Goal: Task Accomplishment & Management: Complete application form

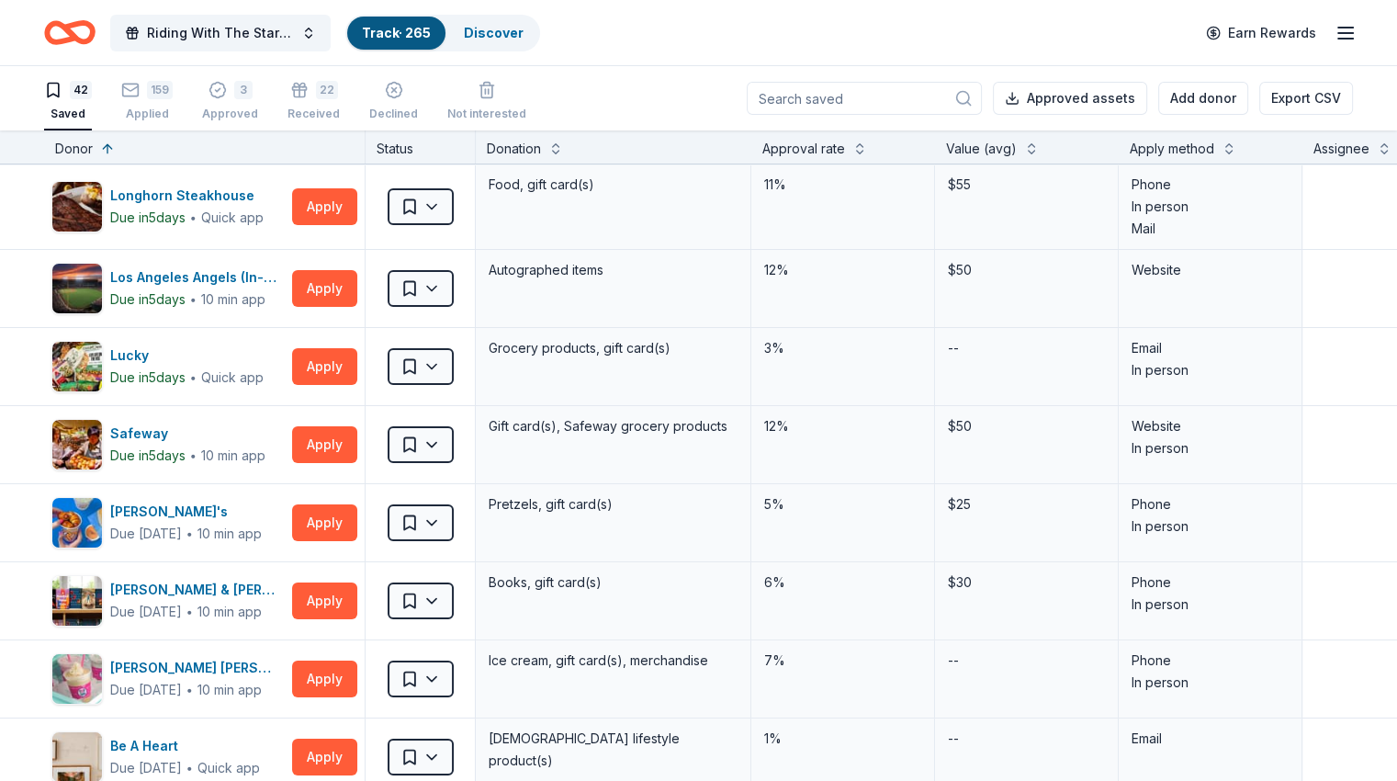
drag, startPoint x: 182, startPoint y: 96, endPoint x: 758, endPoint y: 100, distance: 575.8
click at [173, 96] on div "159" at bounding box center [160, 90] width 26 height 18
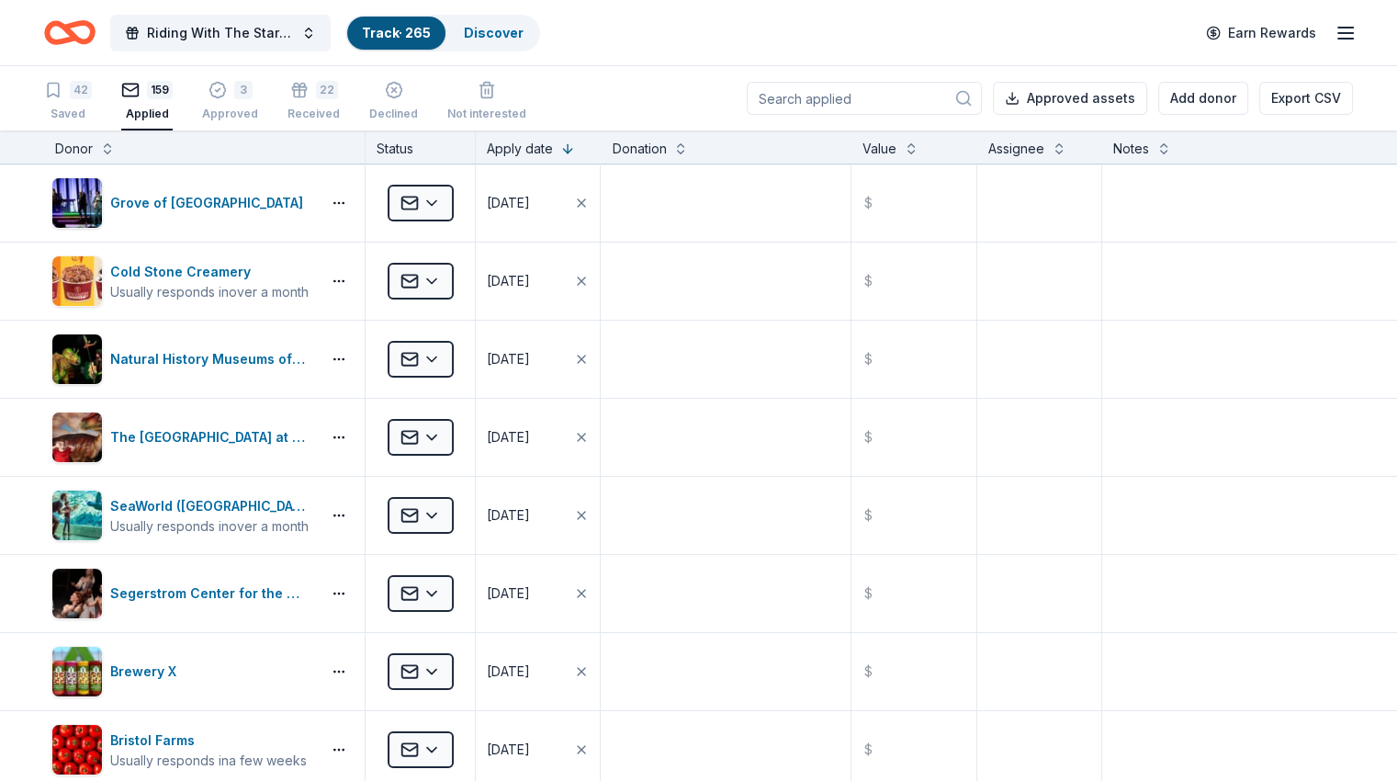
click at [838, 100] on input at bounding box center [864, 98] width 235 height 33
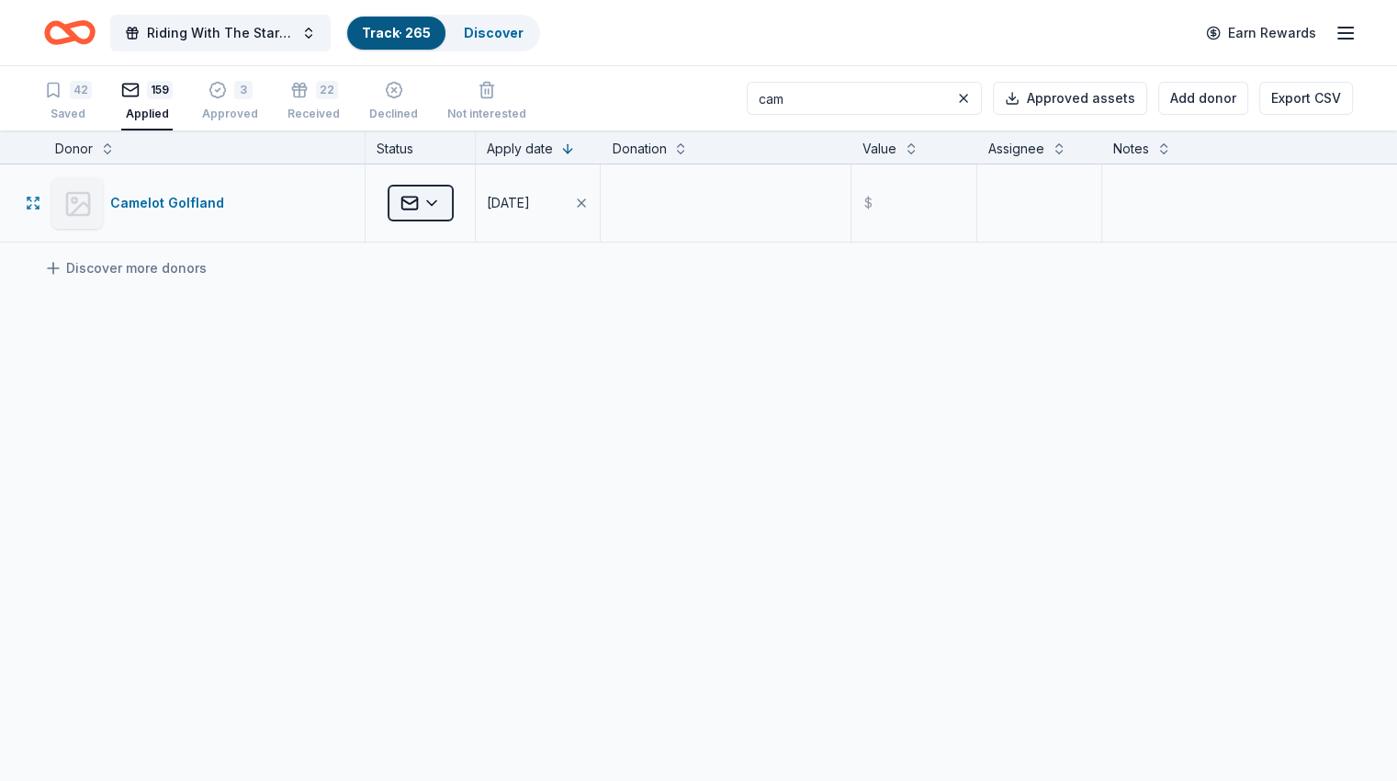
type input "cam"
click at [457, 198] on html "Riding With The Stars Gala Track · 265 Discover Earn Rewards 42 Saved 159 Appli…" at bounding box center [698, 390] width 1397 height 781
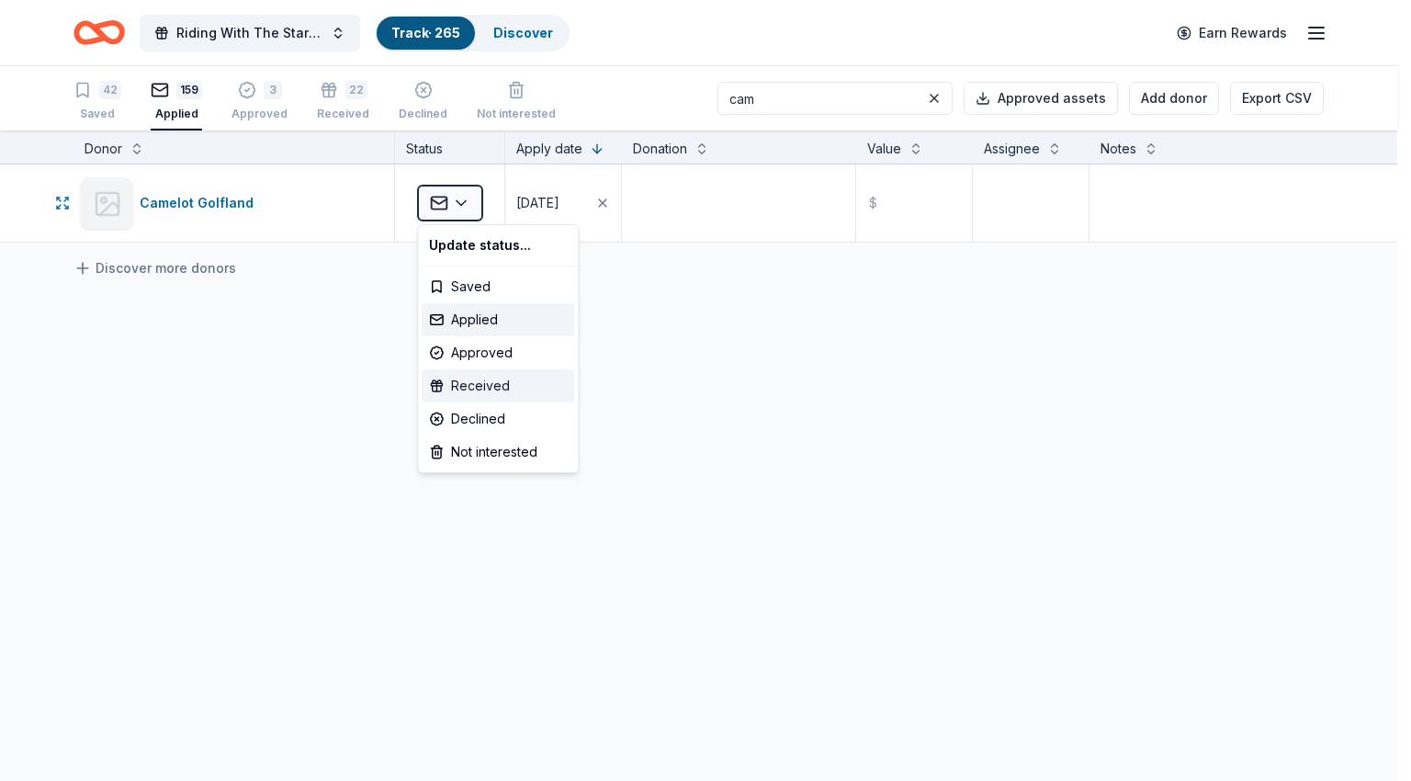
click at [496, 399] on div "Received" at bounding box center [498, 385] width 152 height 33
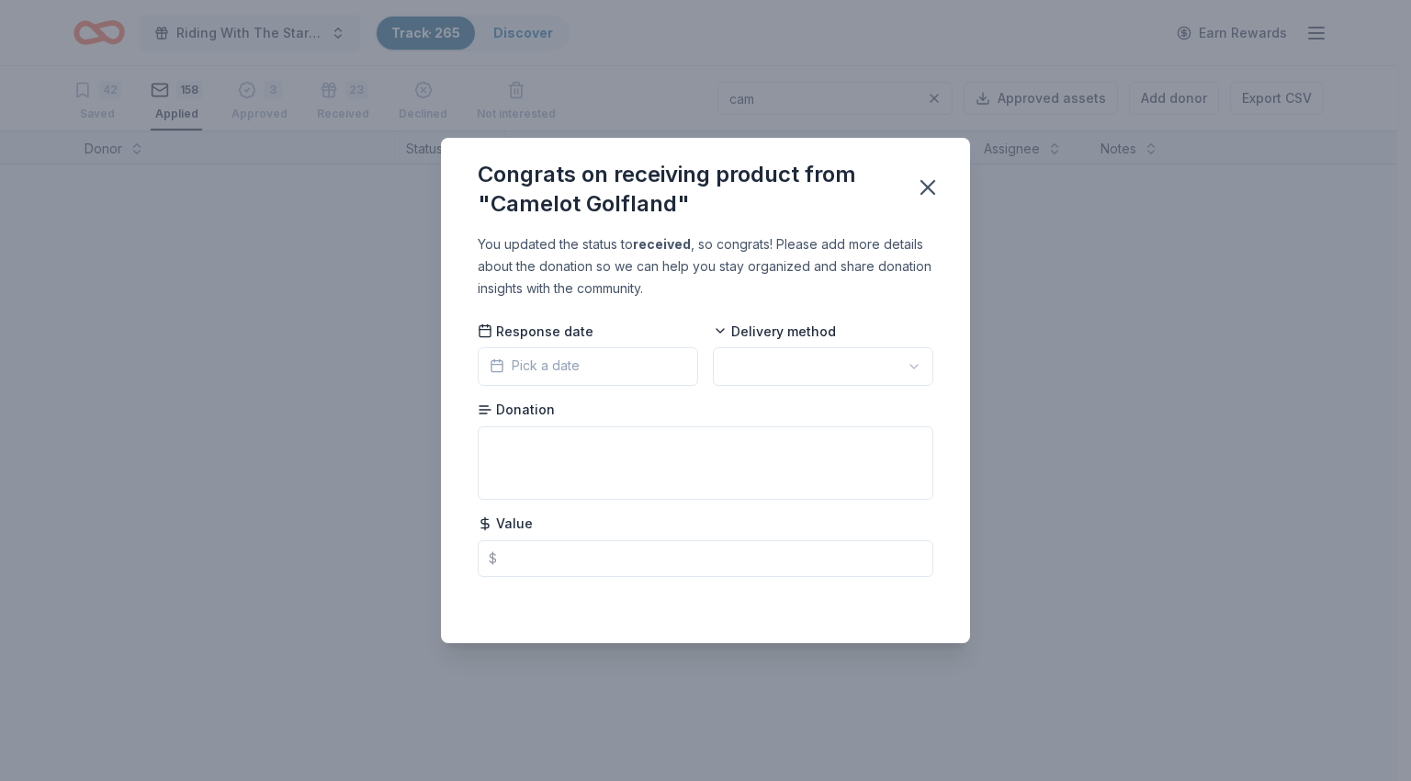
click at [584, 354] on button "Pick a date" at bounding box center [588, 366] width 220 height 39
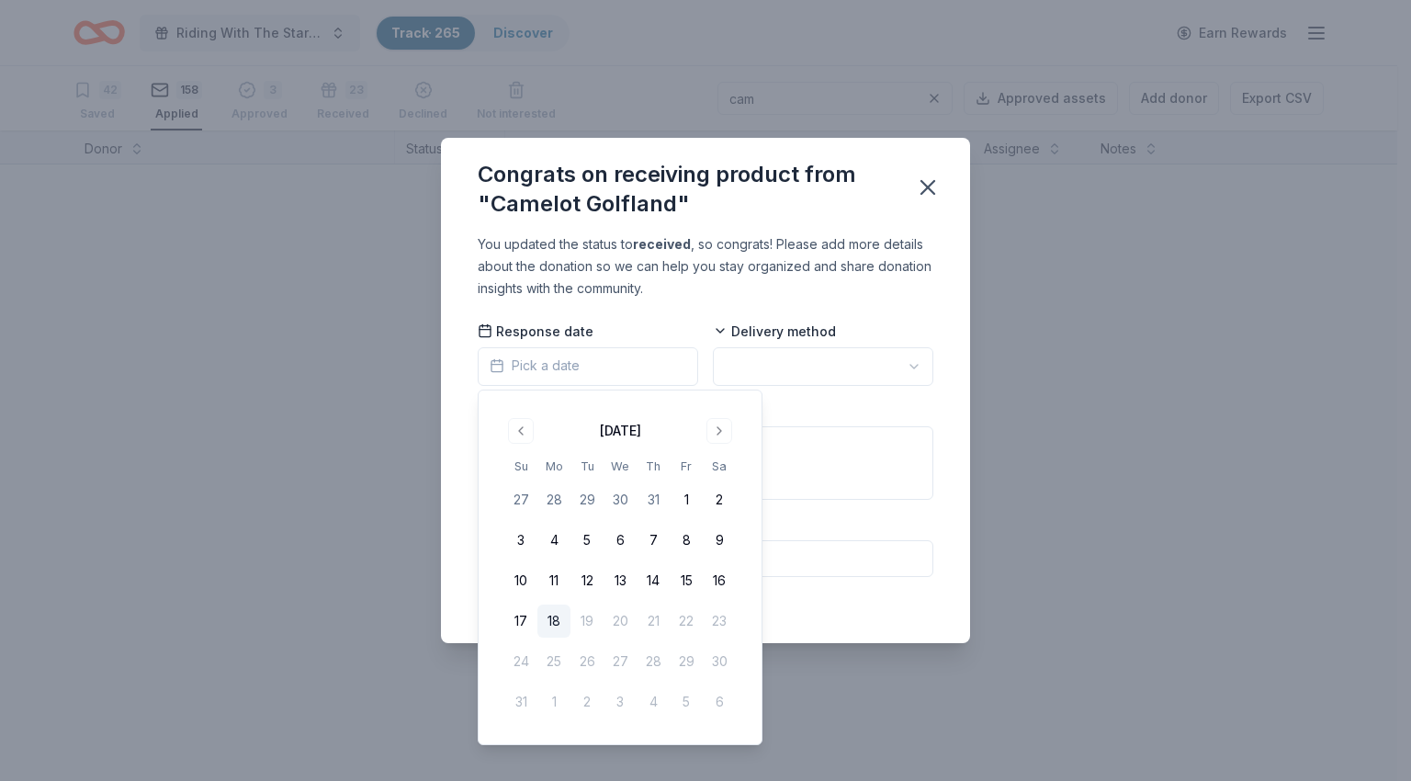
click at [557, 618] on button "18" at bounding box center [553, 620] width 33 height 33
click at [771, 359] on html "Riding With The Stars Gala Track · 265 Discover Earn Rewards 42 Saved 158 Appli…" at bounding box center [705, 390] width 1411 height 781
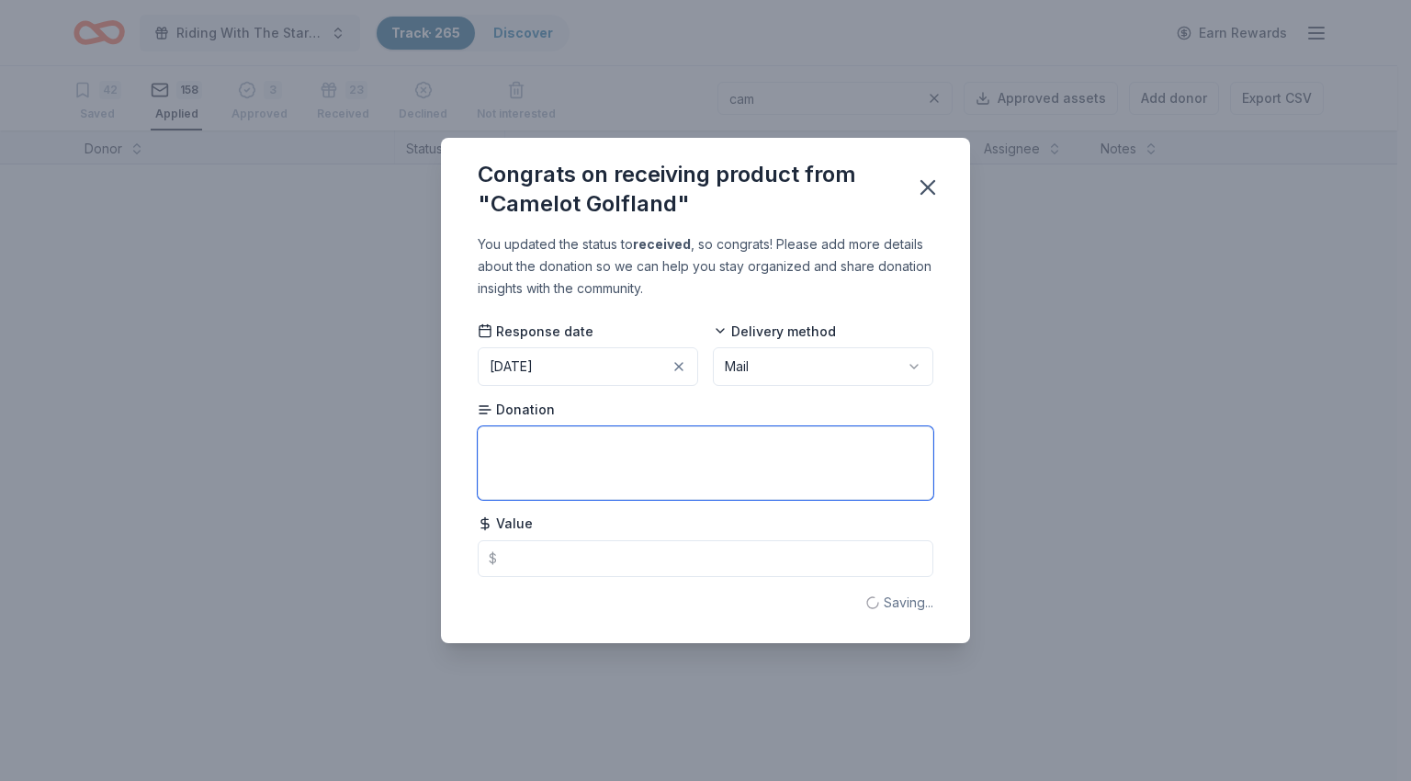
click at [633, 461] on textarea at bounding box center [706, 462] width 456 height 73
click at [511, 442] on textarea "4 - one free game of mini golf" at bounding box center [706, 462] width 456 height 73
type textarea "4 - passes for one free game of mini golf"
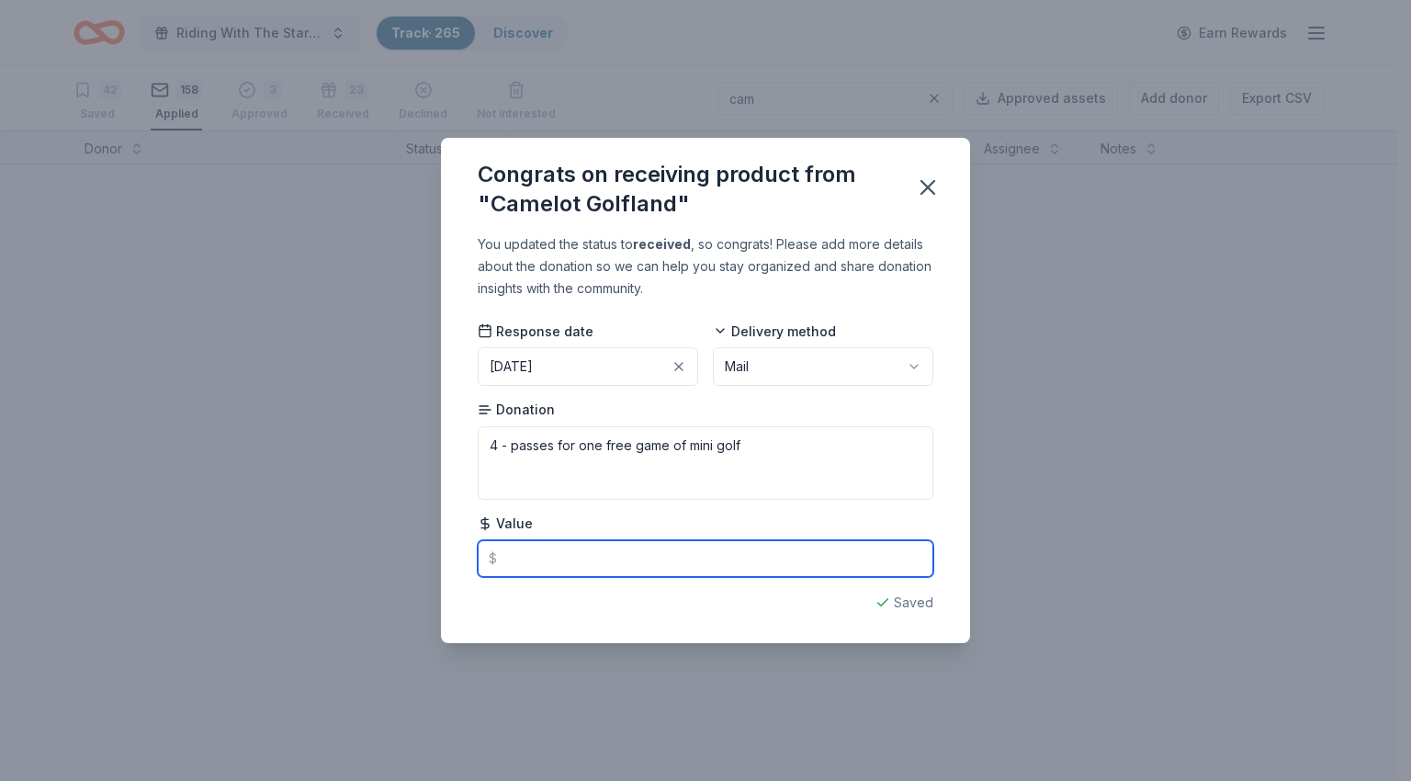
click at [558, 572] on input "text" at bounding box center [706, 558] width 456 height 37
type input "68.00"
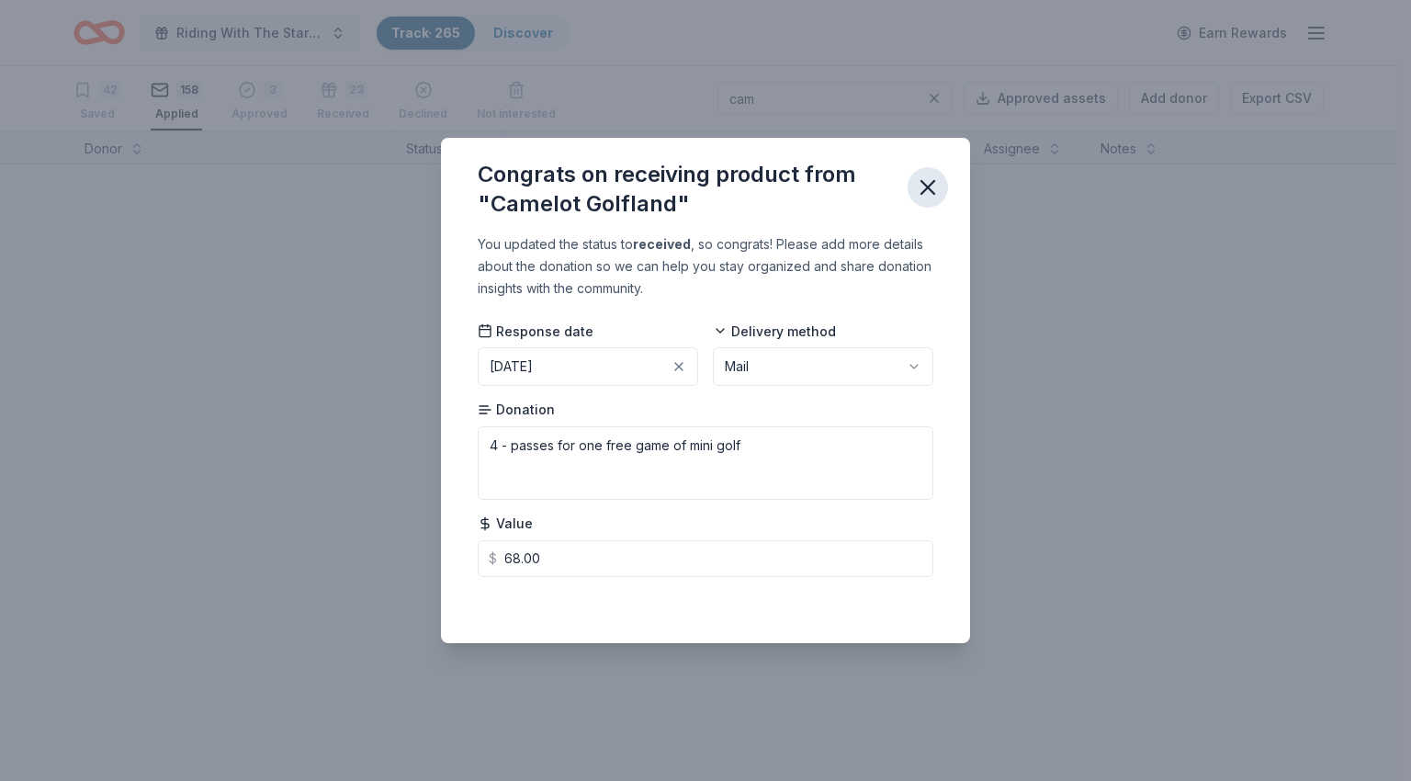
click at [928, 180] on icon "button" at bounding box center [928, 187] width 26 height 26
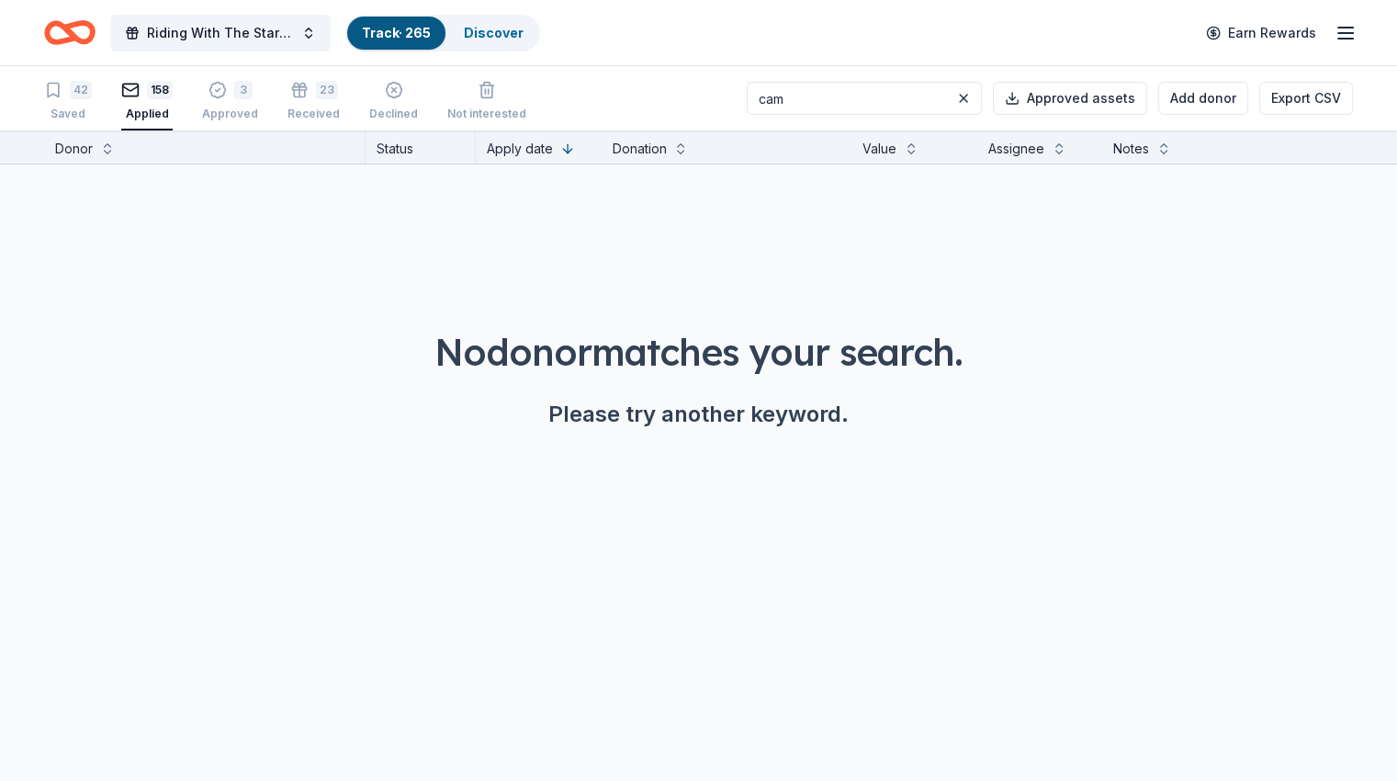
click at [827, 96] on input "cam" at bounding box center [864, 98] width 235 height 33
type input "marc"
click at [242, 104] on div "3 Approved" at bounding box center [230, 101] width 56 height 40
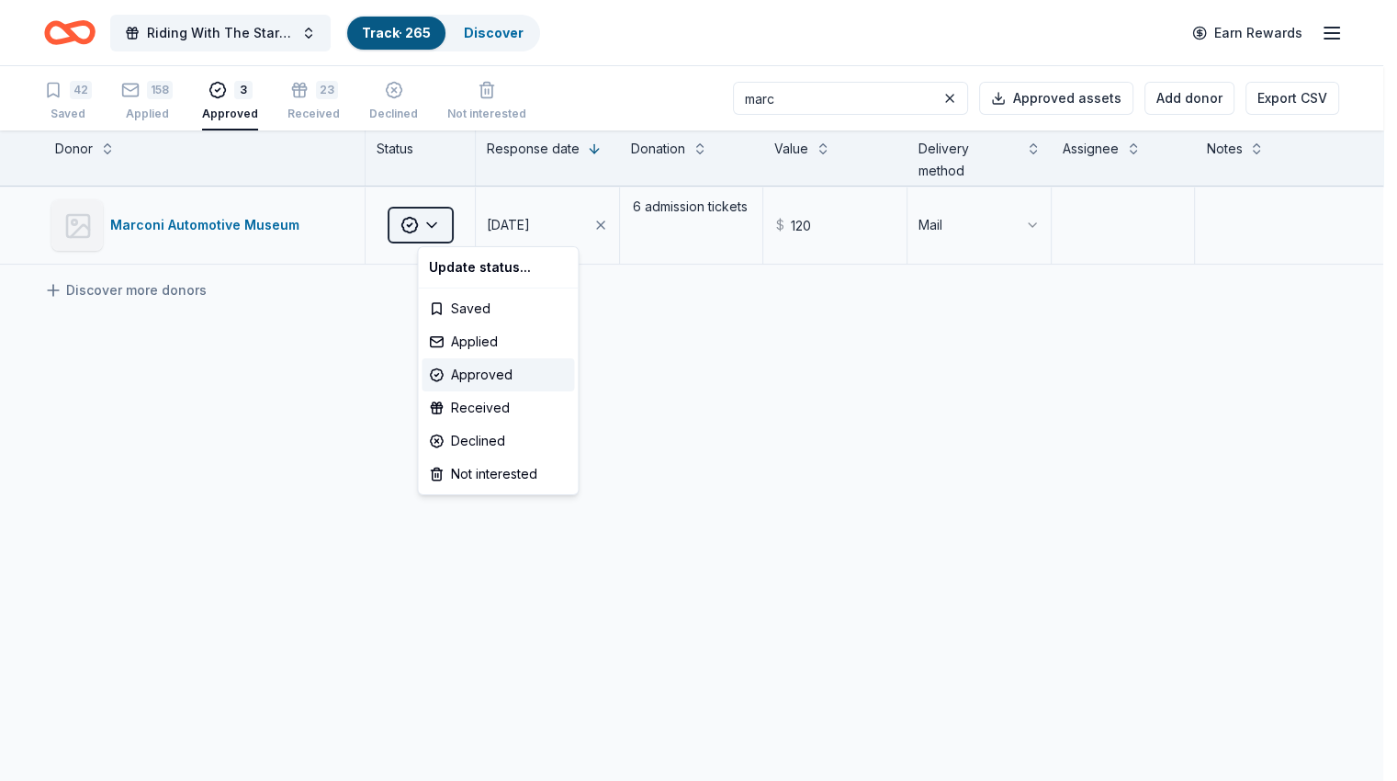
click at [472, 223] on html "Riding With The Stars Gala Track · 265 Discover Earn Rewards 42 Saved 158 Appli…" at bounding box center [698, 390] width 1397 height 781
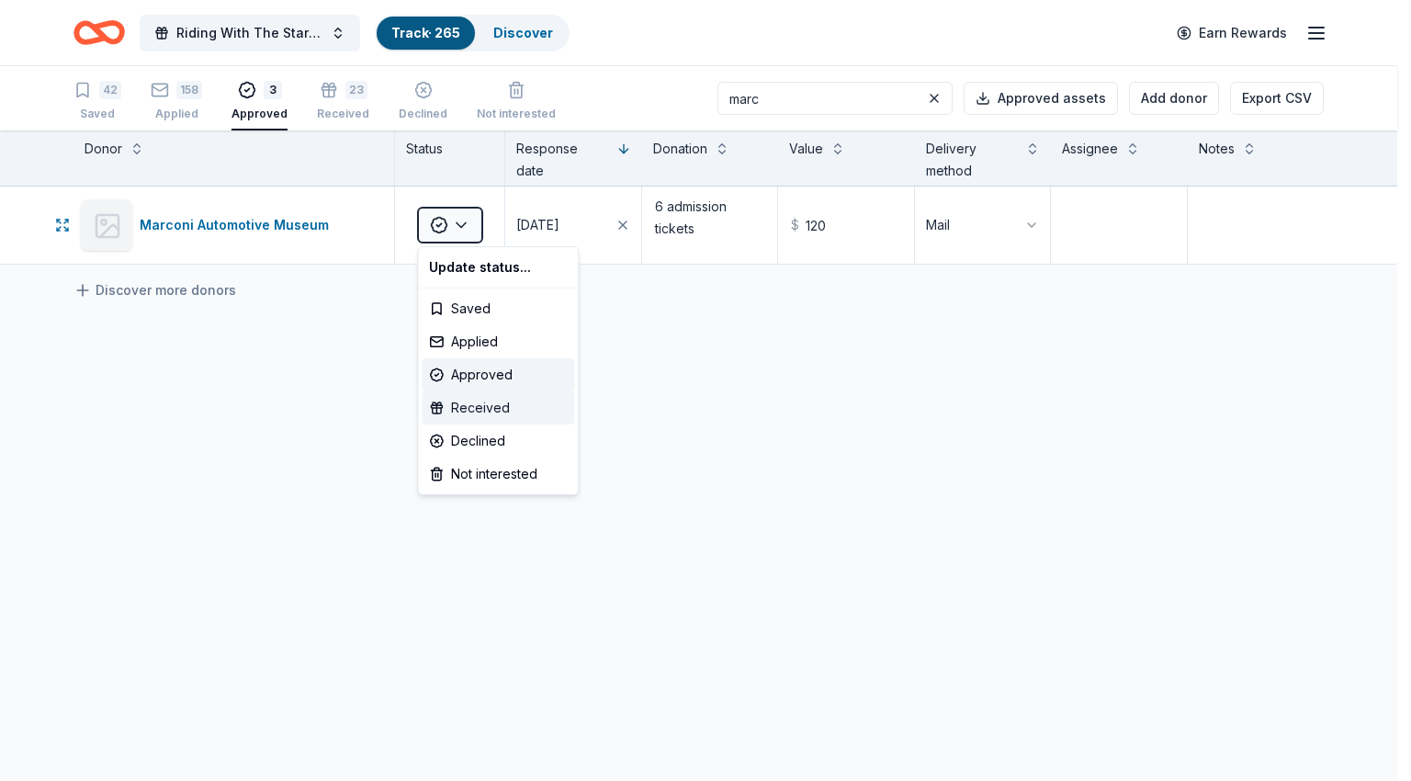
click at [474, 412] on div "Received" at bounding box center [498, 407] width 152 height 33
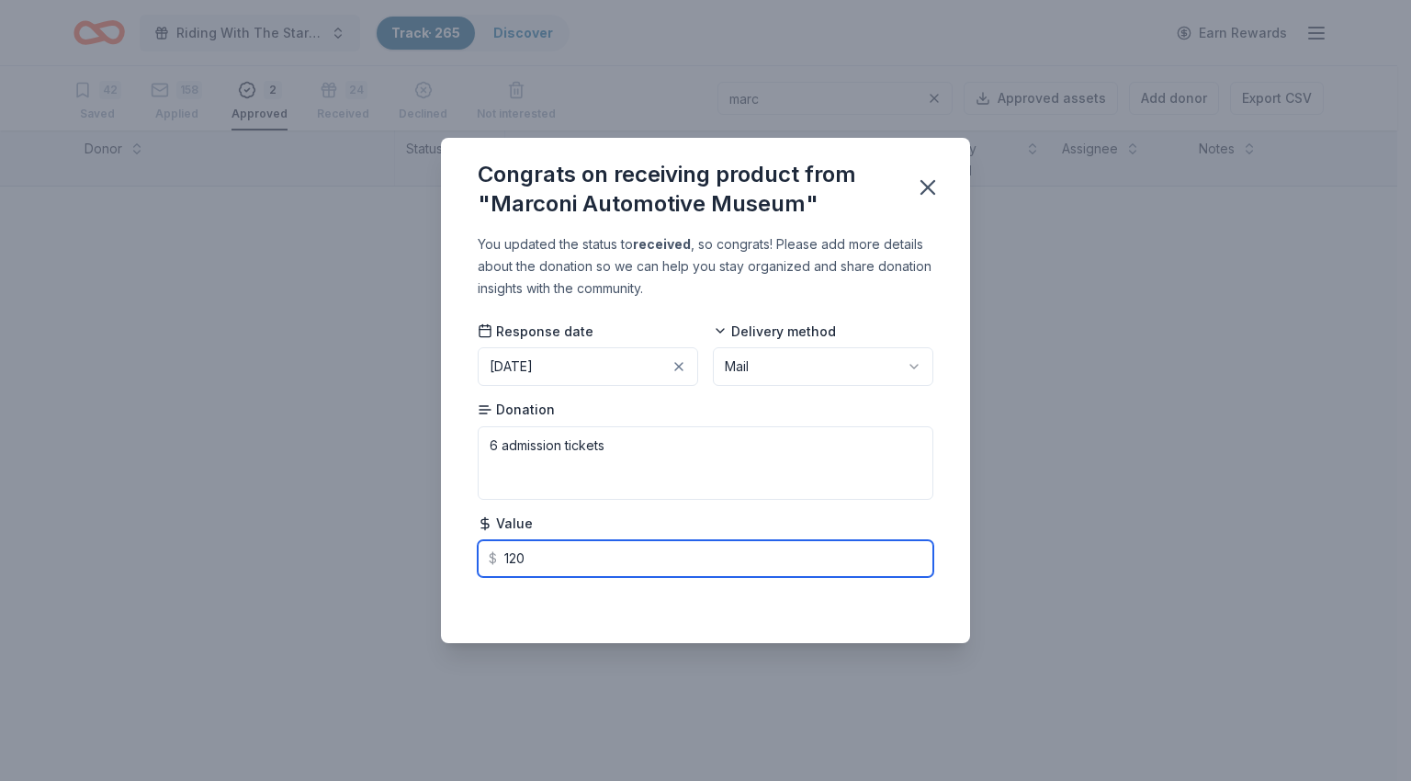
click at [816, 557] on input "120" at bounding box center [706, 558] width 456 height 37
type input "120.00"
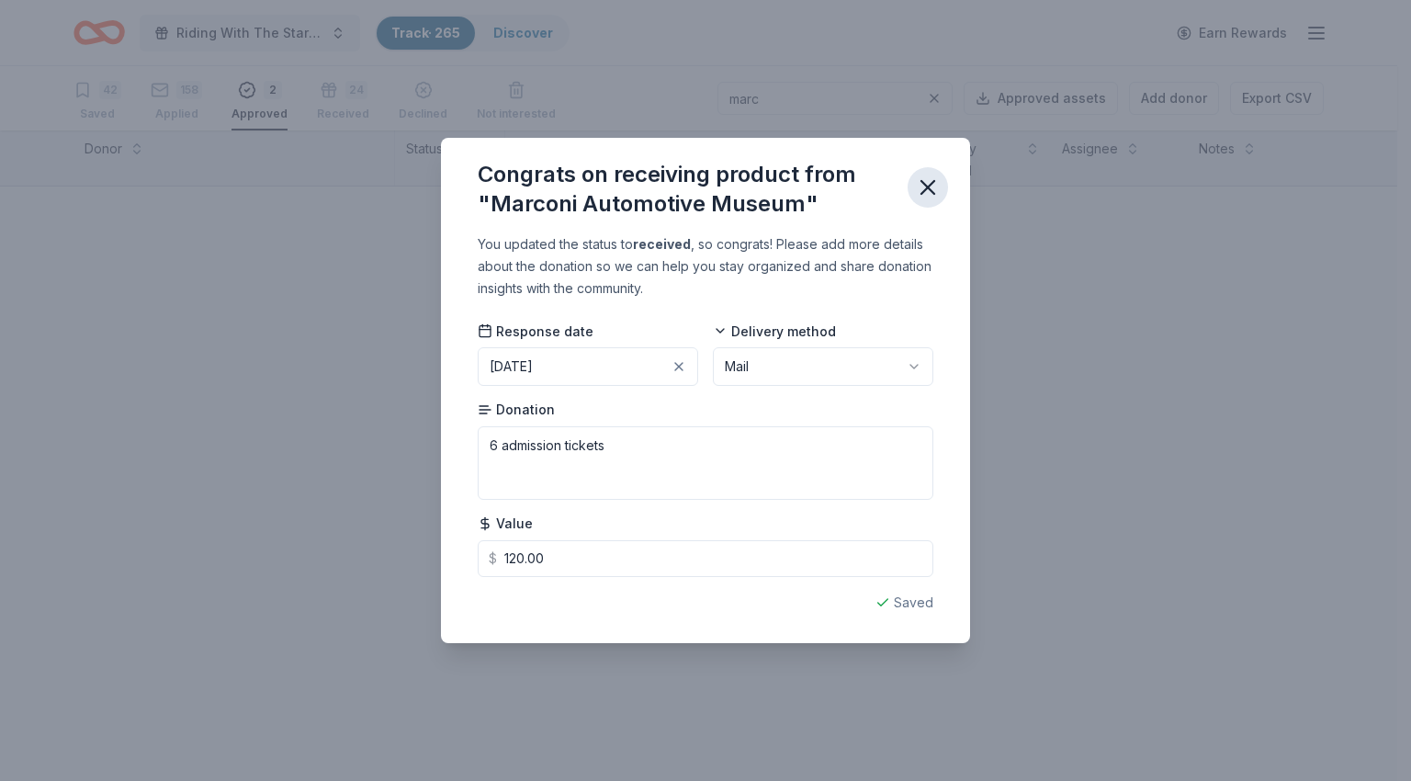
click at [936, 192] on icon "button" at bounding box center [928, 187] width 26 height 26
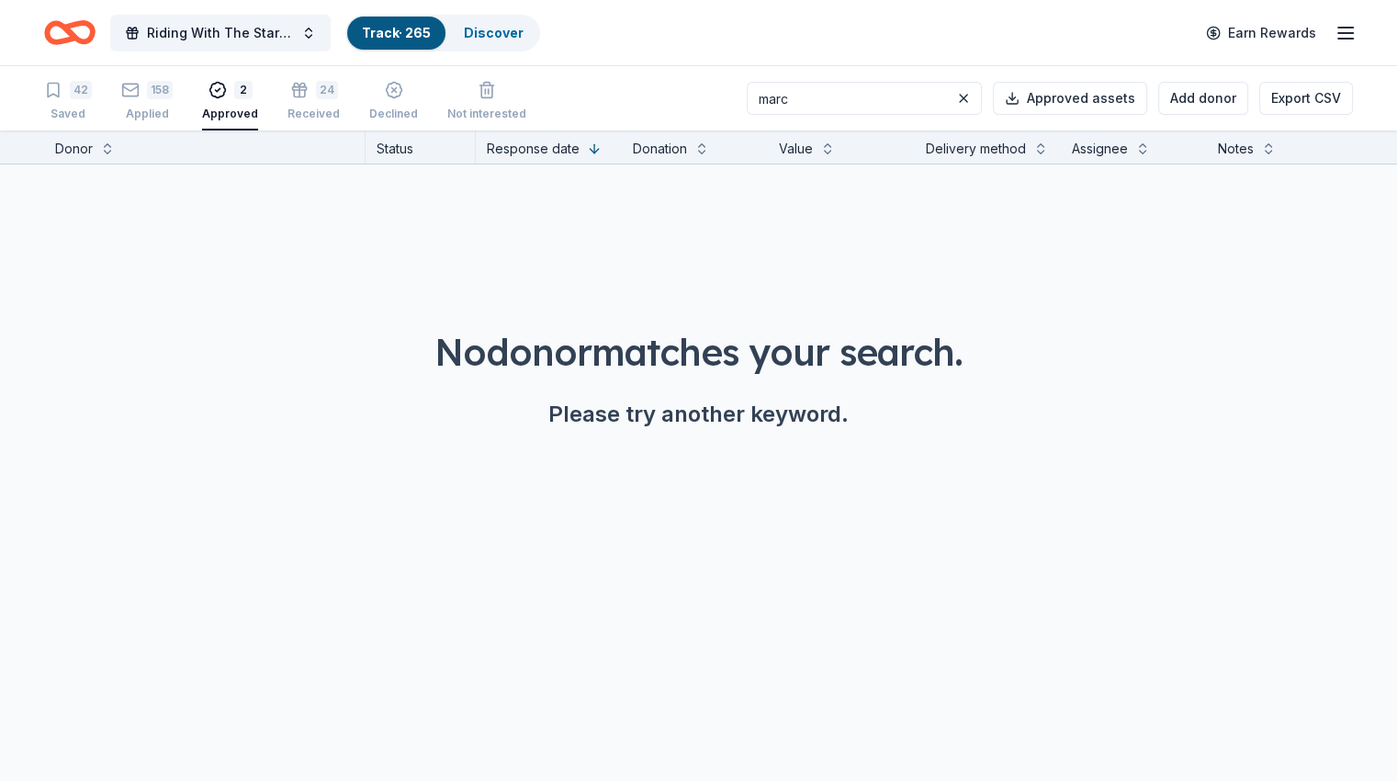
click at [801, 96] on input "marc" at bounding box center [864, 98] width 235 height 33
type input "oma"
click at [140, 93] on icon "button" at bounding box center [130, 90] width 18 height 18
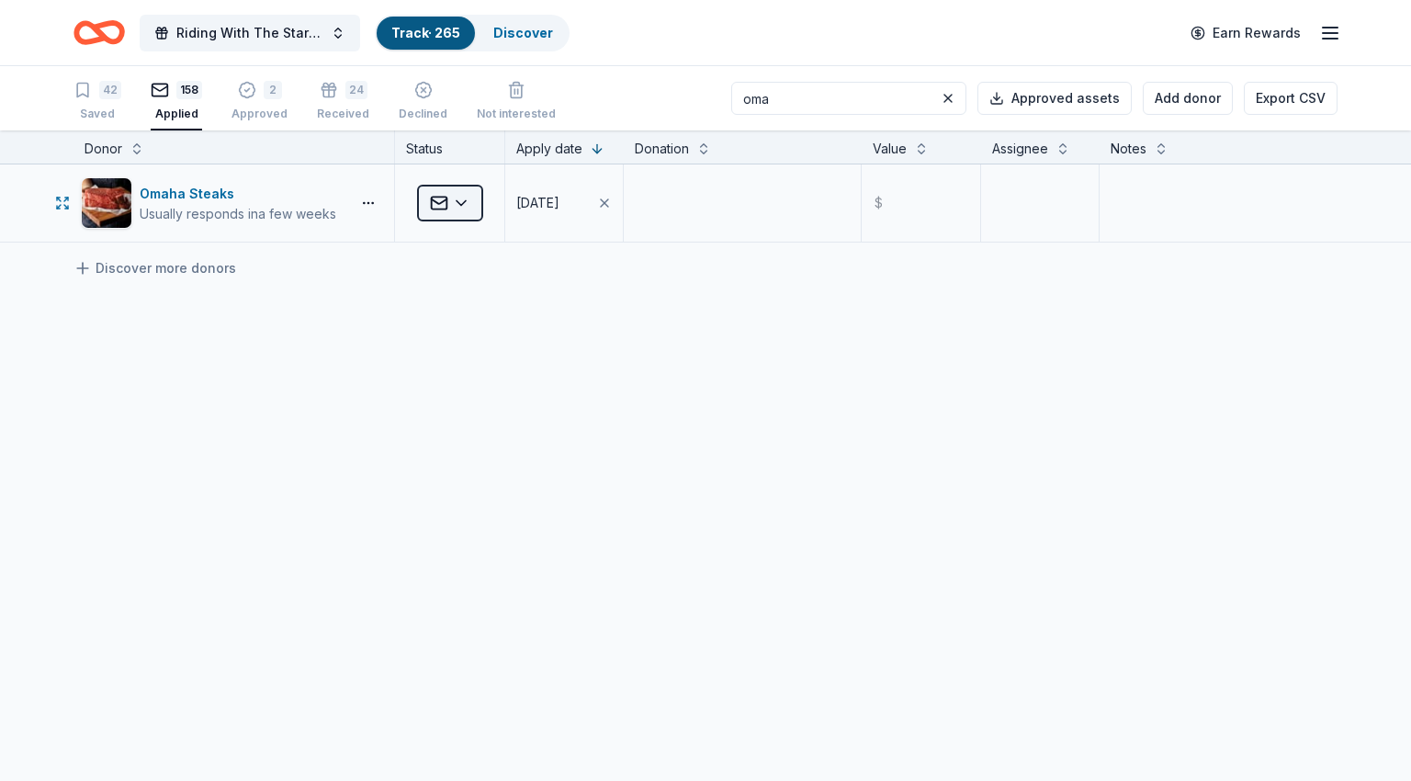
click at [454, 210] on html "Riding With The Stars Gala Track · 265 Discover Earn Rewards 42 Saved 158 Appli…" at bounding box center [705, 390] width 1411 height 781
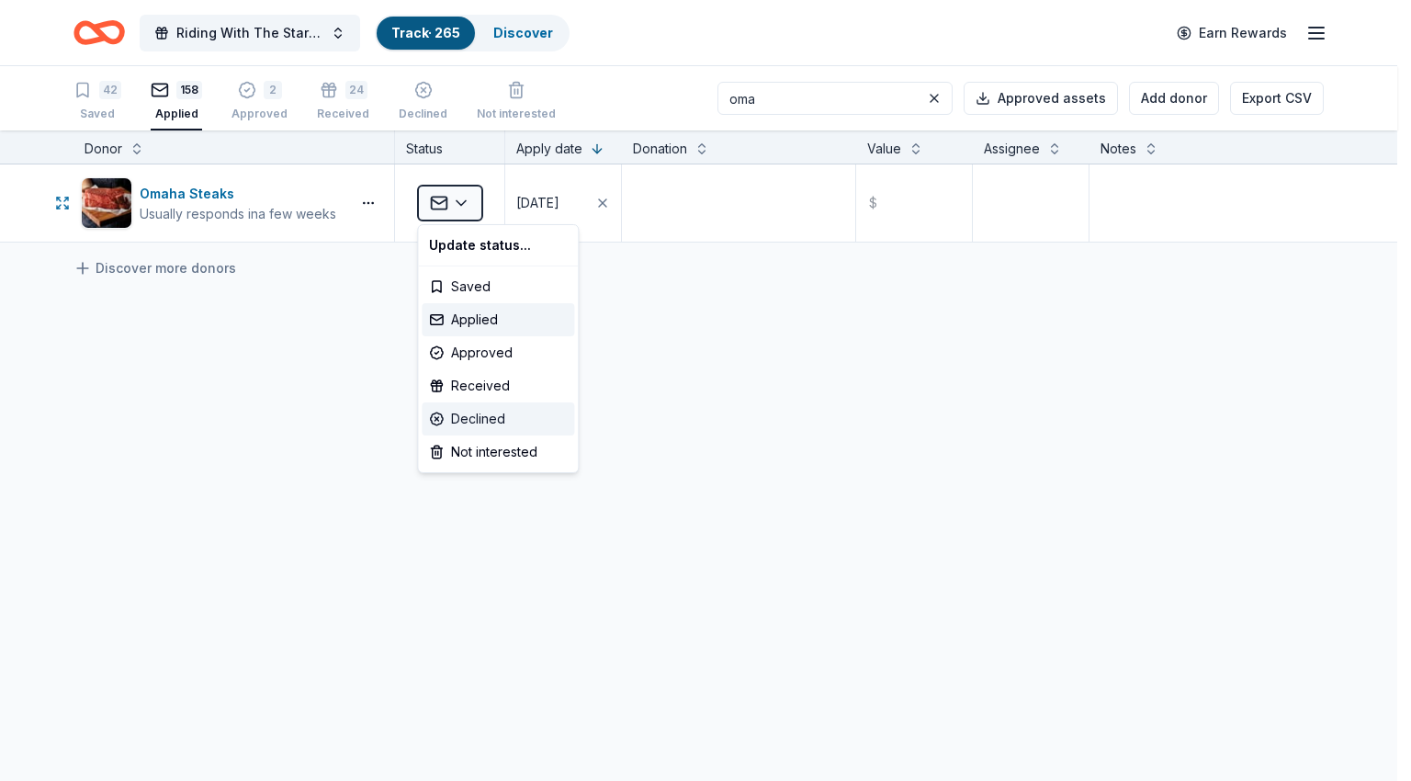
click at [493, 415] on div "Declined" at bounding box center [498, 418] width 152 height 33
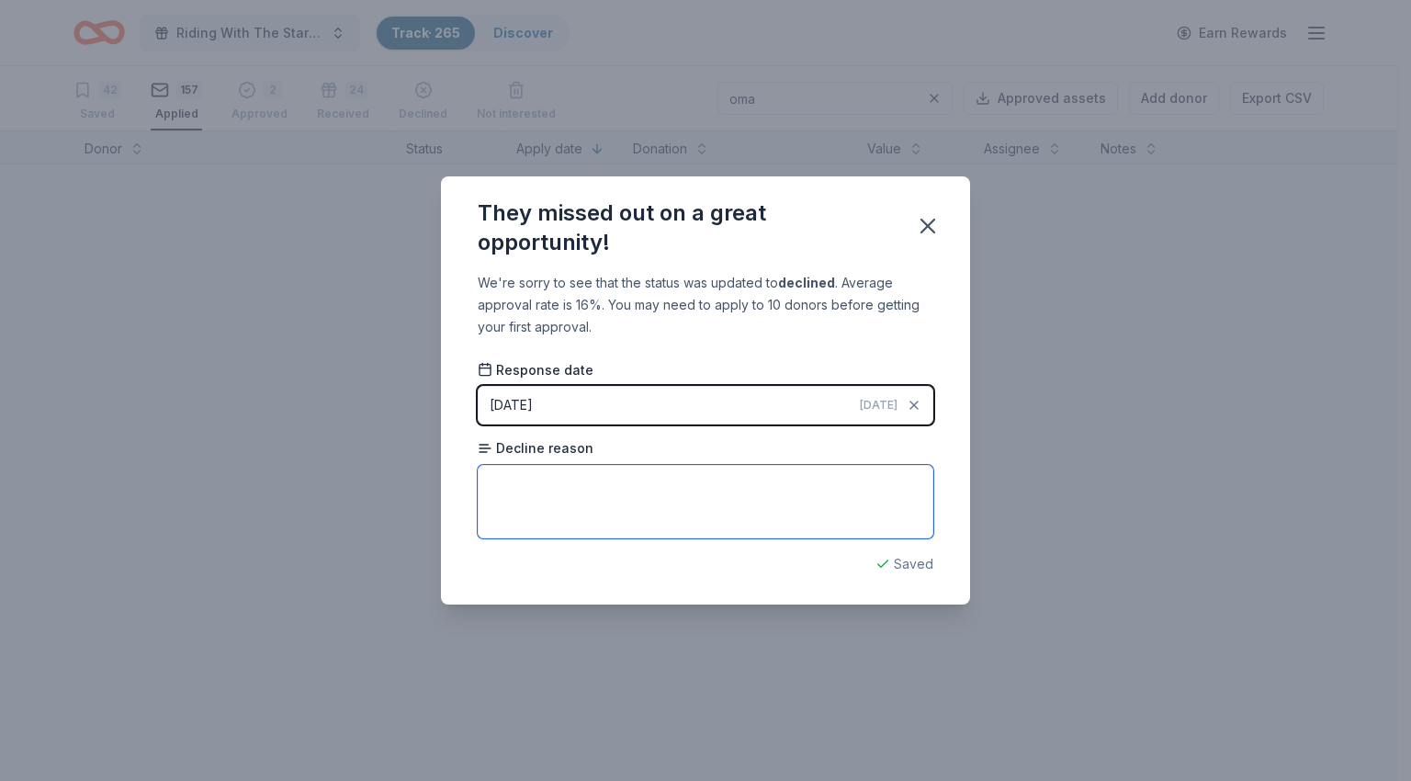
paste textarea "Ultimately, while we commend your mission and efforts, we are currently unable …"
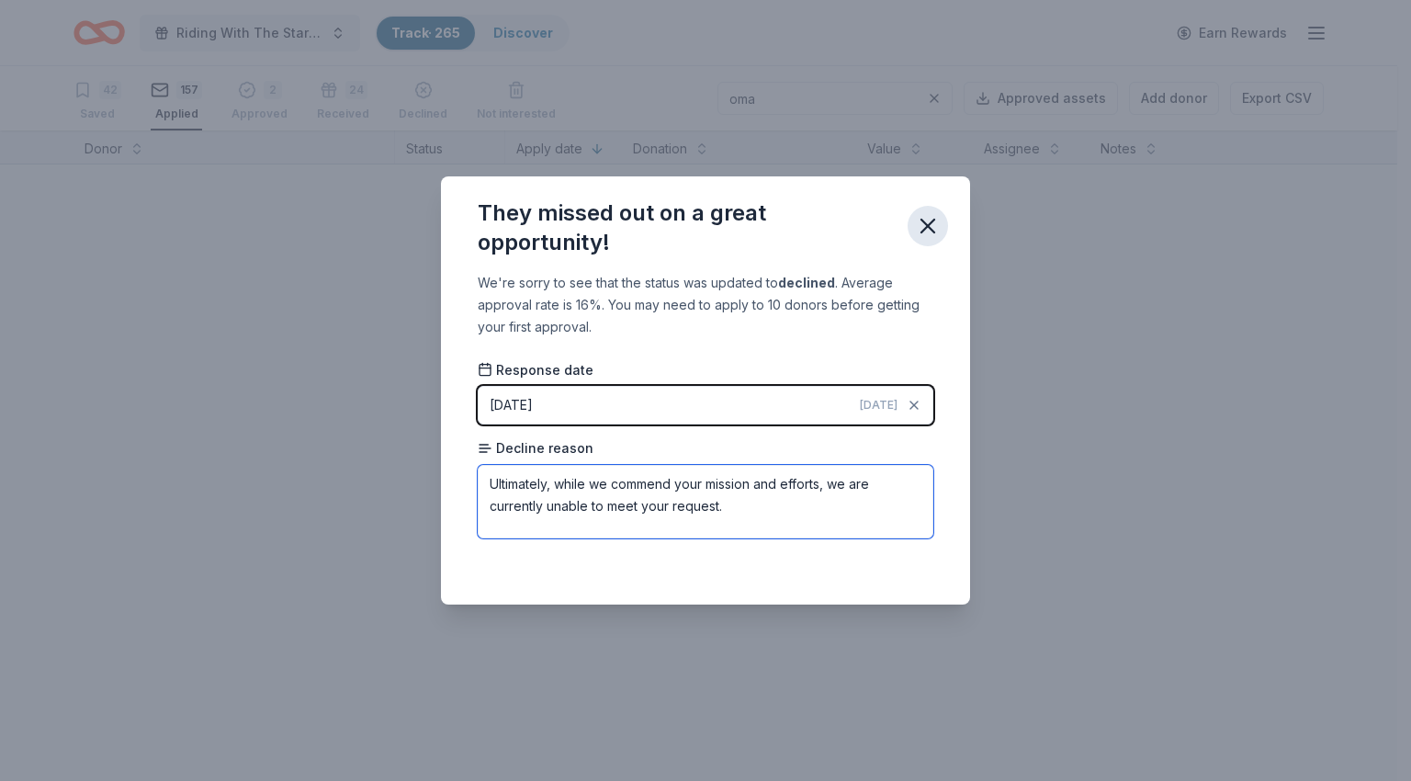
type textarea "Ultimately, while we commend your mission and efforts, we are currently unable …"
click at [928, 230] on icon "button" at bounding box center [928, 226] width 26 height 26
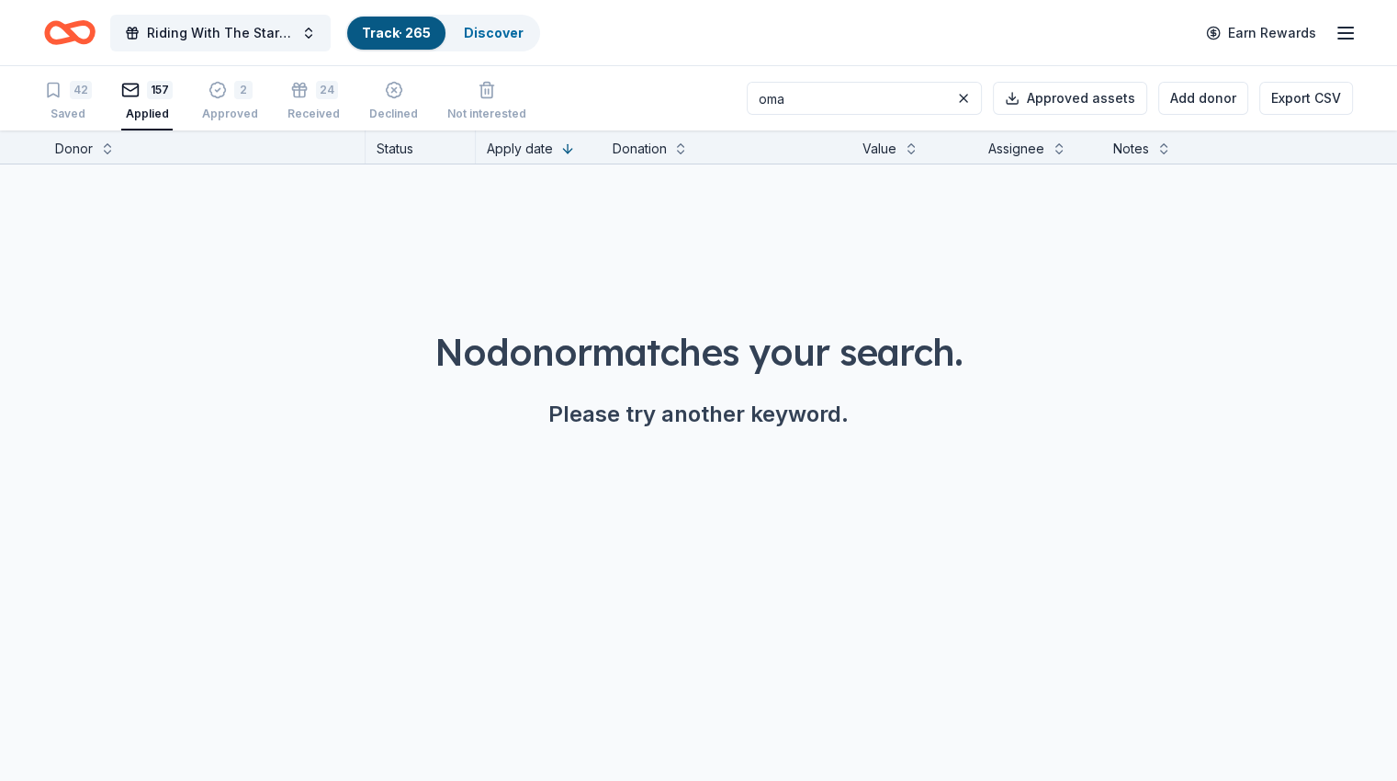
click at [894, 96] on input "oma" at bounding box center [864, 98] width 235 height 33
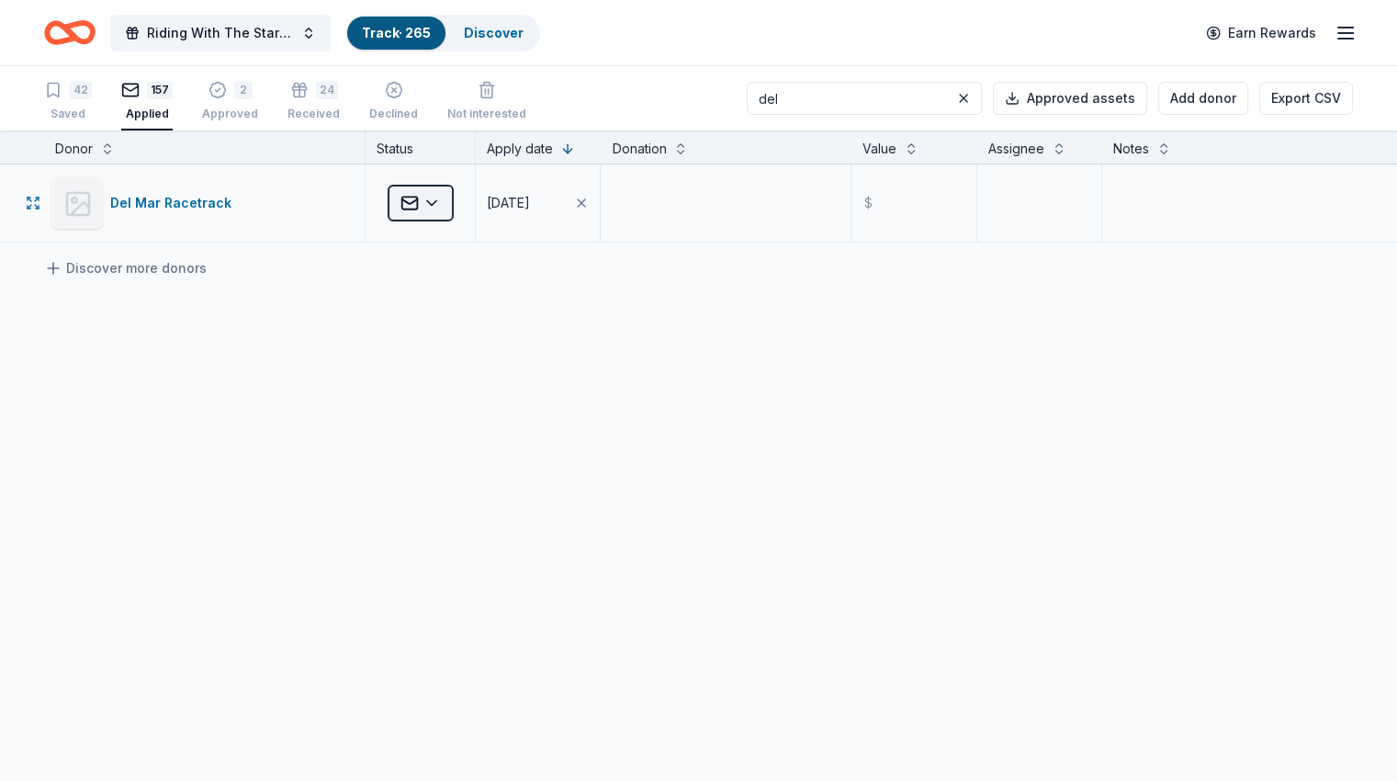
type input "del"
click at [456, 214] on html "Riding With The Stars Gala Track · 265 Discover Earn Rewards 42 Saved 157 Appli…" at bounding box center [698, 390] width 1397 height 781
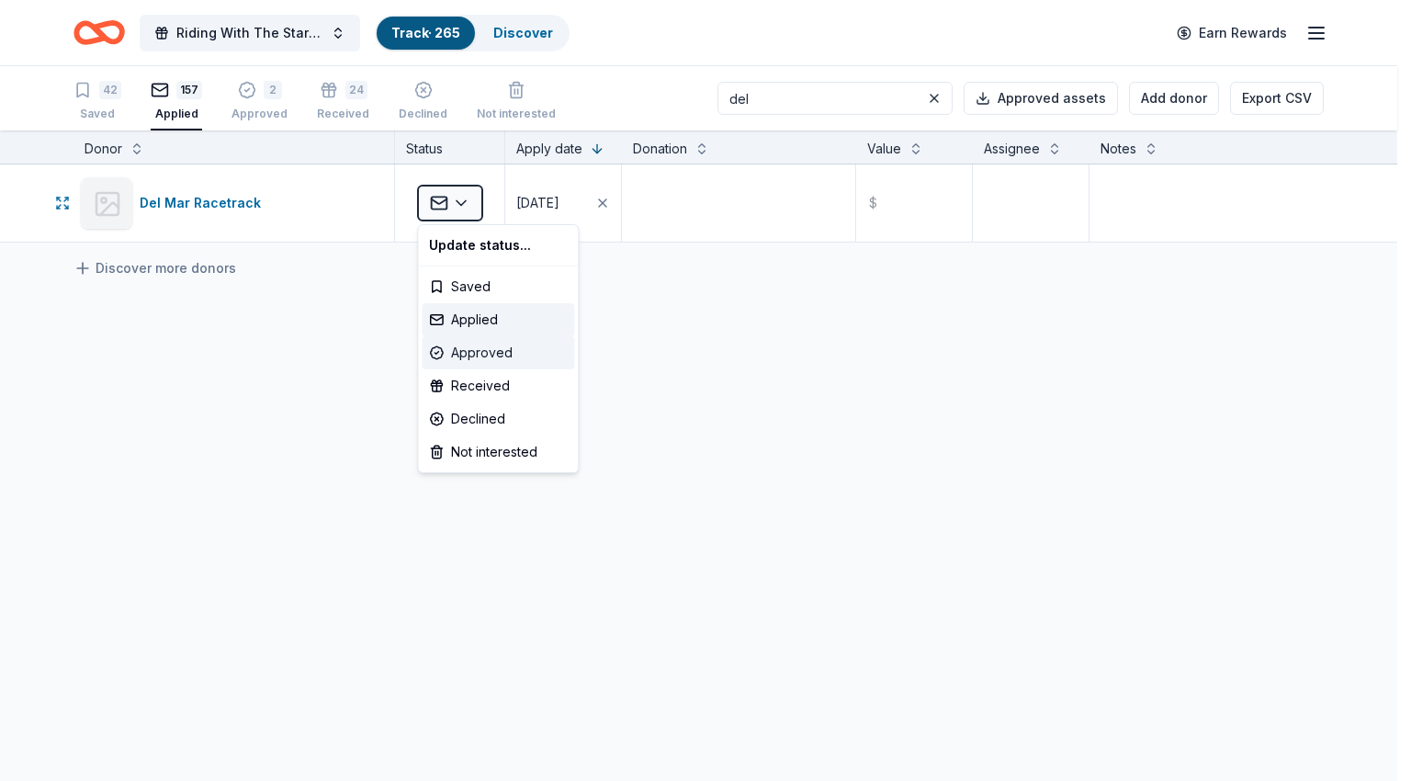
click at [474, 357] on div "Approved" at bounding box center [498, 352] width 152 height 33
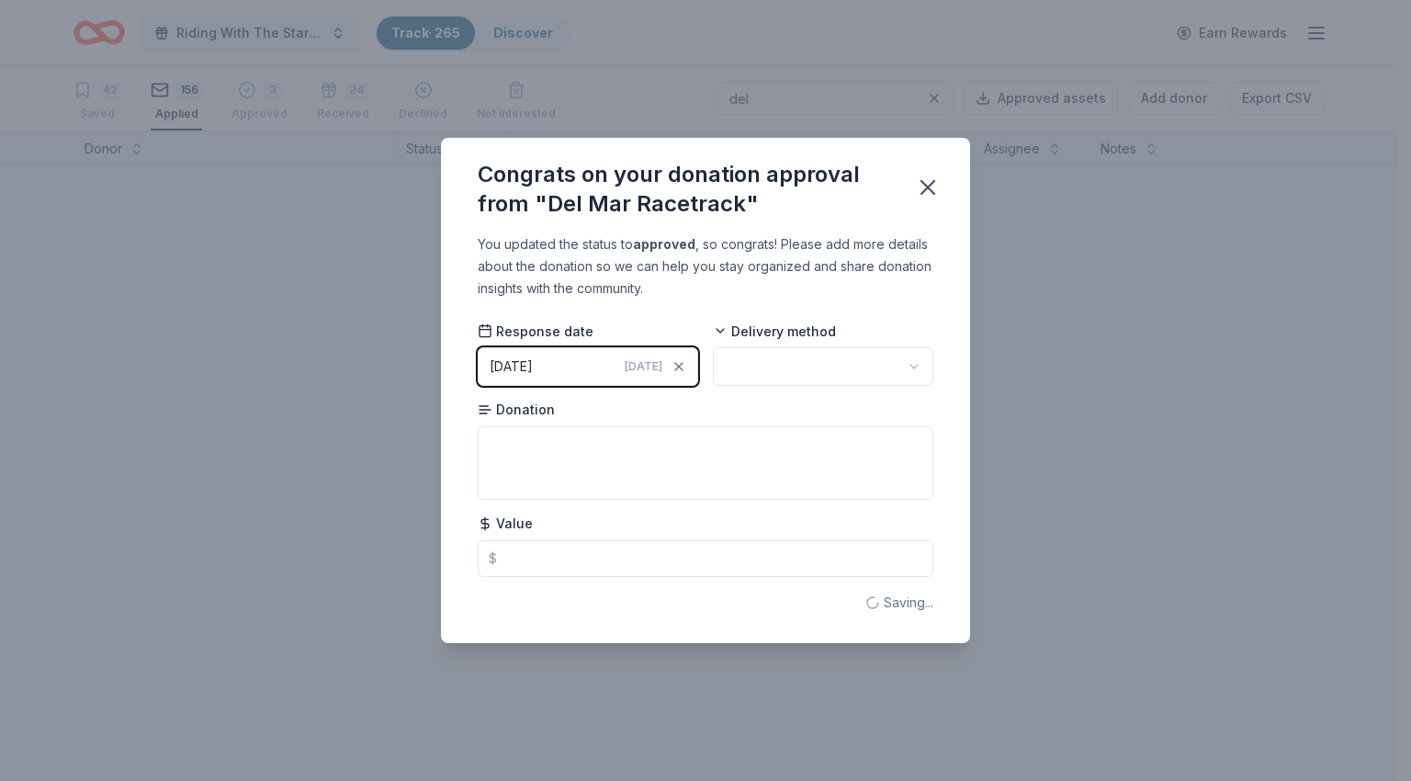
click at [755, 366] on html "Riding With The Stars Gala Track · 265 Discover Earn Rewards 42 Saved 156 Appli…" at bounding box center [705, 390] width 1411 height 781
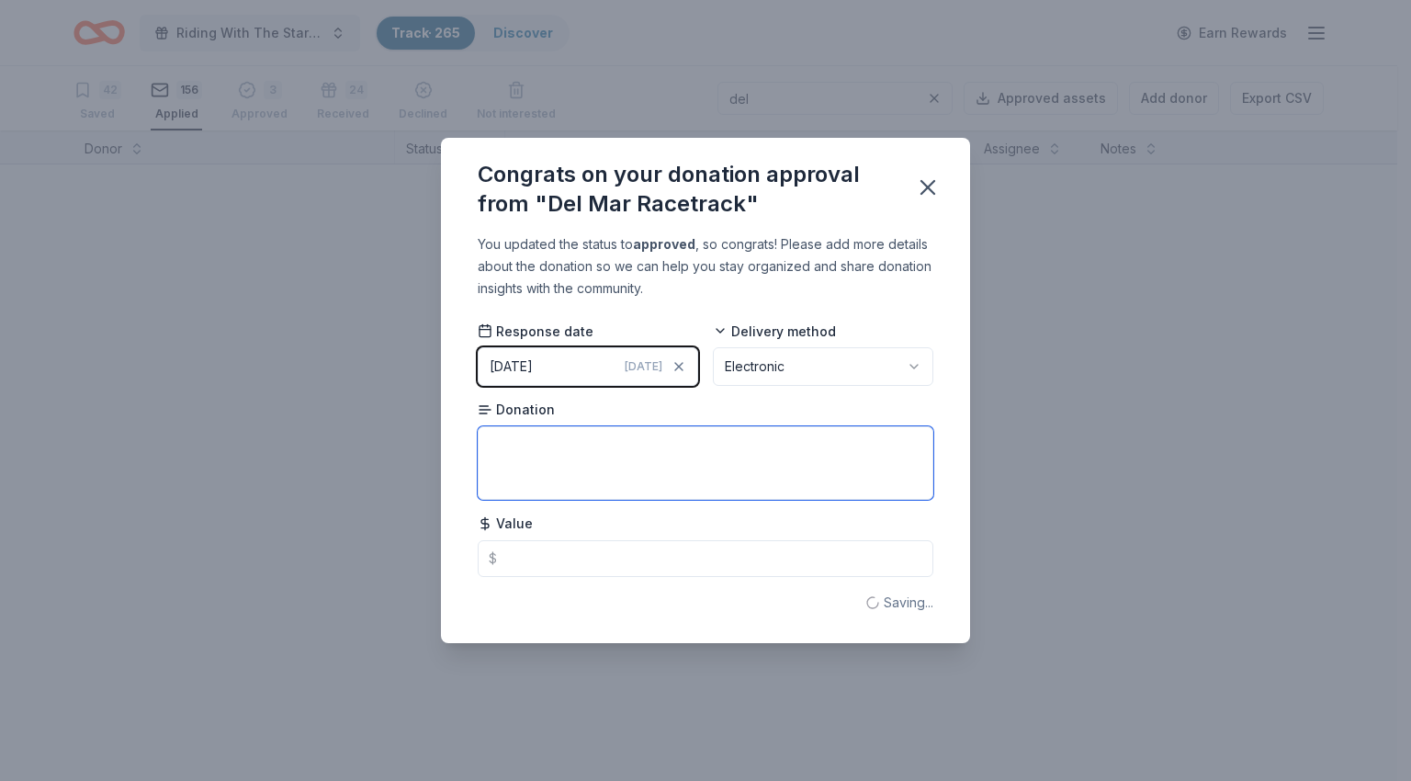
click at [683, 475] on textarea at bounding box center [706, 462] width 456 height 73
paste textarea "(4) Season Admission Passes to our 2026 Summer and Fall Meets"
type textarea "(4) Season Admission Passes to our 2026 Summer and Fall Meets"
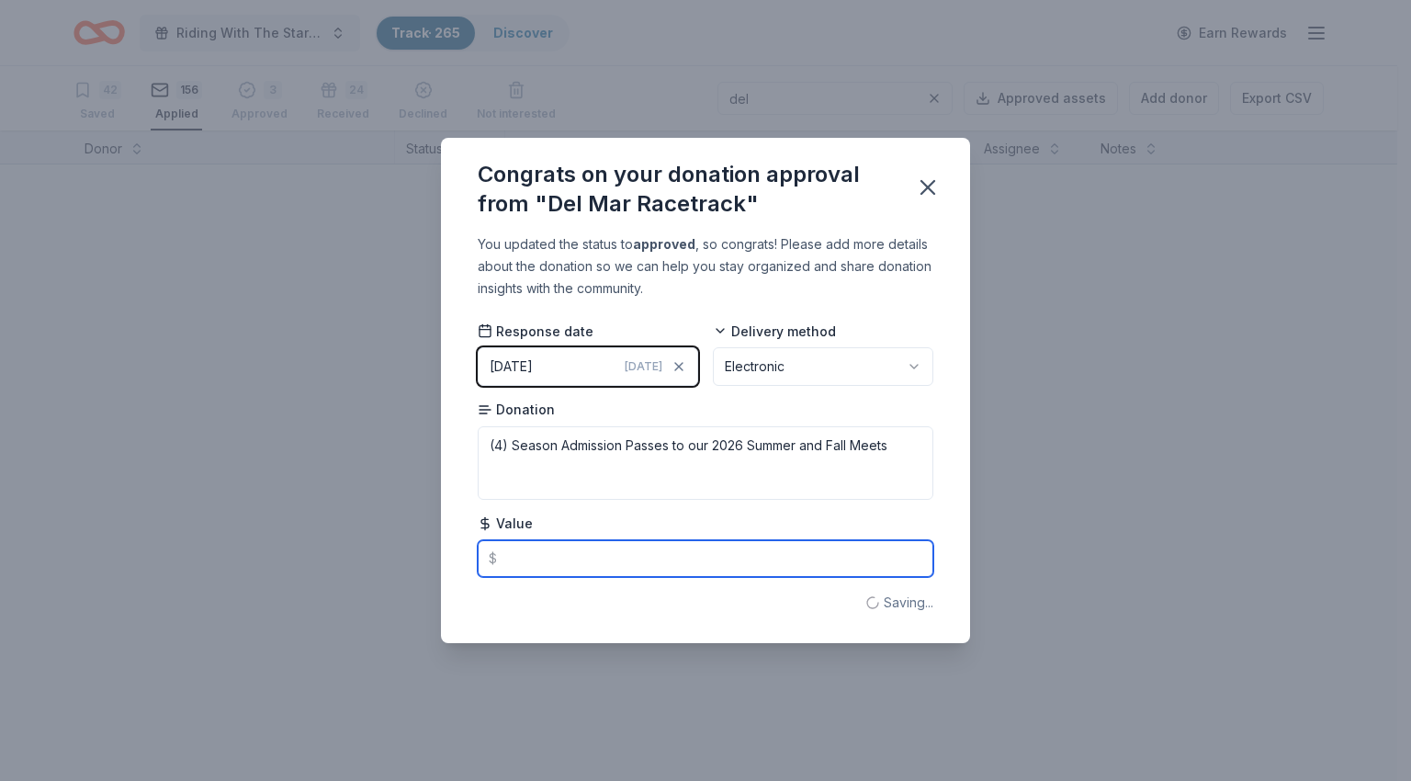
click at [623, 556] on input "text" at bounding box center [706, 558] width 456 height 37
type input "1500.00"
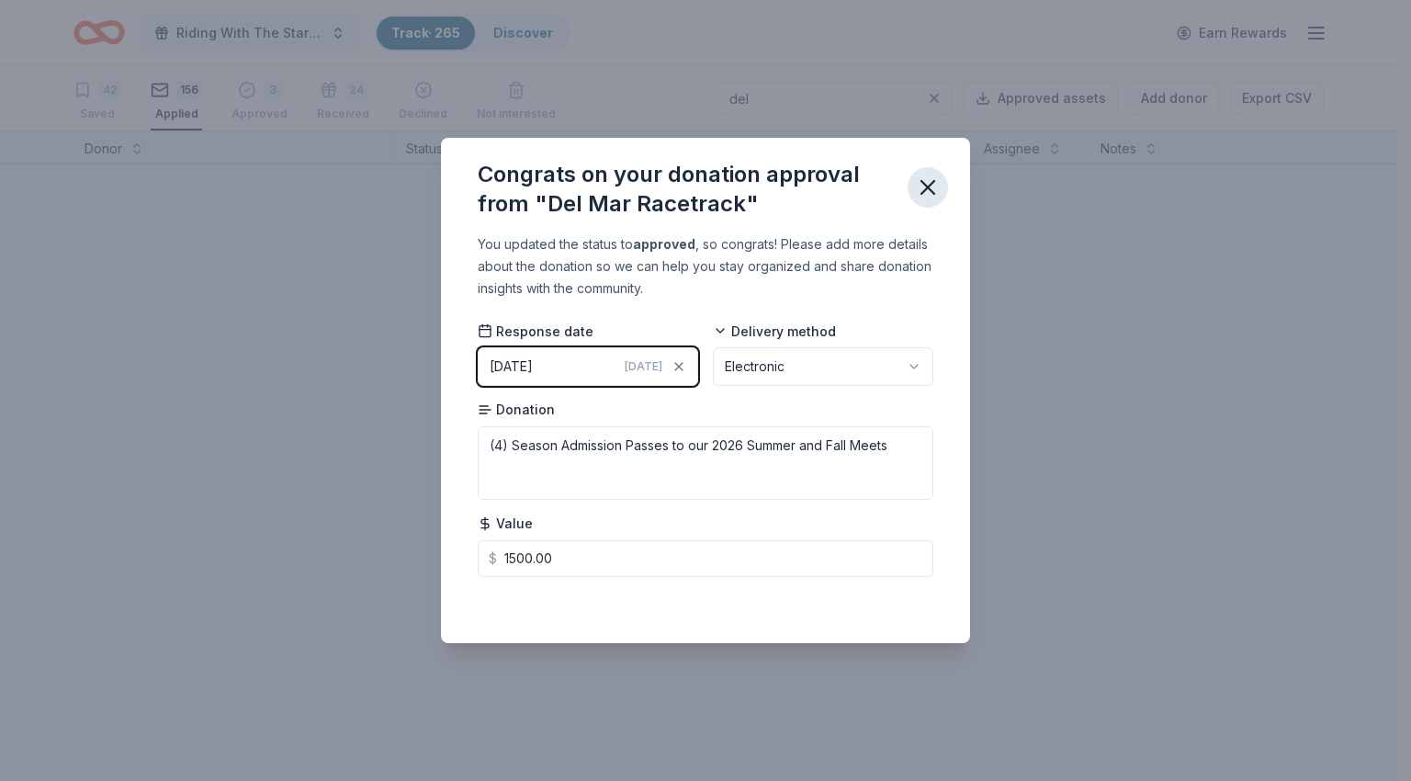
click at [928, 188] on icon "button" at bounding box center [927, 187] width 13 height 13
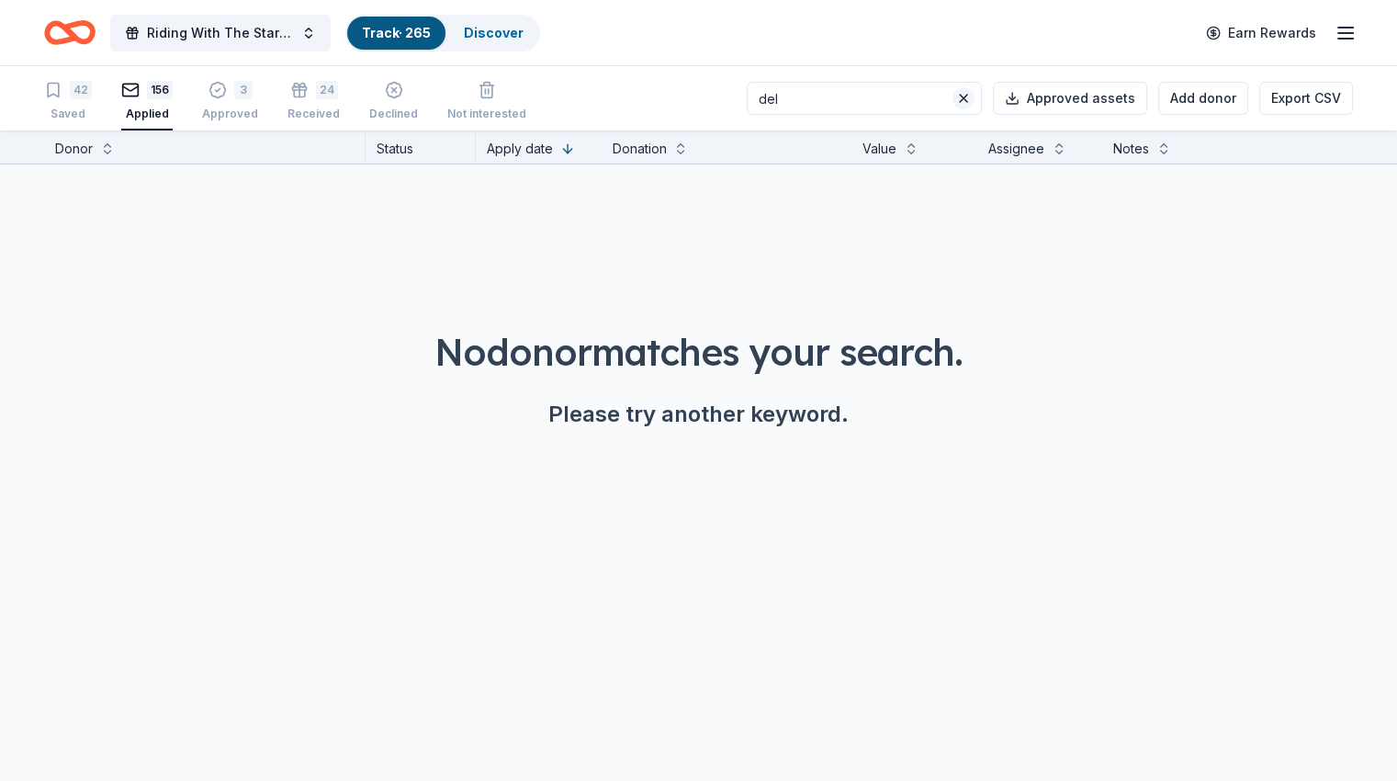
click at [952, 97] on button at bounding box center [963, 98] width 22 height 22
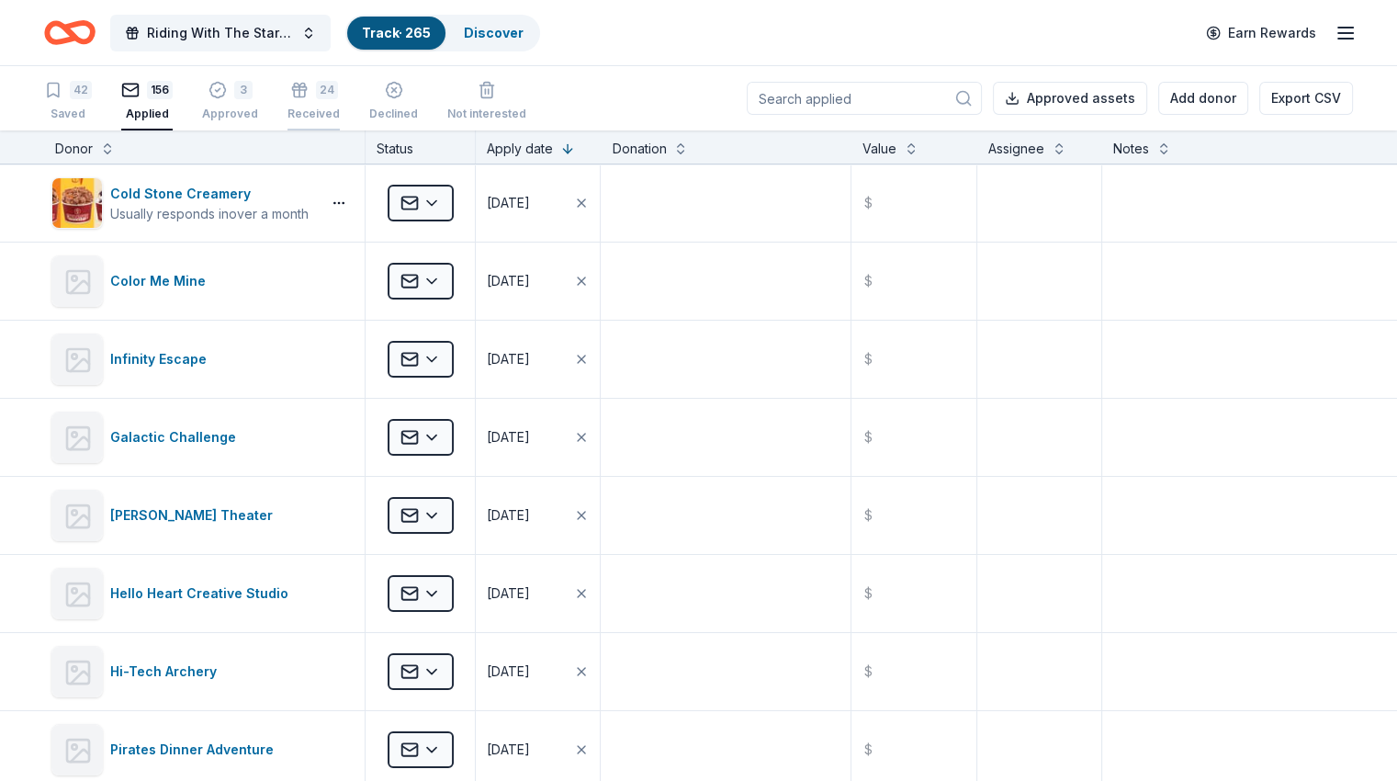
click at [309, 89] on icon "button" at bounding box center [299, 80] width 18 height 18
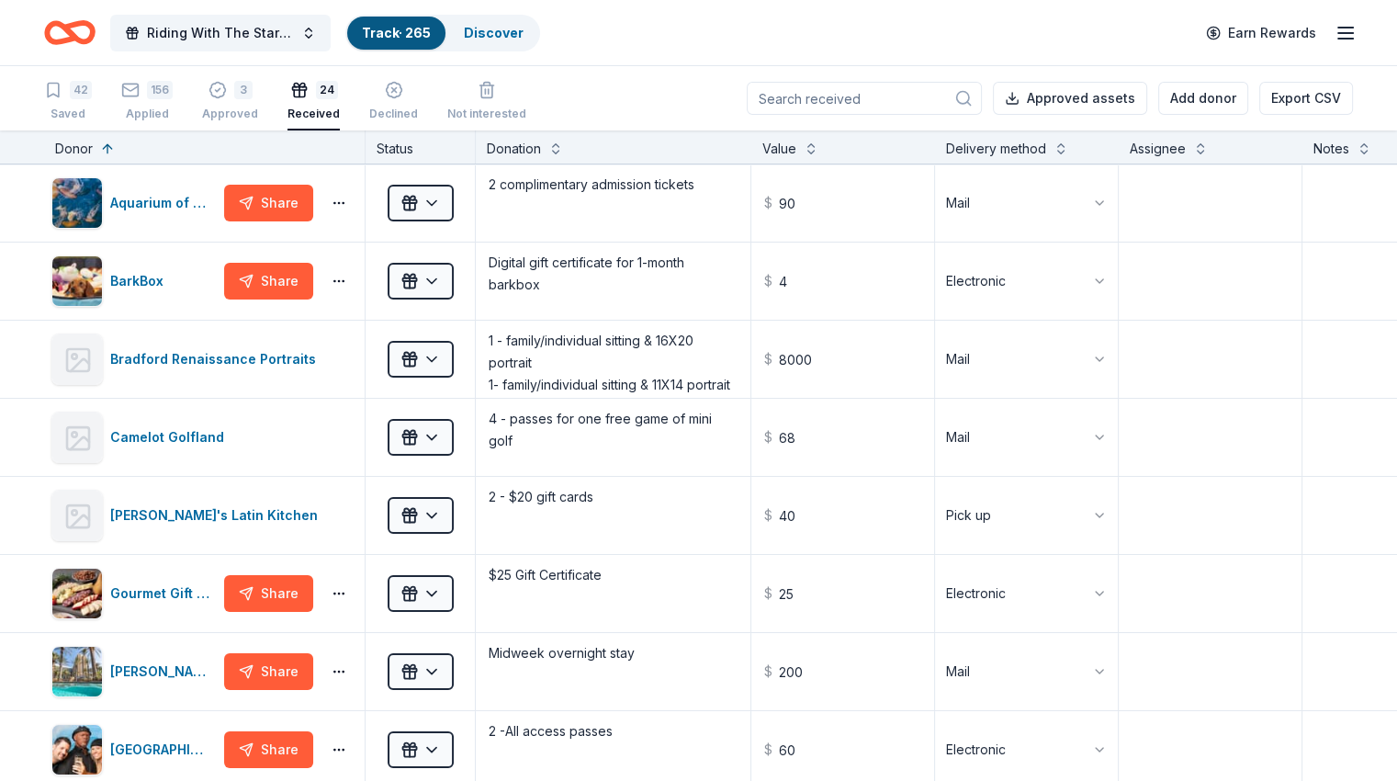
click at [878, 101] on input at bounding box center [864, 98] width 235 height 33
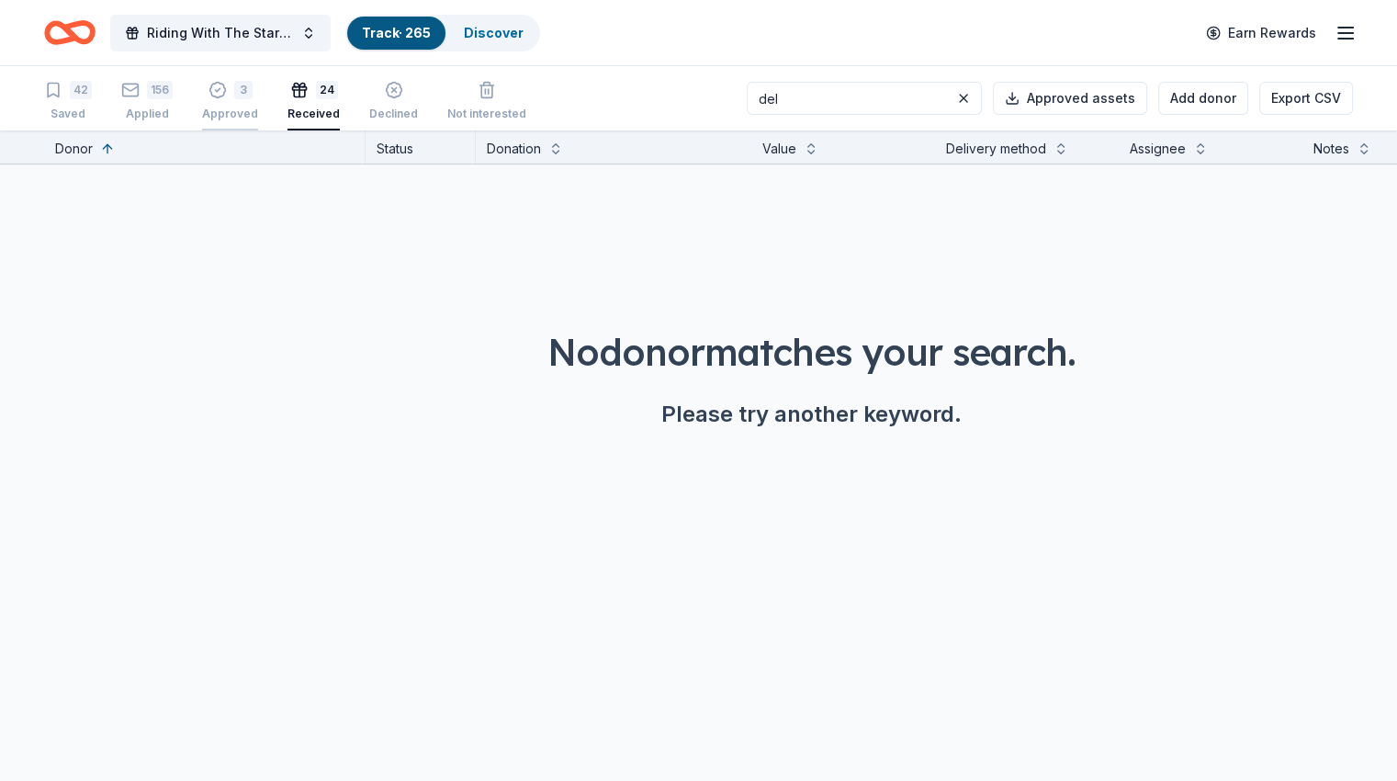
type input "del"
click at [242, 104] on div "3 Approved" at bounding box center [230, 91] width 56 height 40
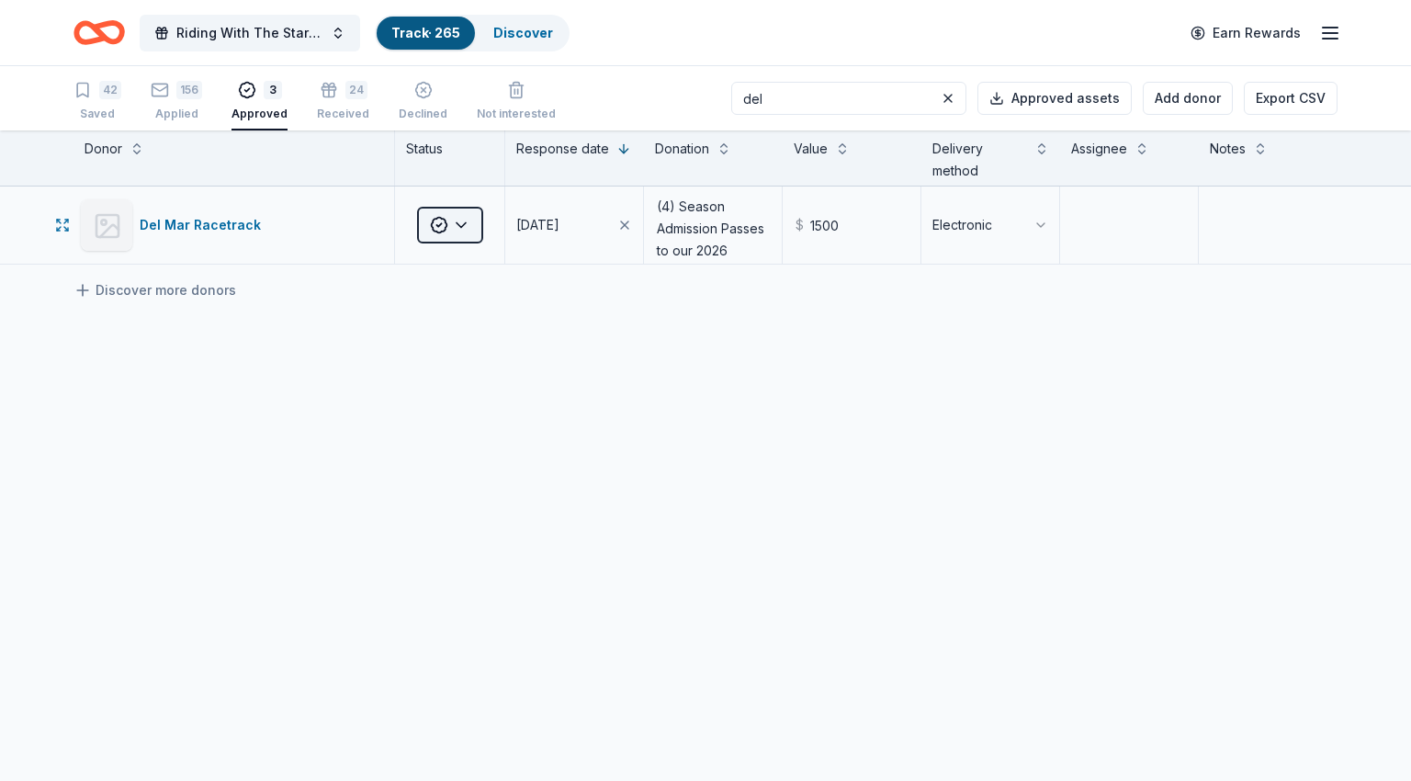
click at [471, 232] on html "Riding With The Stars Gala Track · 265 Discover Earn Rewards 42 Saved 156 Appli…" at bounding box center [705, 390] width 1411 height 781
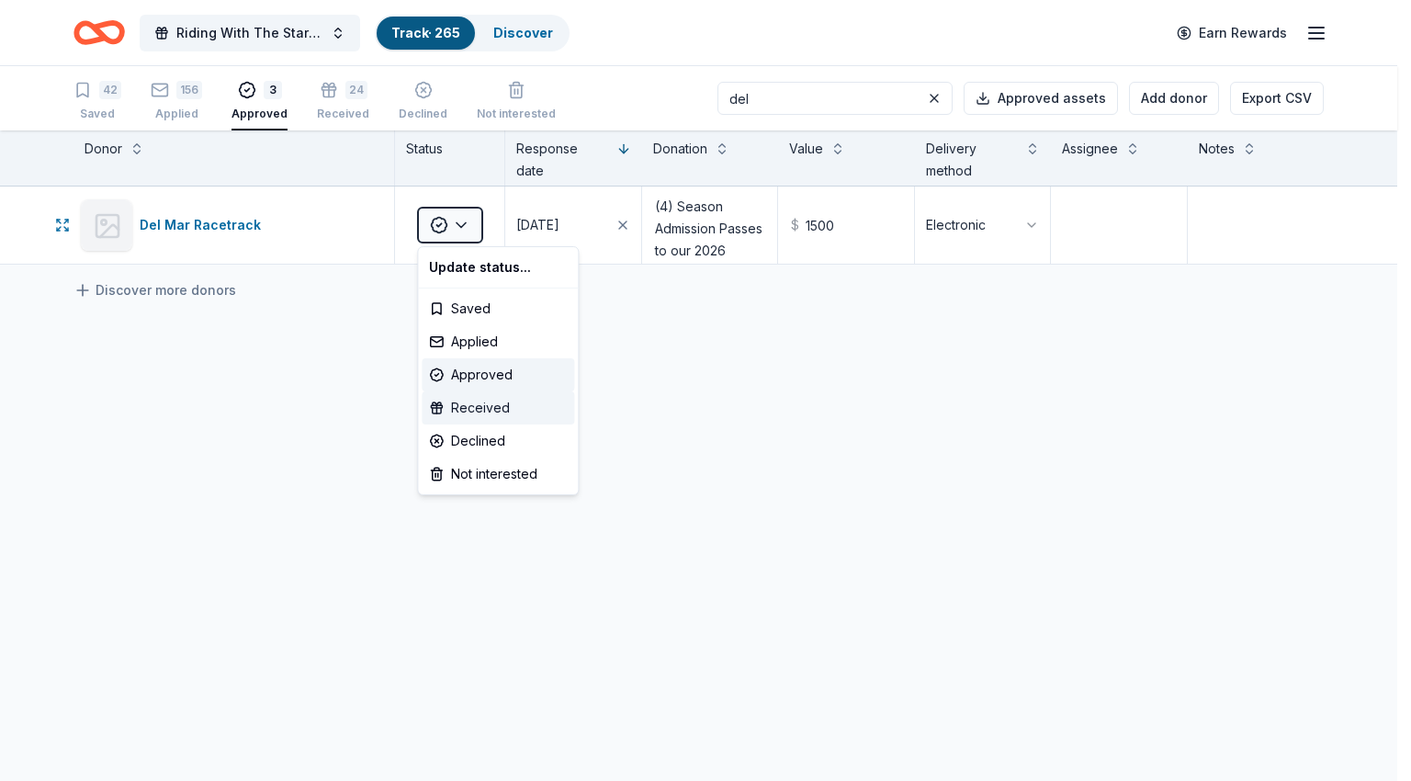
click at [495, 413] on div "Received" at bounding box center [498, 407] width 152 height 33
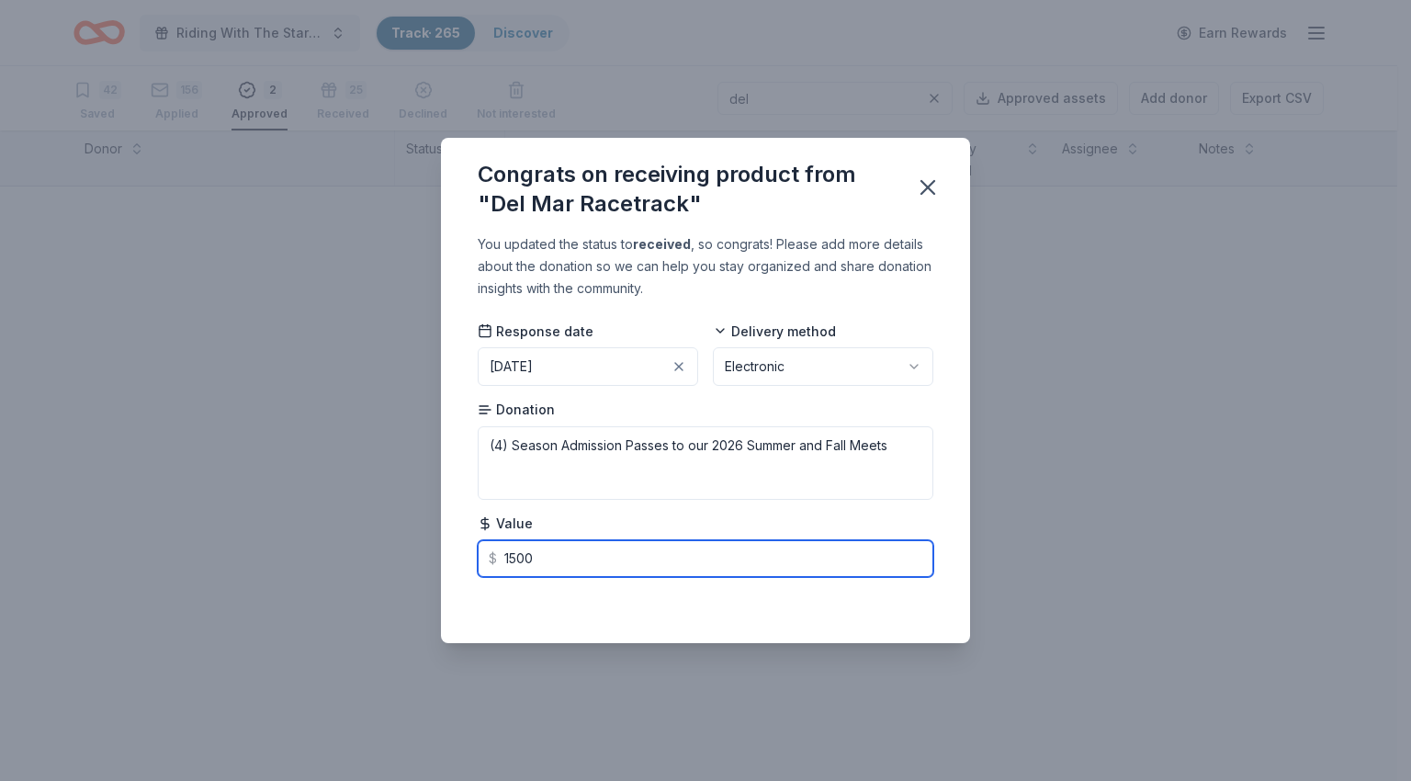
click at [768, 553] on input "1500" at bounding box center [706, 558] width 456 height 37
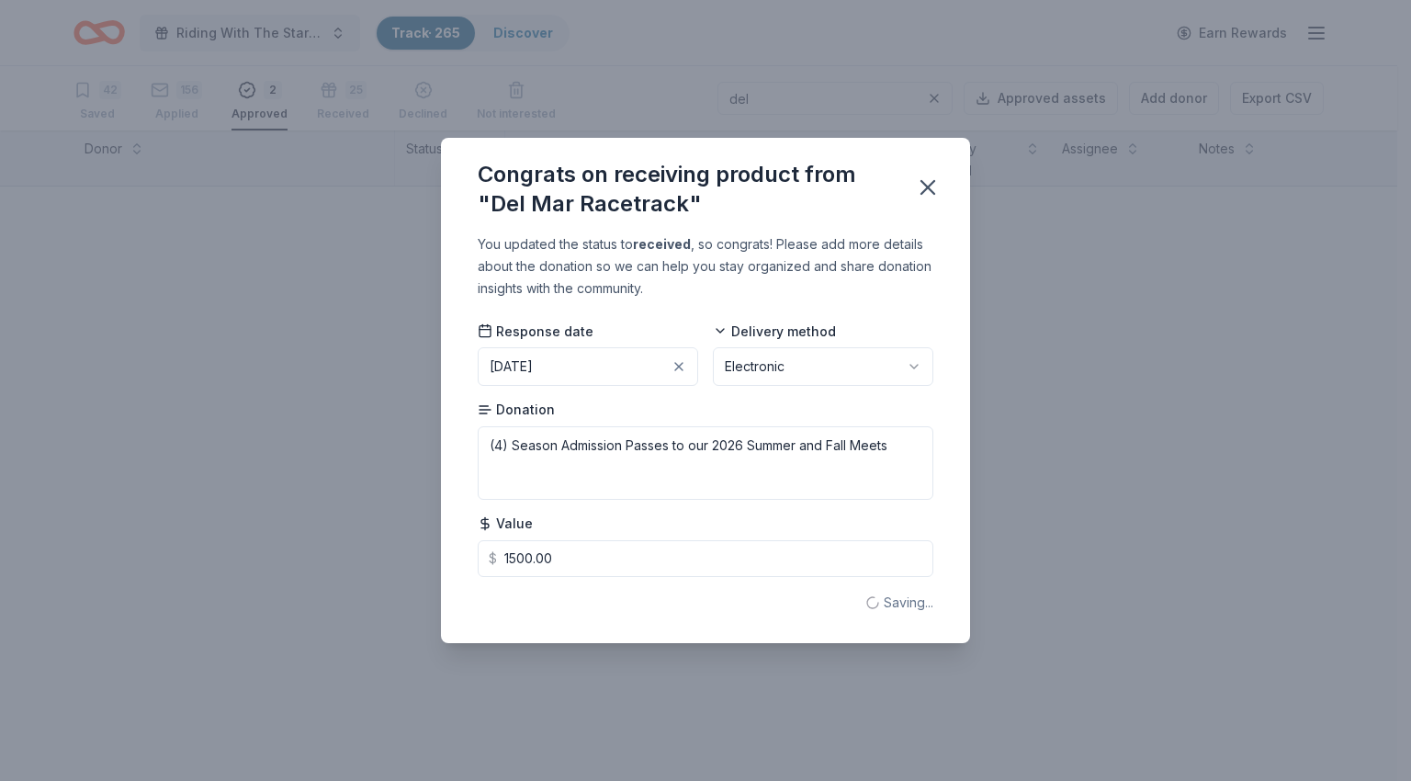
type input "1500.00"
click at [928, 186] on icon "button" at bounding box center [927, 187] width 13 height 13
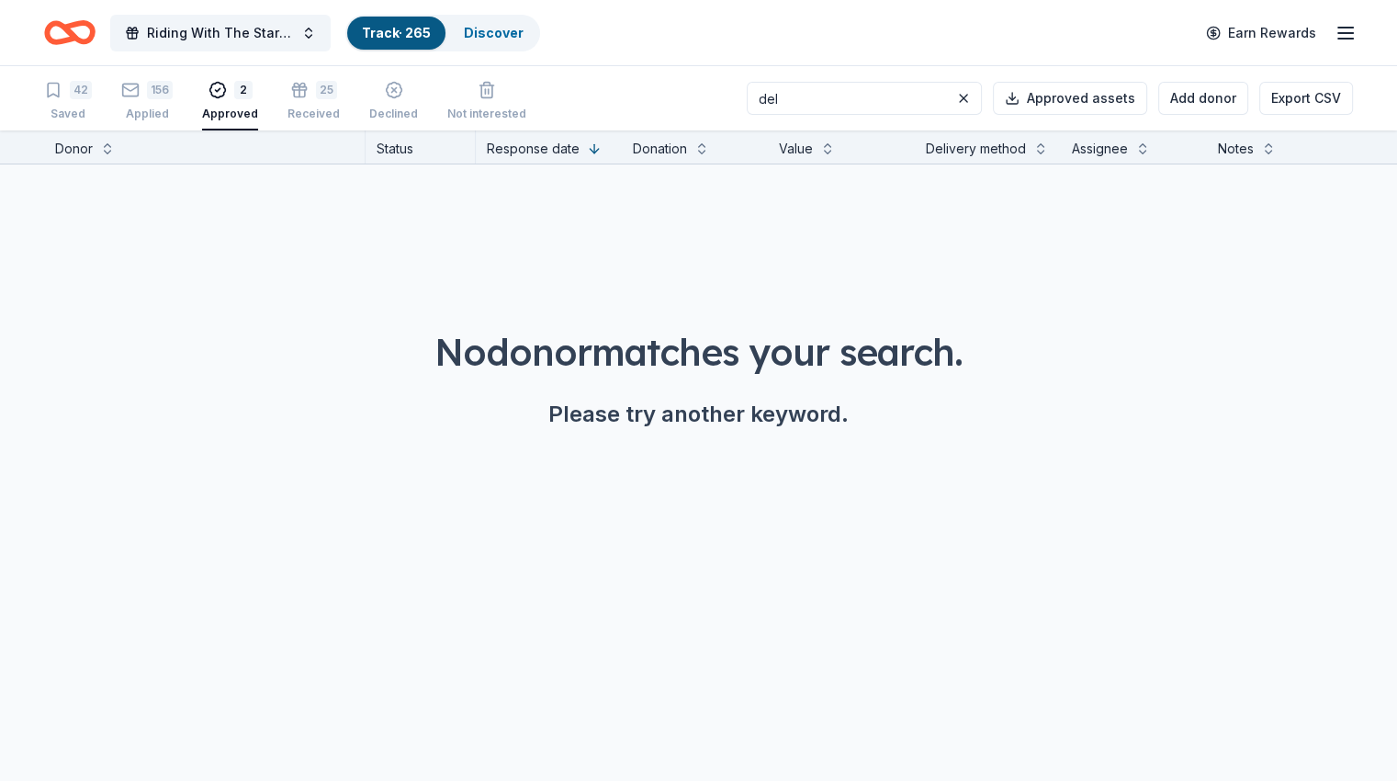
click at [832, 96] on input "del" at bounding box center [864, 98] width 235 height 33
type input "flight"
click at [167, 100] on div "156 Applied" at bounding box center [146, 101] width 51 height 40
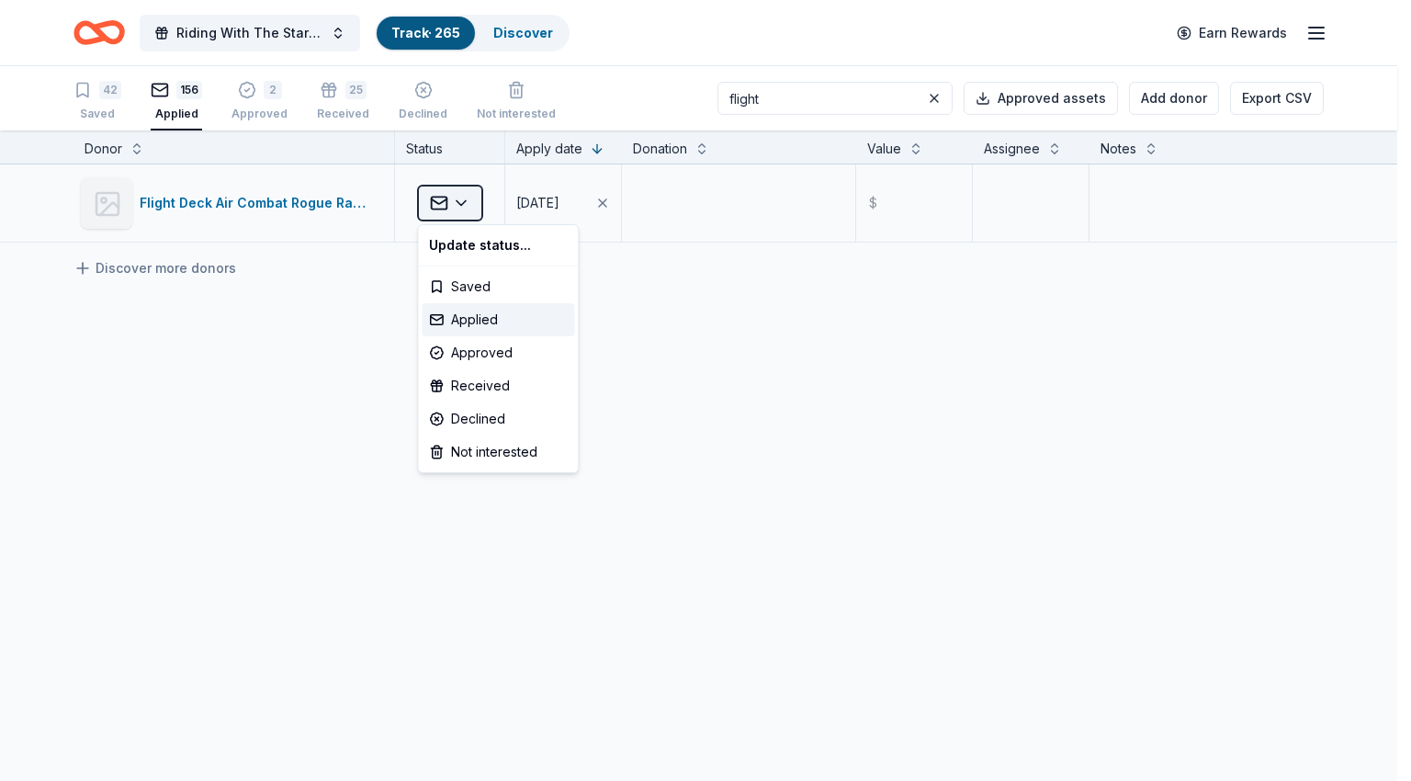
click at [439, 207] on html "Riding With The Stars Gala Track · 265 Discover Earn Rewards 42 Saved 156 Appli…" at bounding box center [705, 390] width 1411 height 781
click at [486, 393] on div "Received" at bounding box center [498, 385] width 152 height 33
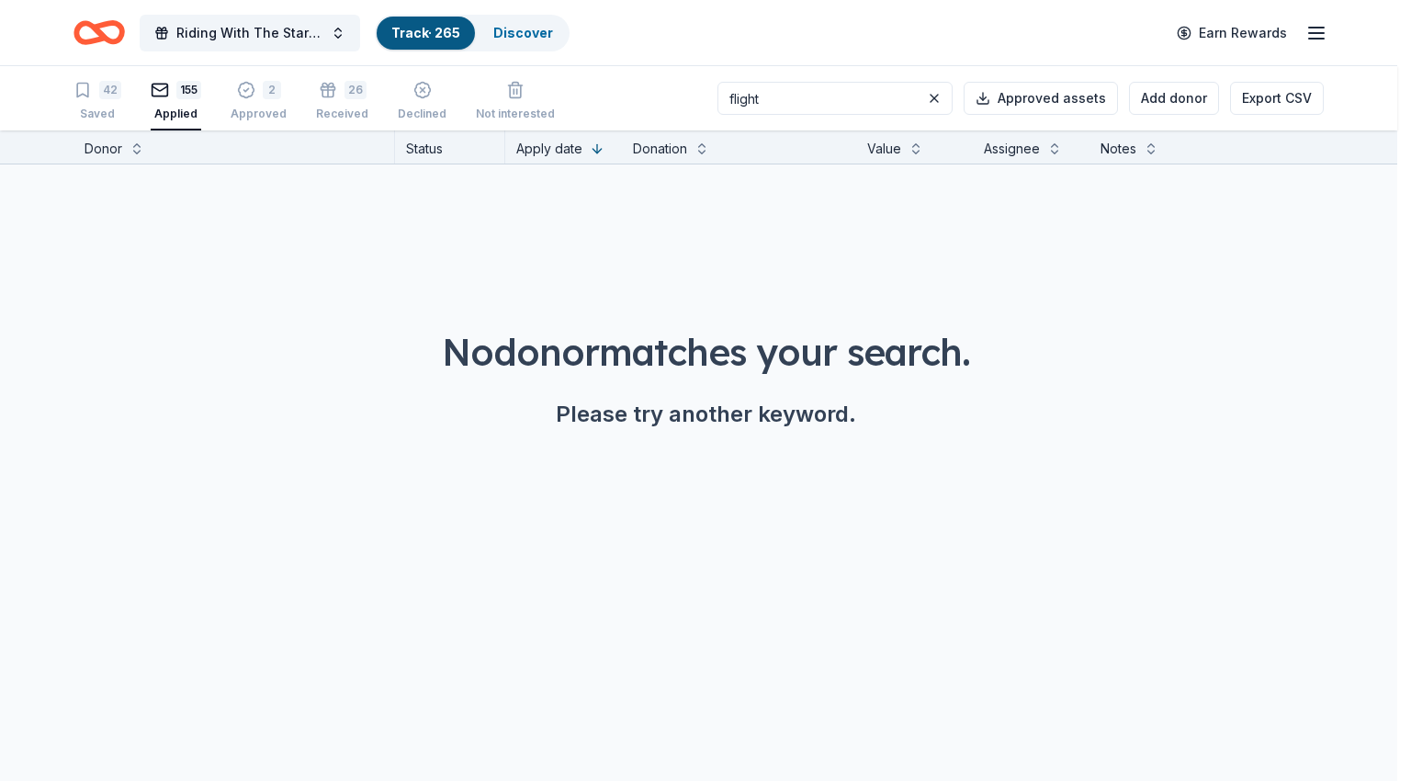
click at [500, 380] on icon "button" at bounding box center [507, 381] width 14 height 14
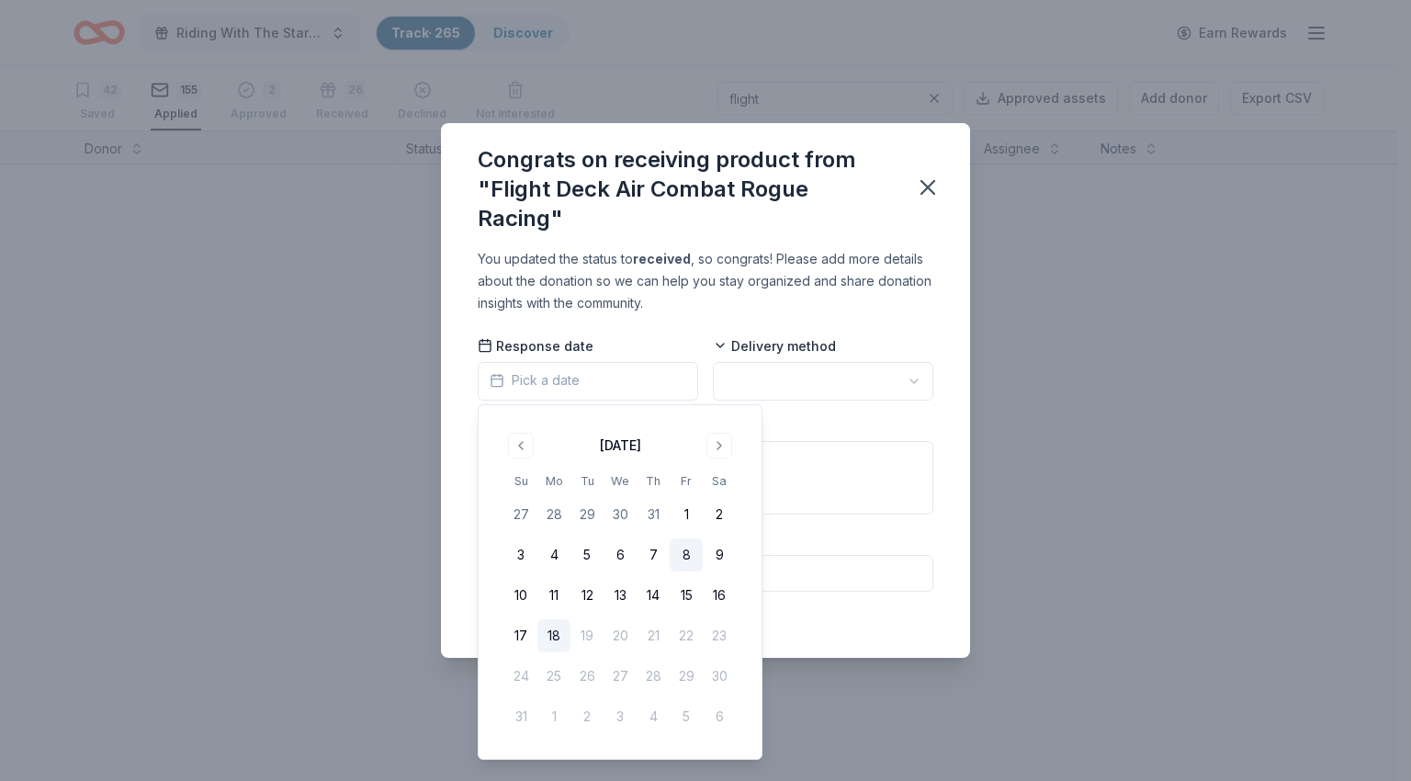
drag, startPoint x: 554, startPoint y: 641, endPoint x: 688, endPoint y: 545, distance: 165.2
click at [555, 640] on button "18" at bounding box center [553, 635] width 33 height 33
click at [799, 374] on html "Riding With The Stars Gala Track · 265 Discover Earn Rewards 42 Saved 155 Appli…" at bounding box center [705, 390] width 1411 height 781
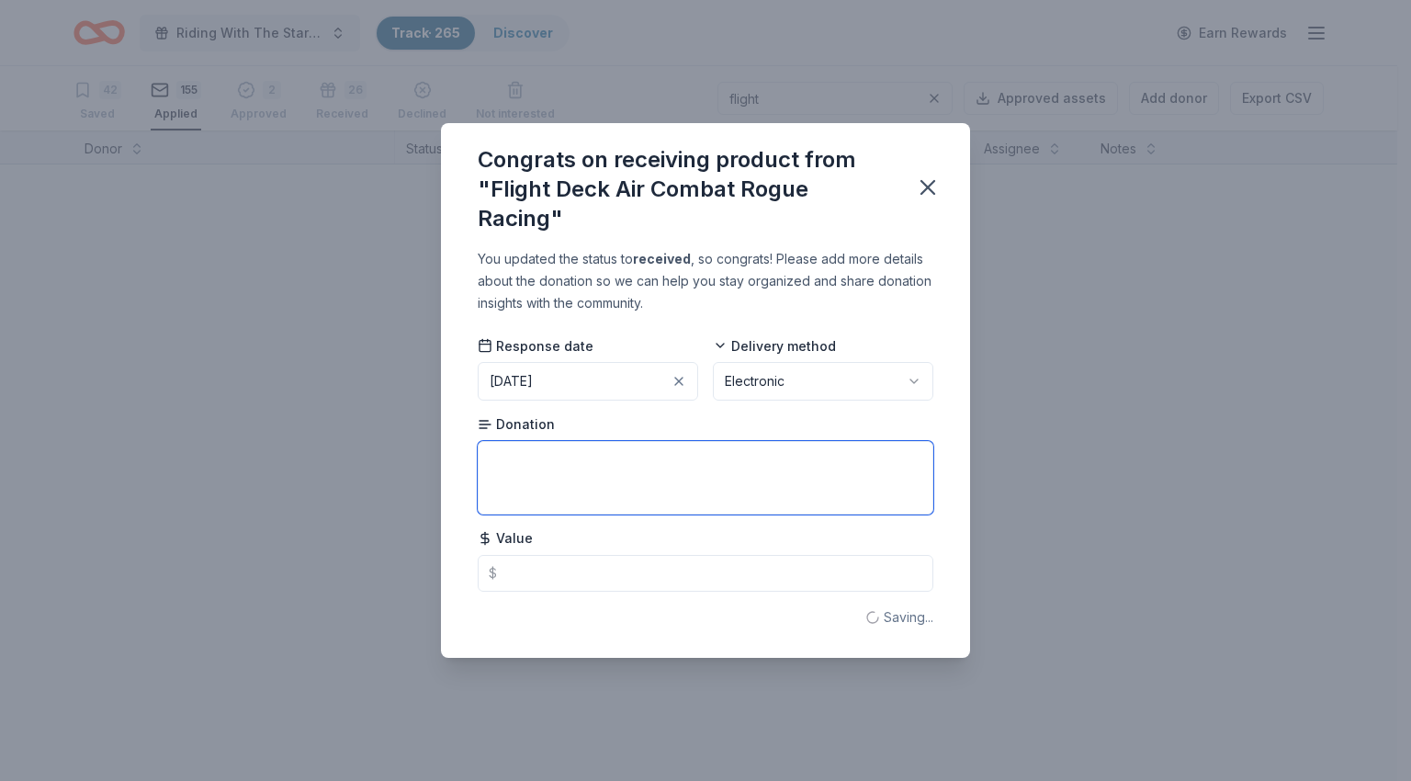
click at [723, 470] on textarea at bounding box center [706, 477] width 456 height 73
type textarea "FOX 1 - Fighter Pilot Experience gift card"
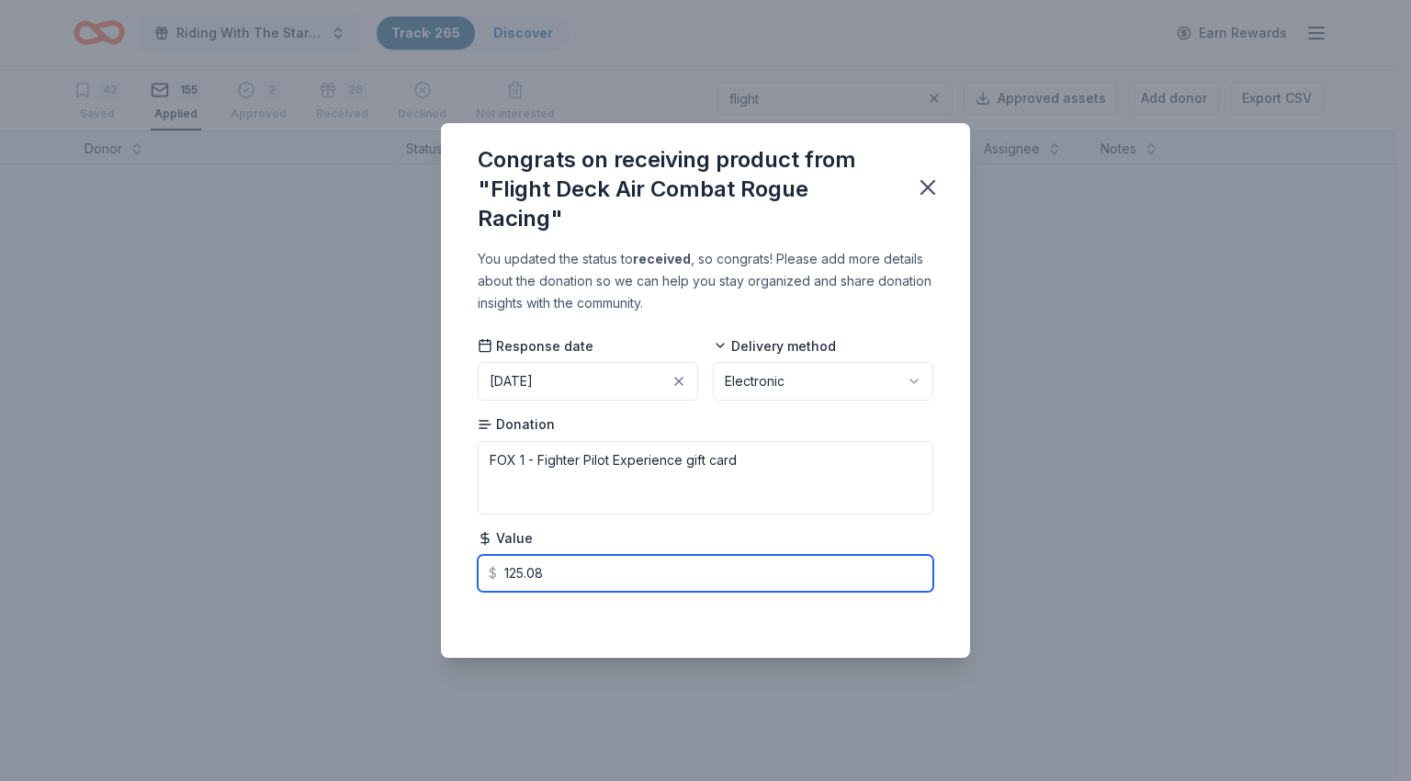
type input "125.08"
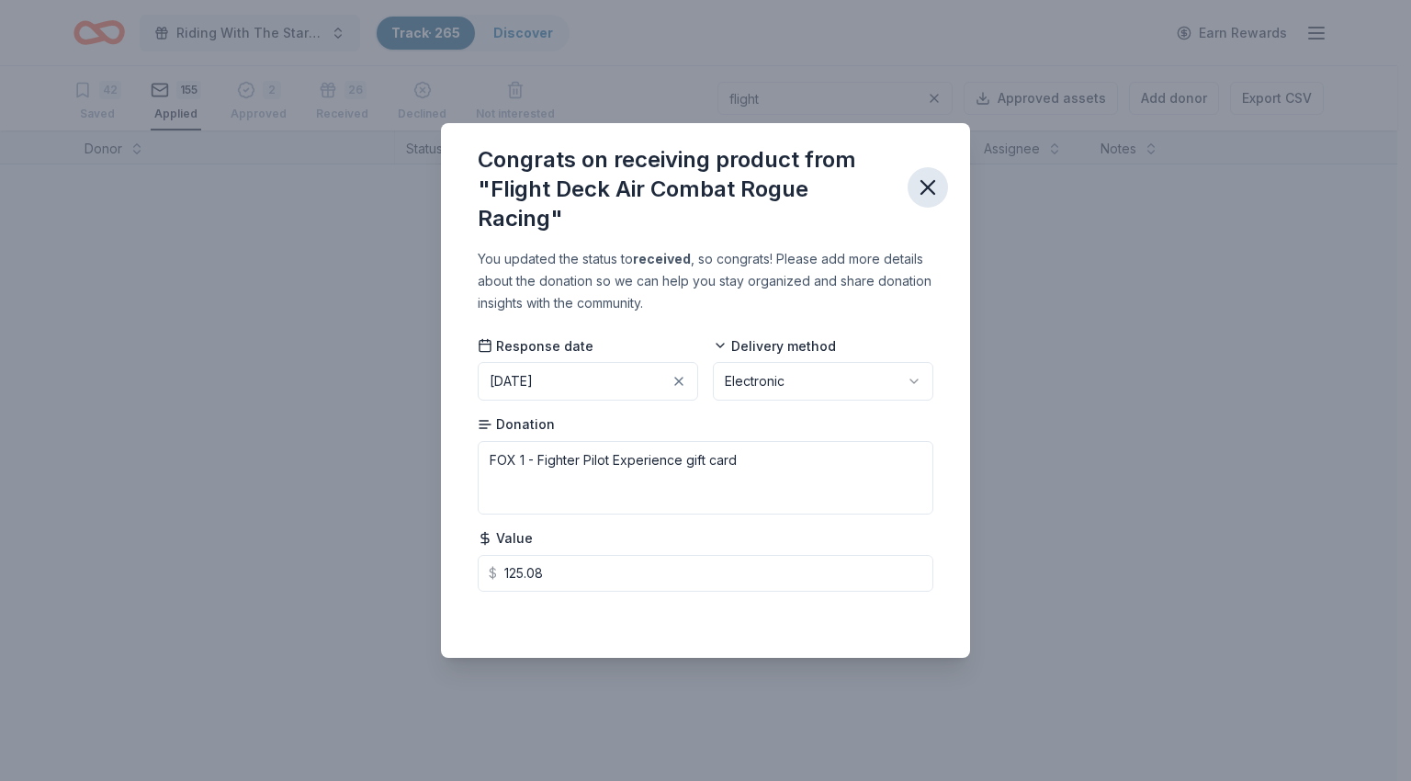
click at [927, 188] on icon "button" at bounding box center [927, 187] width 13 height 13
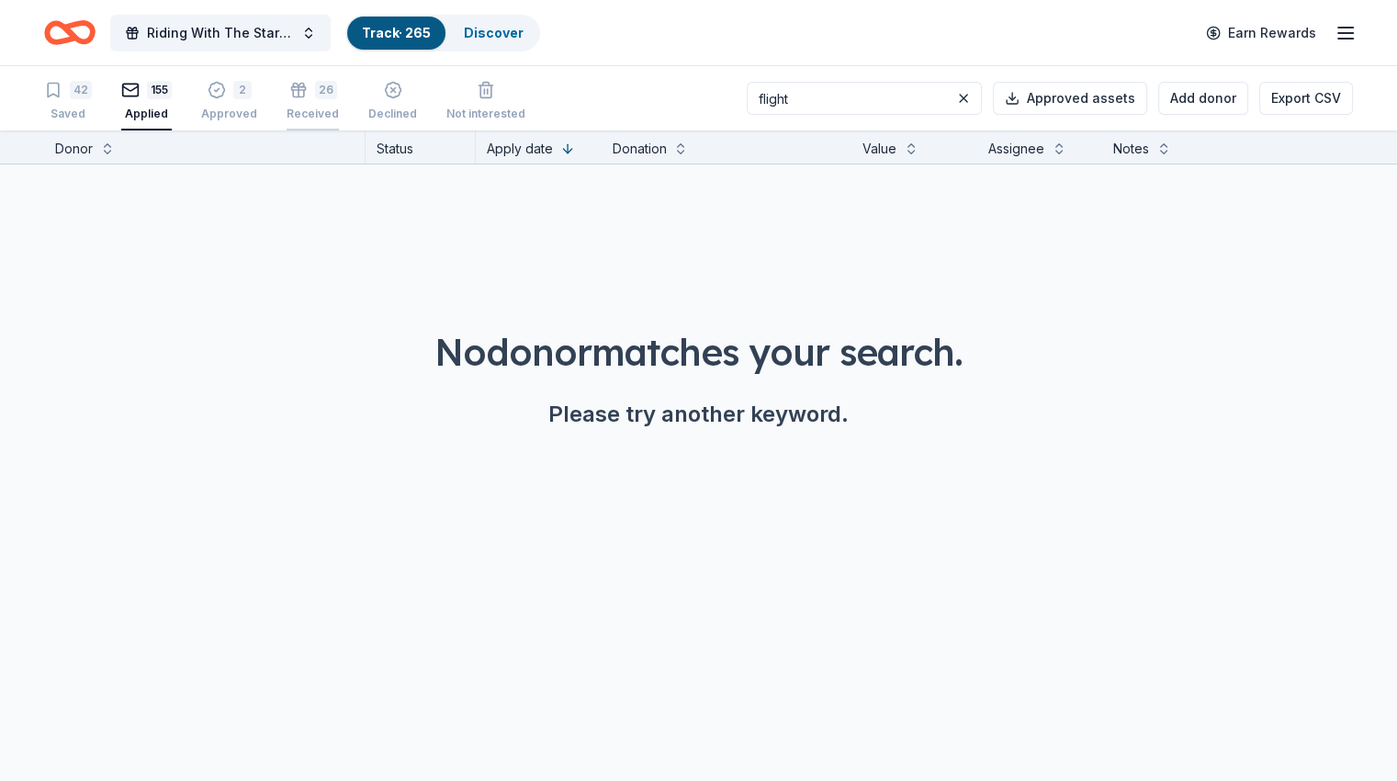
click at [339, 109] on div "Received" at bounding box center [313, 103] width 52 height 15
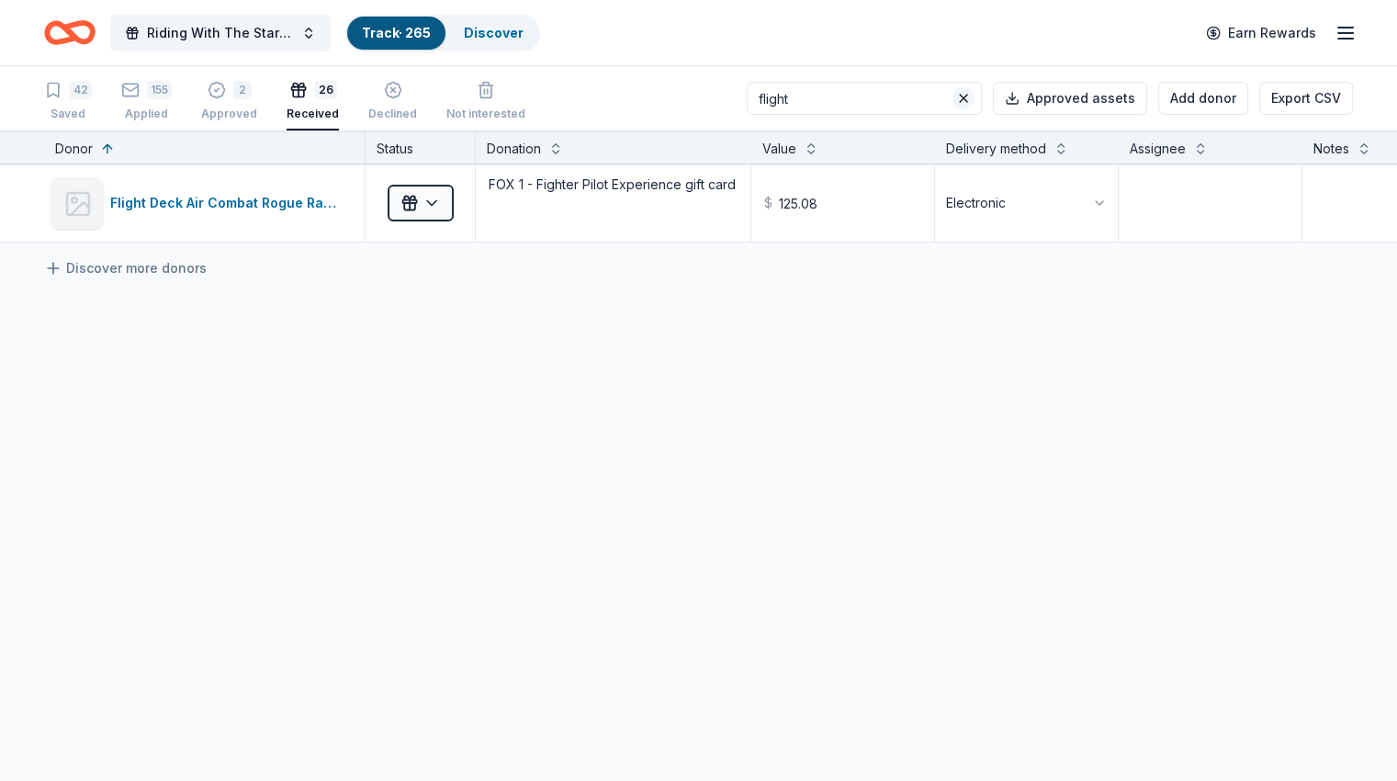
click at [952, 103] on button at bounding box center [963, 98] width 22 height 22
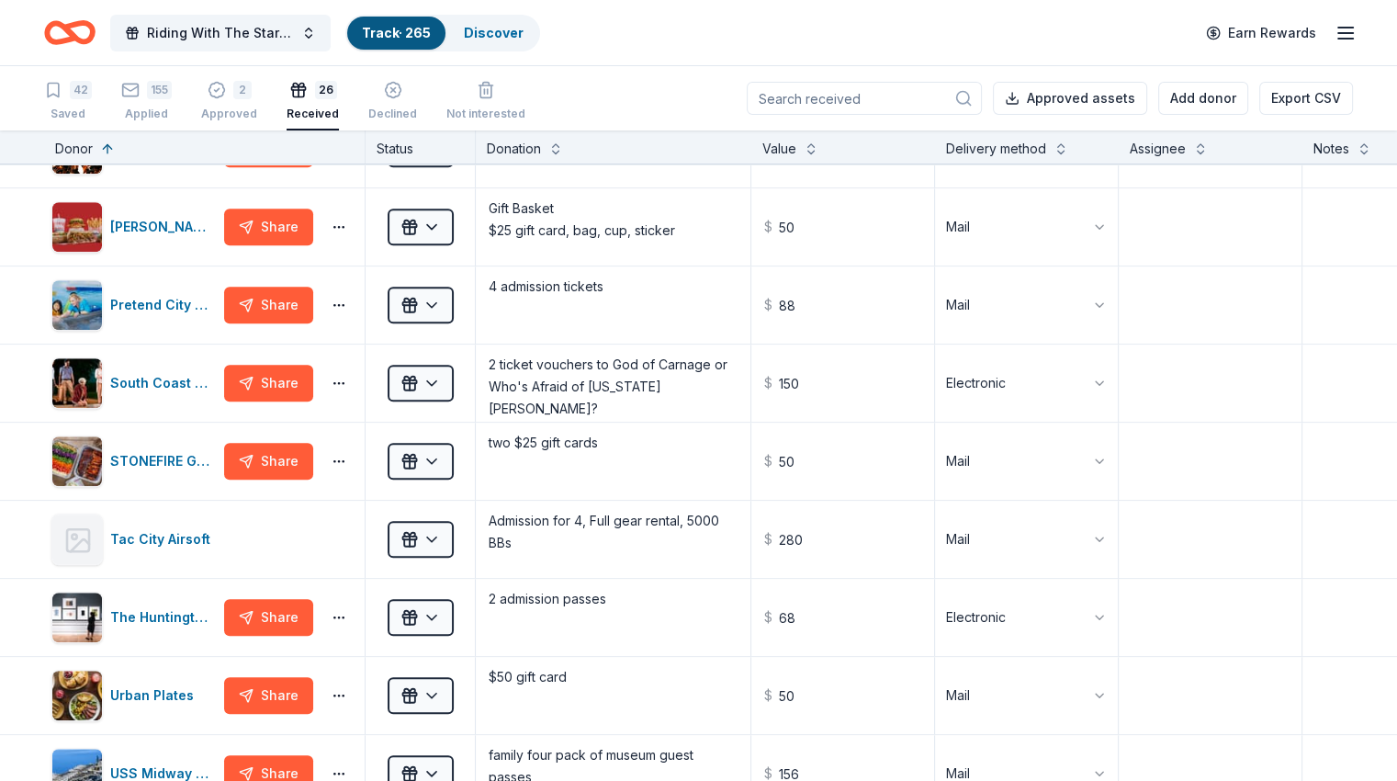
scroll to position [1561, 0]
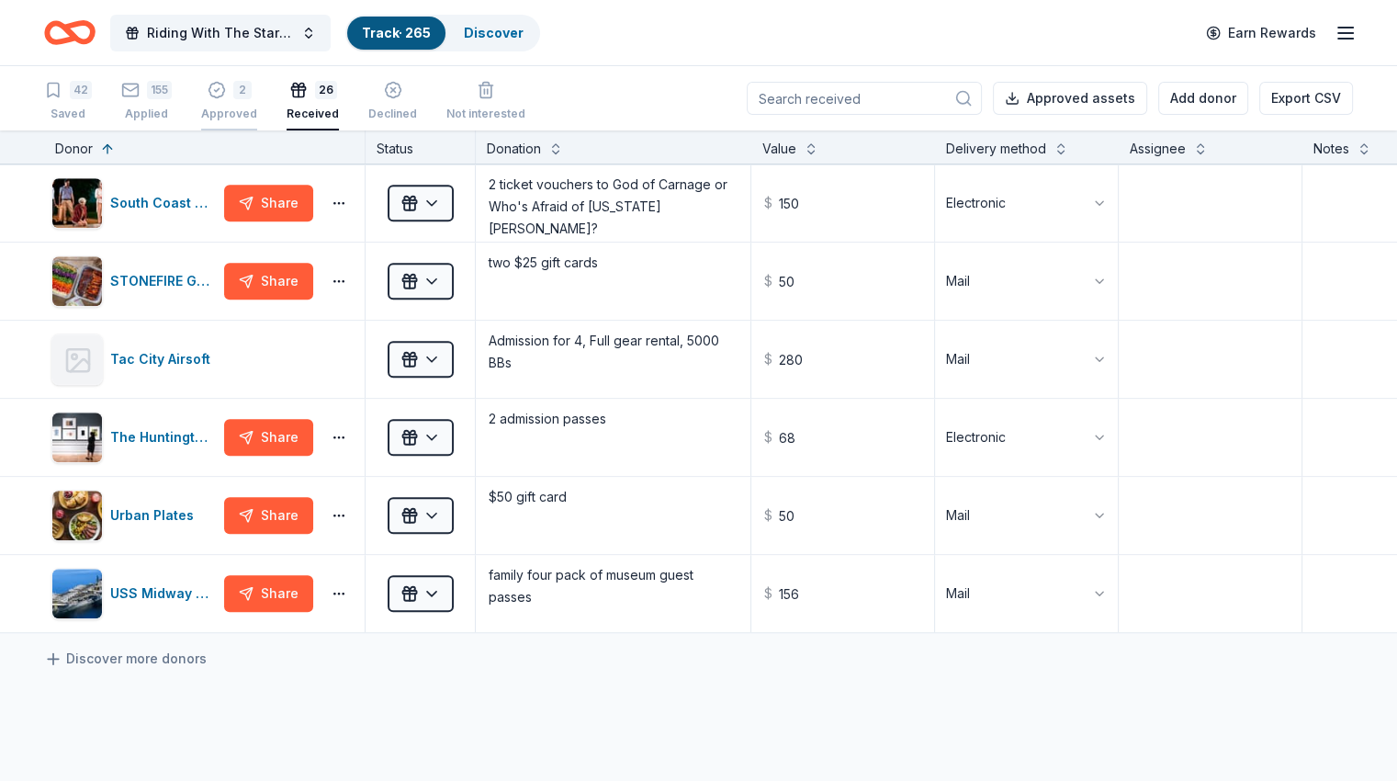
click at [243, 100] on div "2 Approved" at bounding box center [229, 91] width 56 height 40
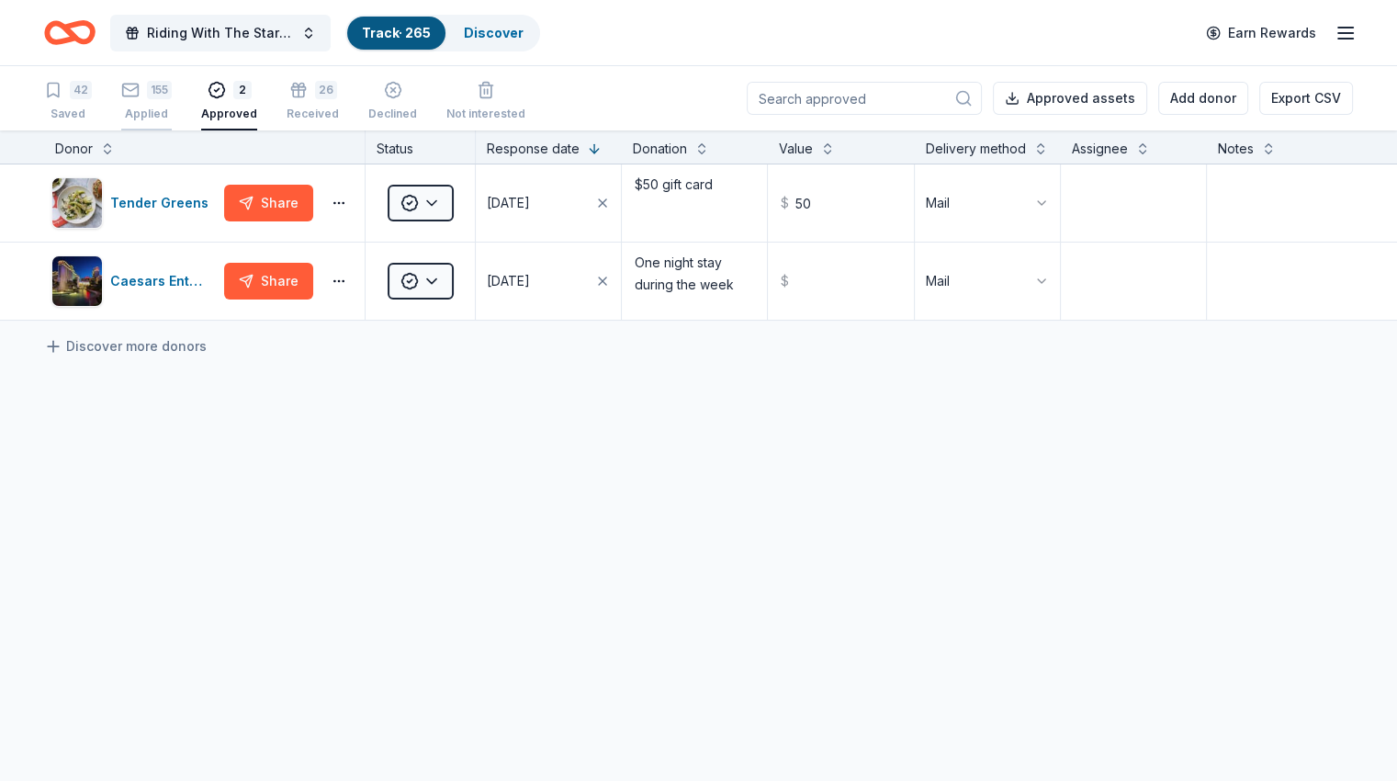
click at [170, 96] on div "155" at bounding box center [146, 90] width 51 height 18
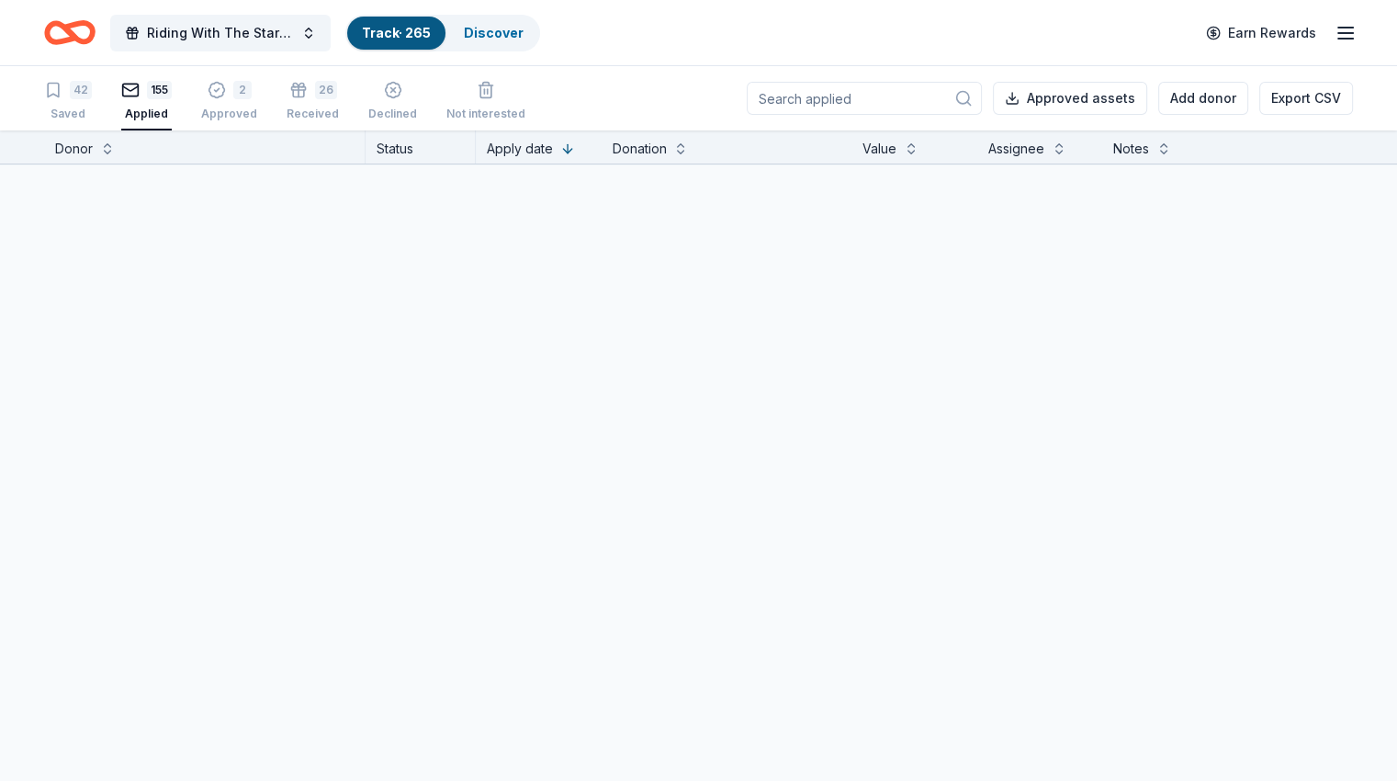
click at [810, 102] on input at bounding box center [864, 98] width 235 height 33
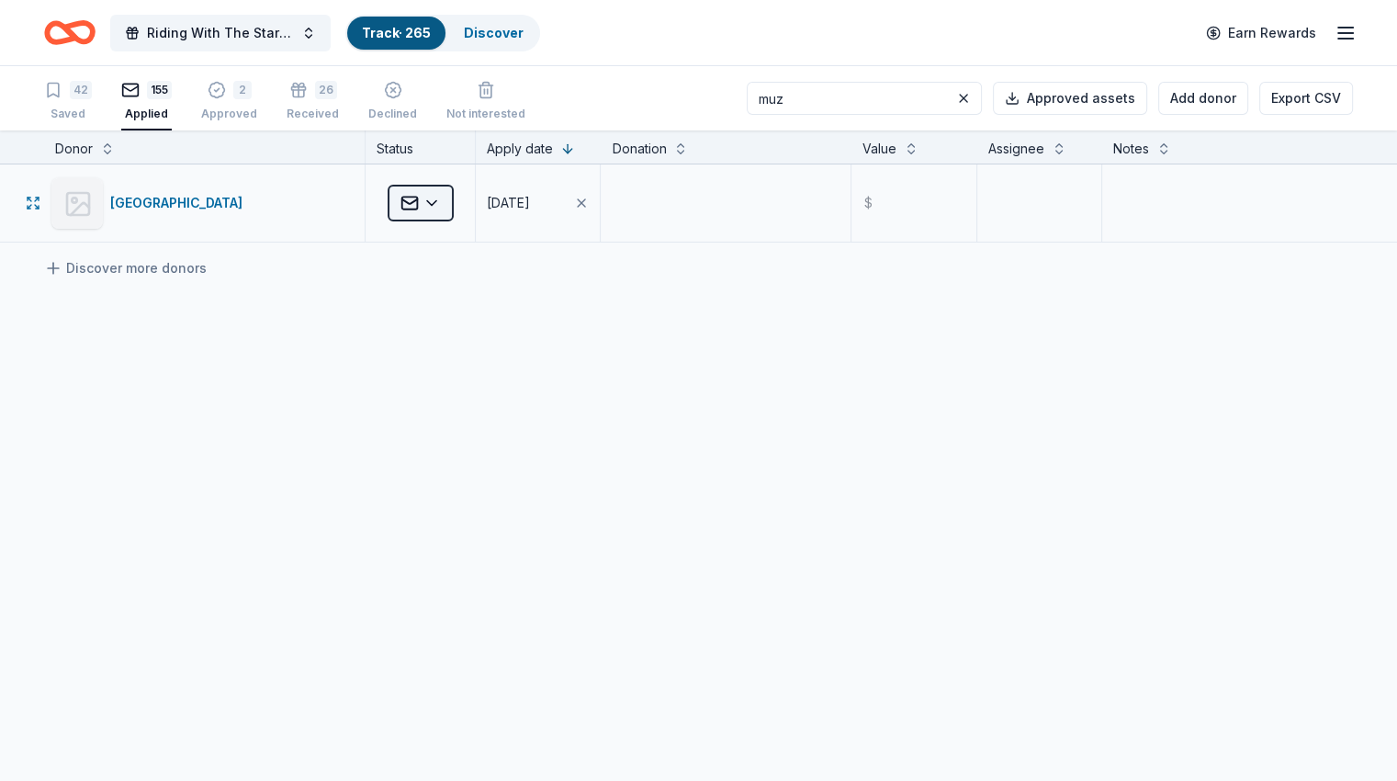
click at [448, 214] on html "Riding With The Stars Gala Track · 265 Discover Earn Rewards 42 Saved 155 Appli…" at bounding box center [698, 390] width 1397 height 781
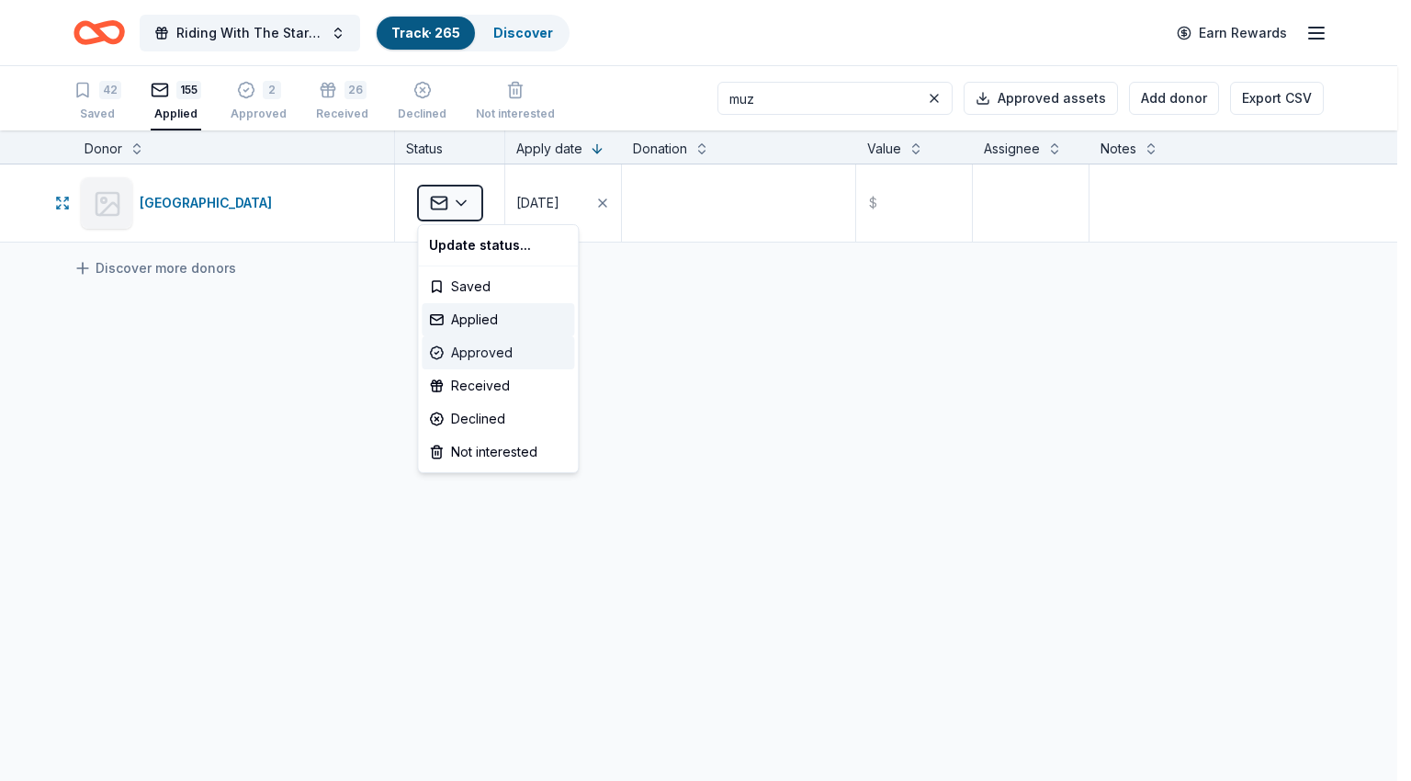
click at [459, 352] on div "Approved" at bounding box center [498, 352] width 152 height 33
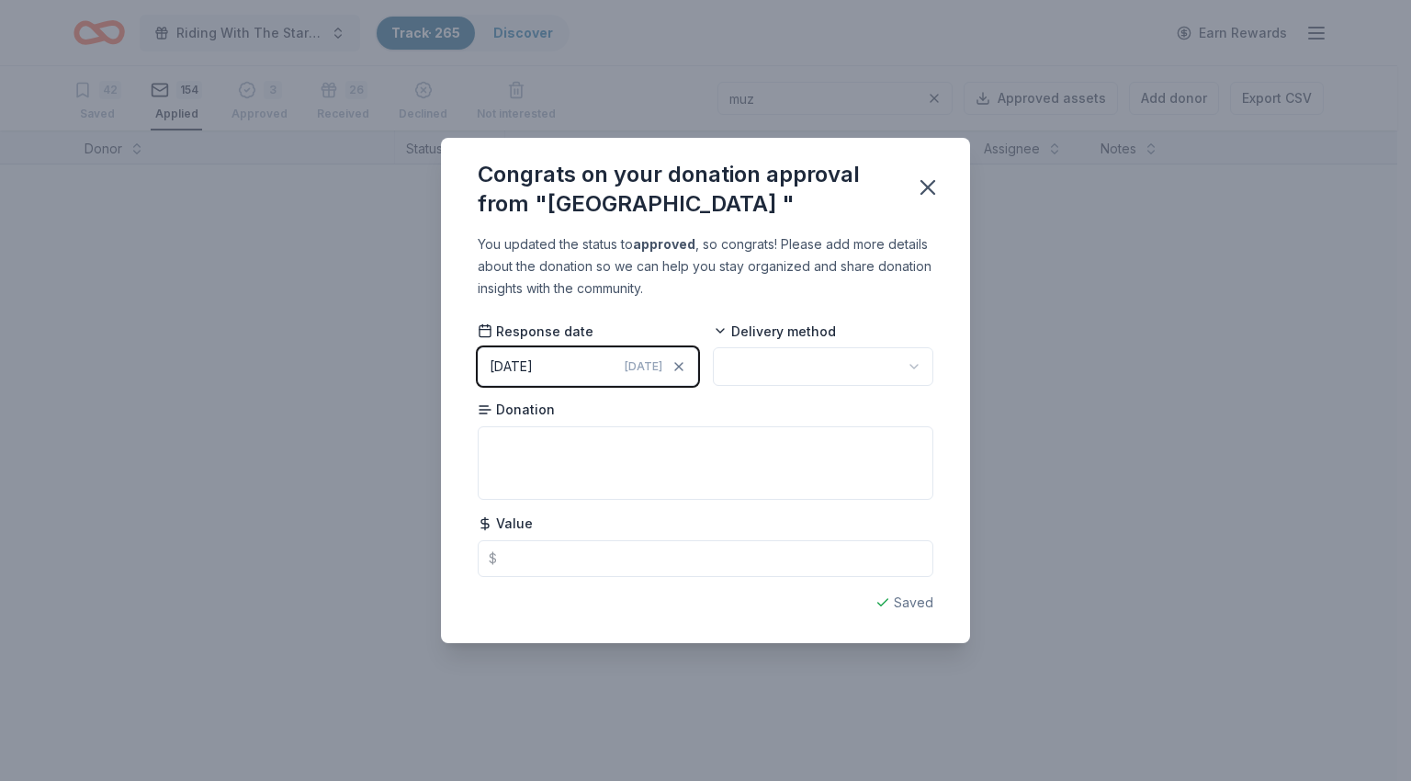
click at [567, 386] on button "[DATE] [DATE]" at bounding box center [588, 366] width 220 height 39
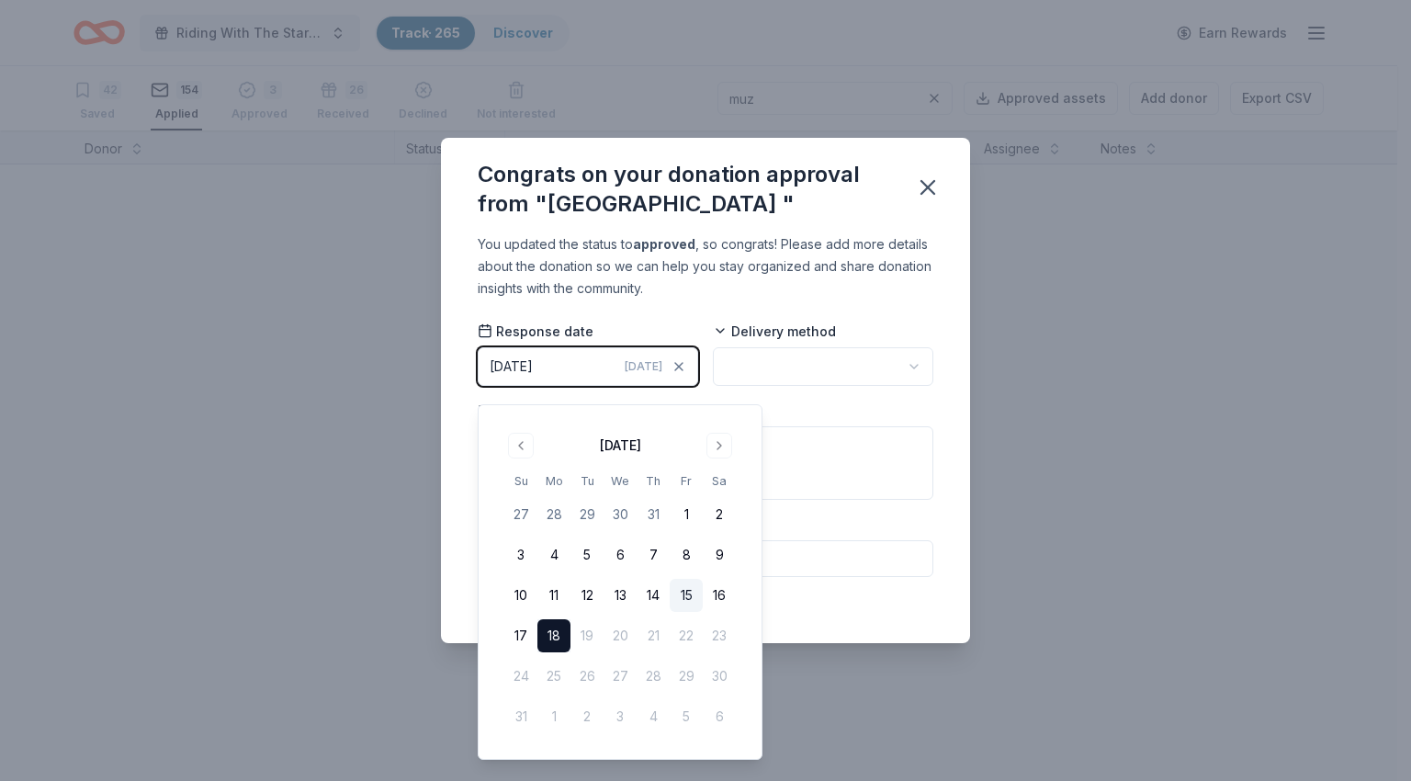
click at [682, 597] on button "15" at bounding box center [685, 595] width 33 height 33
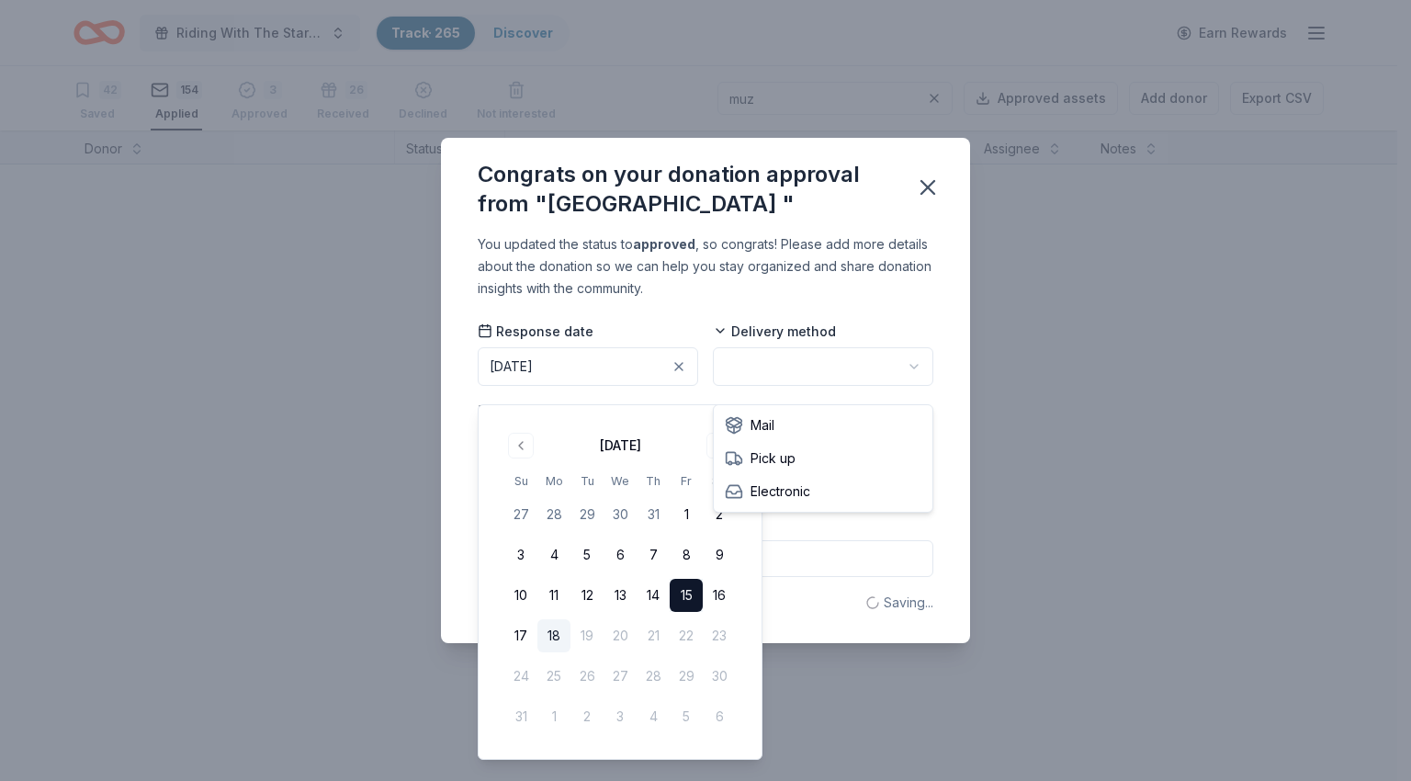
click at [824, 373] on html "Riding With The Stars Gala Track · 265 Discover Earn Rewards 42 Saved 154 Appli…" at bounding box center [705, 390] width 1411 height 781
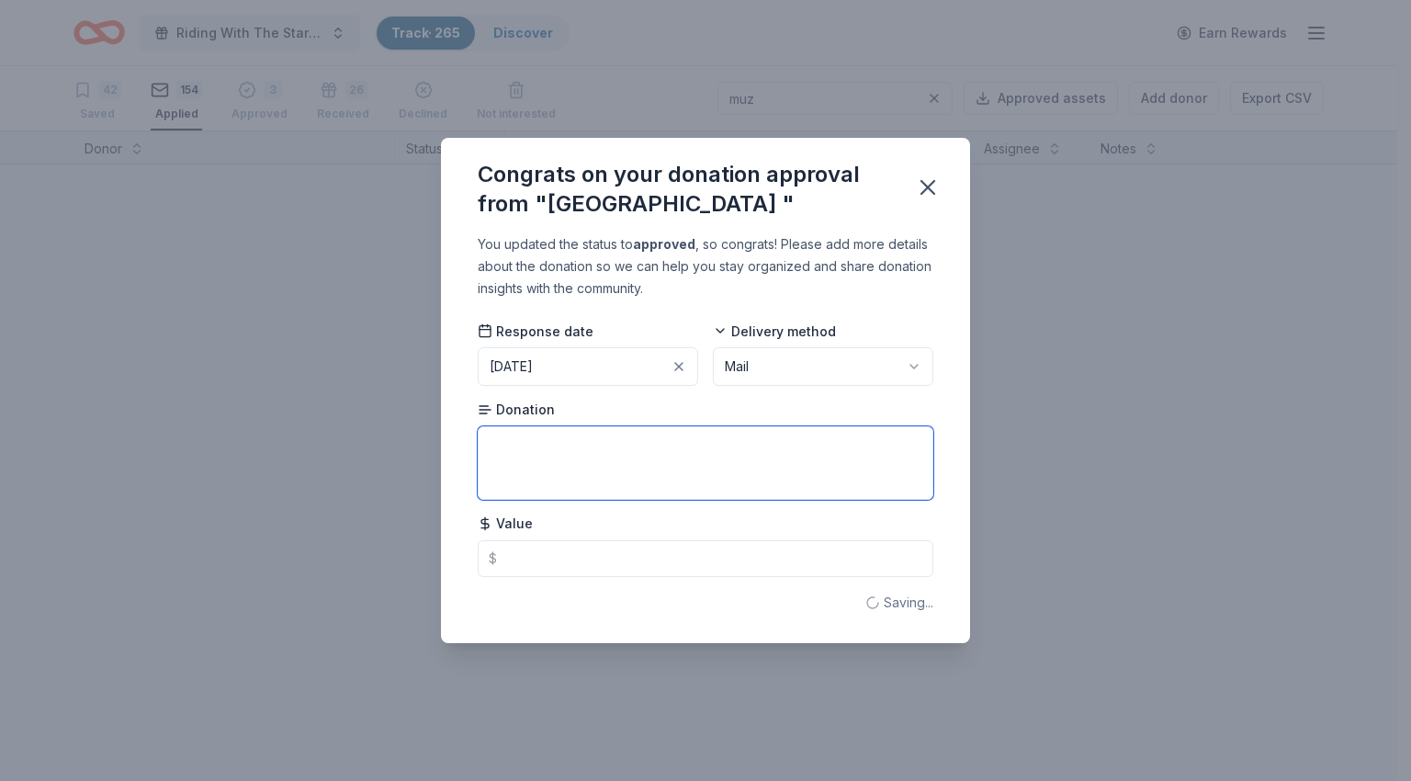
click at [868, 477] on textarea at bounding box center [706, 462] width 456 height 73
click at [927, 183] on icon "button" at bounding box center [928, 187] width 26 height 26
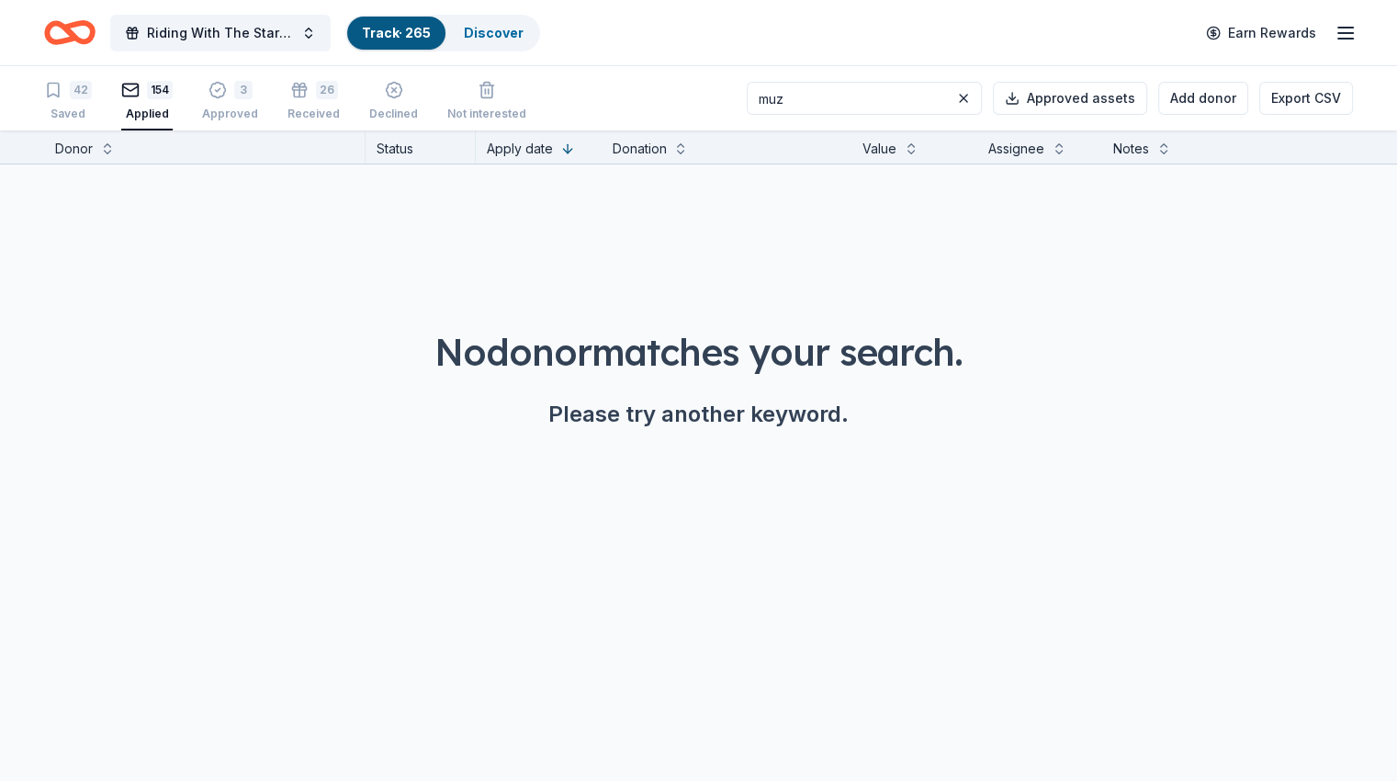
click at [800, 89] on input "muz" at bounding box center [864, 98] width 235 height 33
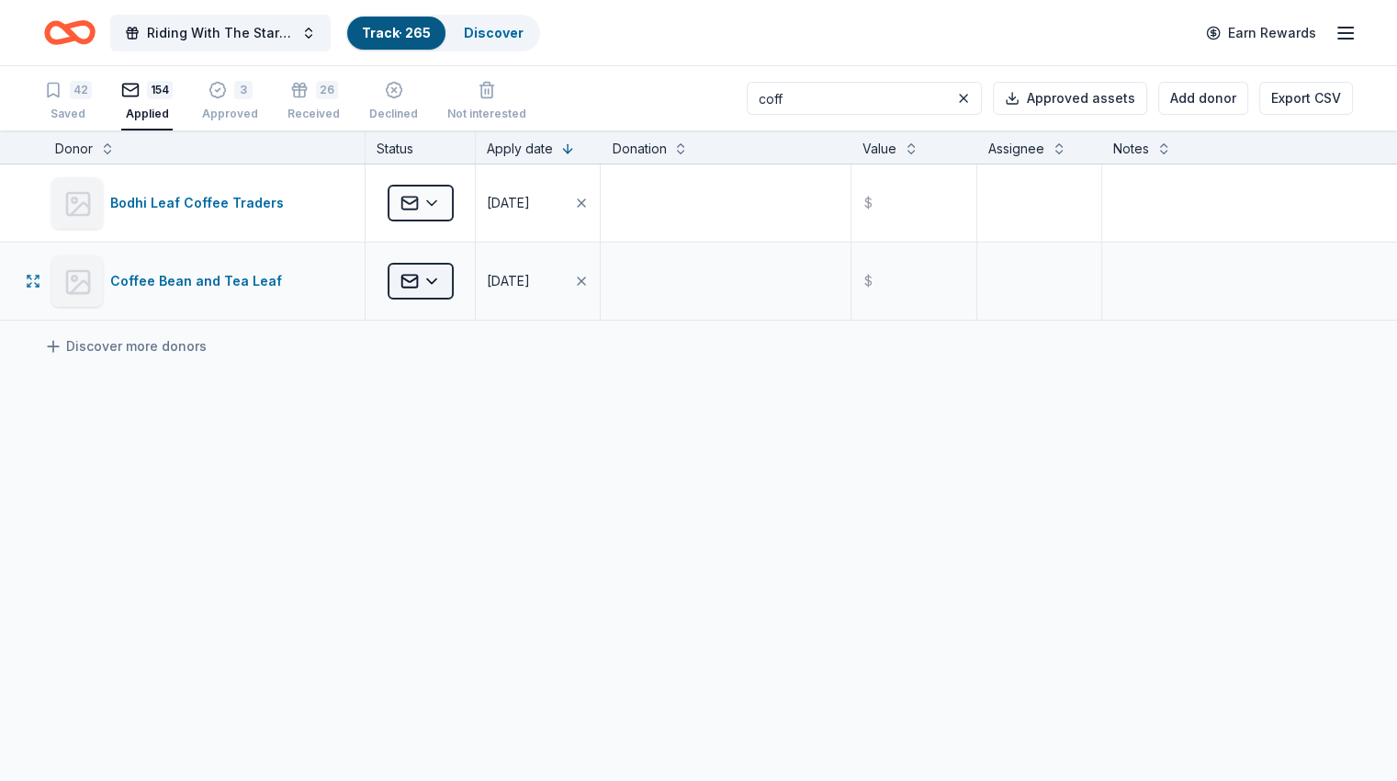
type input "coff"
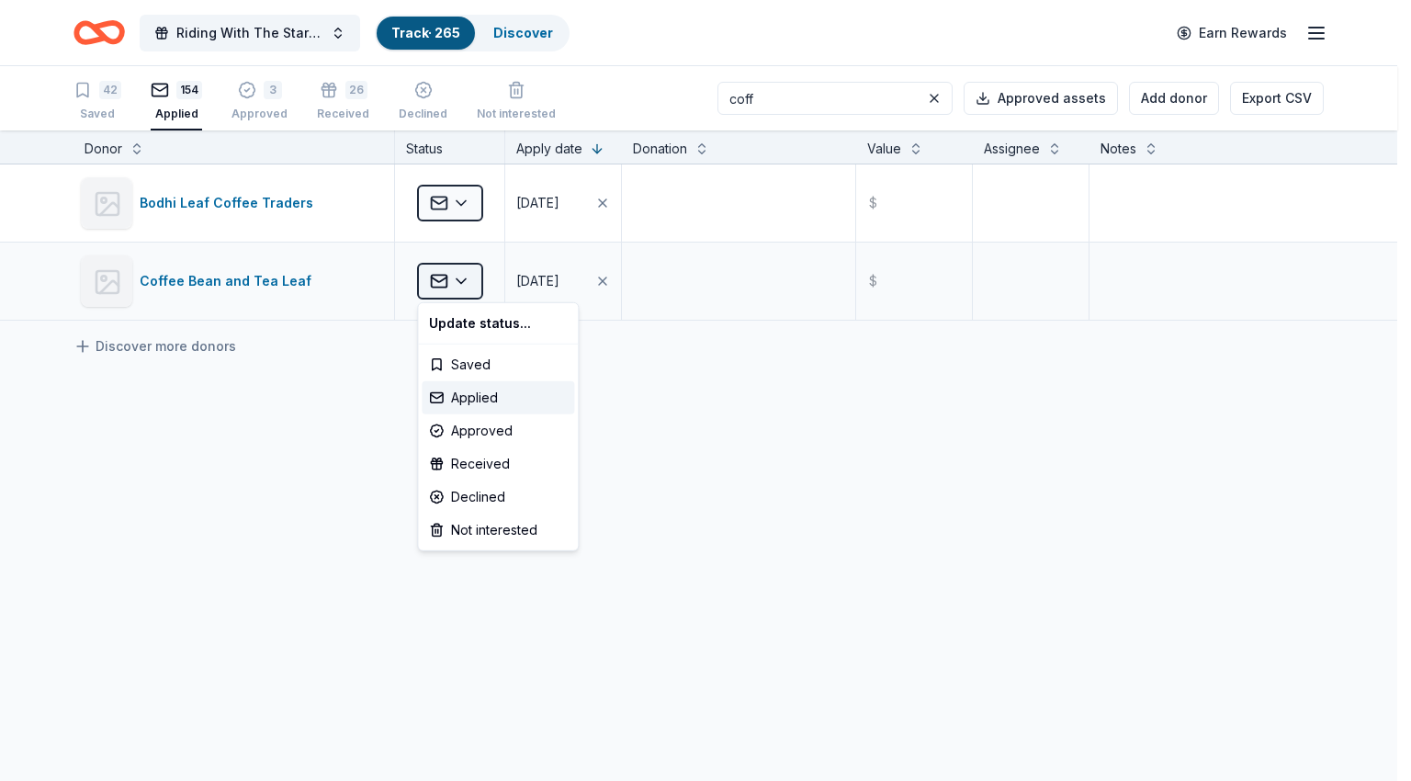
click at [445, 290] on html "Riding With The Stars Gala Track · 265 Discover Earn Rewards 42 Saved 154 Appli…" at bounding box center [705, 390] width 1411 height 781
click at [489, 497] on div "Declined" at bounding box center [498, 496] width 152 height 33
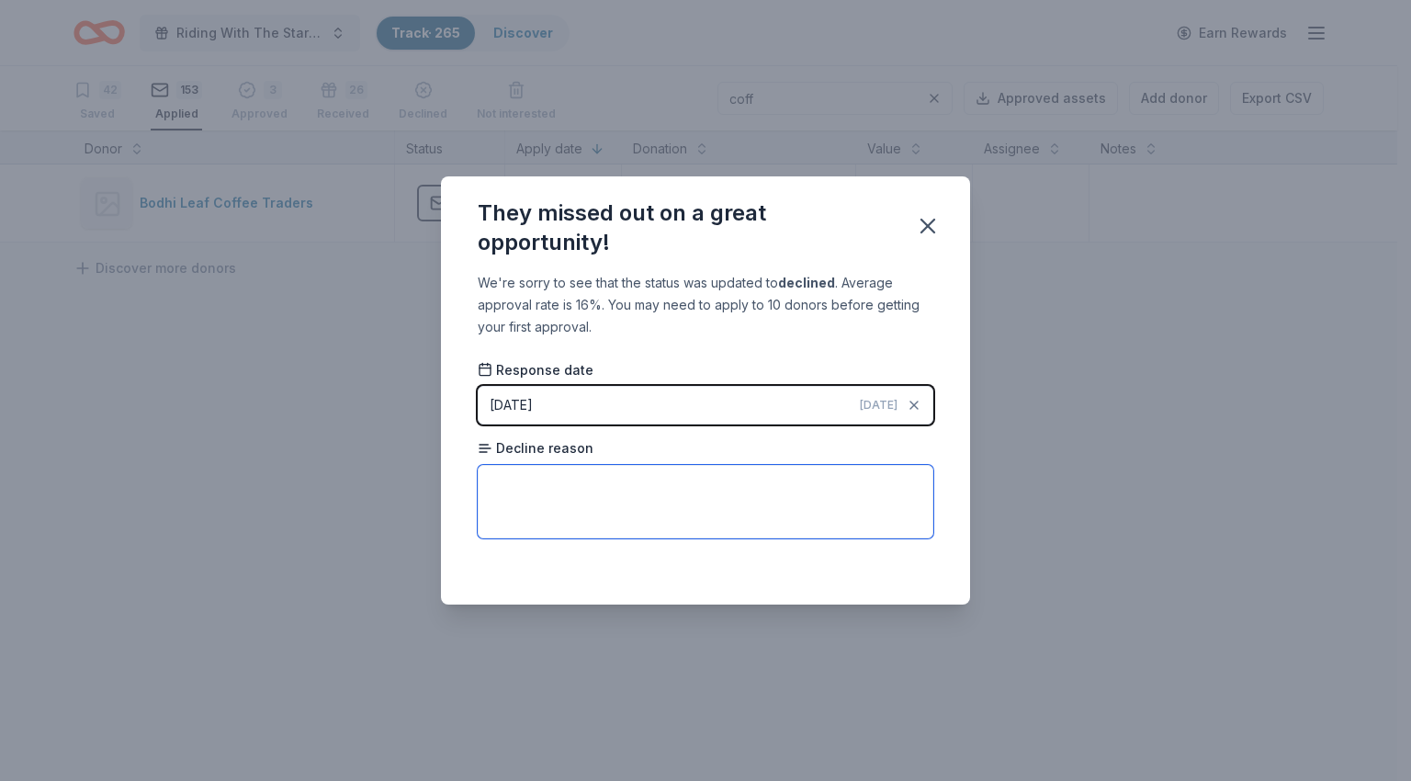
paste textarea "At this time, our commitments have been allocated and we may not be able to con…"
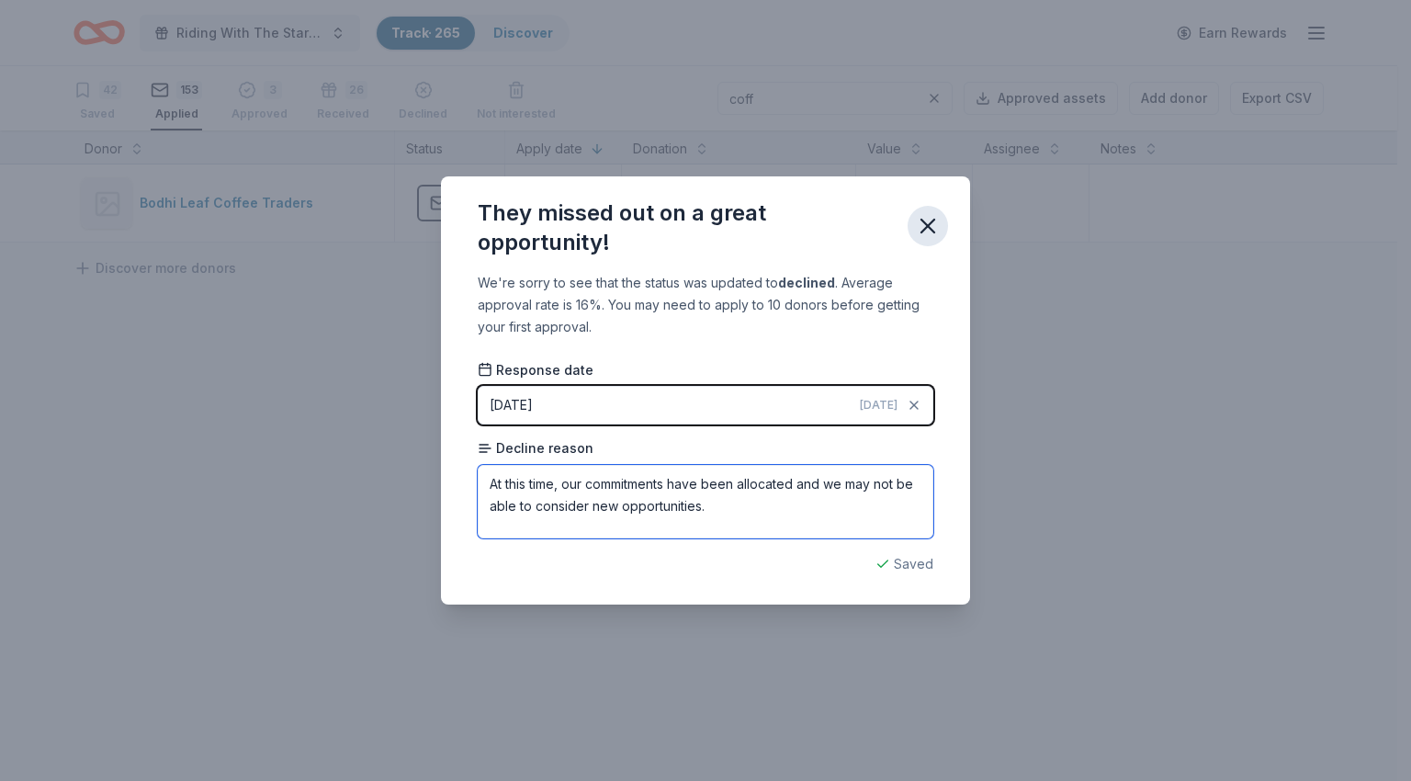
type textarea "At this time, our commitments have been allocated and we may not be able to con…"
click at [923, 223] on icon "button" at bounding box center [927, 225] width 13 height 13
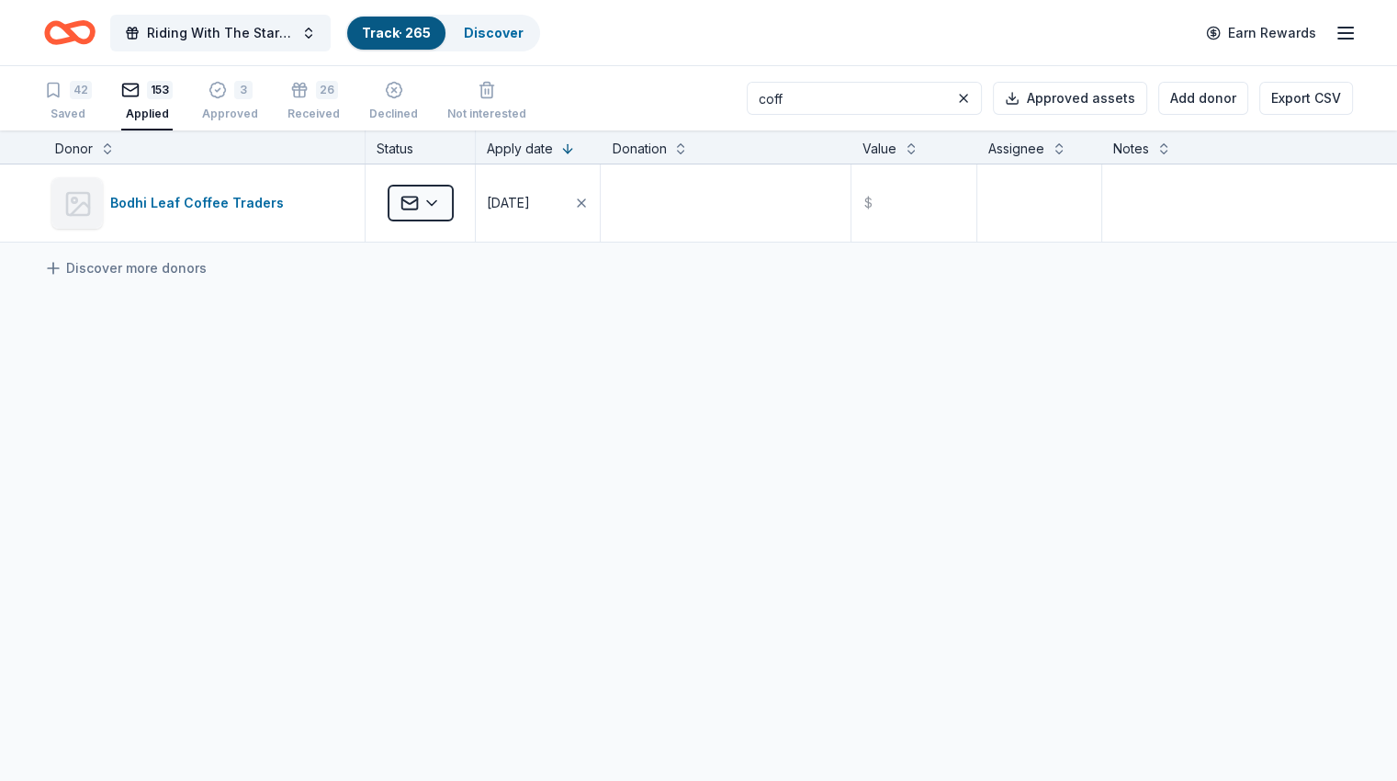
click at [839, 107] on input "coff" at bounding box center [864, 98] width 235 height 33
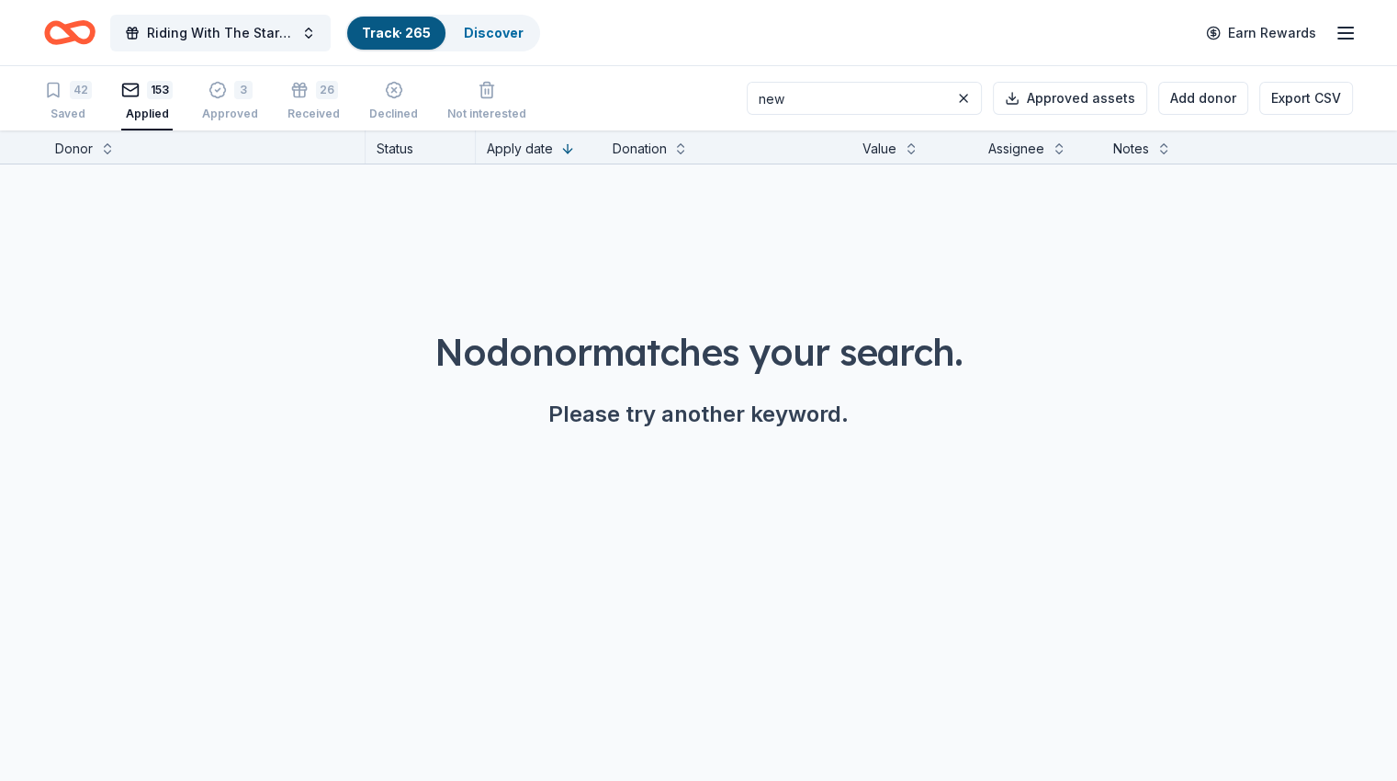
click at [173, 96] on div "153" at bounding box center [160, 90] width 26 height 18
click at [836, 97] on input "new" at bounding box center [864, 98] width 235 height 33
click at [795, 96] on input "glor" at bounding box center [864, 98] width 235 height 33
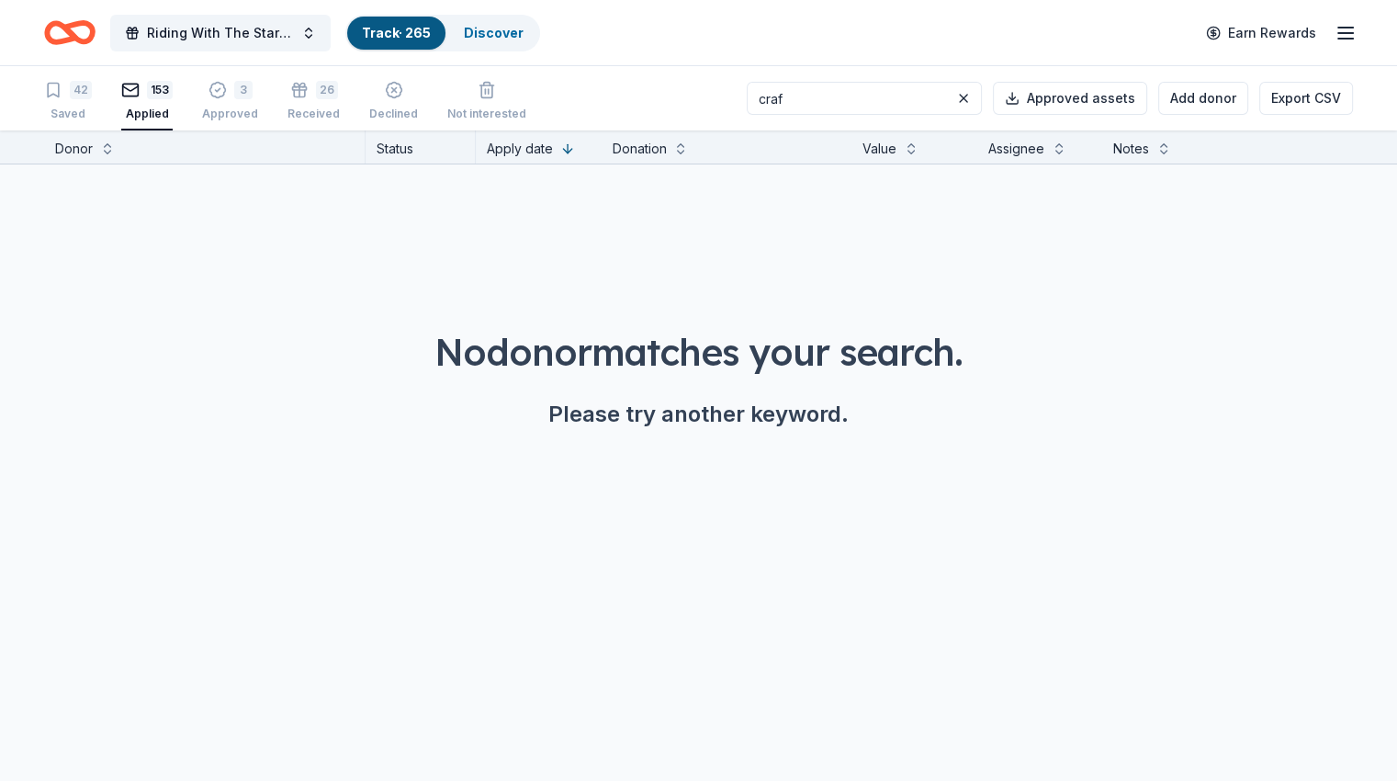
click at [160, 115] on div "Applied" at bounding box center [146, 114] width 51 height 15
click at [246, 110] on div "Approved" at bounding box center [230, 103] width 56 height 15
click at [334, 109] on div "Received" at bounding box center [313, 103] width 52 height 15
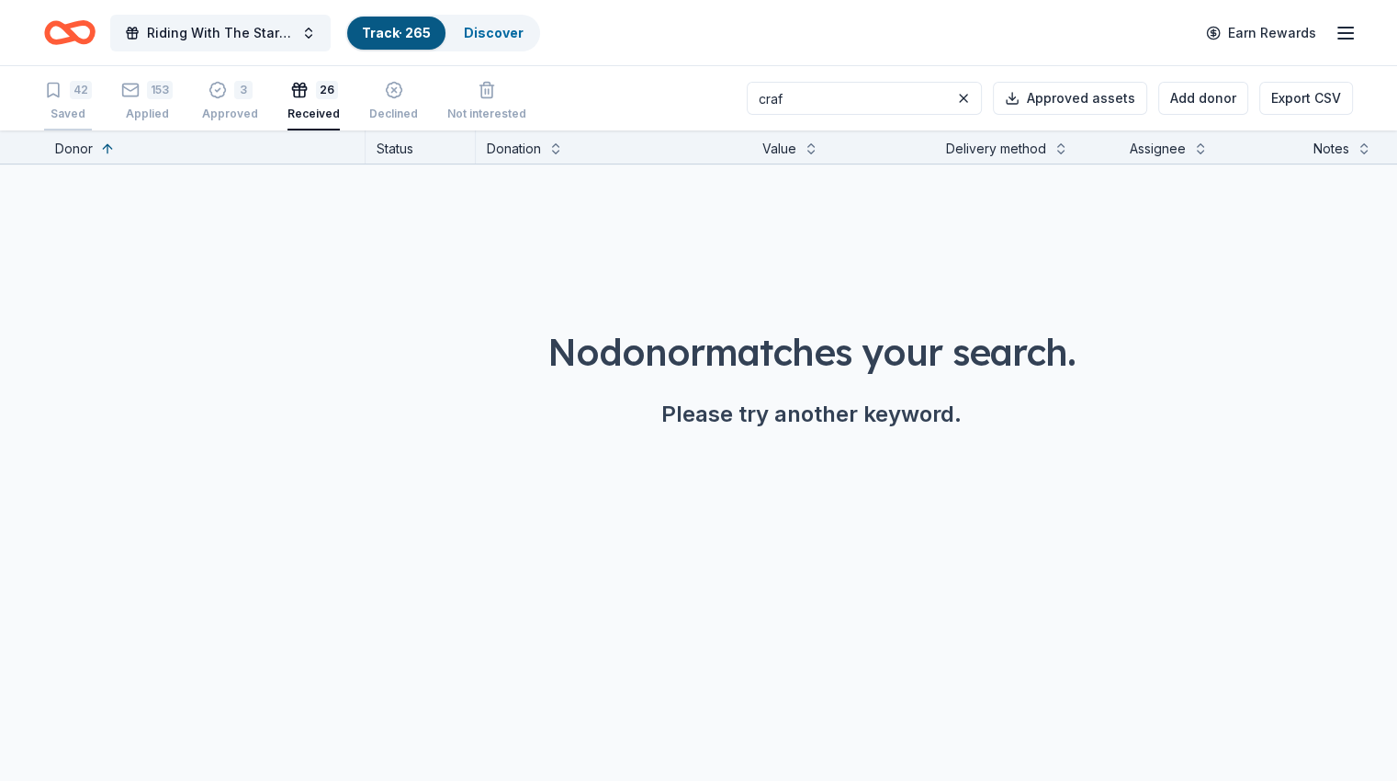
click at [88, 107] on div "Saved" at bounding box center [68, 114] width 48 height 15
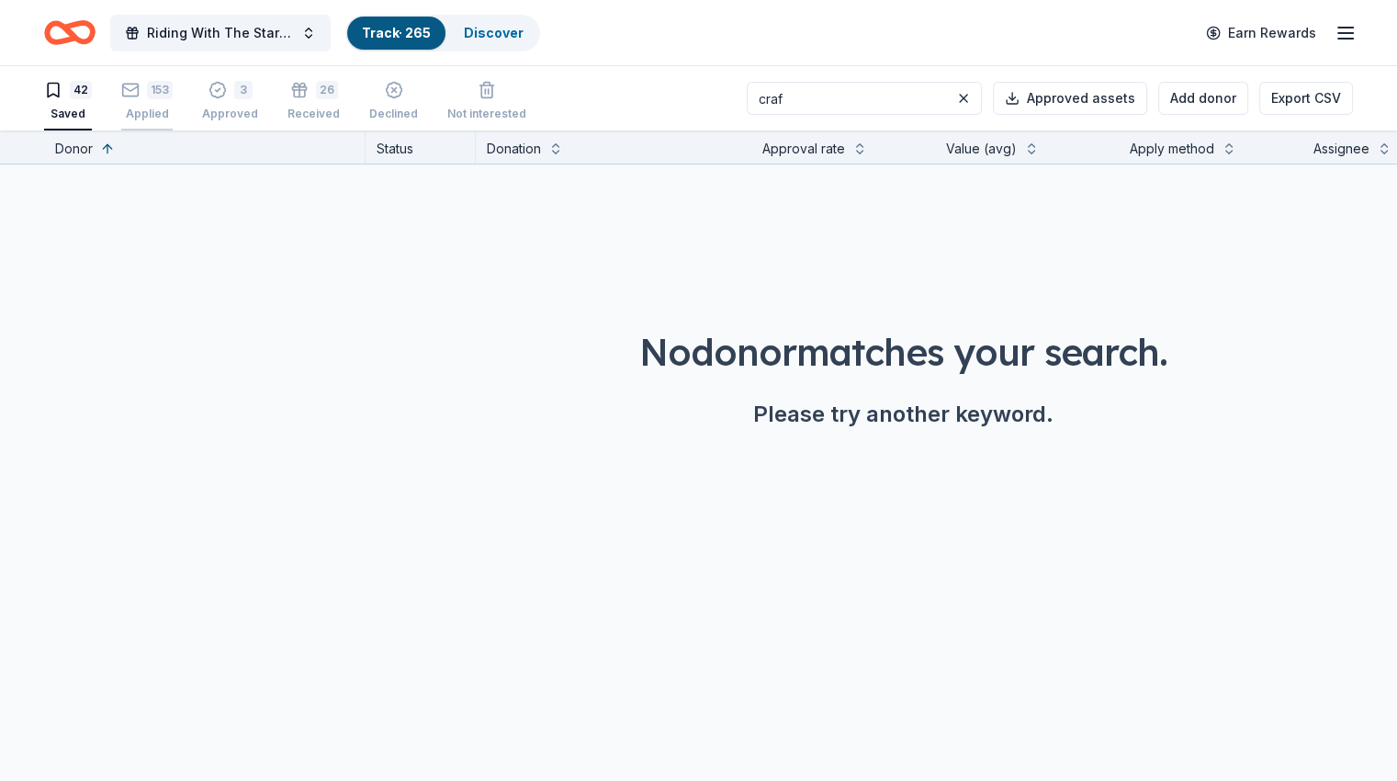
click at [160, 102] on div "153 Applied" at bounding box center [146, 101] width 51 height 40
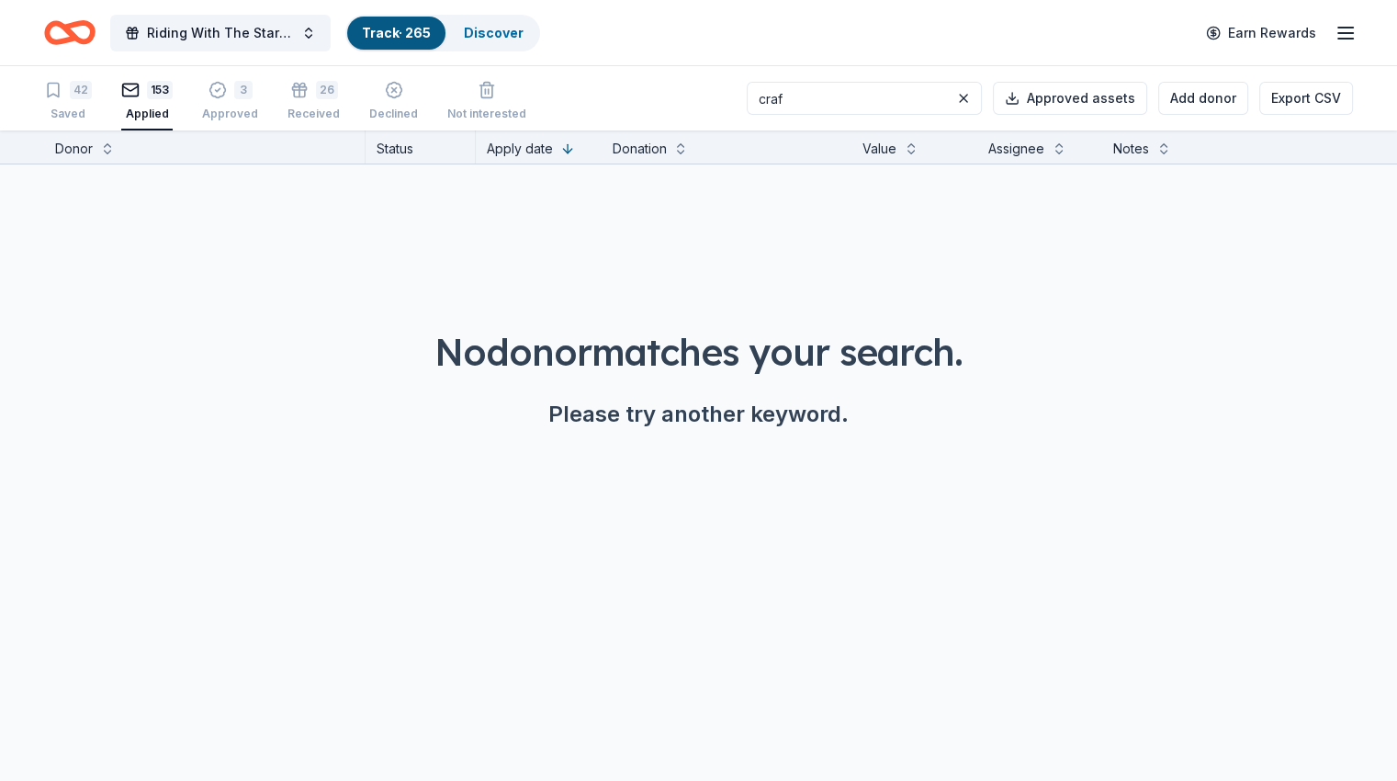
click at [801, 94] on input "craf" at bounding box center [864, 98] width 235 height 33
click at [92, 94] on div "42" at bounding box center [81, 90] width 22 height 18
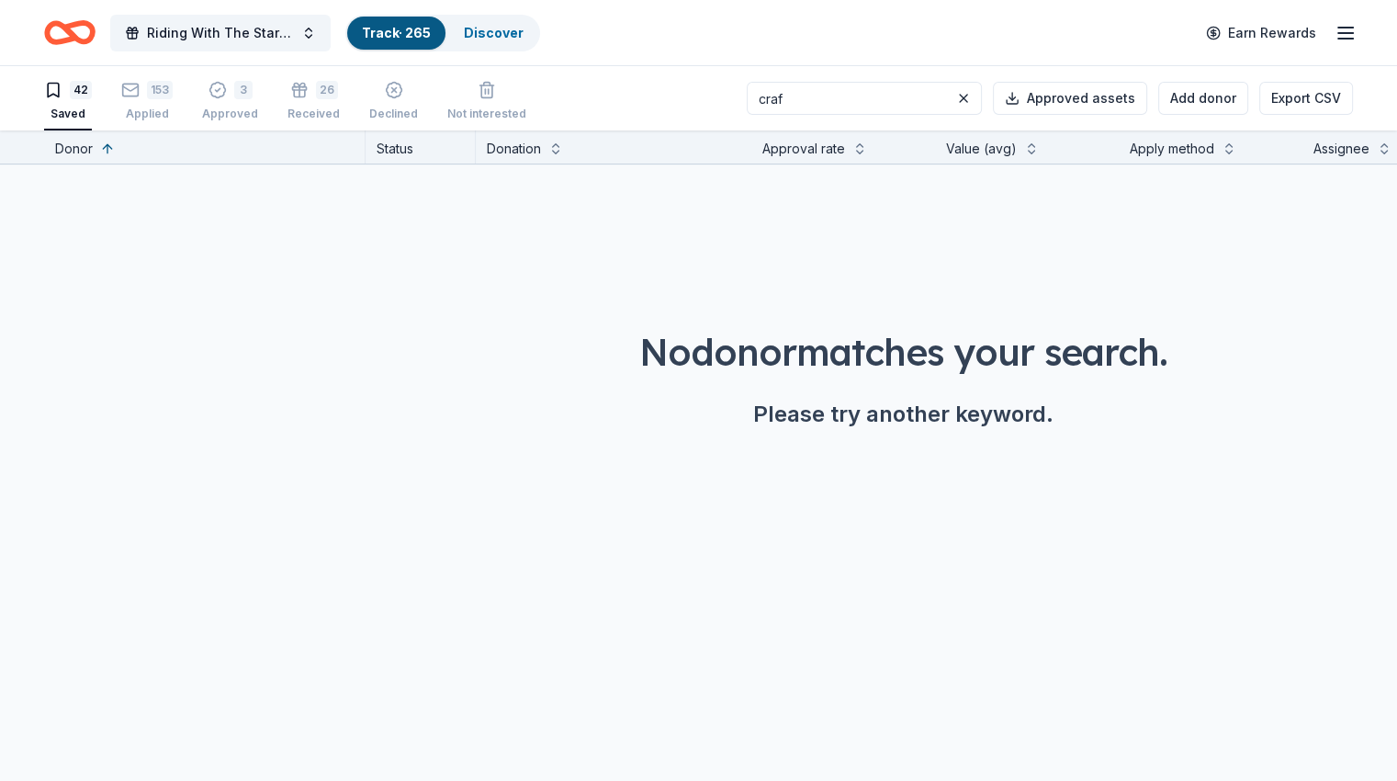
click at [793, 106] on input "craf" at bounding box center [864, 98] width 235 height 33
type input "new"
click at [173, 89] on div "153" at bounding box center [146, 90] width 51 height 18
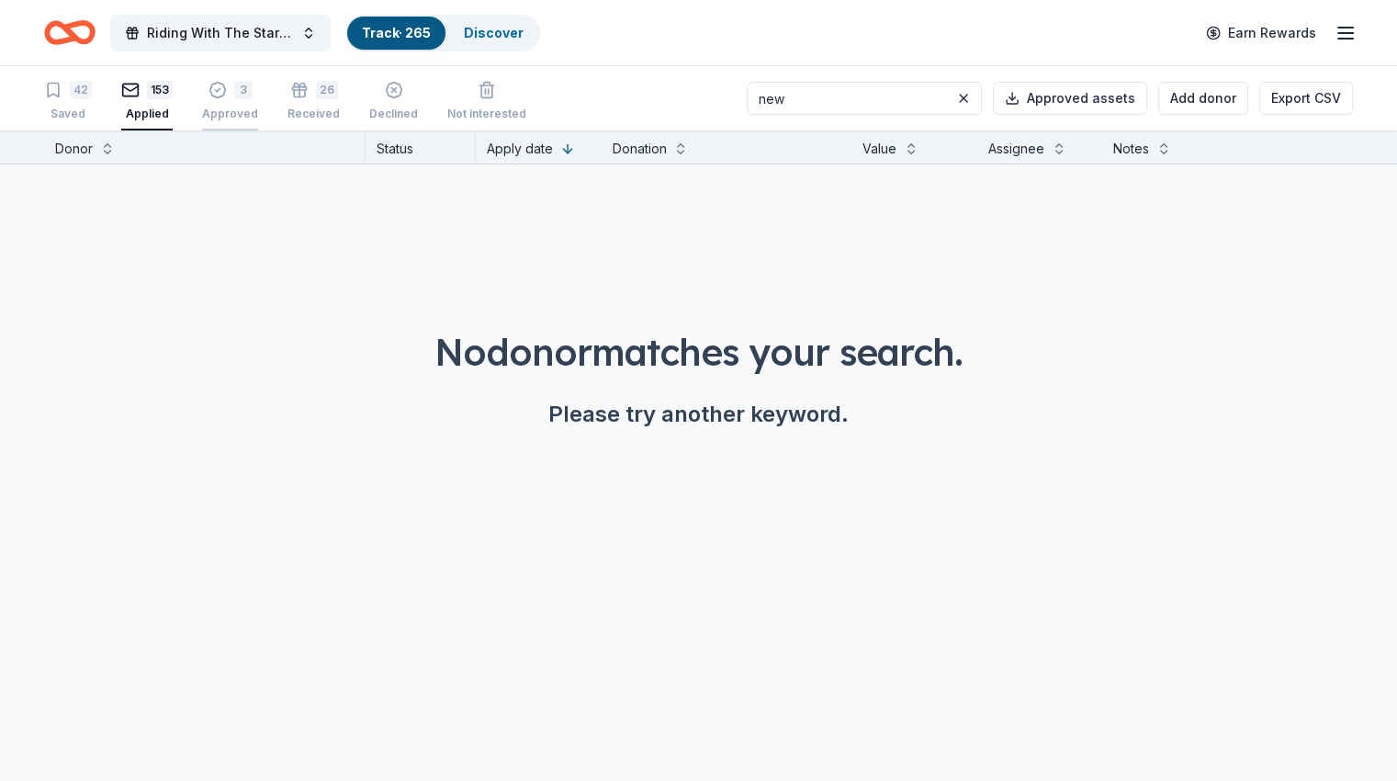
click at [227, 89] on icon "button" at bounding box center [217, 80] width 18 height 18
click at [338, 89] on div "26" at bounding box center [313, 80] width 52 height 18
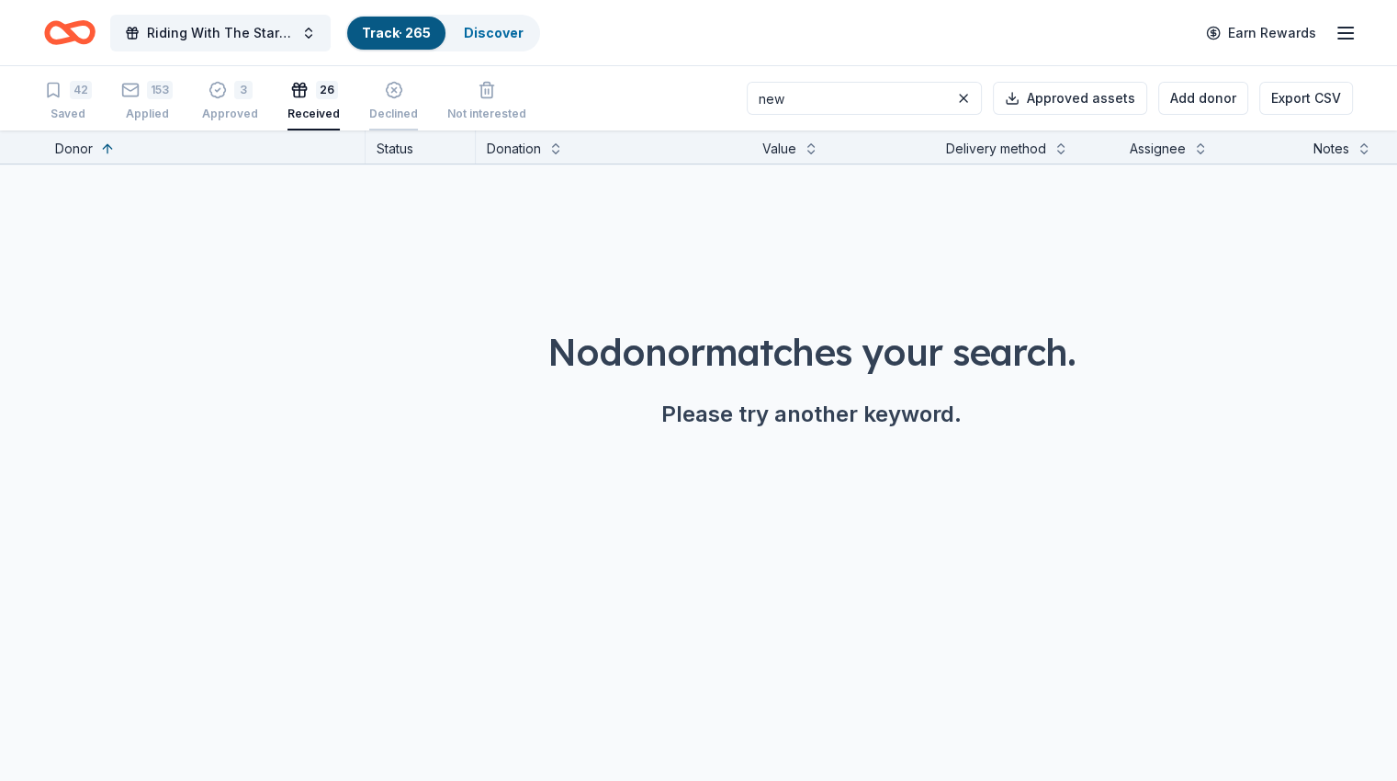
click at [408, 104] on div "Declined" at bounding box center [393, 91] width 49 height 40
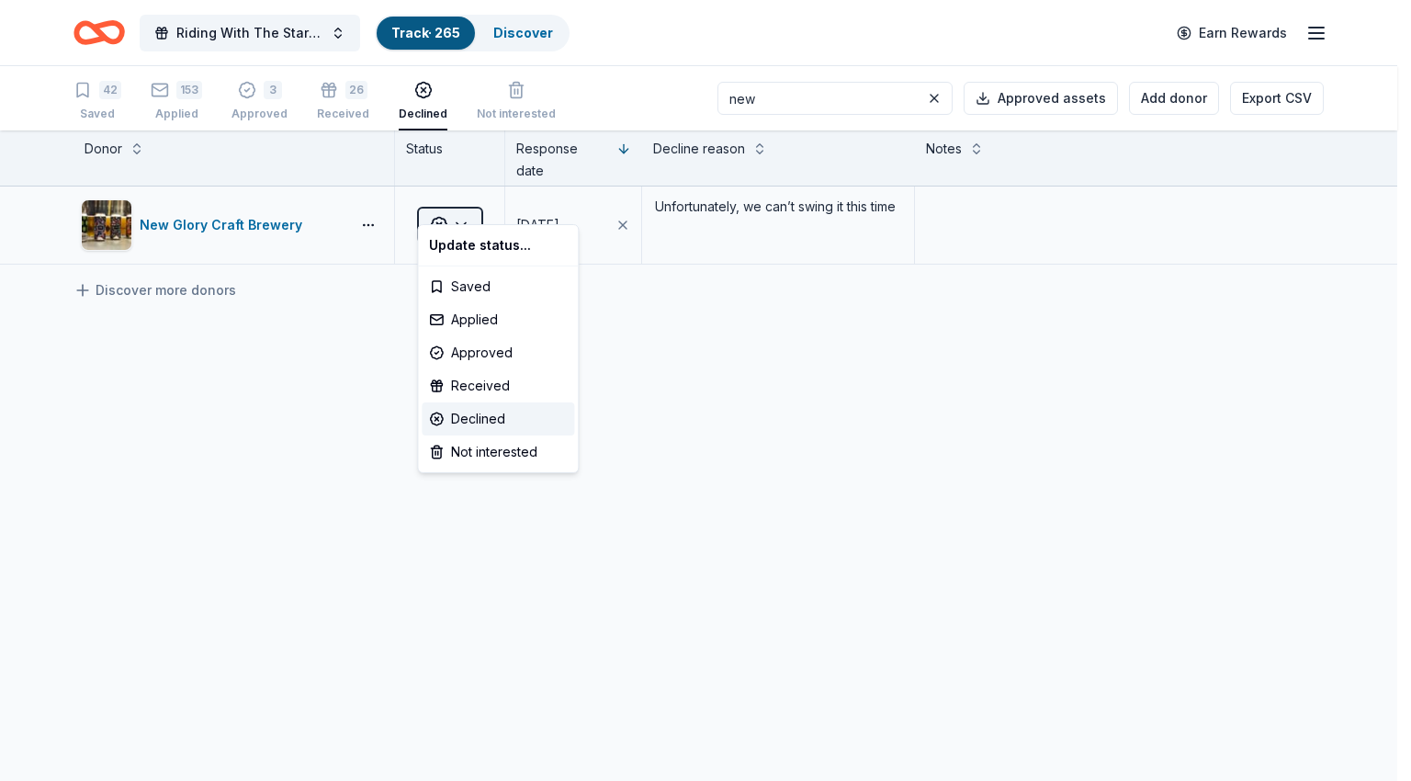
click at [478, 204] on html "Riding With The Stars Gala Track · 265 Discover Earn Rewards 42 Saved 153 Appli…" at bounding box center [705, 390] width 1411 height 781
click at [968, 433] on html "Riding With The Stars Gala Track · 265 Discover Earn Rewards 42 Saved 153 Appli…" at bounding box center [705, 390] width 1411 height 781
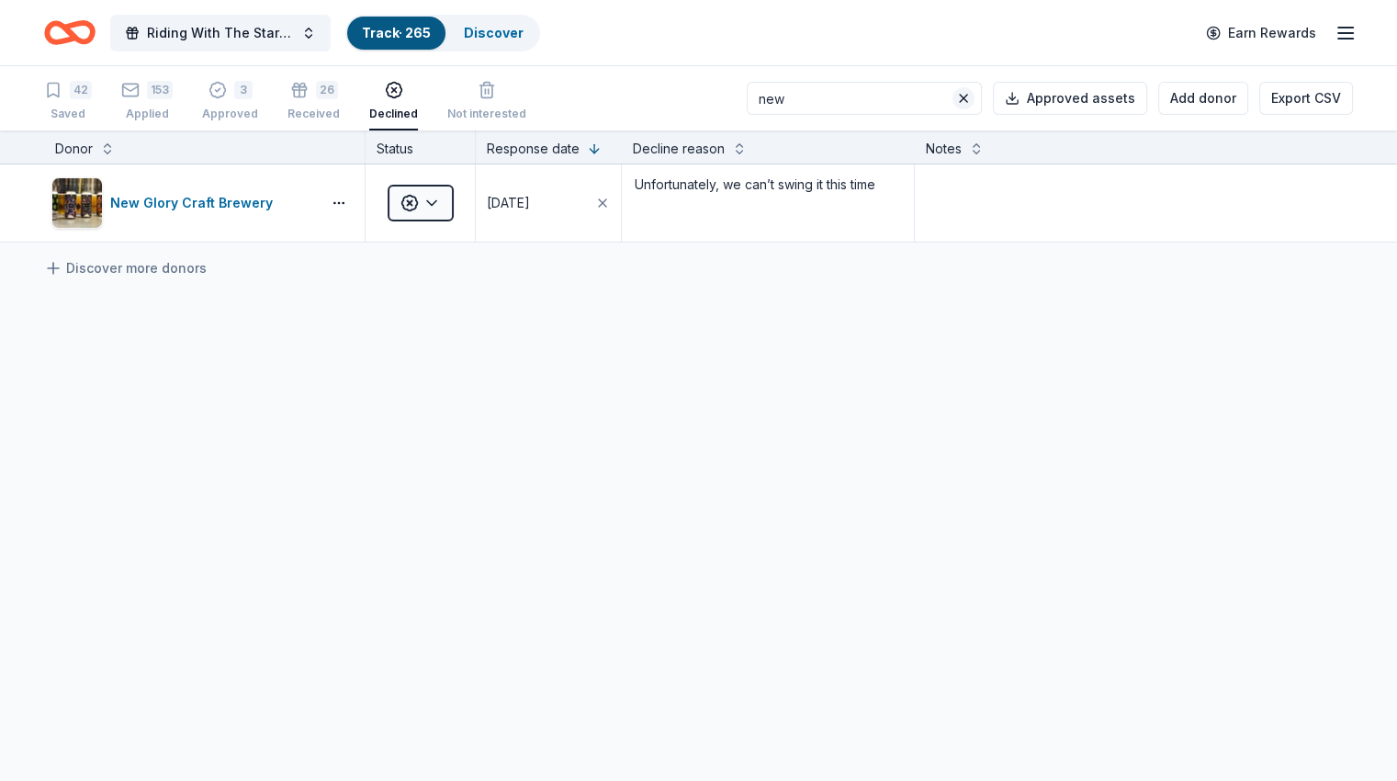
click at [952, 95] on button at bounding box center [963, 98] width 22 height 22
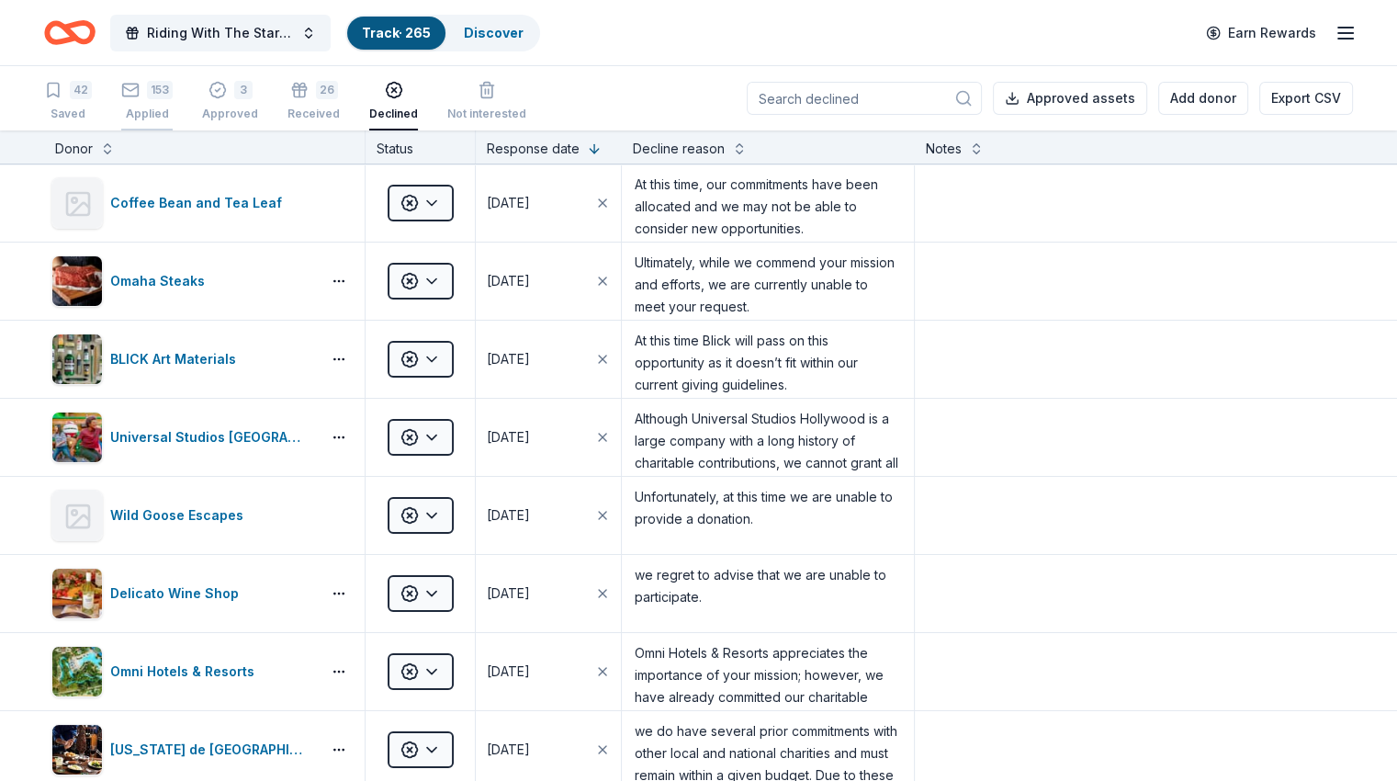
click at [173, 95] on div "153" at bounding box center [160, 90] width 26 height 18
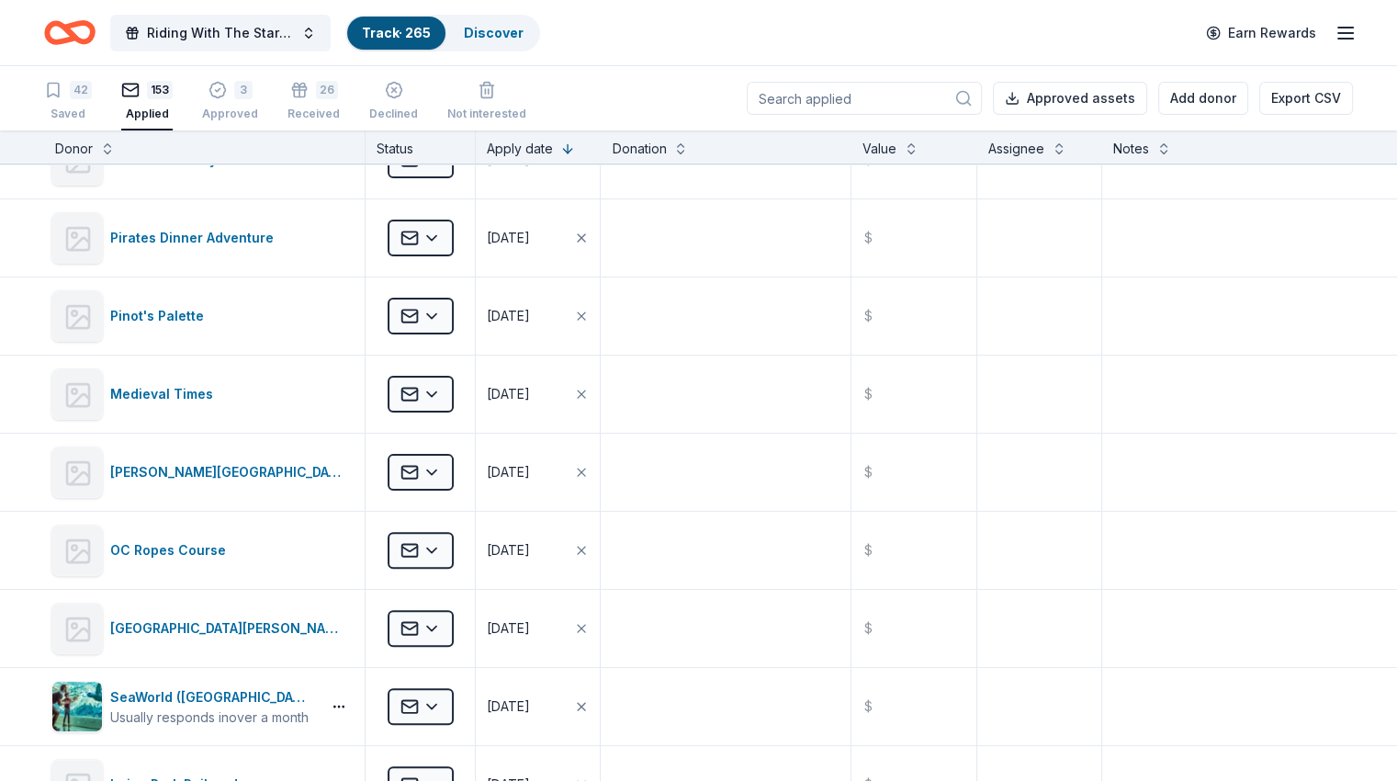
scroll to position [459, 0]
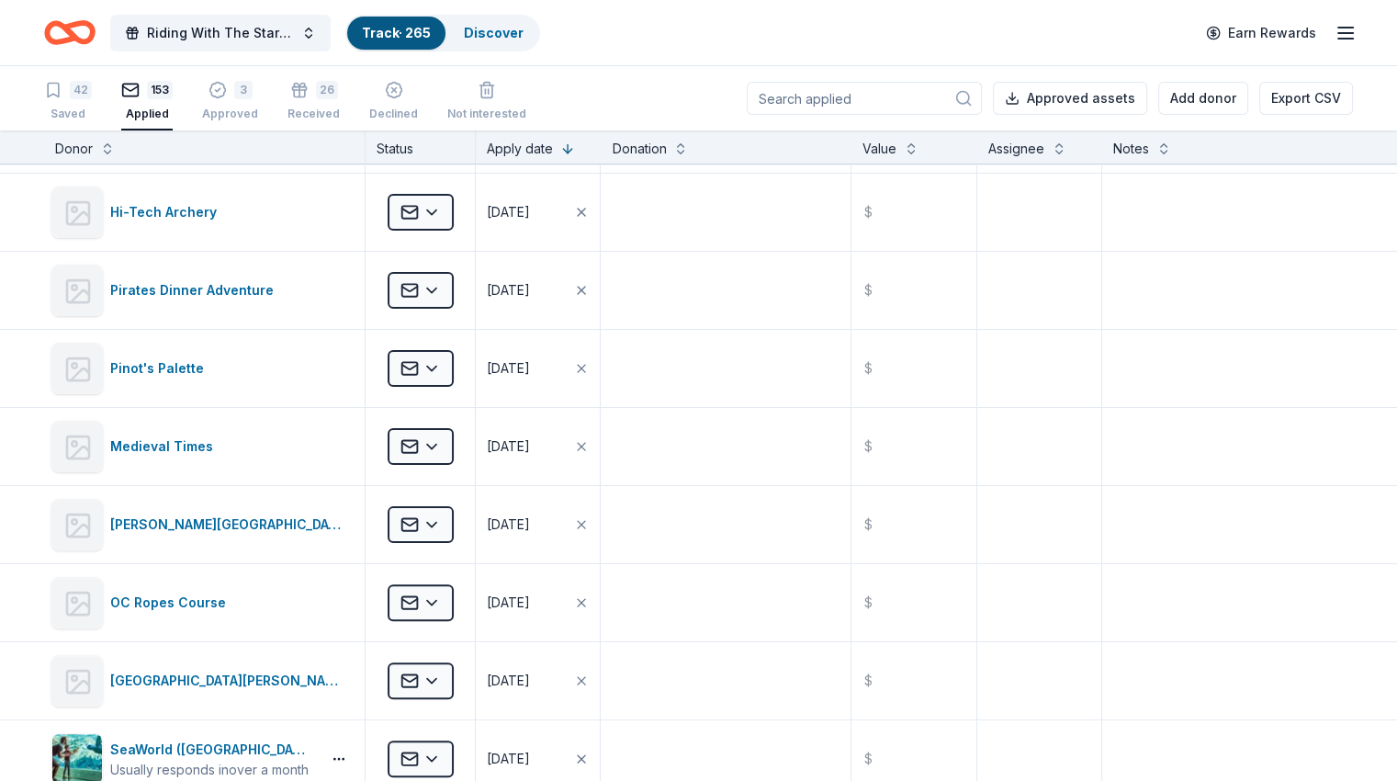
click at [173, 104] on div "153 Applied" at bounding box center [146, 101] width 51 height 40
click at [828, 101] on input at bounding box center [864, 98] width 235 height 33
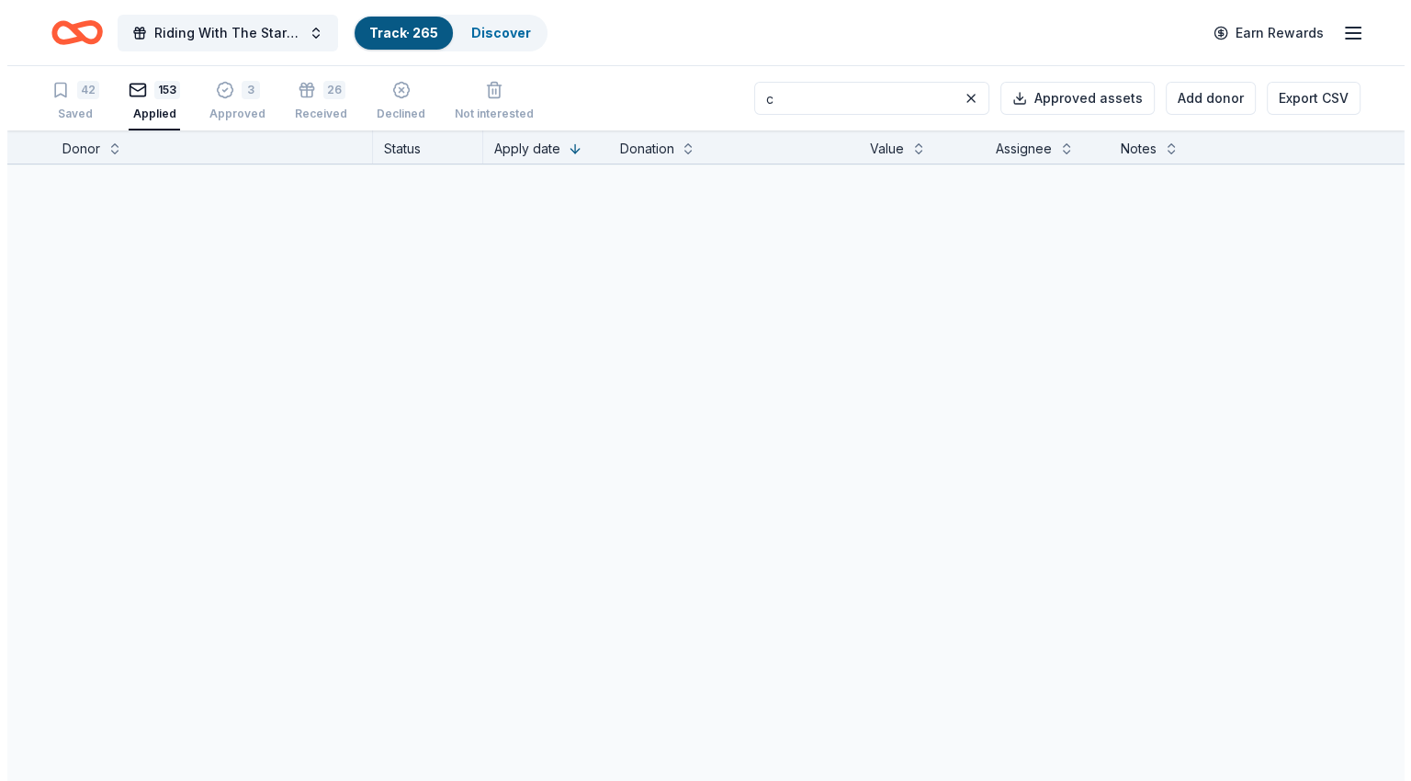
scroll to position [0, 0]
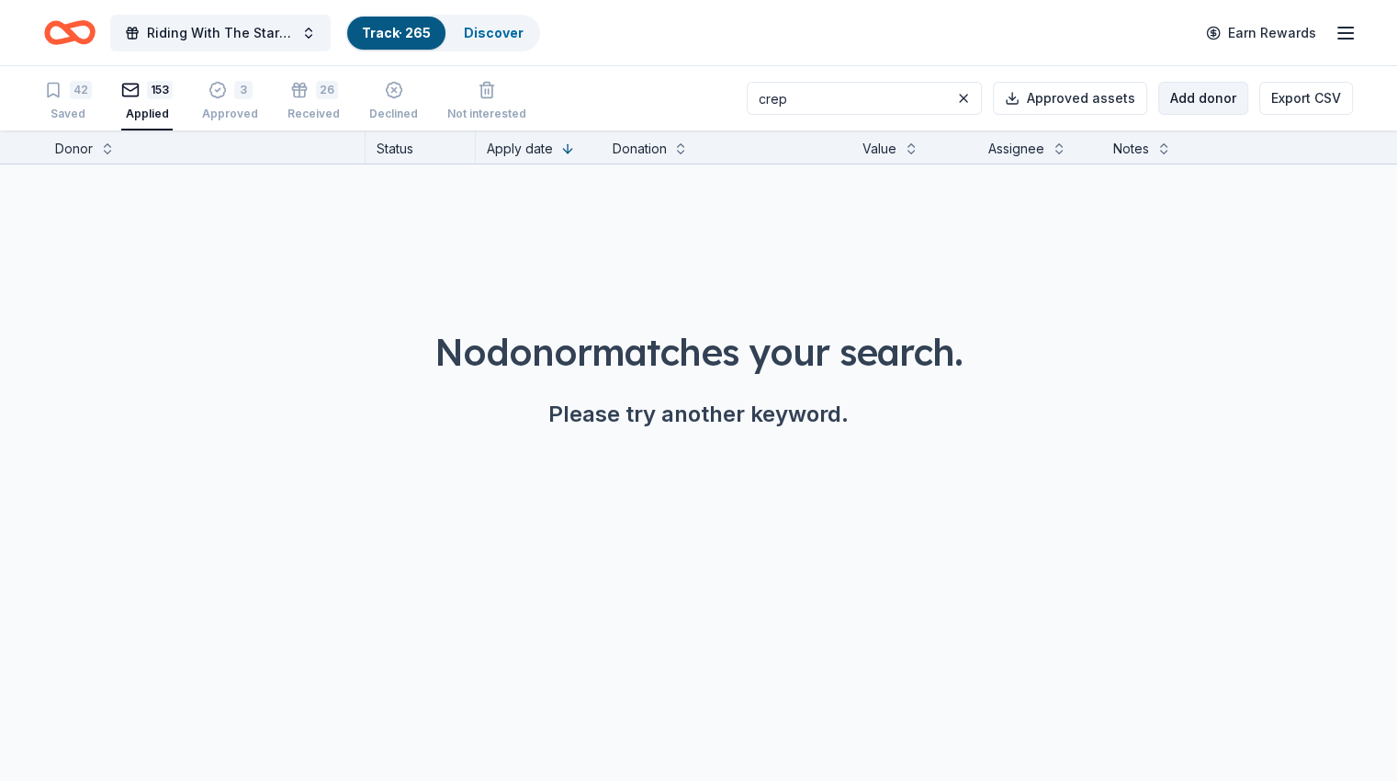
type input "crep"
click at [1168, 100] on button "Add donor" at bounding box center [1203, 98] width 90 height 33
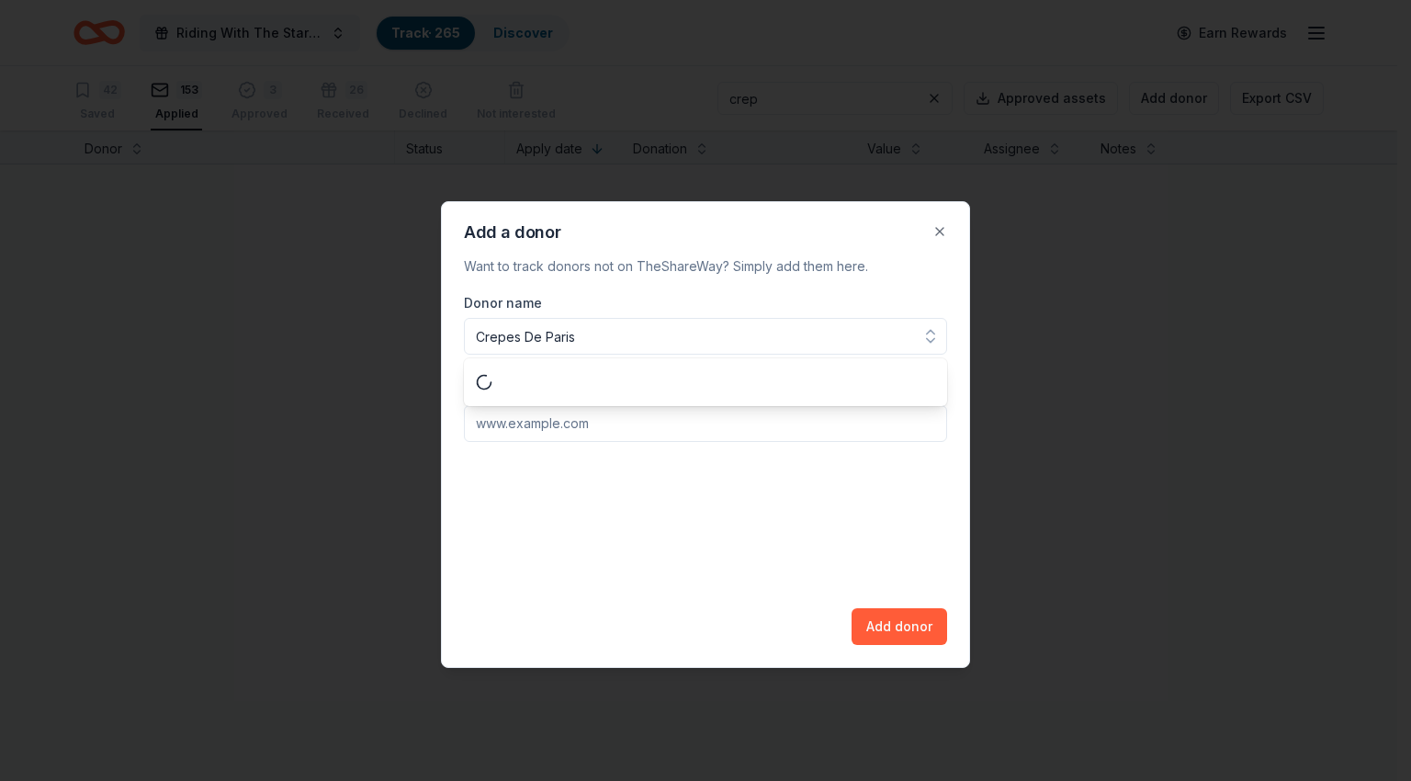
type input "Crepes De Paris"
paste input "[URL][DOMAIN_NAME]"
type input "[URL][DOMAIN_NAME]"
click at [897, 625] on button "Add donor" at bounding box center [899, 626] width 96 height 37
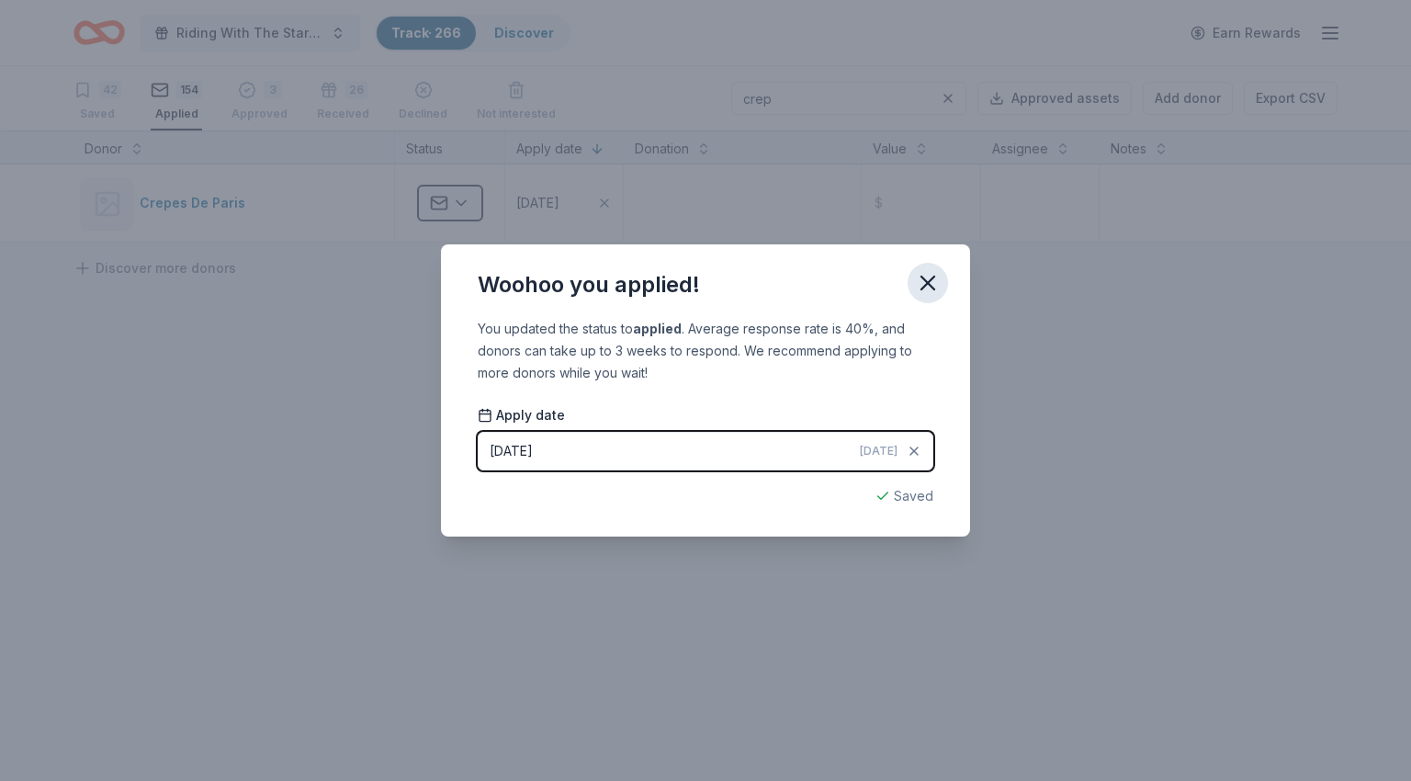
click at [932, 296] on button "button" at bounding box center [927, 283] width 40 height 40
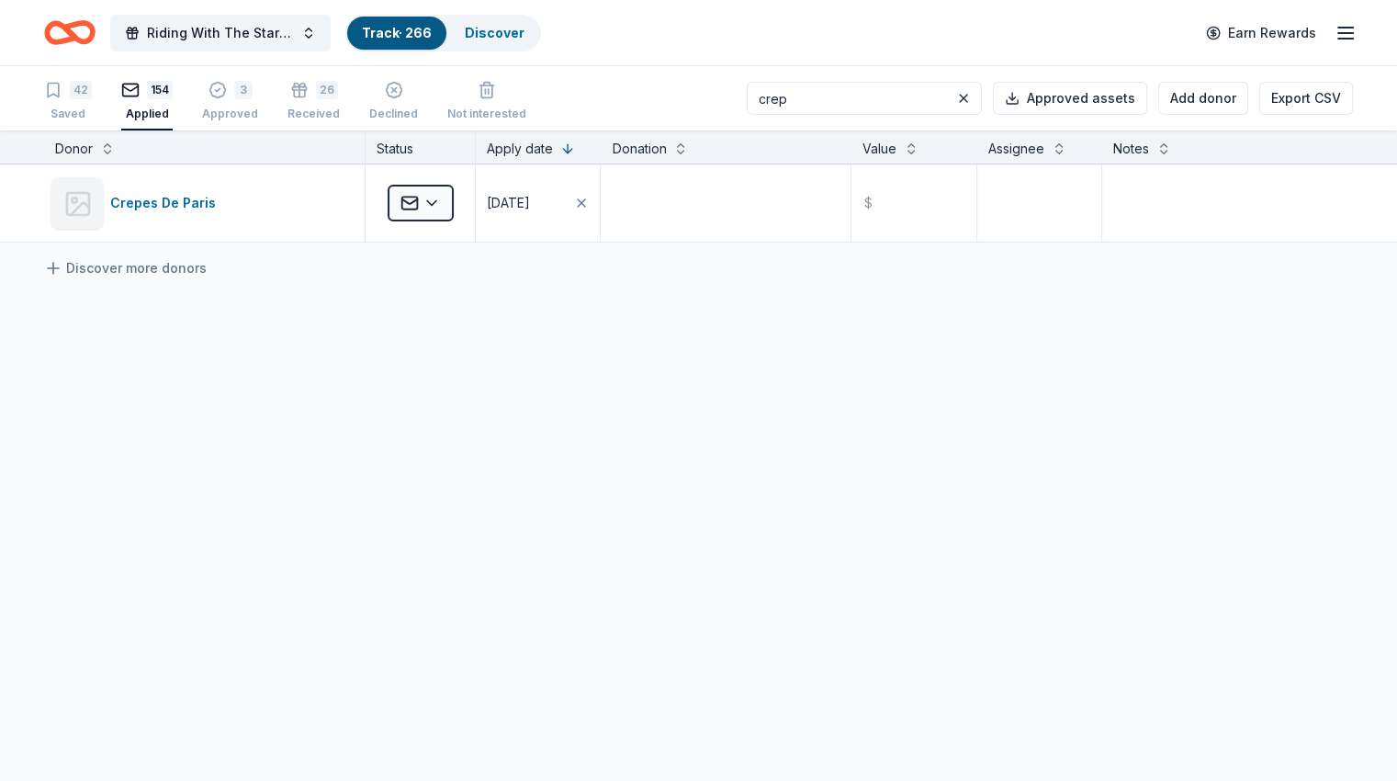
click at [834, 92] on input "crep" at bounding box center [864, 98] width 235 height 33
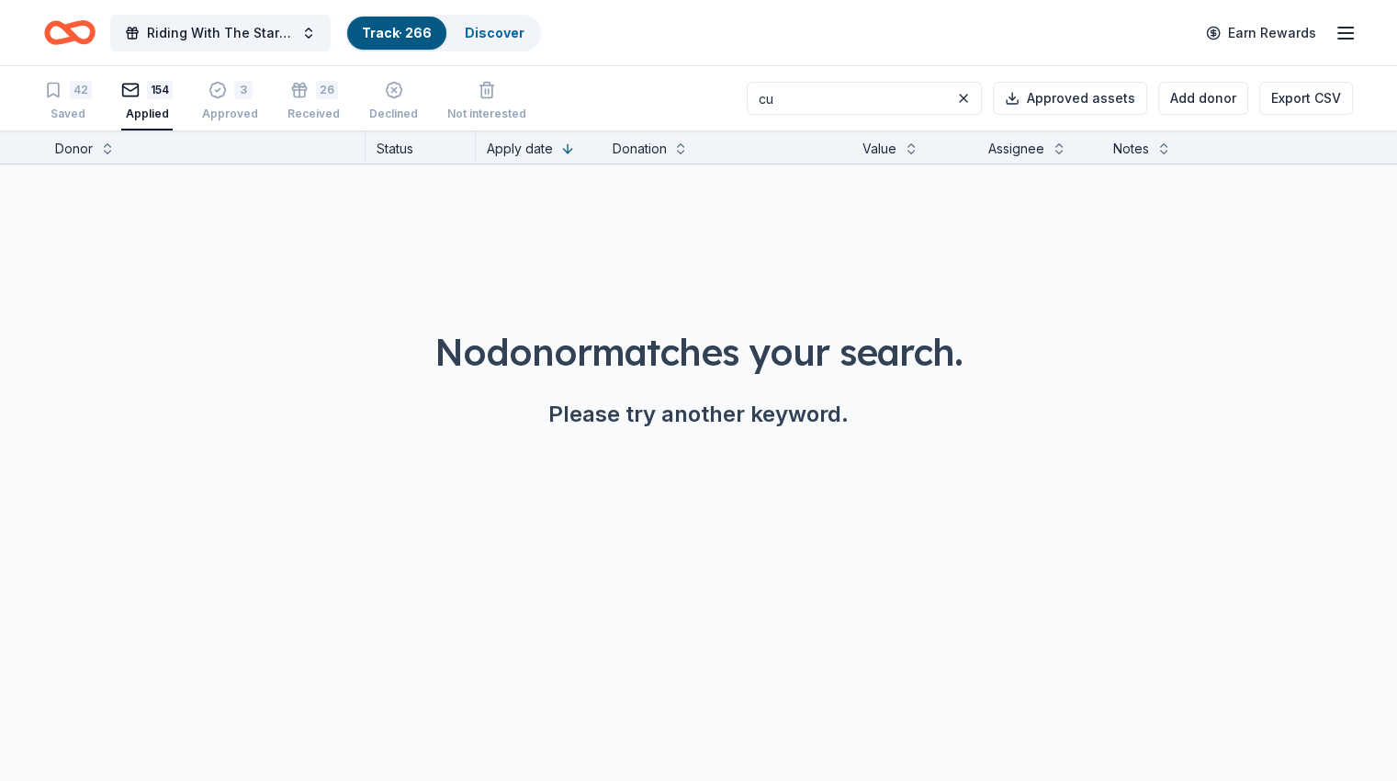
type input "c"
type input "r"
type input "[PERSON_NAME]"
click at [1158, 83] on button "Add donor" at bounding box center [1203, 98] width 90 height 33
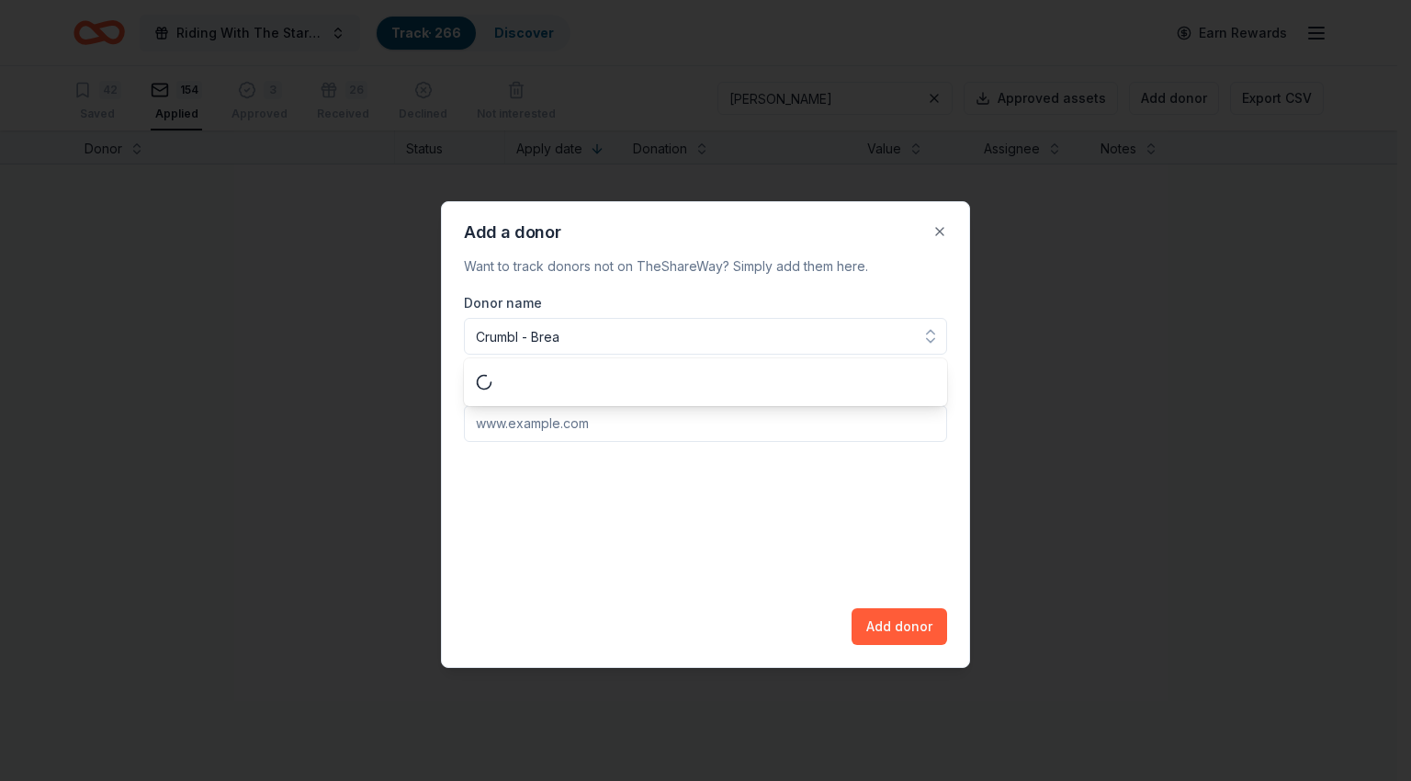
type input "Crumbl - Brea"
paste input "[URL][DOMAIN_NAME]"
type input "[URL][DOMAIN_NAME]"
click at [898, 622] on button "Add donor" at bounding box center [899, 626] width 96 height 37
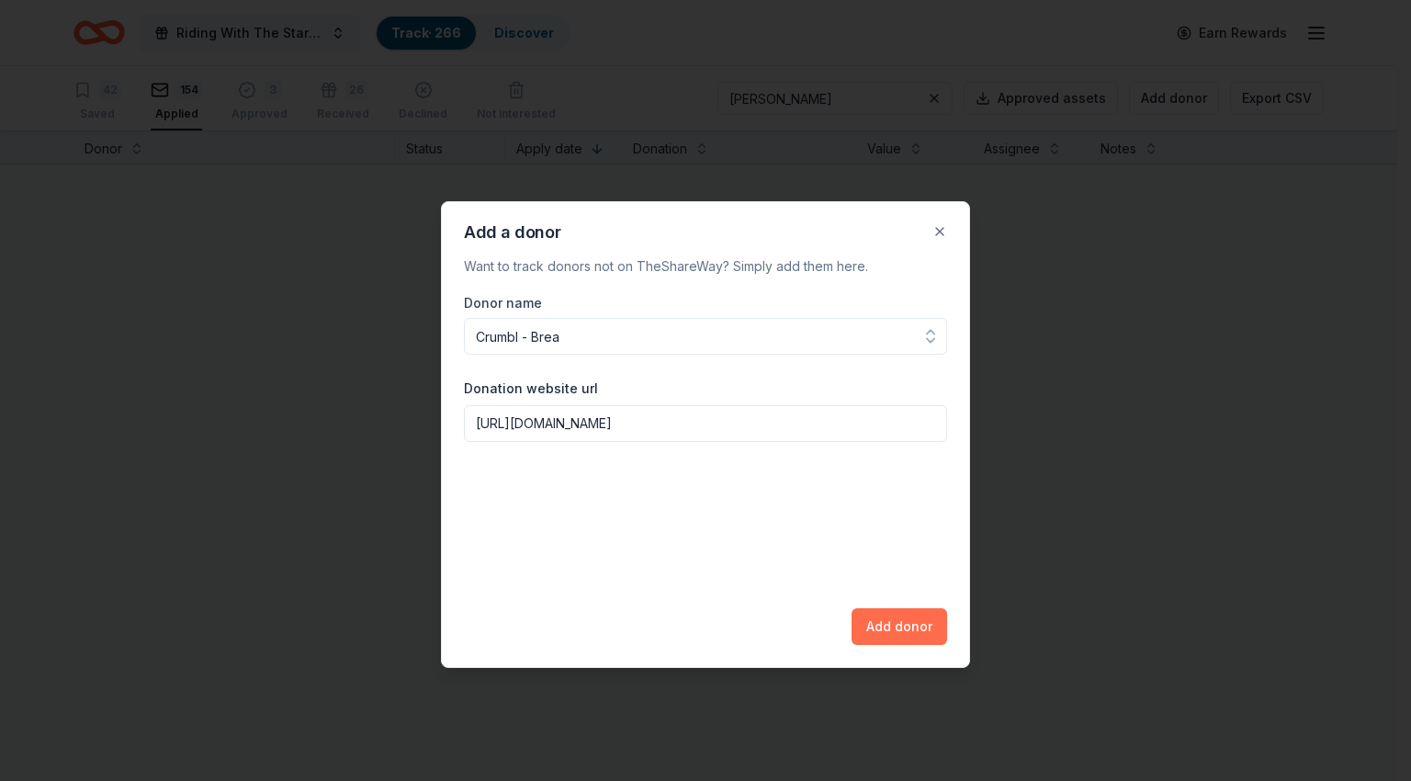
scroll to position [0, 0]
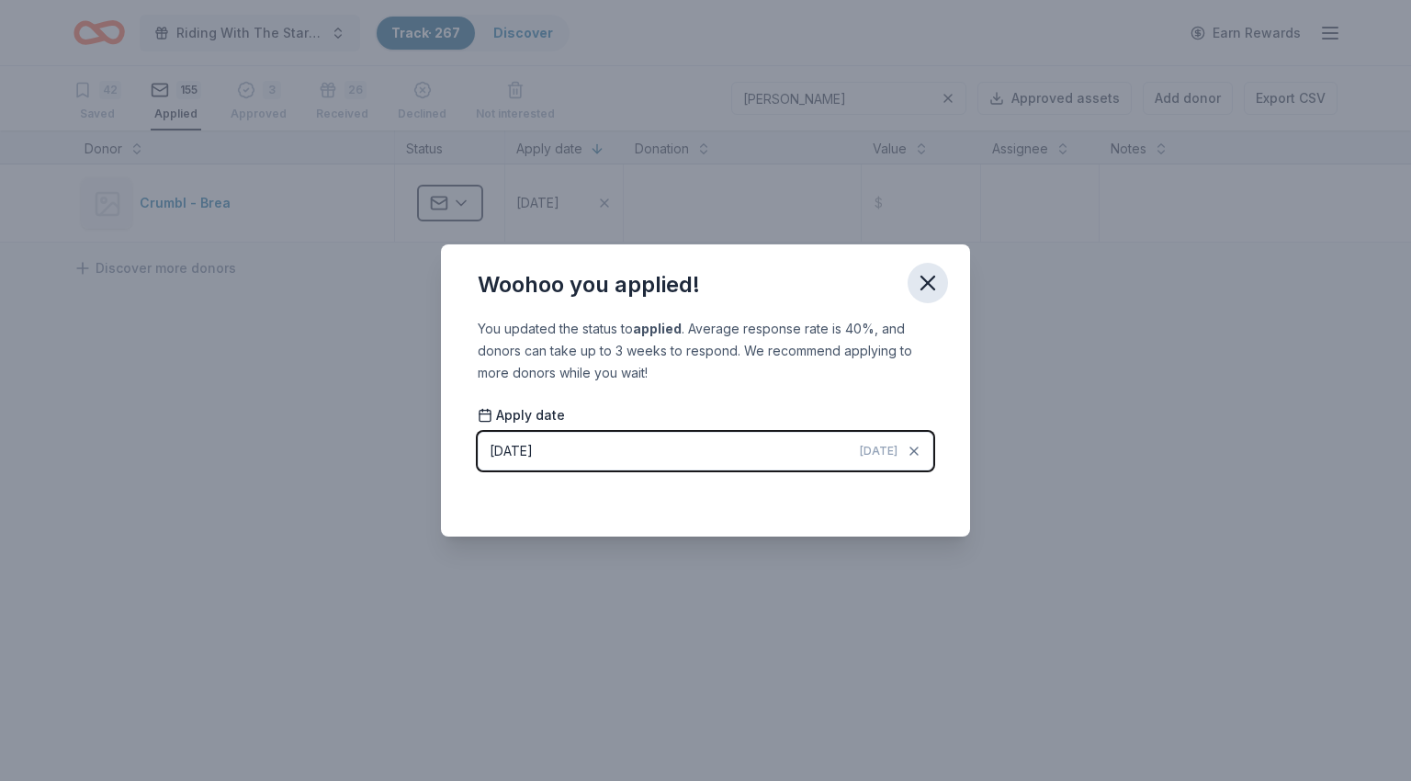
click at [924, 289] on icon "button" at bounding box center [928, 283] width 26 height 26
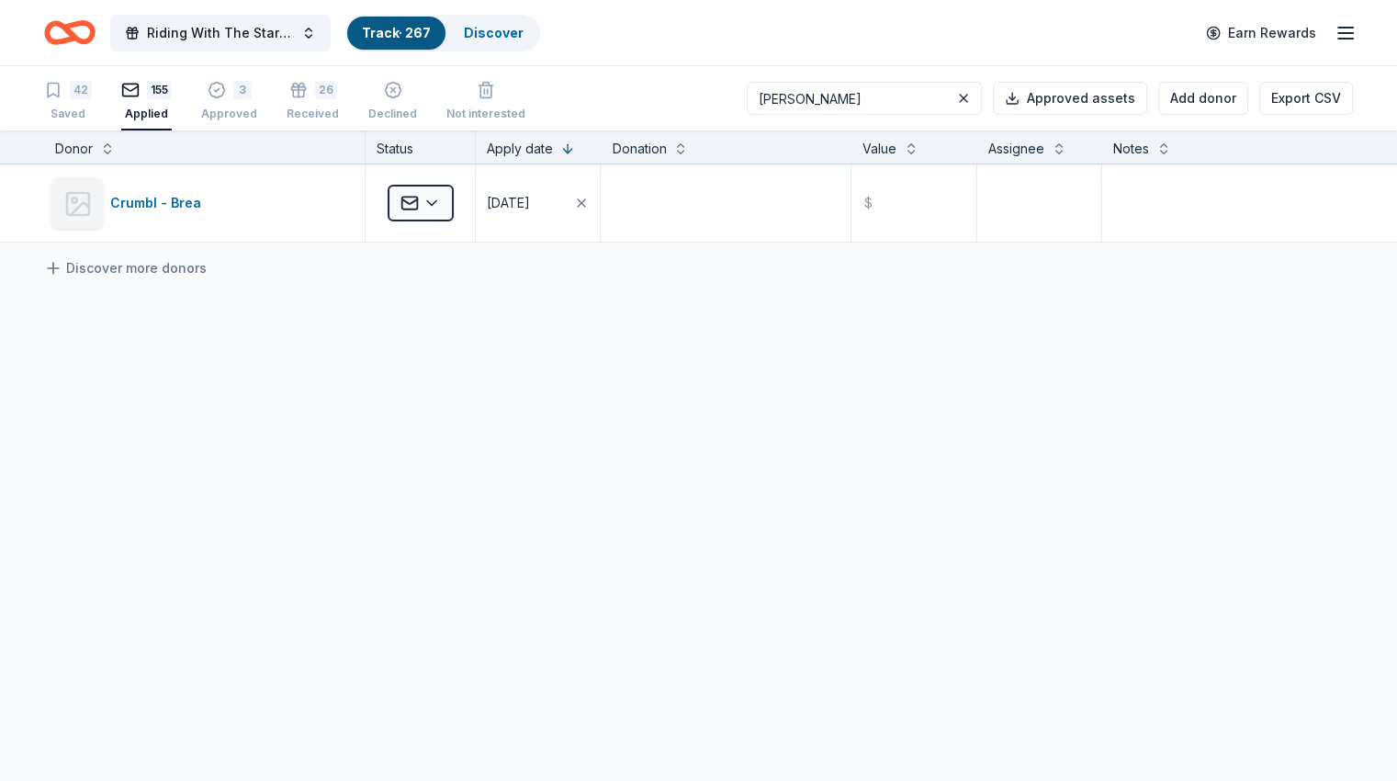
click at [850, 93] on input "[PERSON_NAME]" at bounding box center [864, 98] width 235 height 33
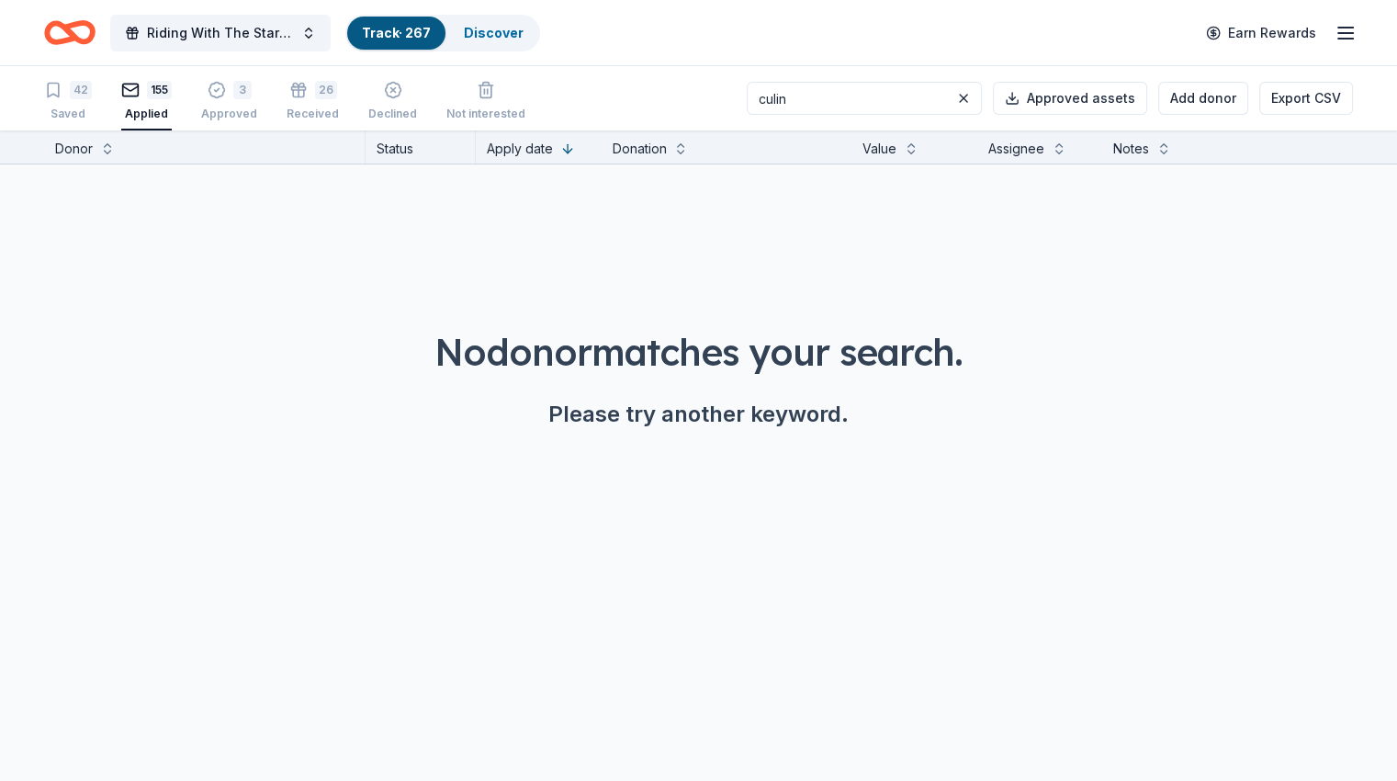
type input "culin"
click at [1166, 103] on button "Add donor" at bounding box center [1203, 98] width 90 height 33
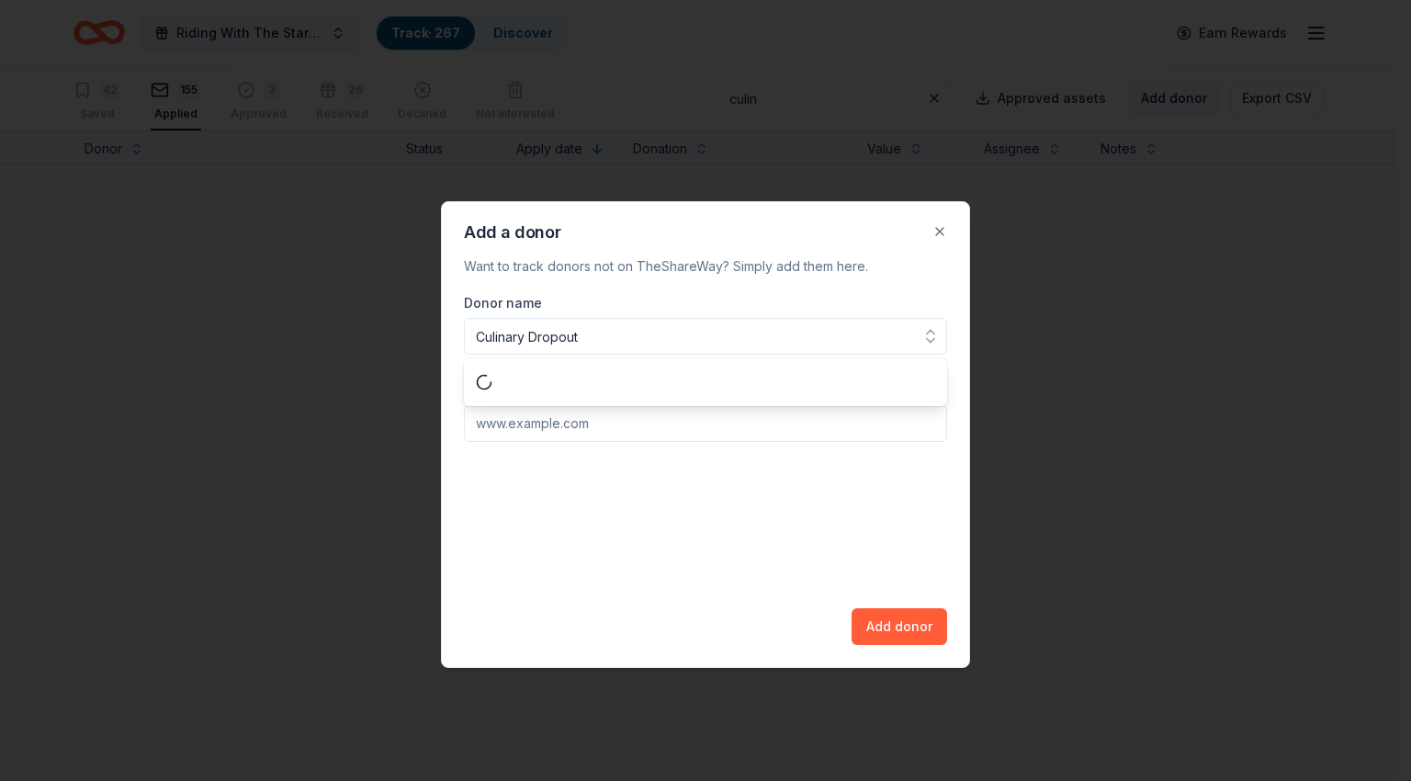
type input "Culinary Dropout"
paste input "[URL][DOMAIN_NAME]"
type input "[URL][DOMAIN_NAME]"
click at [901, 622] on button "Add donor" at bounding box center [899, 626] width 96 height 37
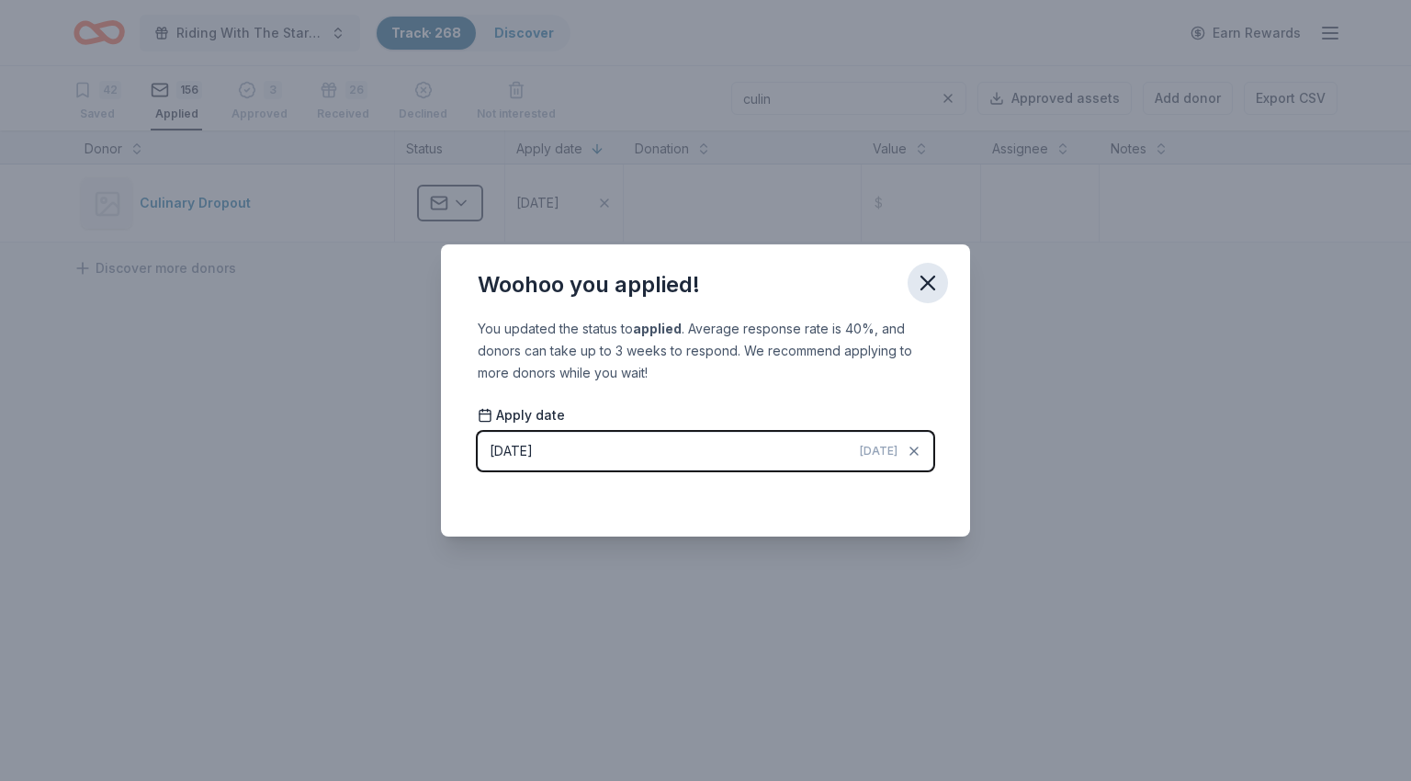
click at [927, 280] on icon "button" at bounding box center [928, 283] width 26 height 26
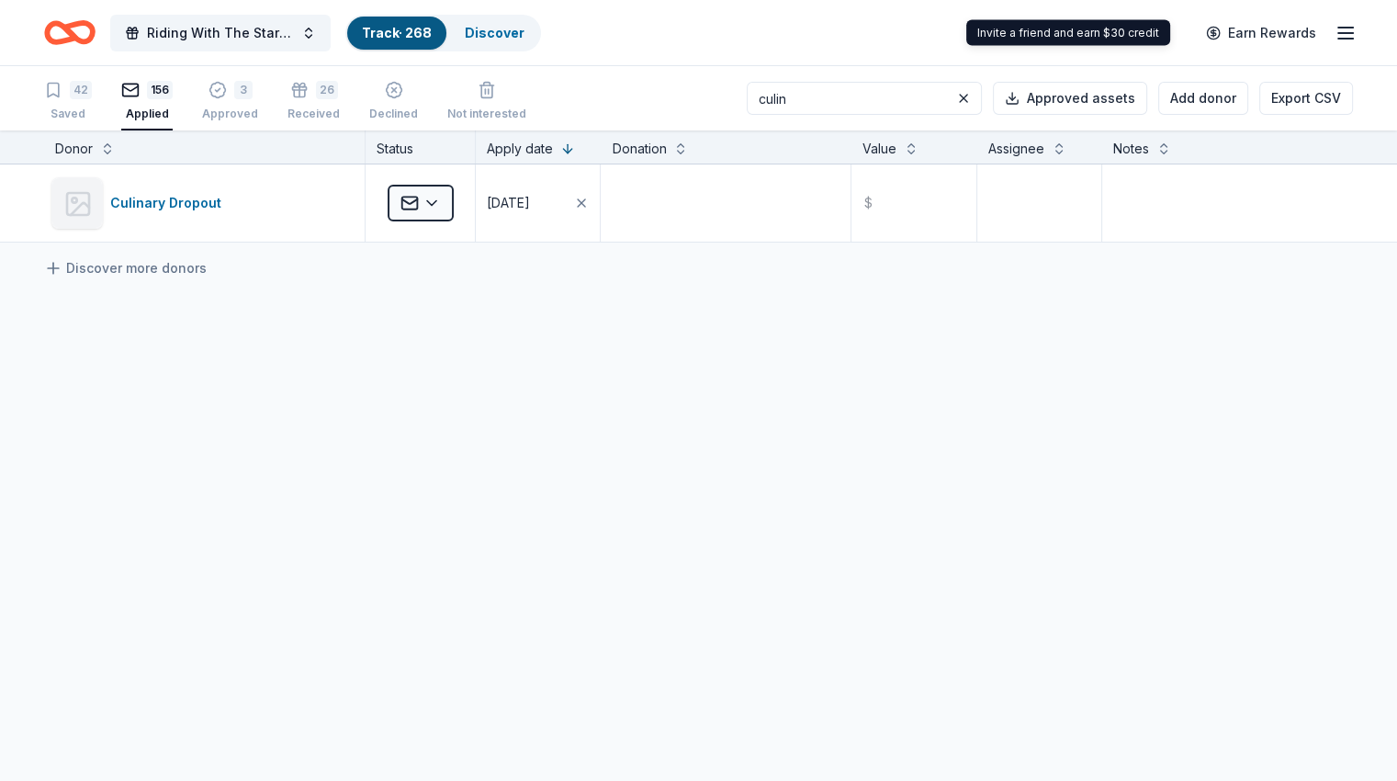
click at [815, 96] on input "culin" at bounding box center [864, 98] width 235 height 33
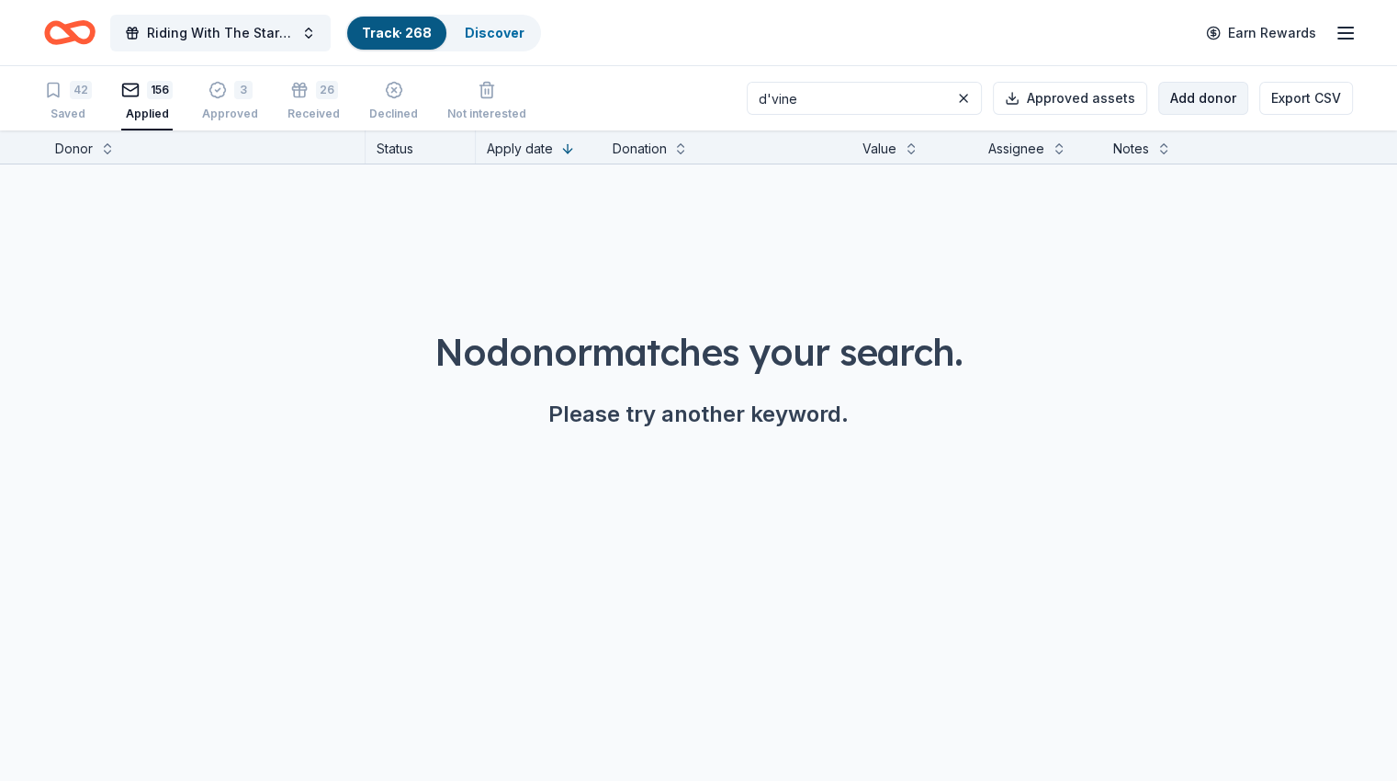
type input "d'vine"
click at [1165, 107] on button "Add donor" at bounding box center [1203, 98] width 90 height 33
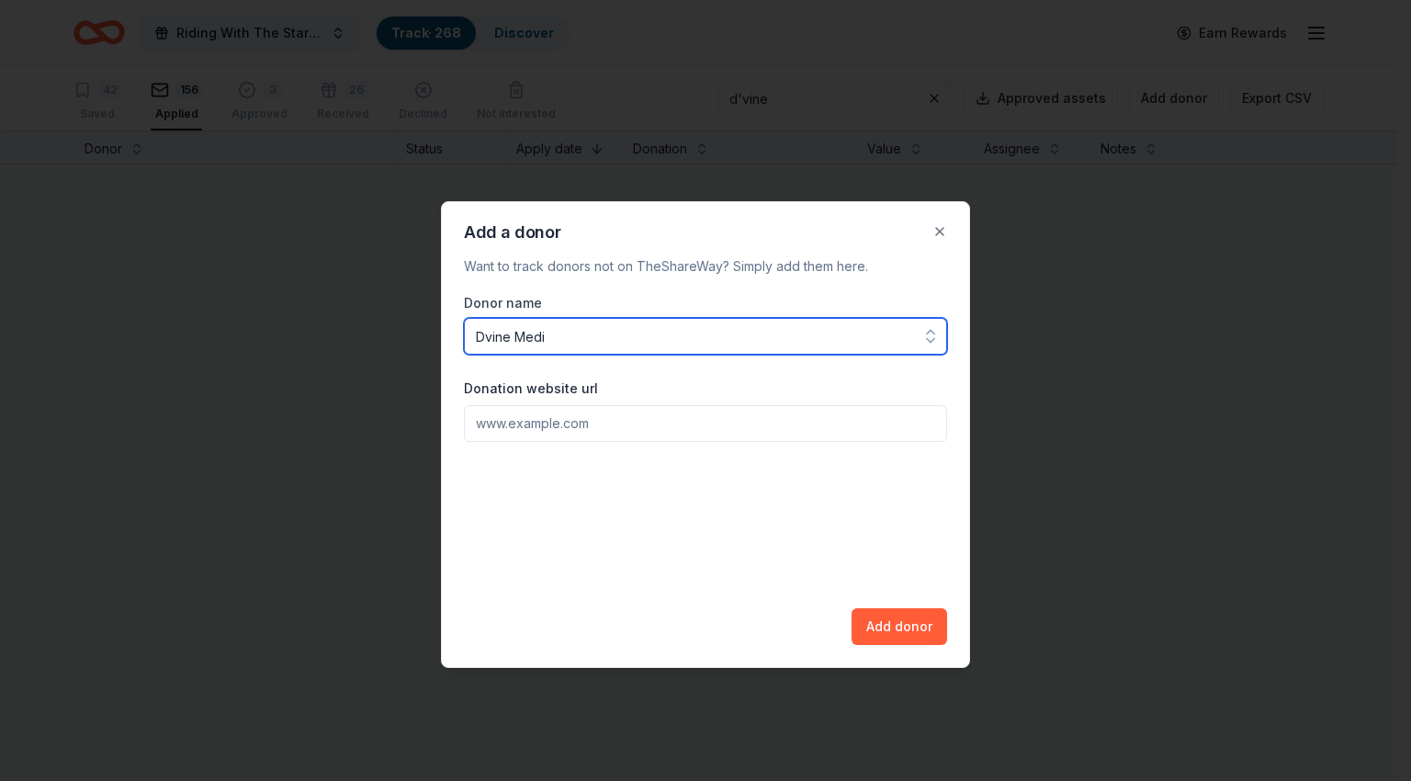
click at [567, 333] on input "Dvine Medi" at bounding box center [705, 336] width 483 height 37
paste input "terranean Experience"
type input "Dvine Mediterranean Experience"
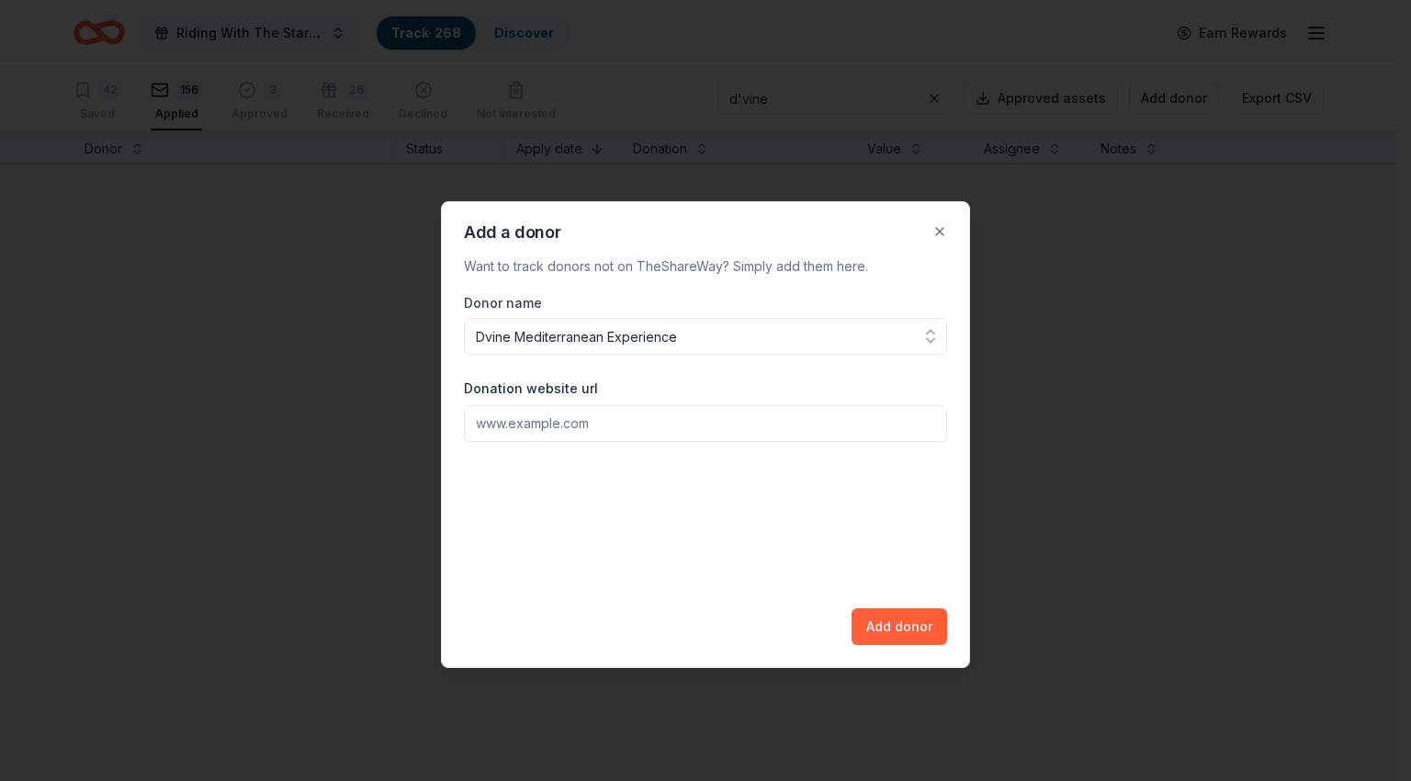
click at [644, 426] on input "Donation website url" at bounding box center [705, 423] width 483 height 37
paste input "[URL][DOMAIN_NAME]"
type input "[URL][DOMAIN_NAME]"
click at [885, 625] on button "Add donor" at bounding box center [899, 626] width 96 height 37
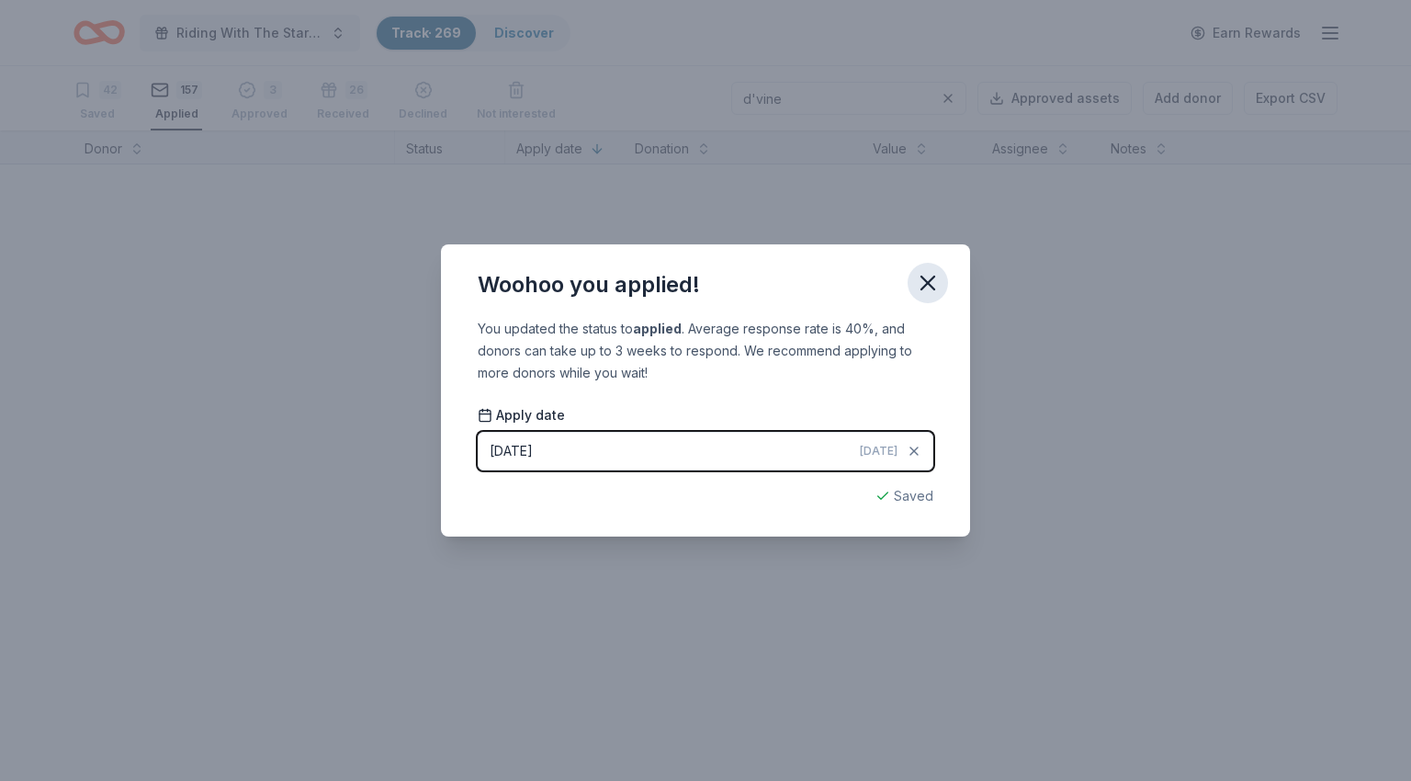
click at [939, 285] on icon "button" at bounding box center [928, 283] width 26 height 26
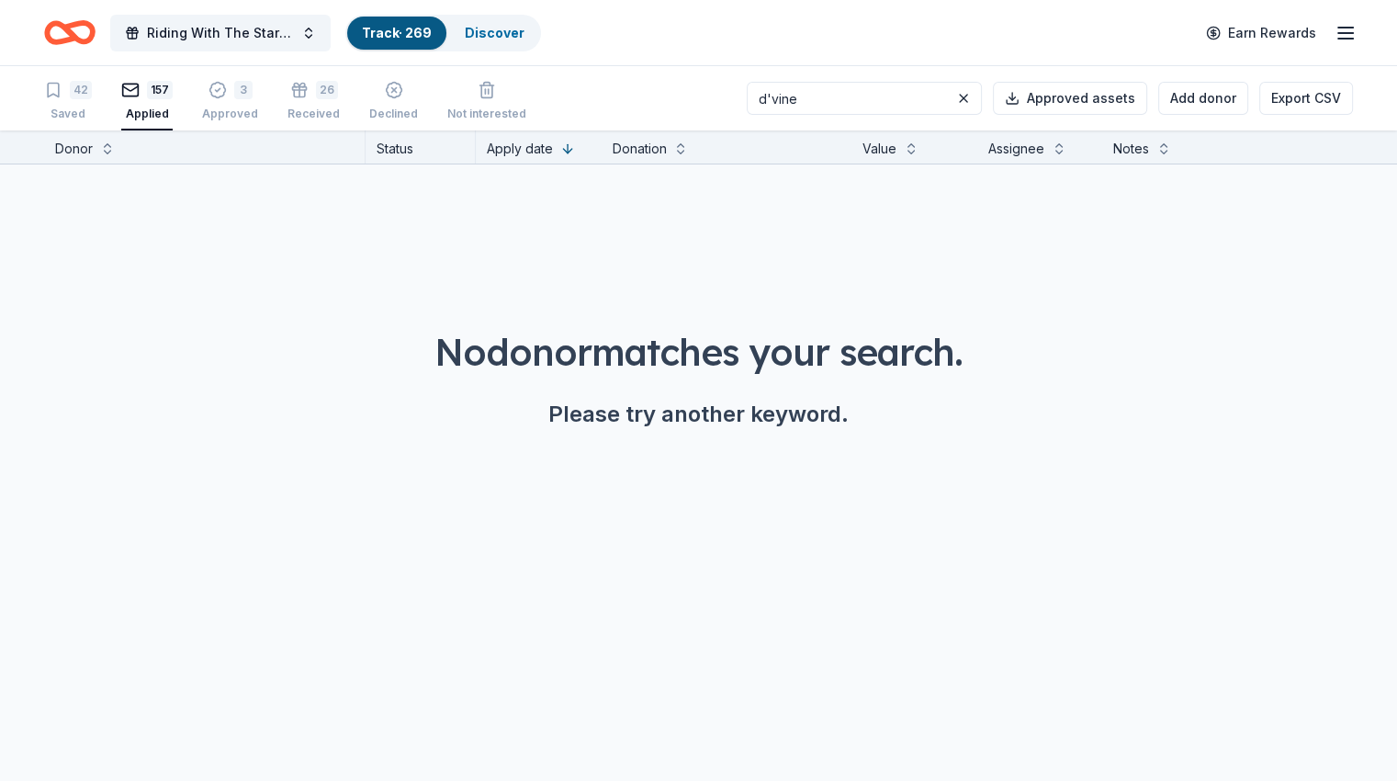
click at [841, 100] on input "d'vine" at bounding box center [864, 98] width 235 height 33
type input "dripp"
click at [1198, 100] on button "Add donor" at bounding box center [1203, 98] width 90 height 33
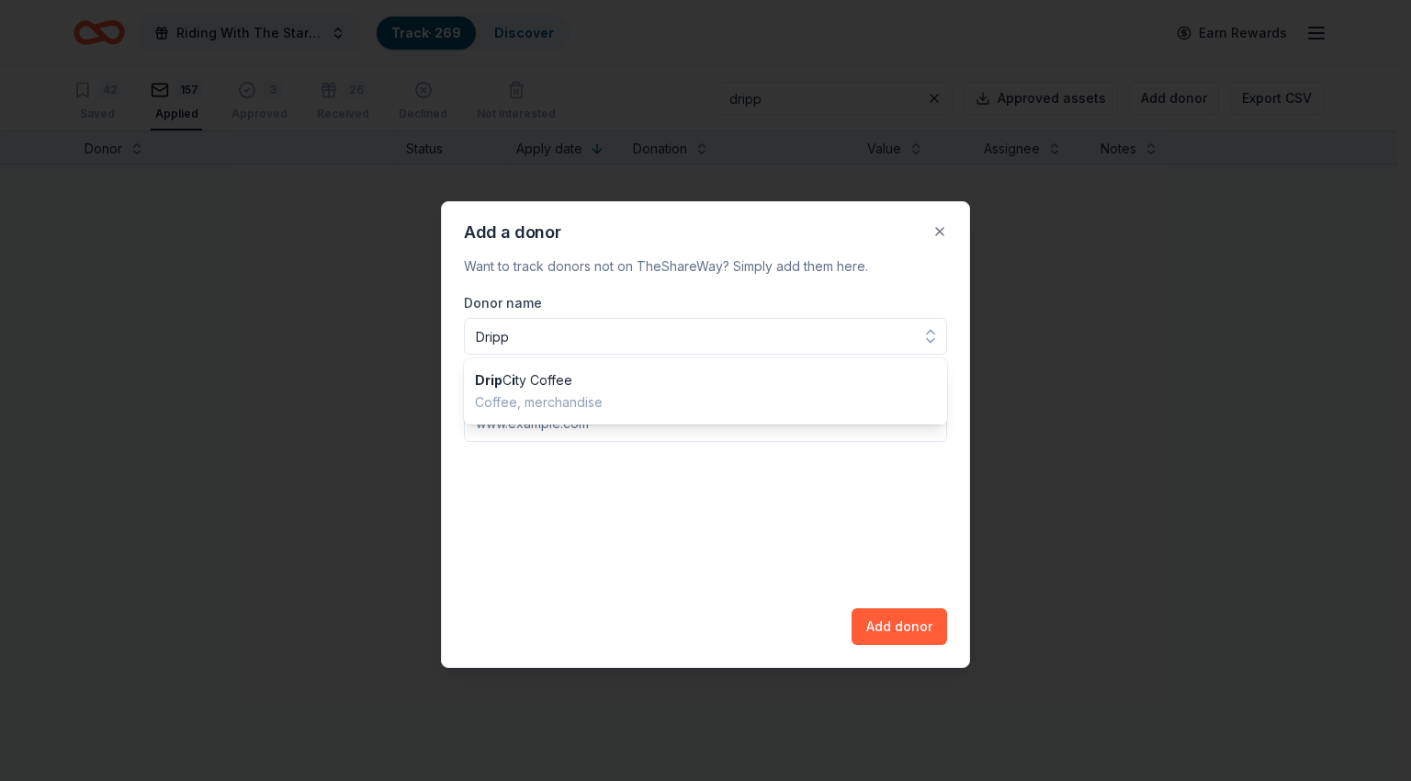
type input "Dripp"
paste input "[URL][DOMAIN_NAME]"
type input "[URL][DOMAIN_NAME]"
click at [915, 621] on button "Add donor" at bounding box center [899, 626] width 96 height 37
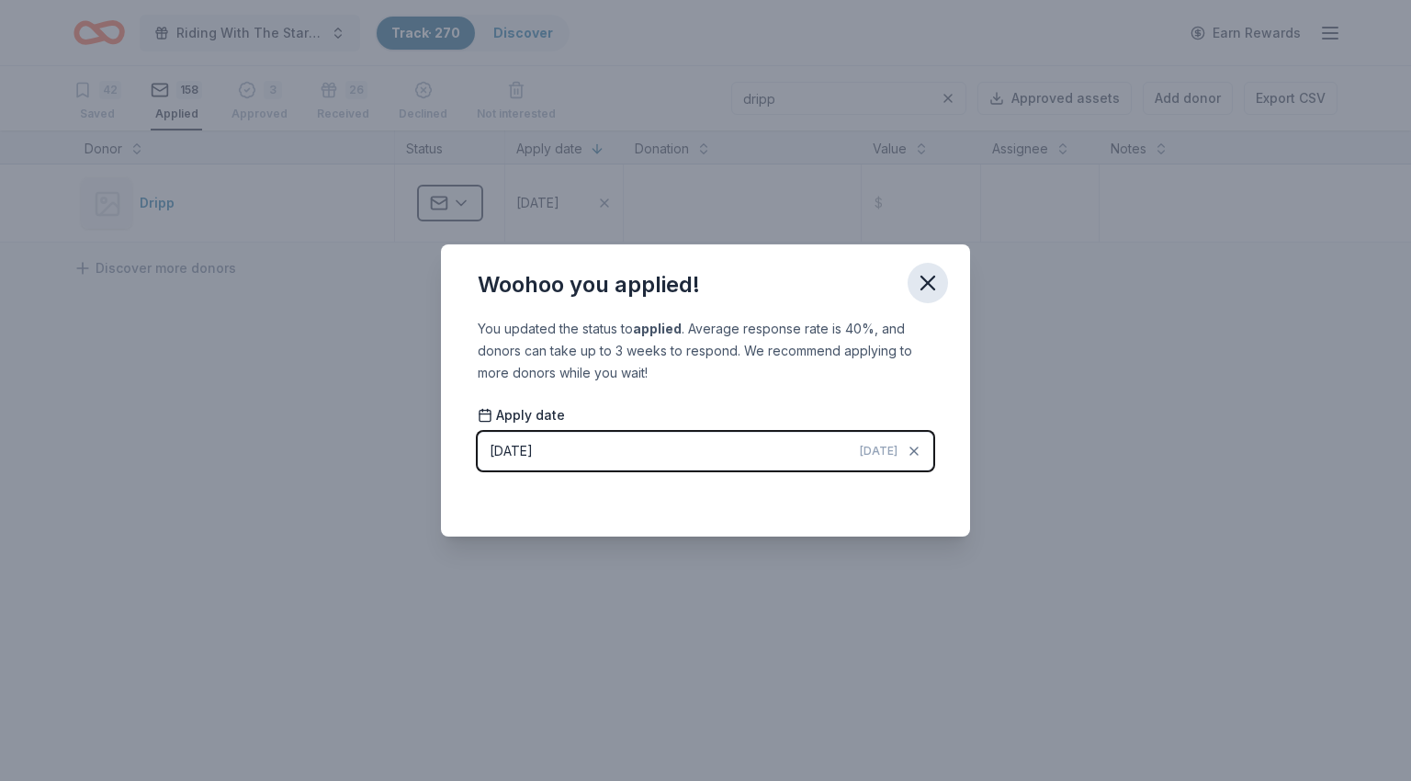
click at [916, 282] on icon "button" at bounding box center [928, 283] width 26 height 26
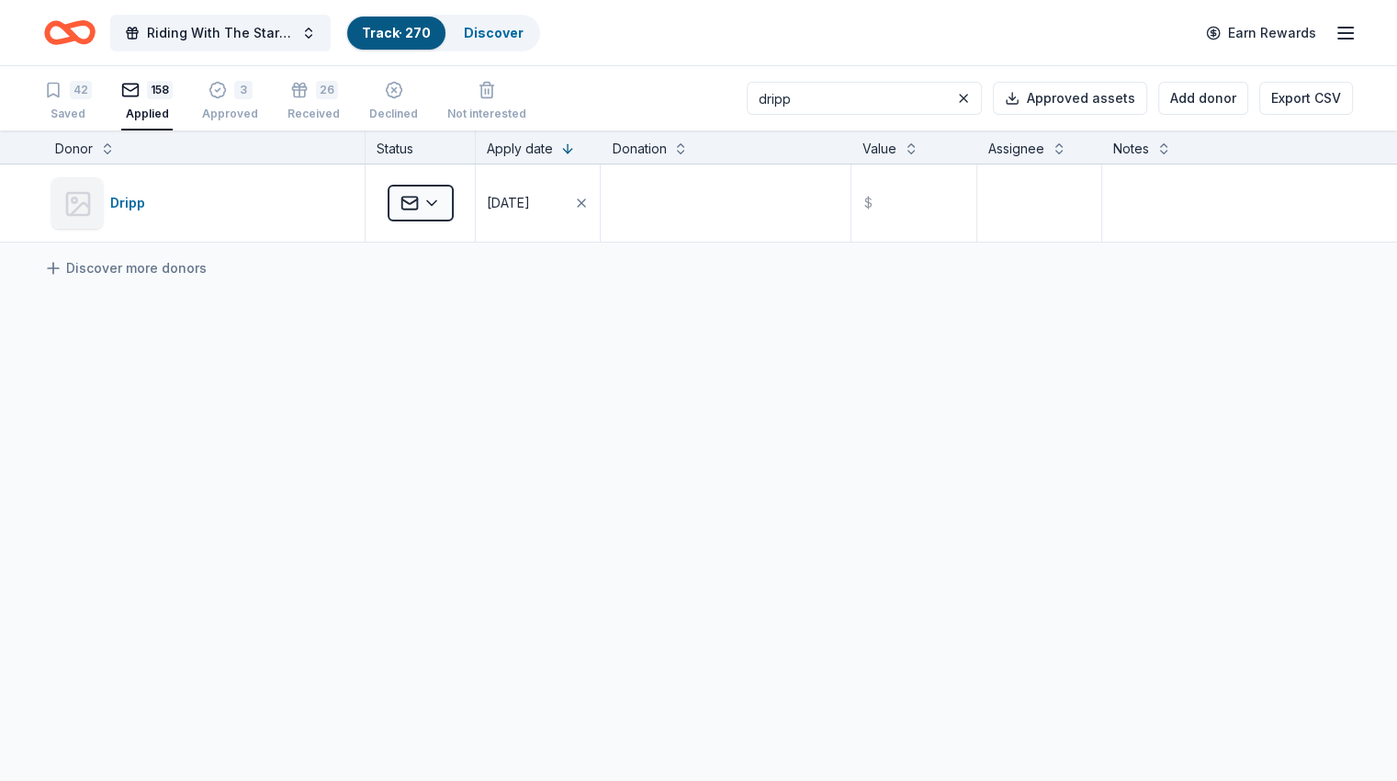
click at [782, 95] on input "dripp" at bounding box center [864, 98] width 235 height 33
click at [782, 94] on input "dripp" at bounding box center [864, 98] width 235 height 33
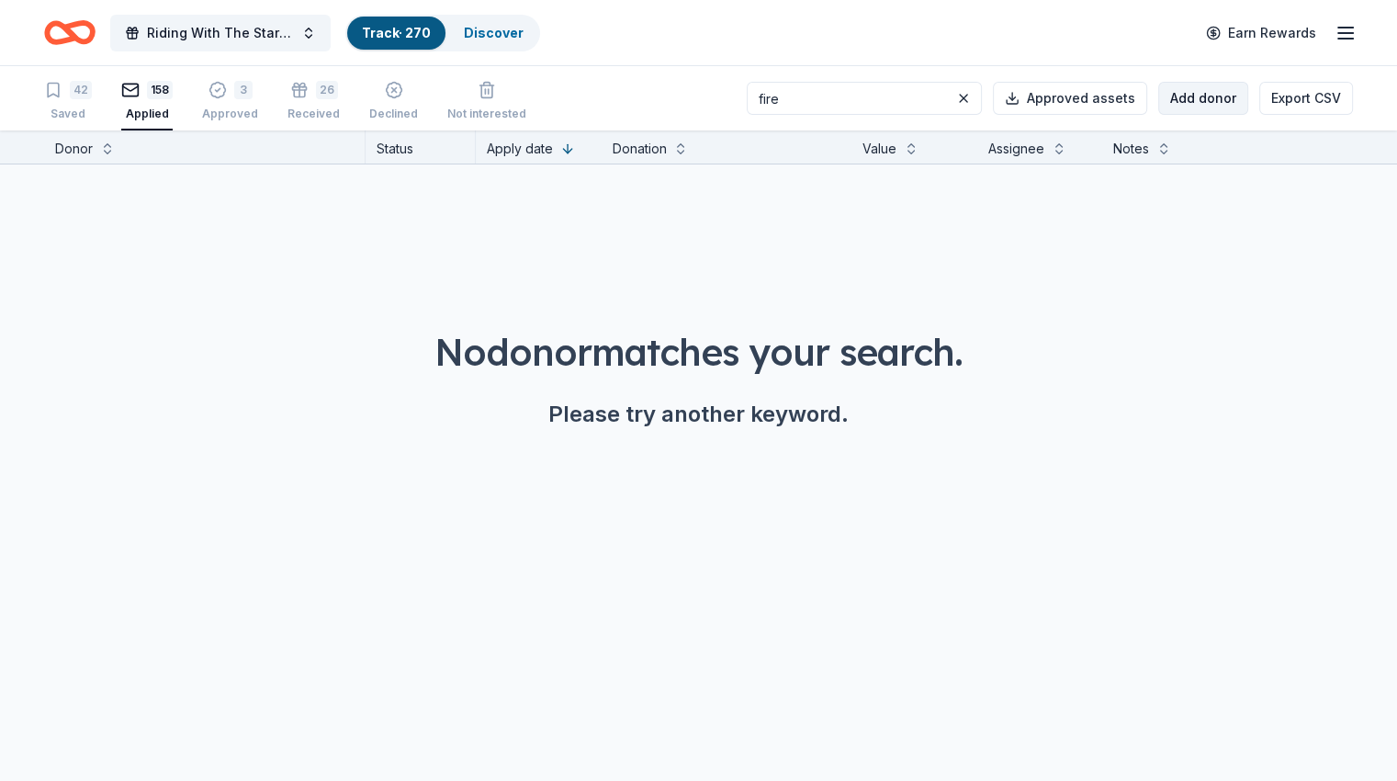
type input "fire"
click at [1177, 103] on button "Add donor" at bounding box center [1203, 98] width 90 height 33
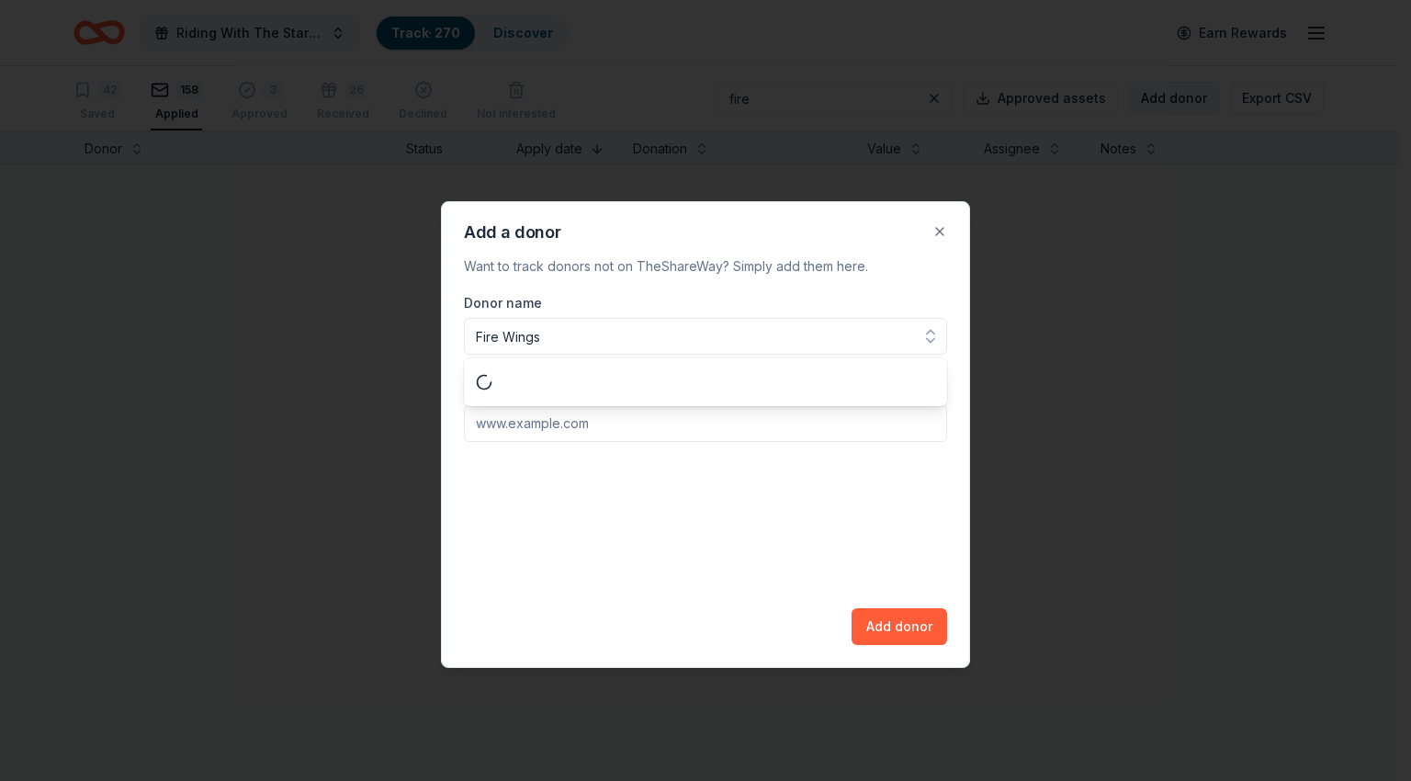
type input "Fire Wings"
paste input "[URL][DOMAIN_NAME]"
type input "[URL][DOMAIN_NAME]"
click at [910, 633] on button "Add donor" at bounding box center [899, 626] width 96 height 37
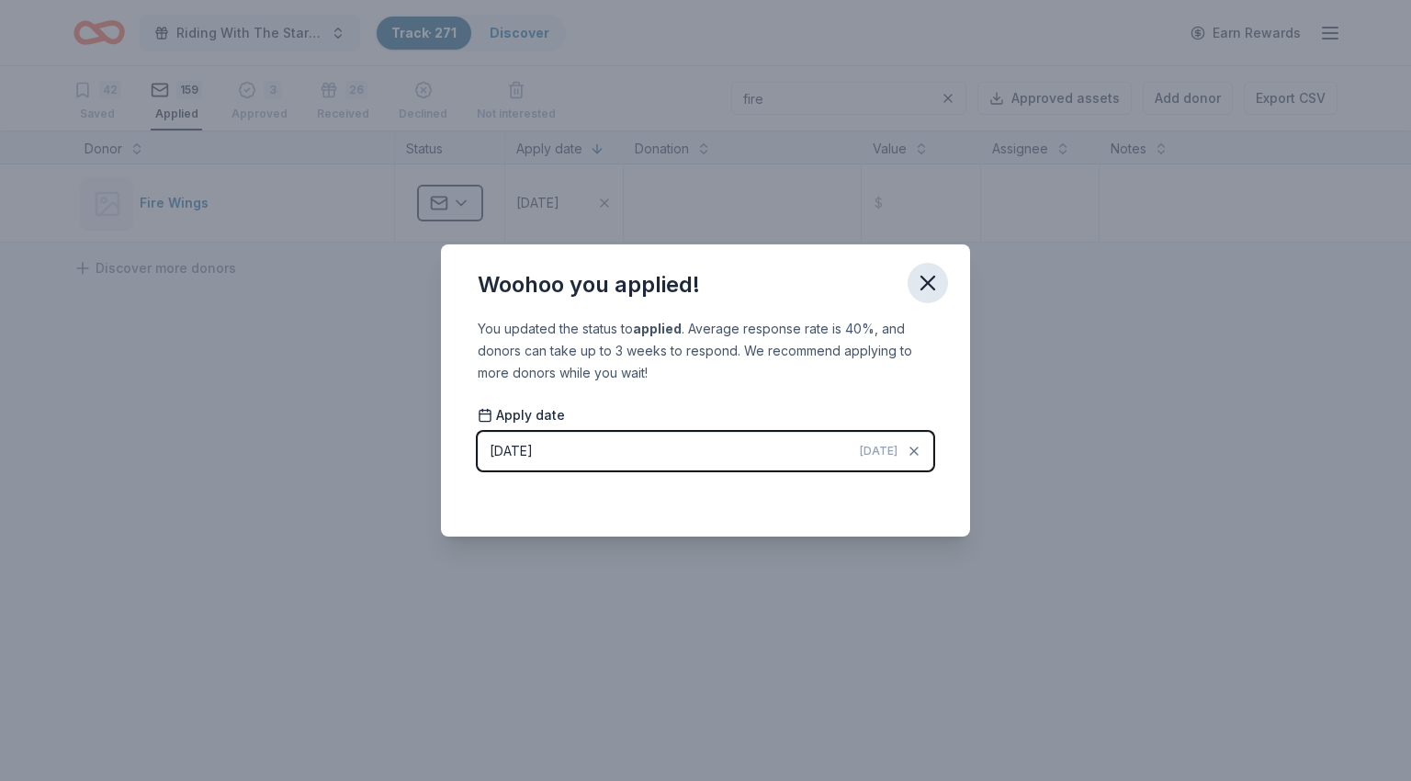
click at [937, 276] on icon "button" at bounding box center [928, 283] width 26 height 26
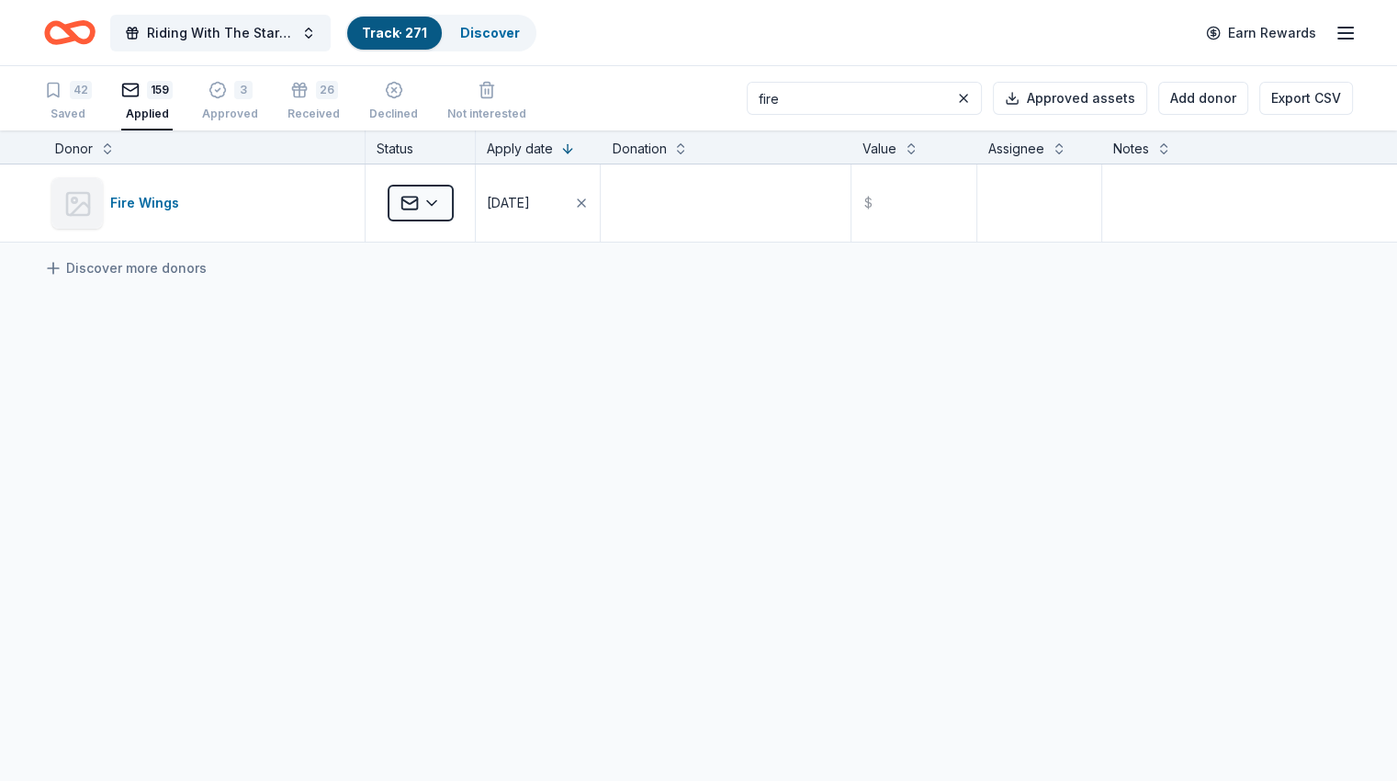
click at [845, 87] on input "fire" at bounding box center [864, 98] width 235 height 33
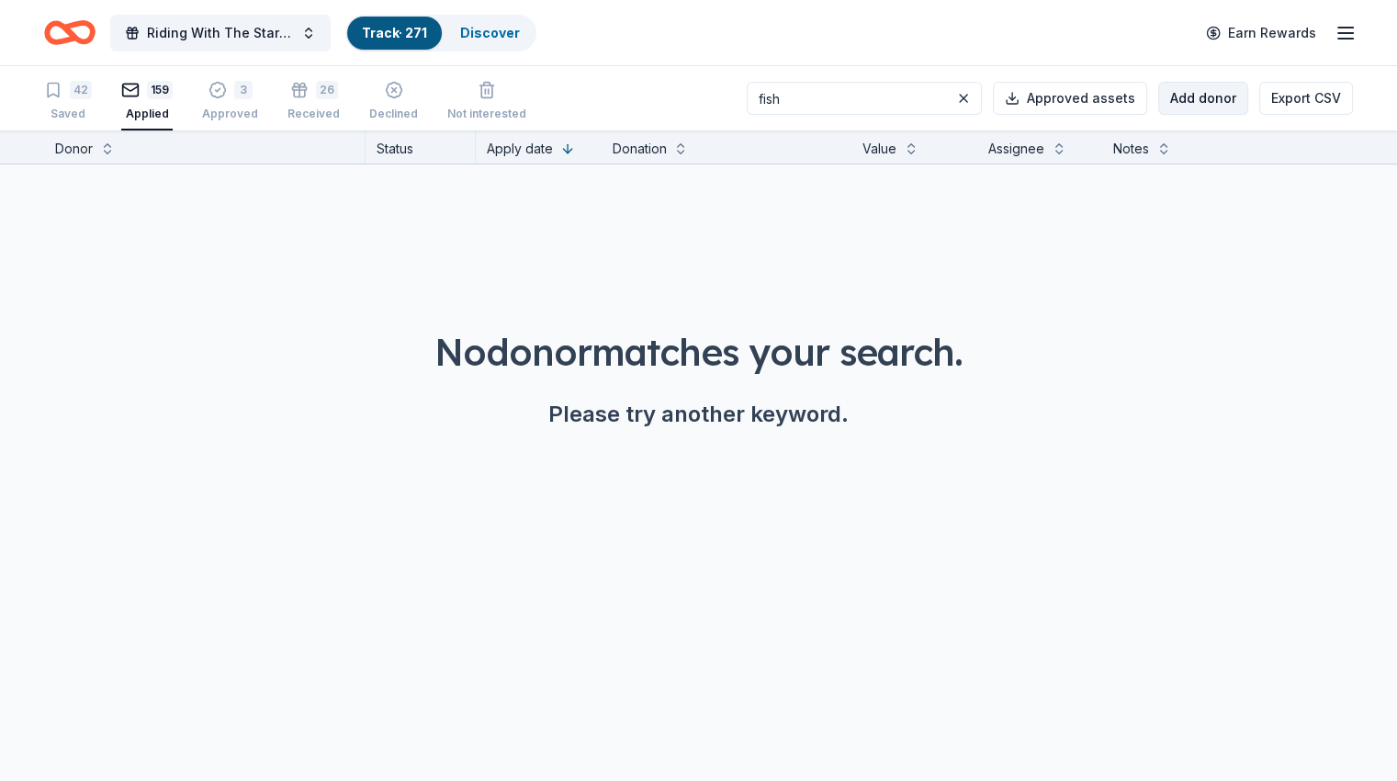
type input "fish"
click at [1177, 96] on button "Add donor" at bounding box center [1203, 98] width 90 height 33
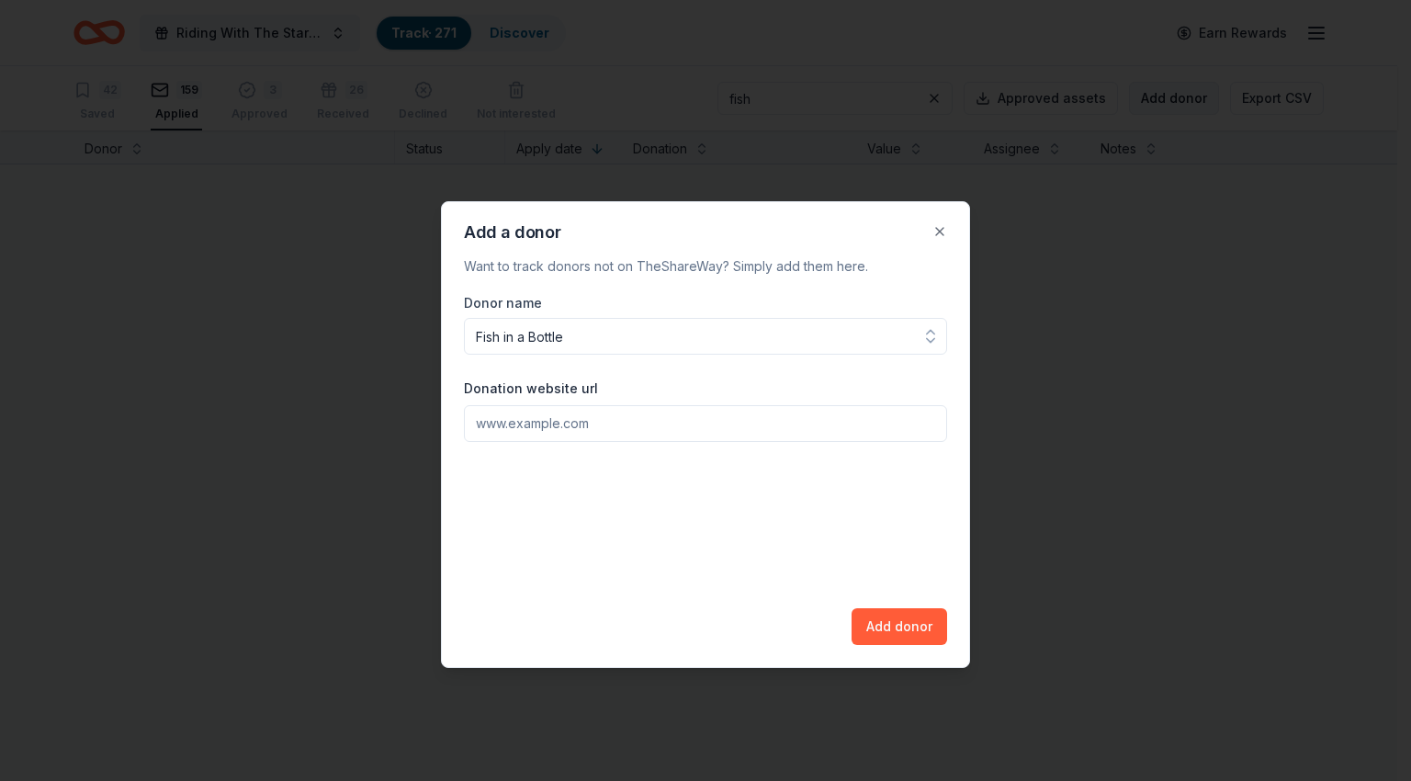
type input "Fish in a Bottle"
paste input "[URL][DOMAIN_NAME]"
type input "[URL][DOMAIN_NAME]"
click at [908, 619] on button "Add donor" at bounding box center [899, 626] width 96 height 37
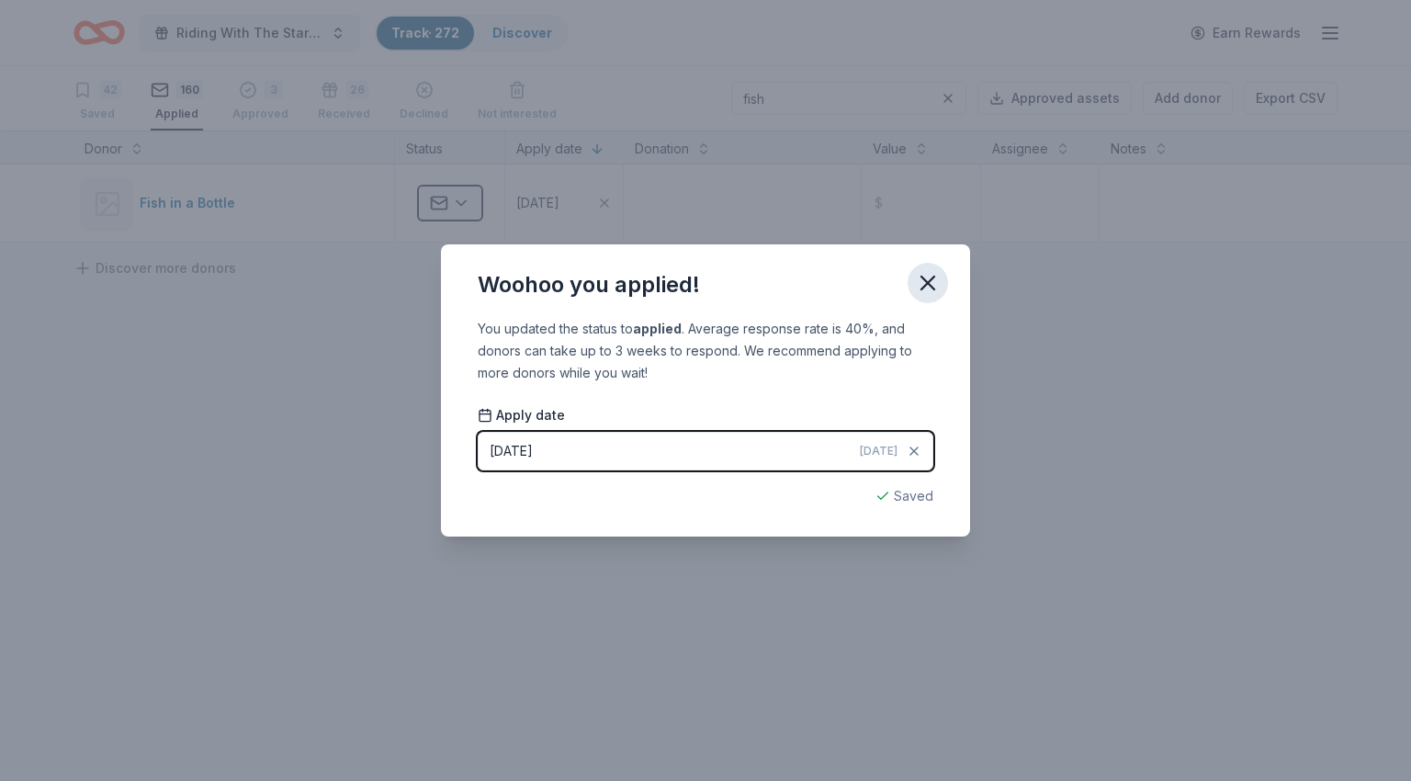
click at [938, 280] on icon "button" at bounding box center [928, 283] width 26 height 26
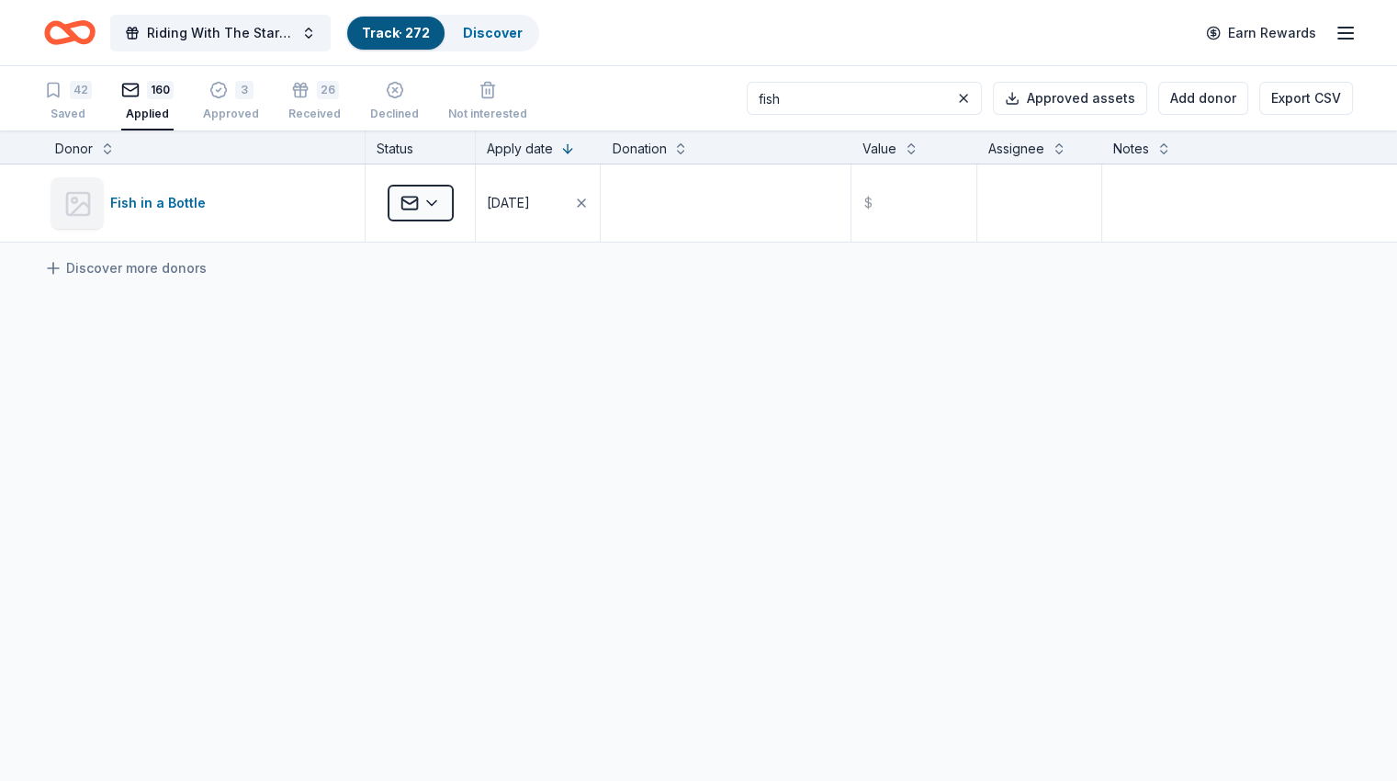
click at [809, 102] on input "fish" at bounding box center [864, 98] width 235 height 33
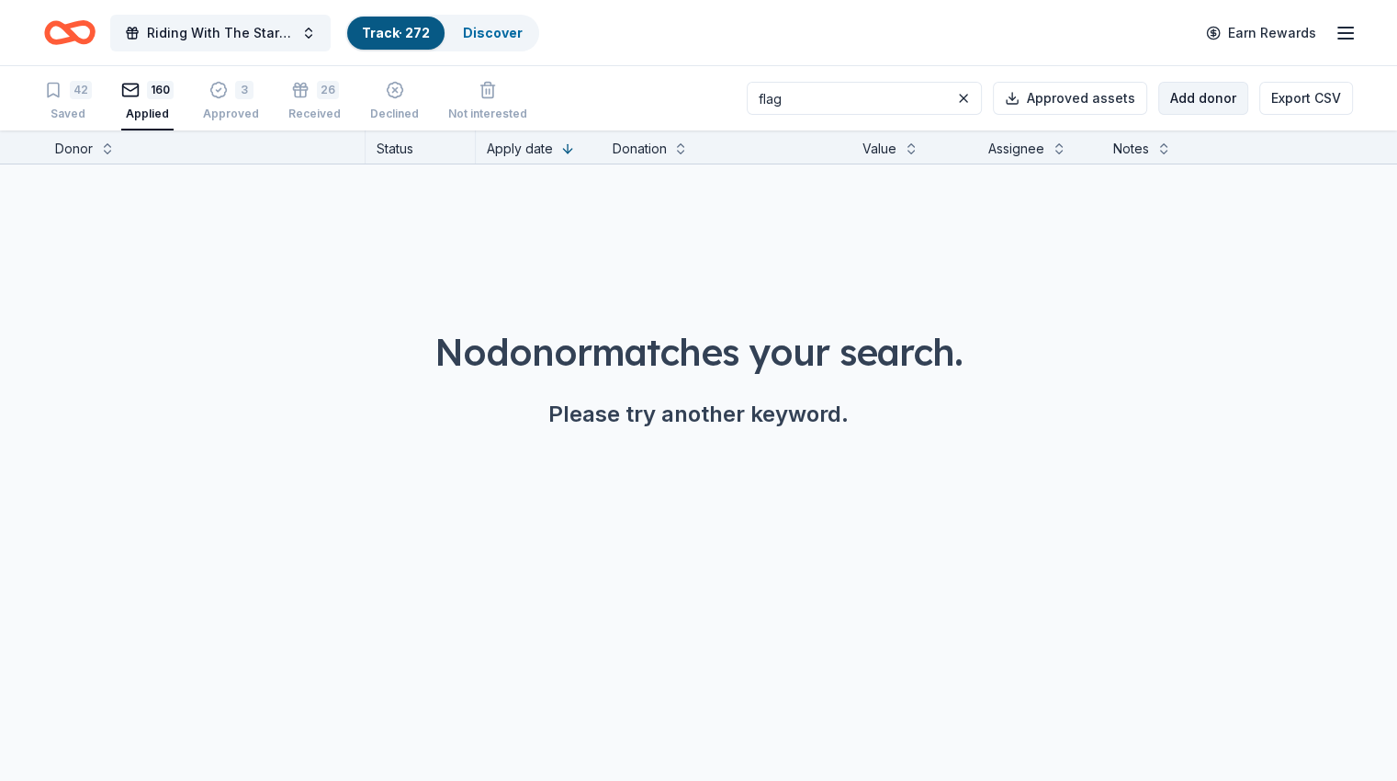
type input "flag"
click at [1158, 105] on button "Add donor" at bounding box center [1203, 98] width 90 height 33
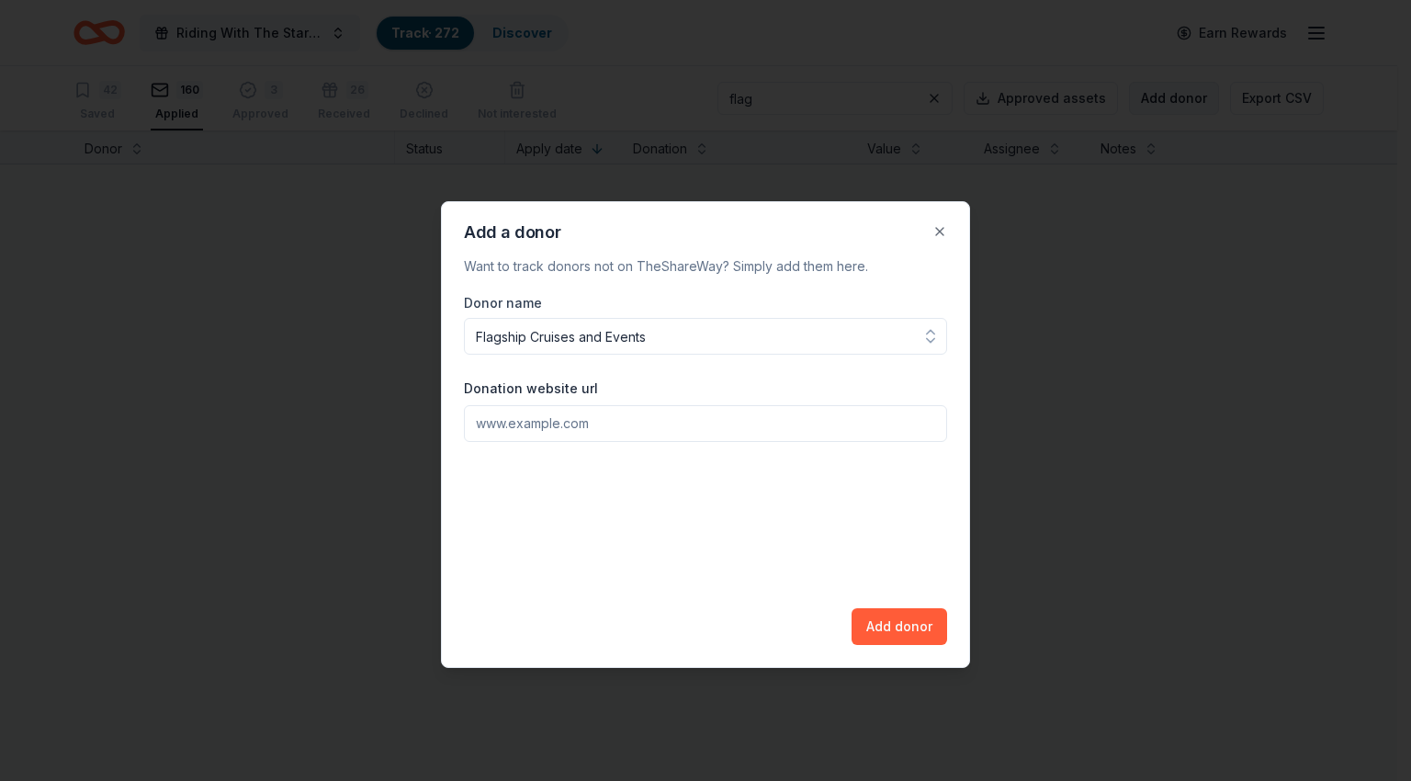
type input "Flagship Cruises and Events"
paste input "[URL][DOMAIN_NAME]"
type input "[URL][DOMAIN_NAME]"
click at [904, 616] on button "Add donor" at bounding box center [899, 626] width 96 height 37
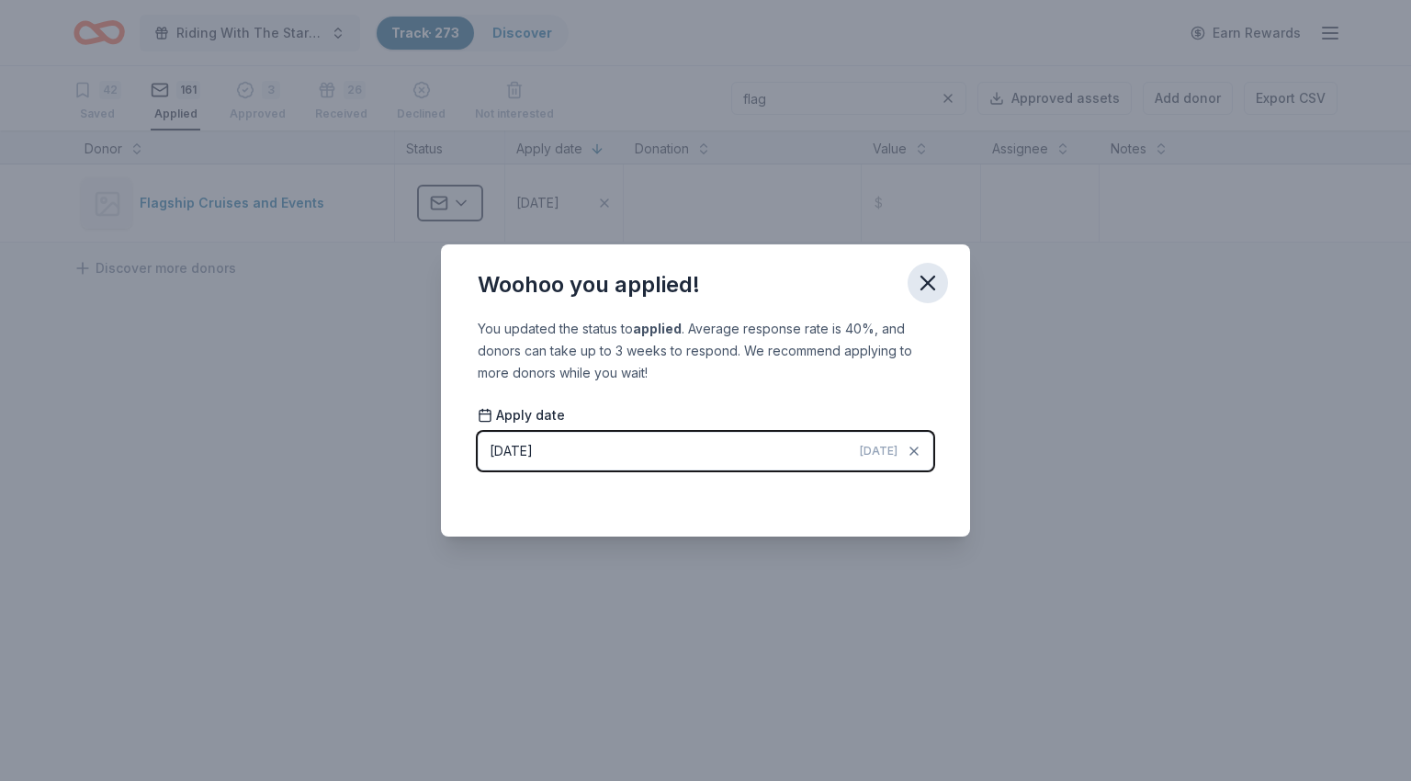
click at [923, 287] on icon "button" at bounding box center [927, 282] width 13 height 13
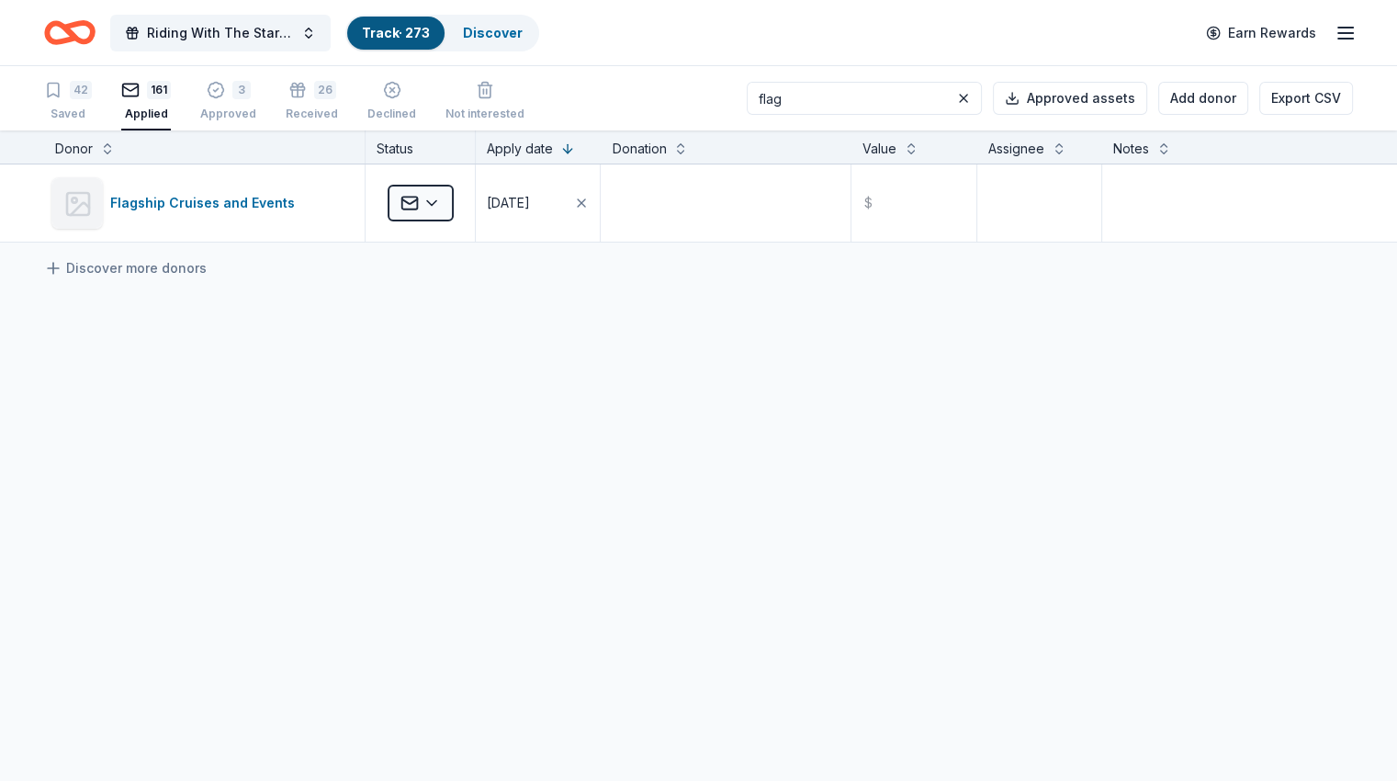
click at [797, 101] on input "flag" at bounding box center [864, 98] width 235 height 33
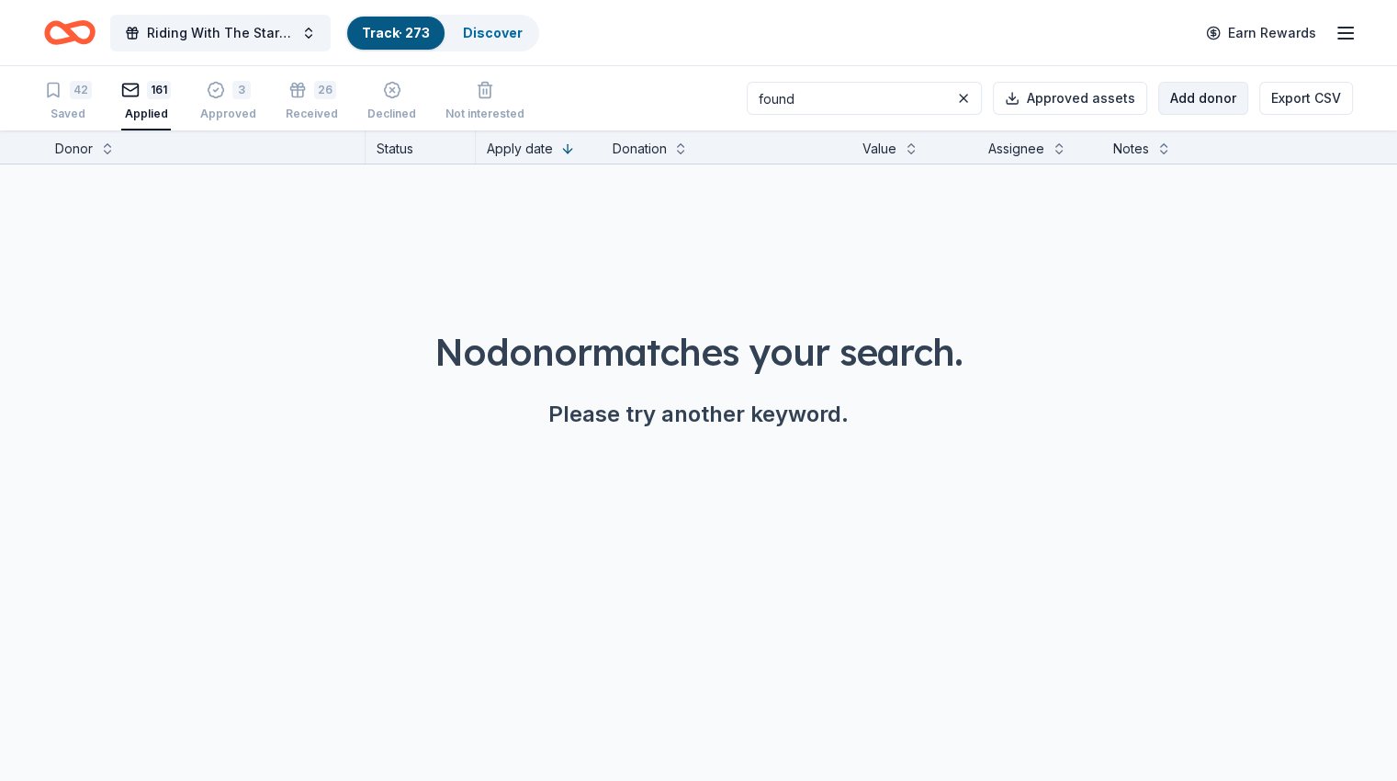
type input "found"
click at [1158, 102] on button "Add donor" at bounding box center [1203, 98] width 90 height 33
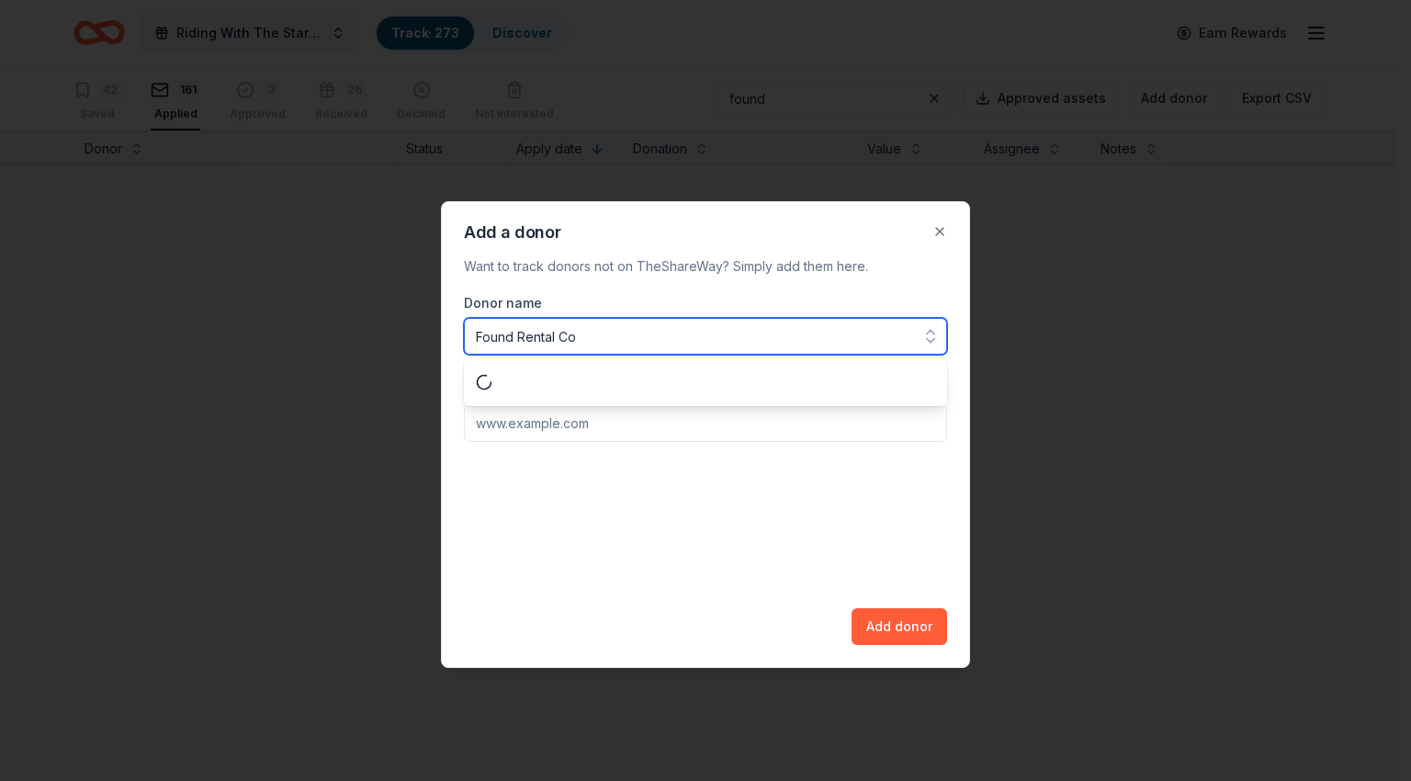
type input "Found Rental Co"
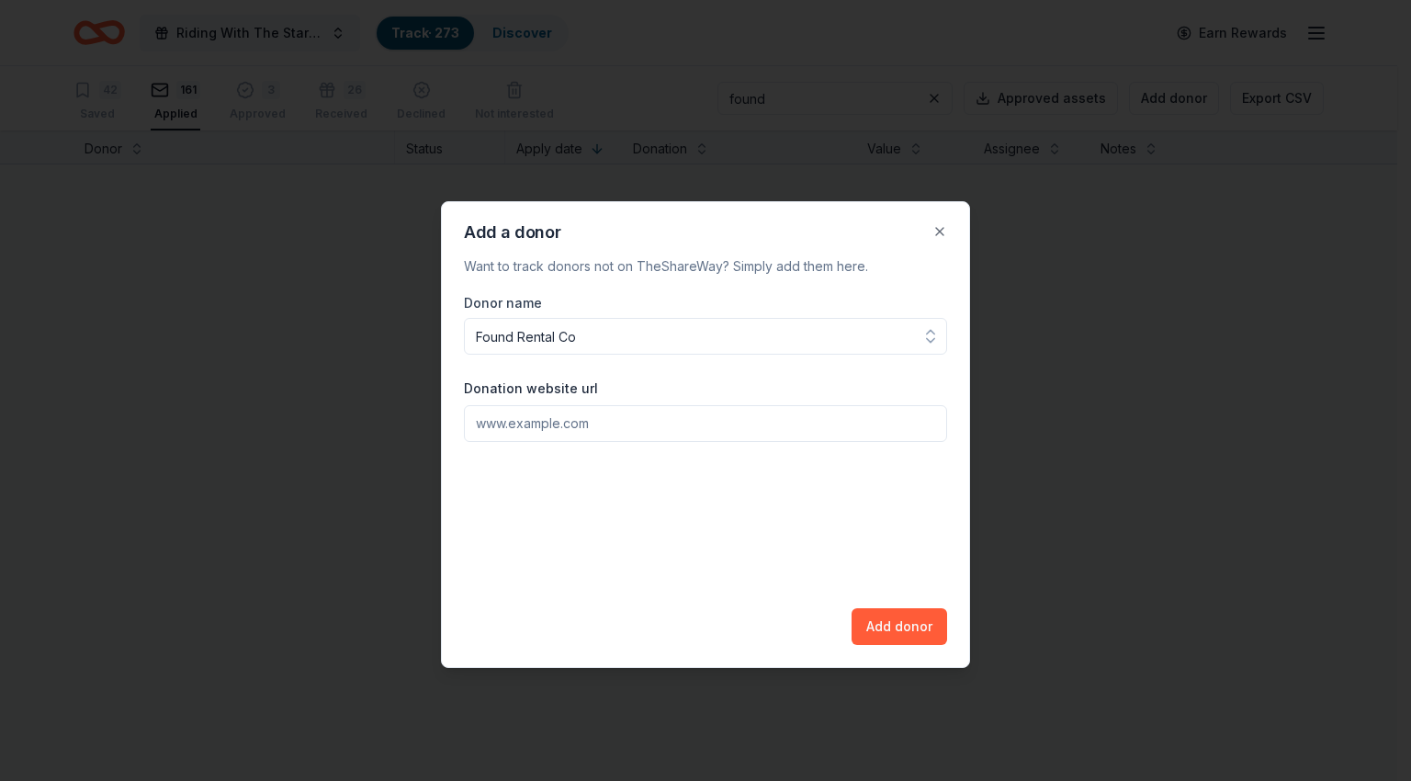
paste input "[URL][DOMAIN_NAME]"
type input "[URL][DOMAIN_NAME]"
click at [879, 627] on button "Add donor" at bounding box center [899, 626] width 96 height 37
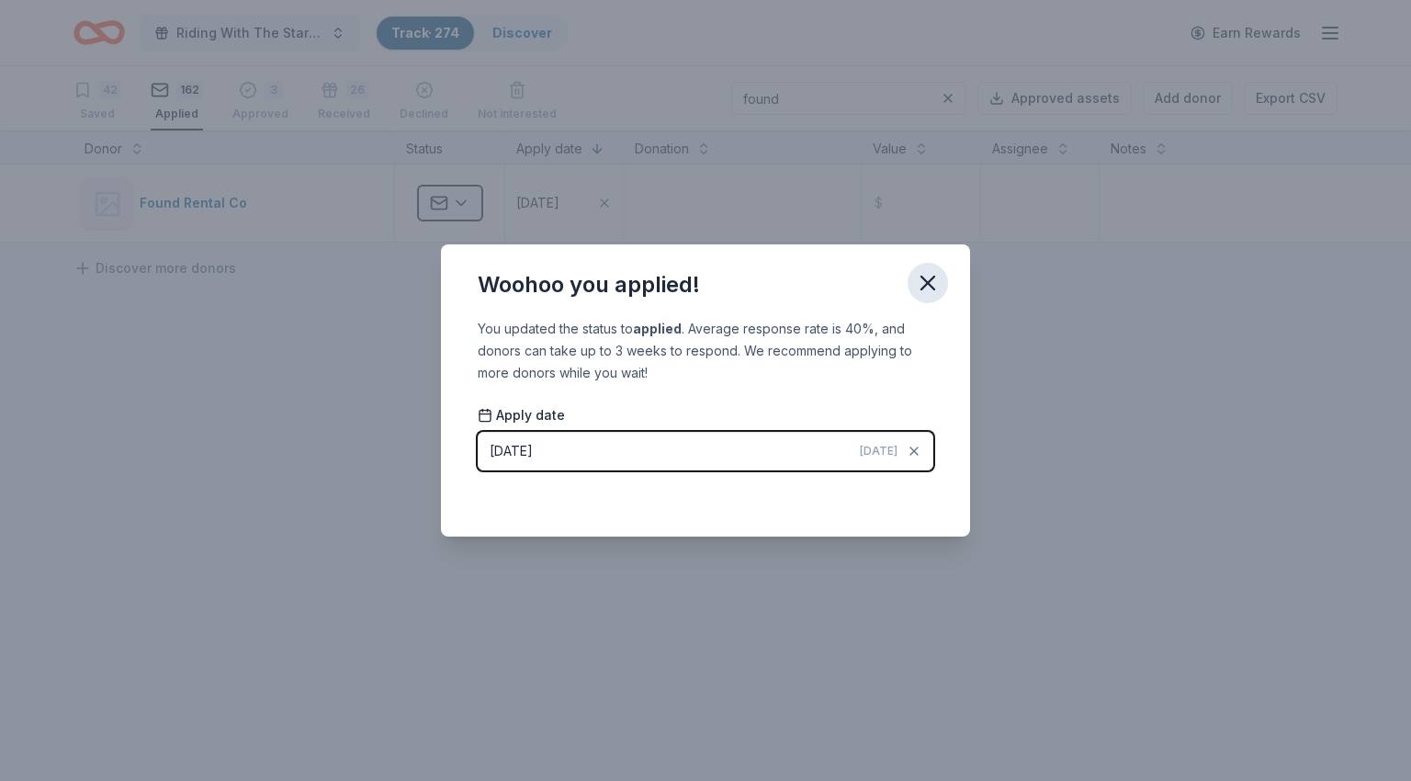
click at [933, 287] on icon "button" at bounding box center [928, 283] width 26 height 26
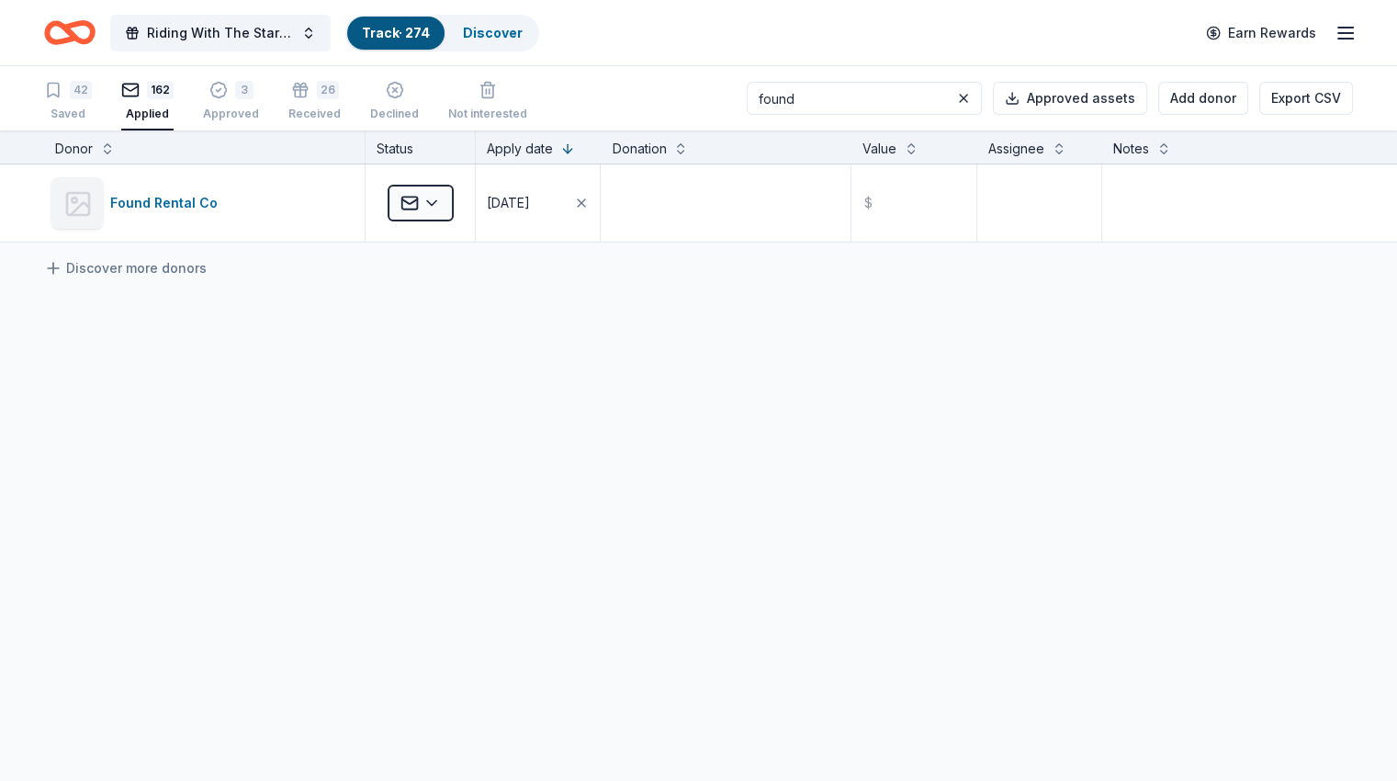
click at [811, 103] on input "found" at bounding box center [864, 98] width 235 height 33
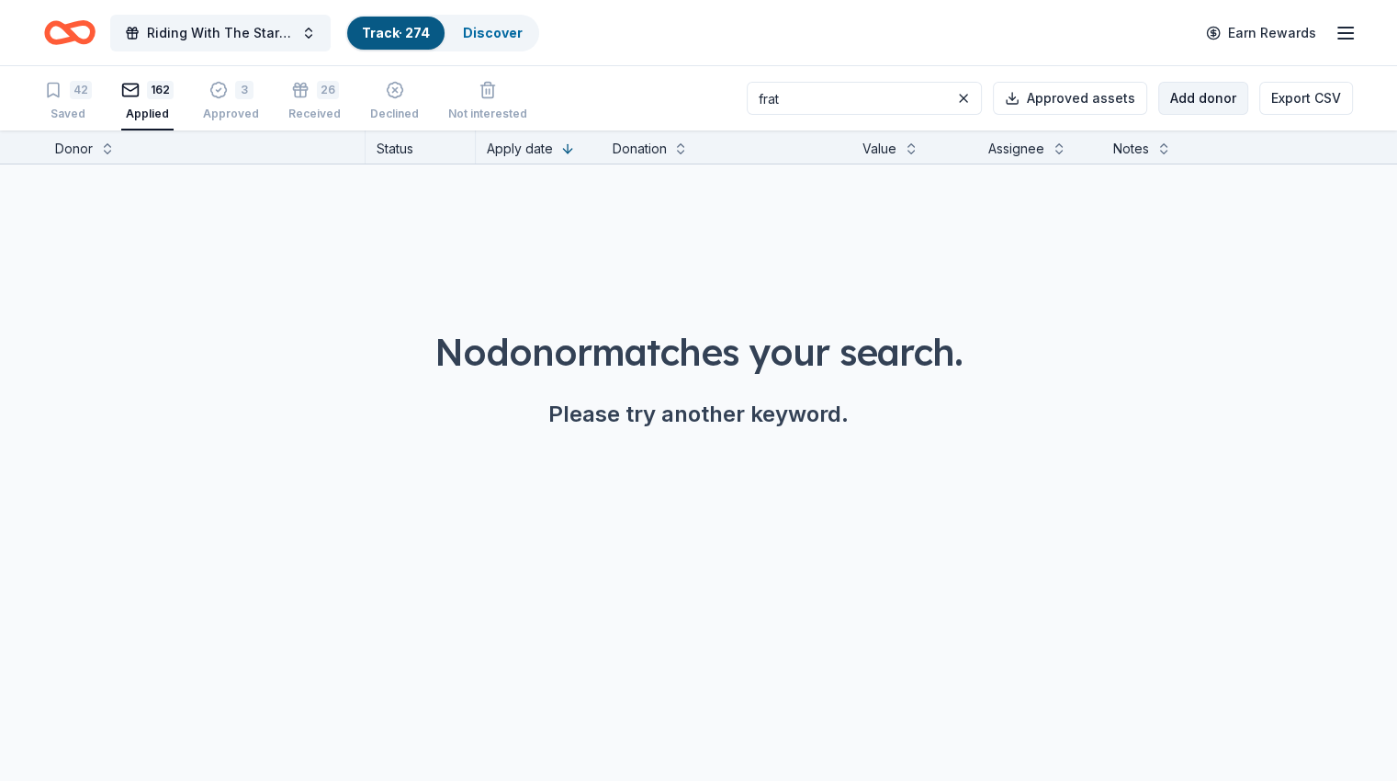
type input "frat"
click at [1158, 96] on button "Add donor" at bounding box center [1203, 98] width 90 height 33
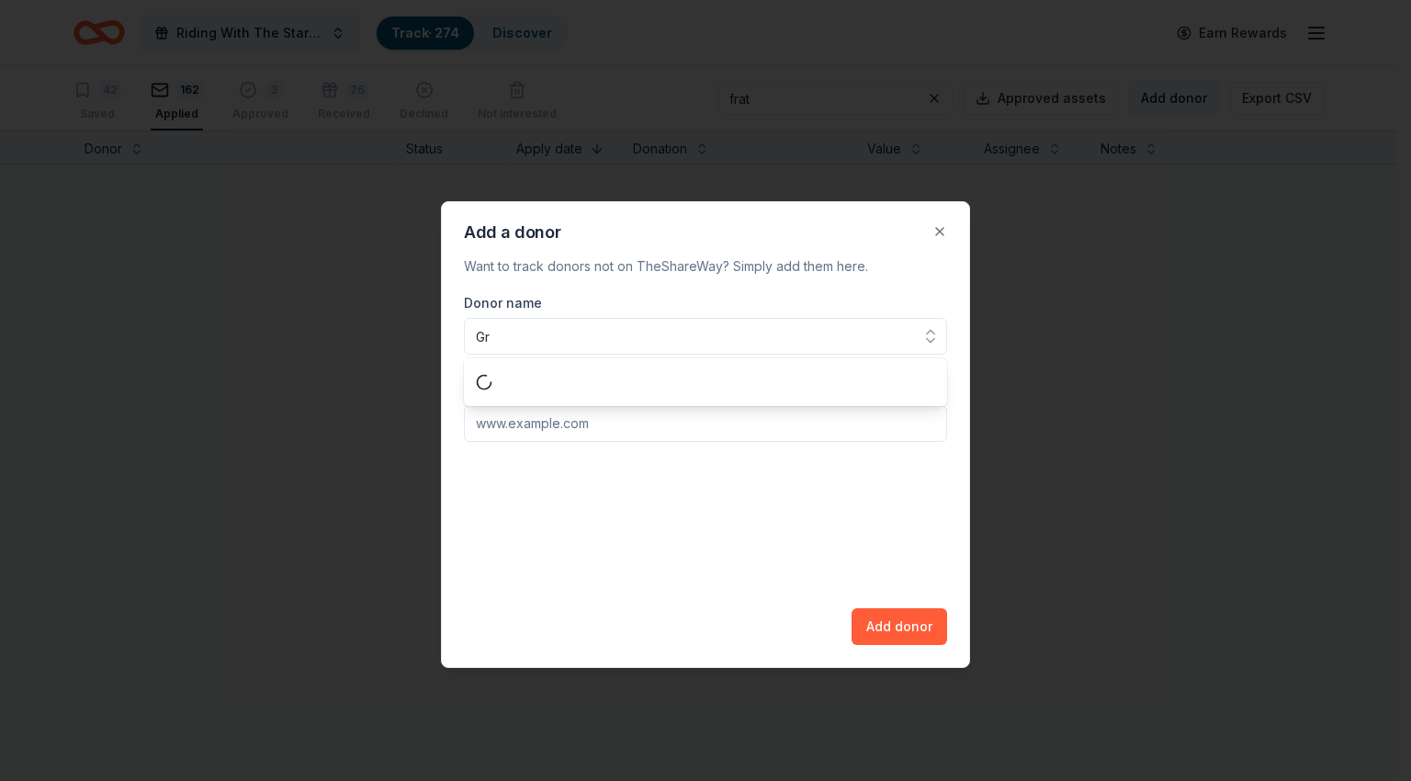
type input "G"
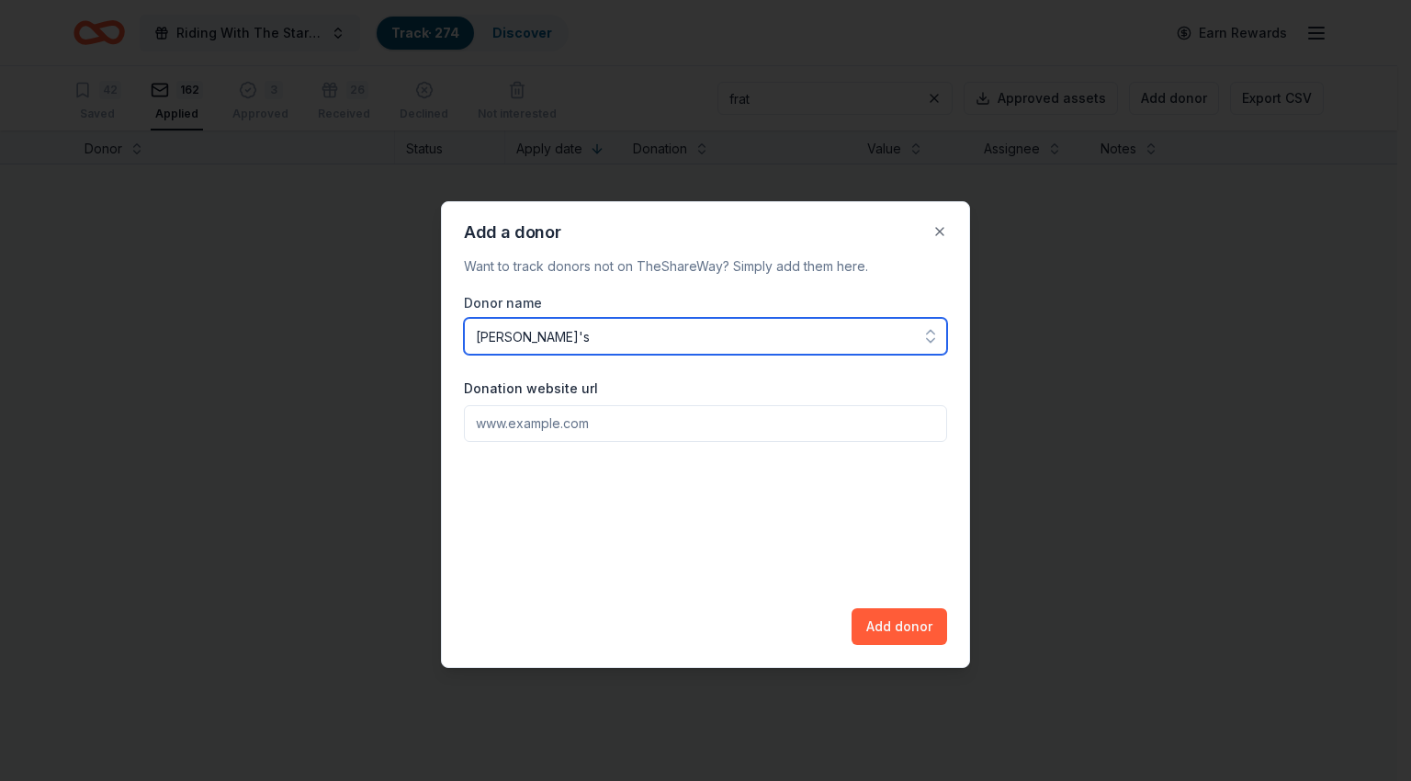
type input "[PERSON_NAME]'s"
click at [734, 433] on input "Donation website url" at bounding box center [705, 423] width 483 height 37
paste input "[URL][DOMAIN_NAME]"
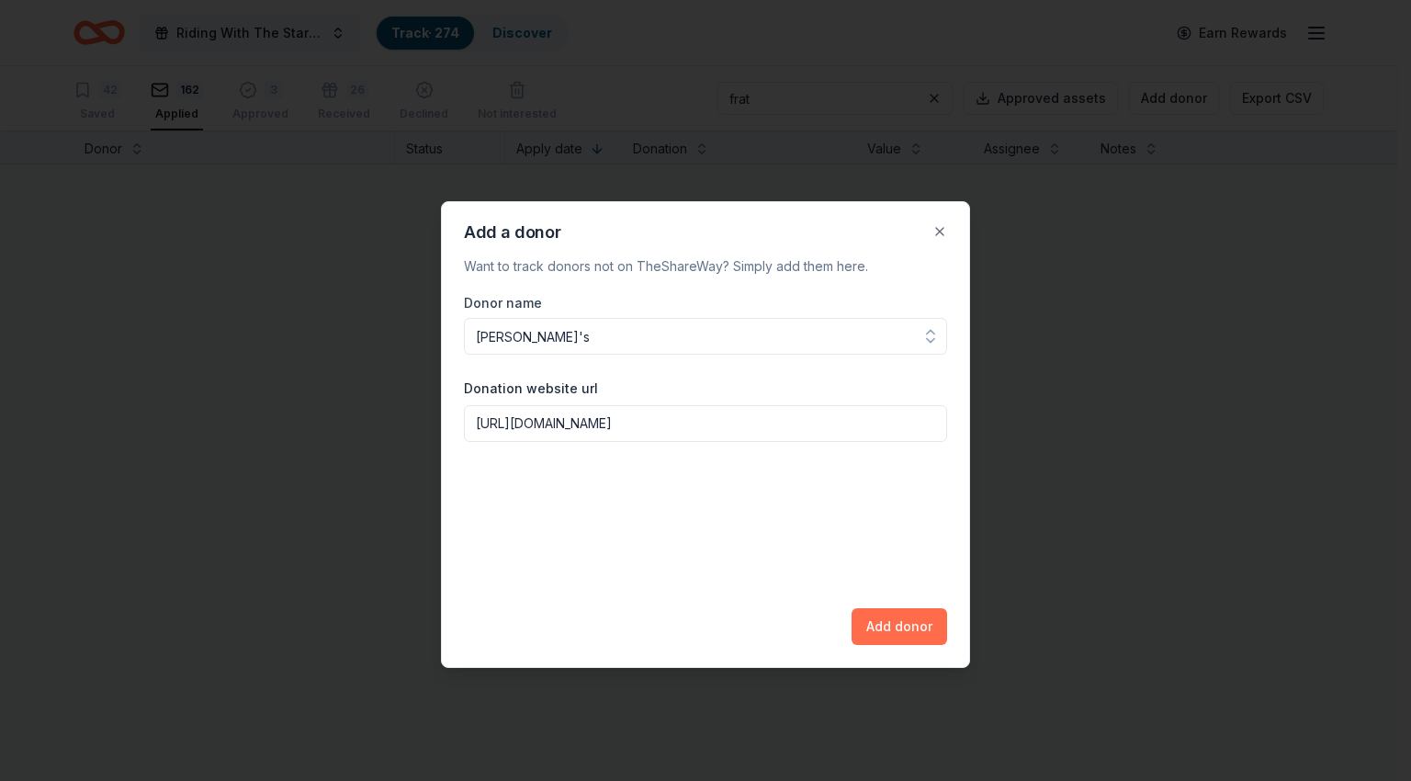
type input "[URL][DOMAIN_NAME]"
click at [922, 621] on button "Add donor" at bounding box center [899, 626] width 96 height 37
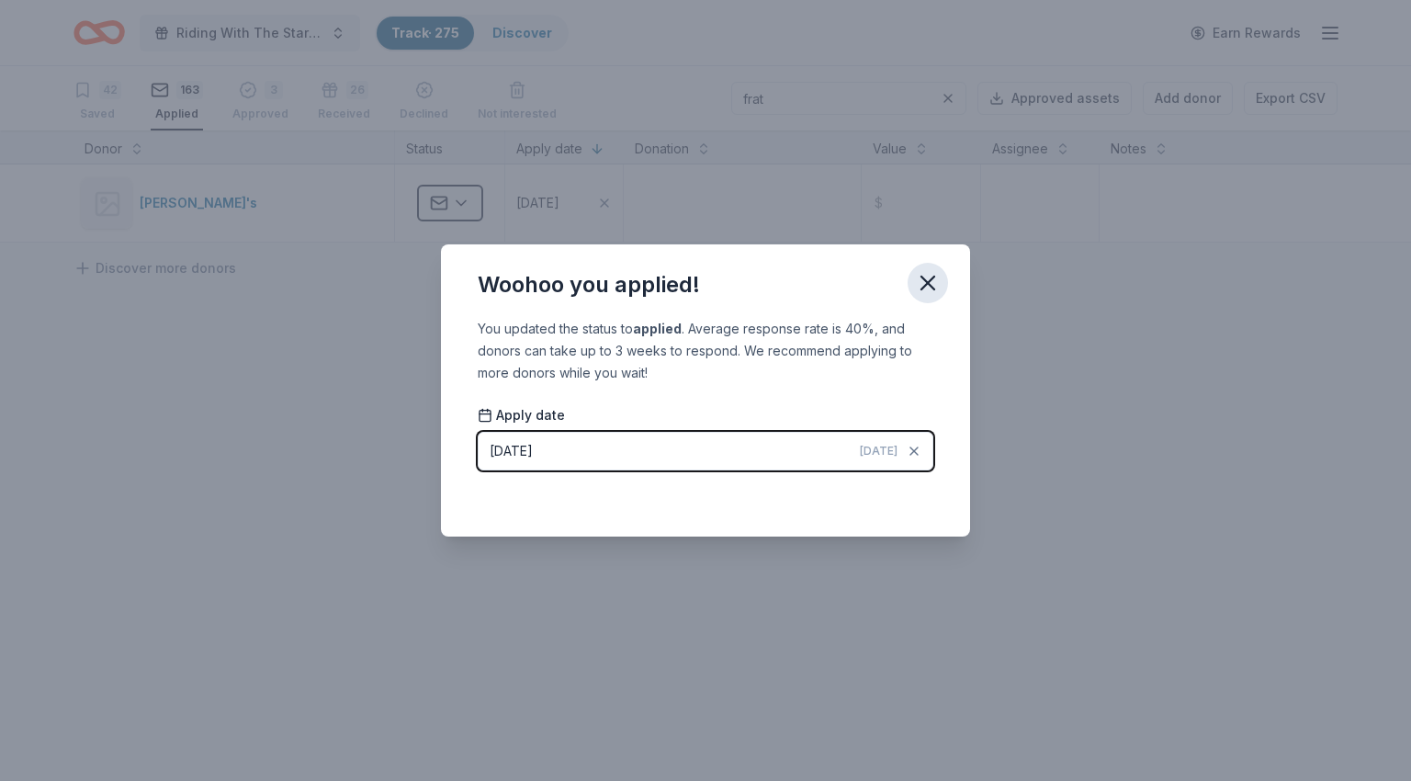
click at [936, 278] on icon "button" at bounding box center [928, 283] width 26 height 26
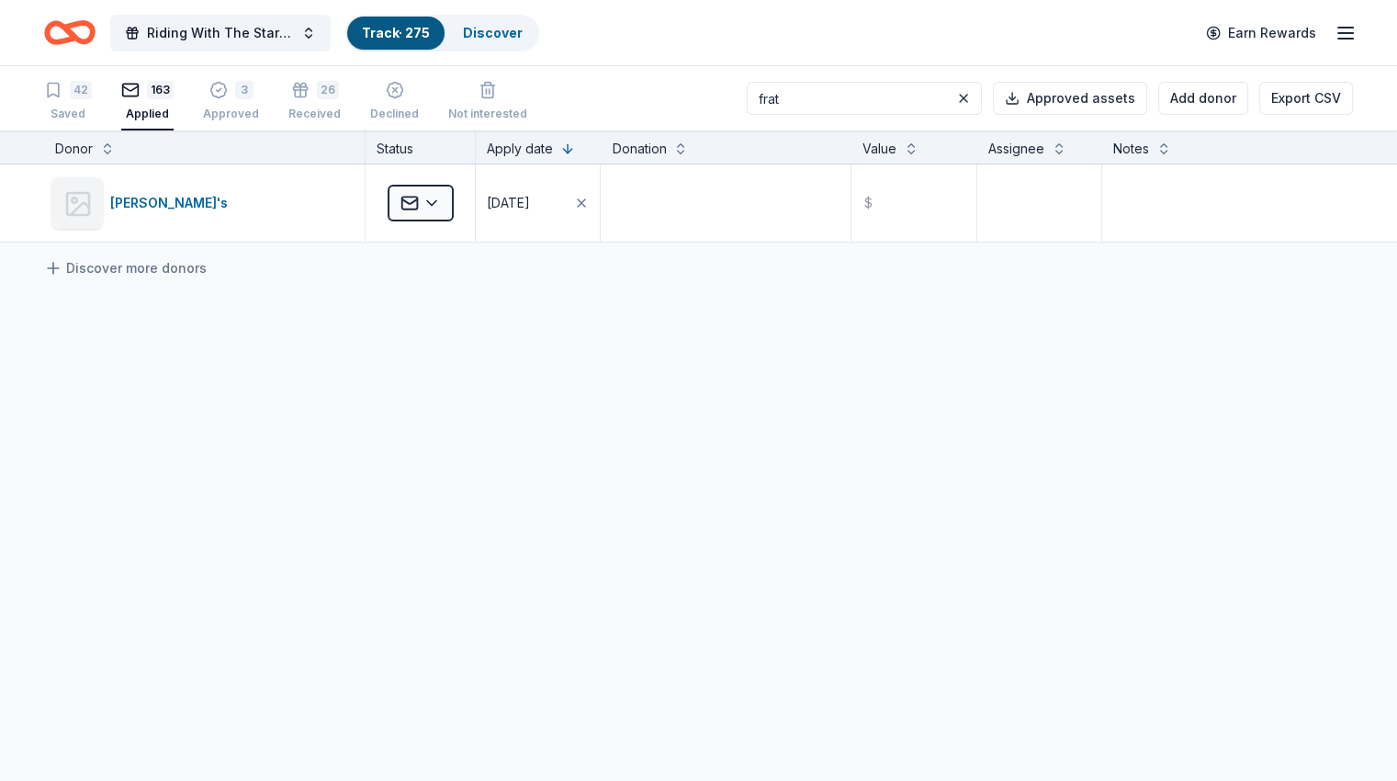
click at [801, 99] on input "frat" at bounding box center [864, 98] width 235 height 33
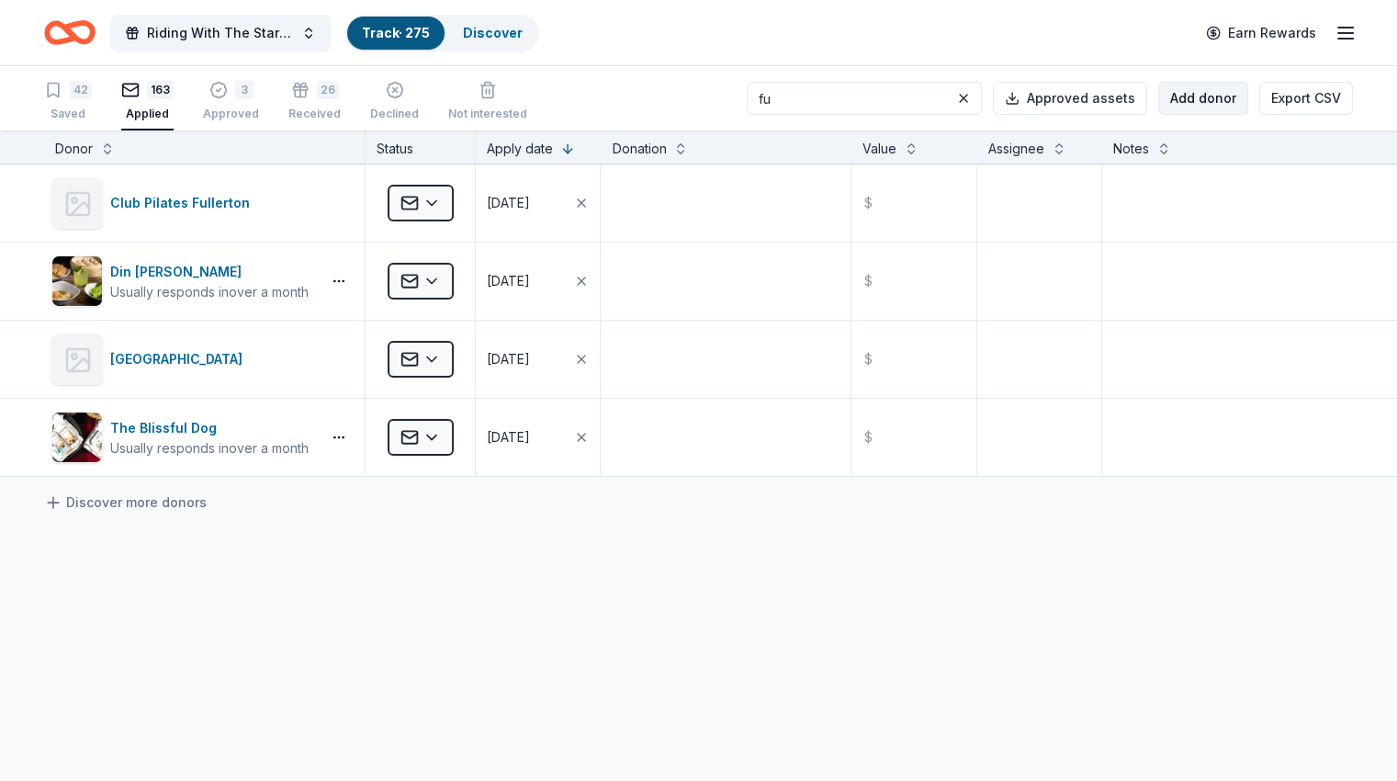
type input "fu"
click at [1188, 96] on button "Add donor" at bounding box center [1203, 98] width 90 height 33
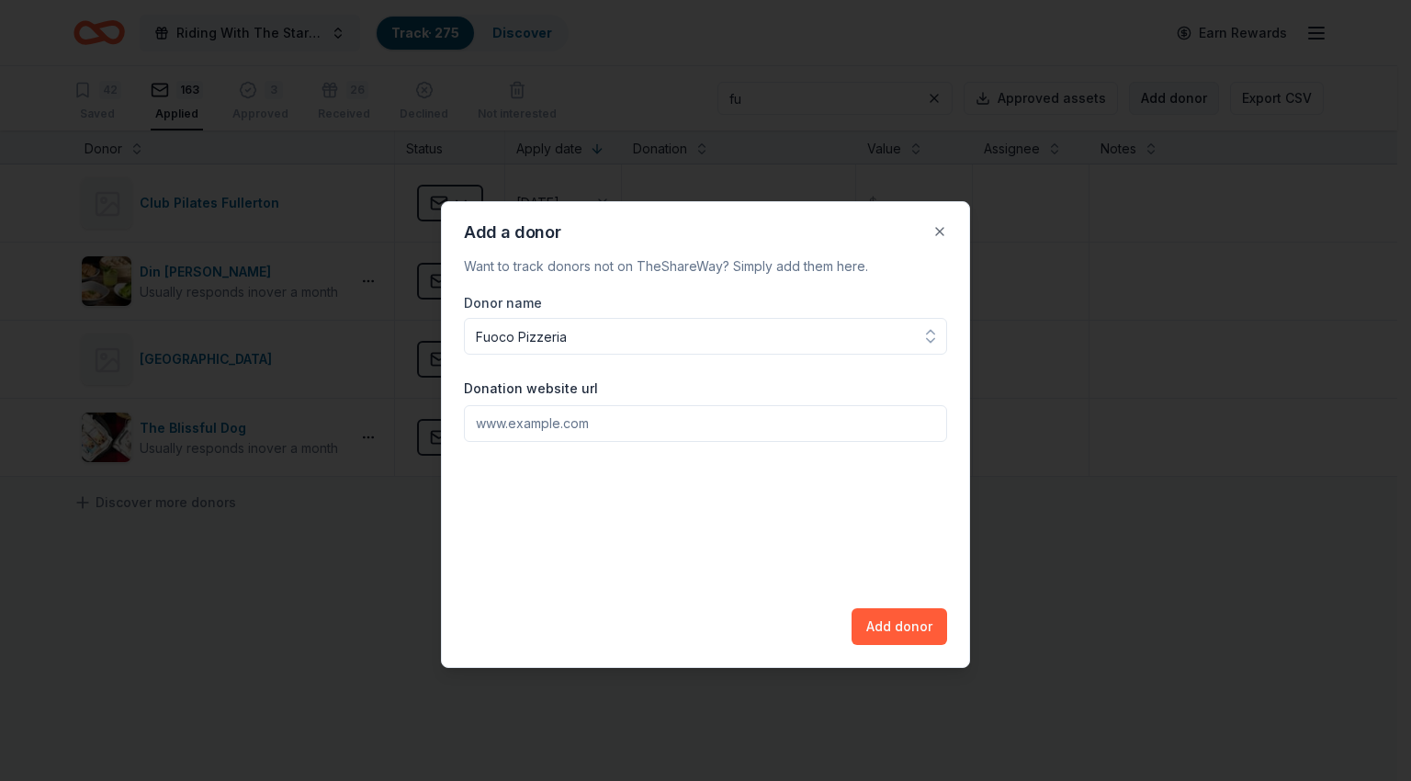
type input "Fuoco Pizzeria"
paste input "[URL][DOMAIN_NAME]"
type input "[URL][DOMAIN_NAME]"
click at [887, 617] on button "Add donor" at bounding box center [899, 626] width 96 height 37
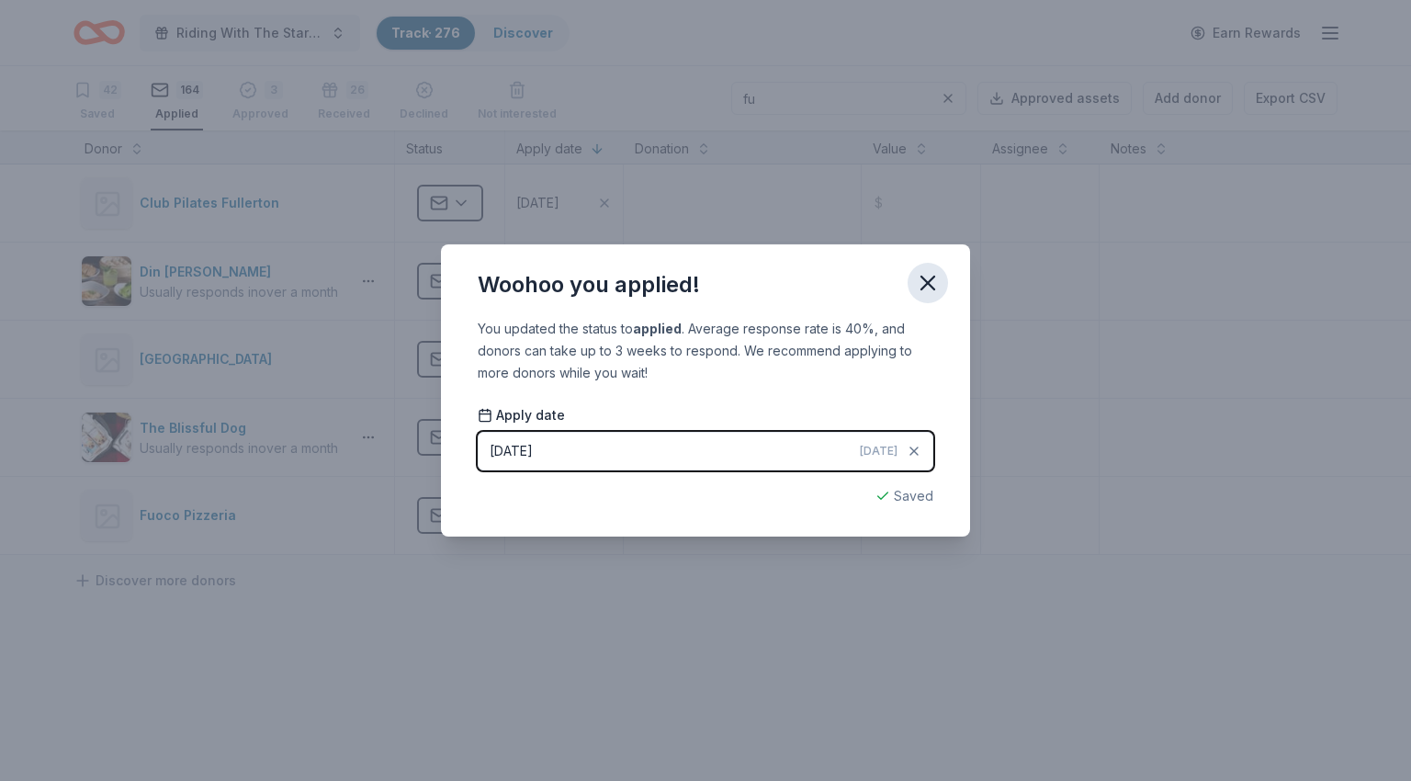
click at [925, 287] on icon "button" at bounding box center [927, 282] width 13 height 13
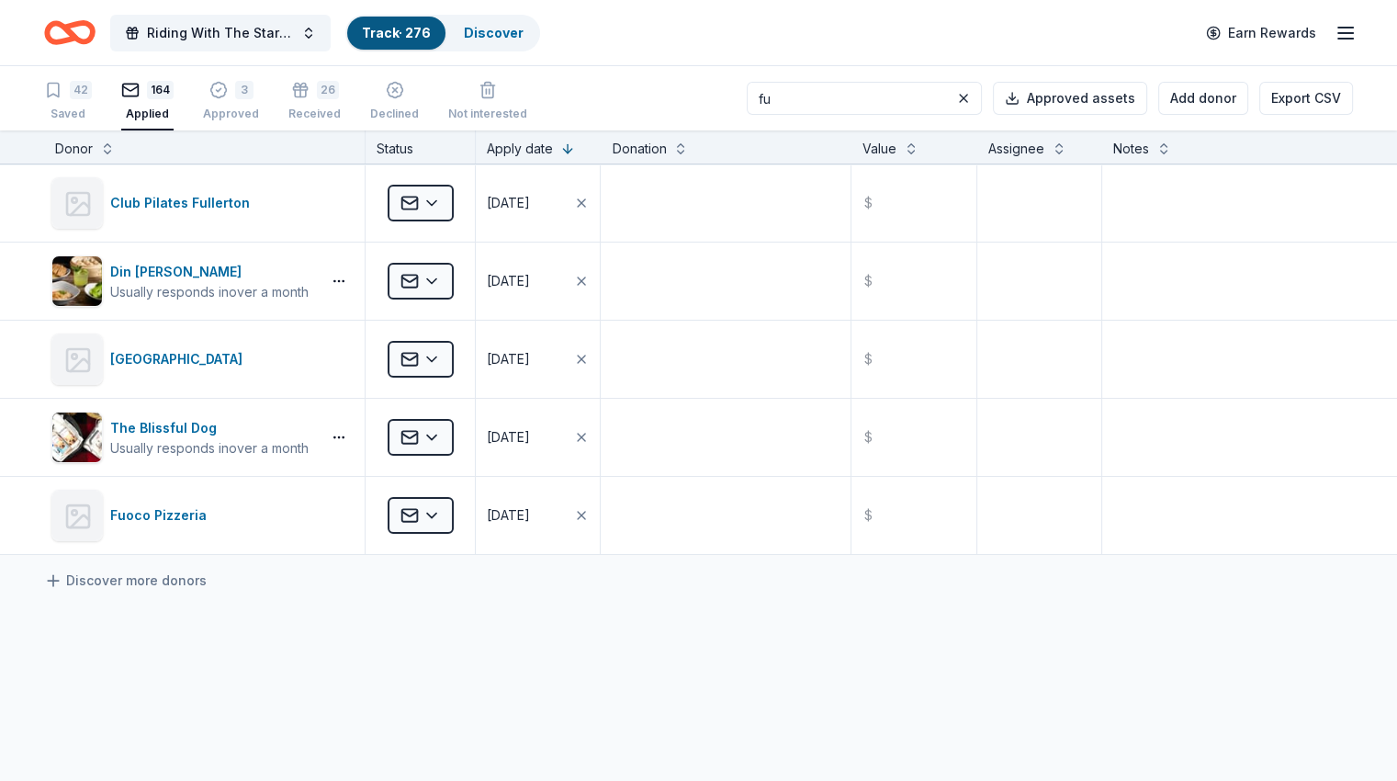
click at [878, 100] on input "fu" at bounding box center [864, 98] width 235 height 33
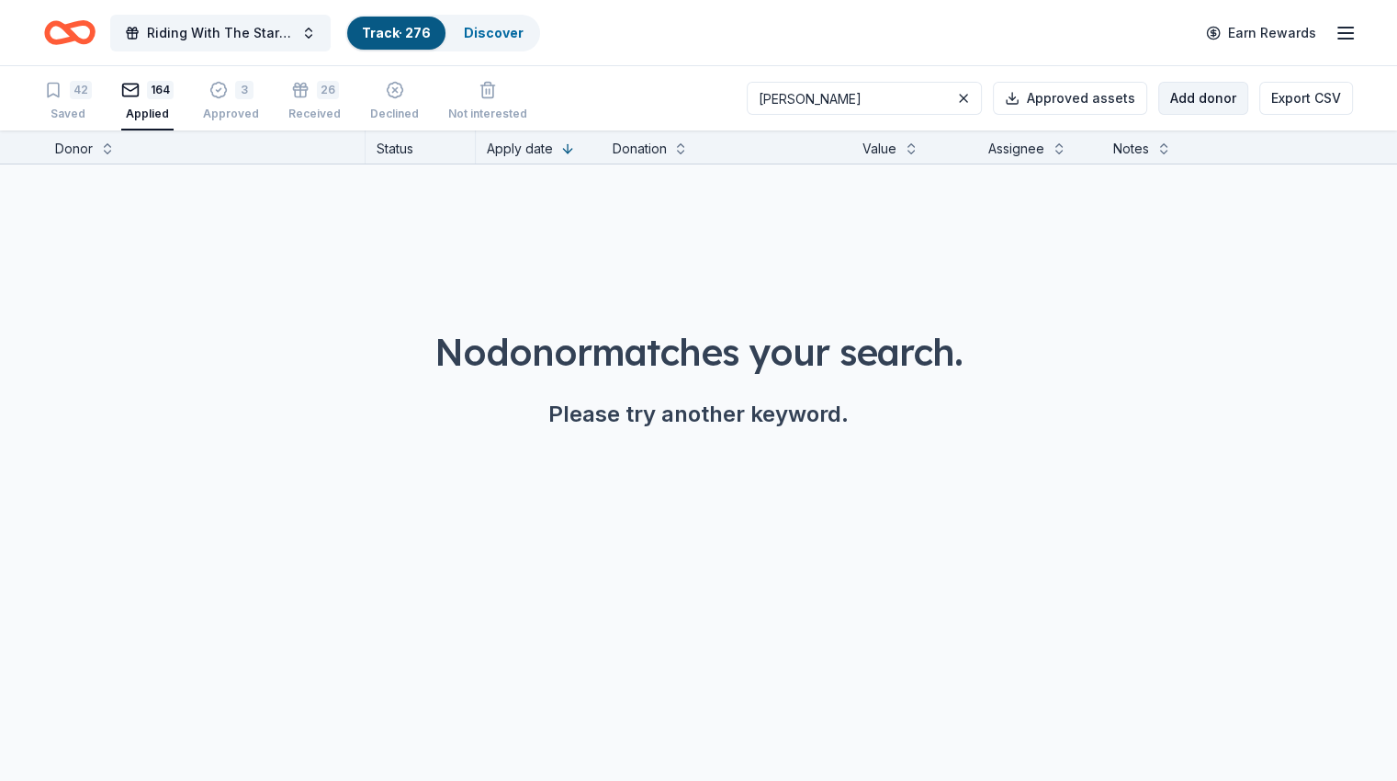
type input "[PERSON_NAME]"
click at [1190, 90] on button "Add donor" at bounding box center [1203, 98] width 90 height 33
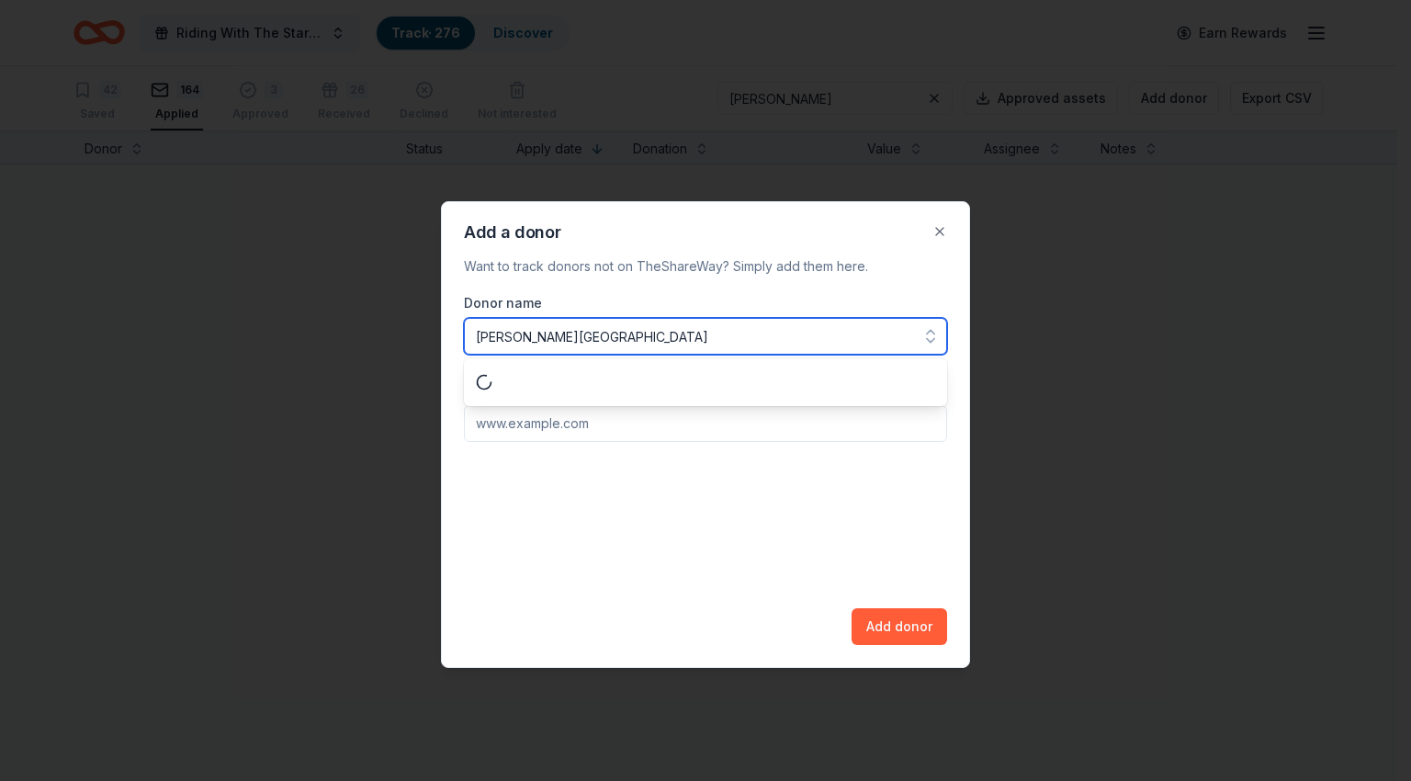
type input "[PERSON_NAME][GEOGRAPHIC_DATA]"
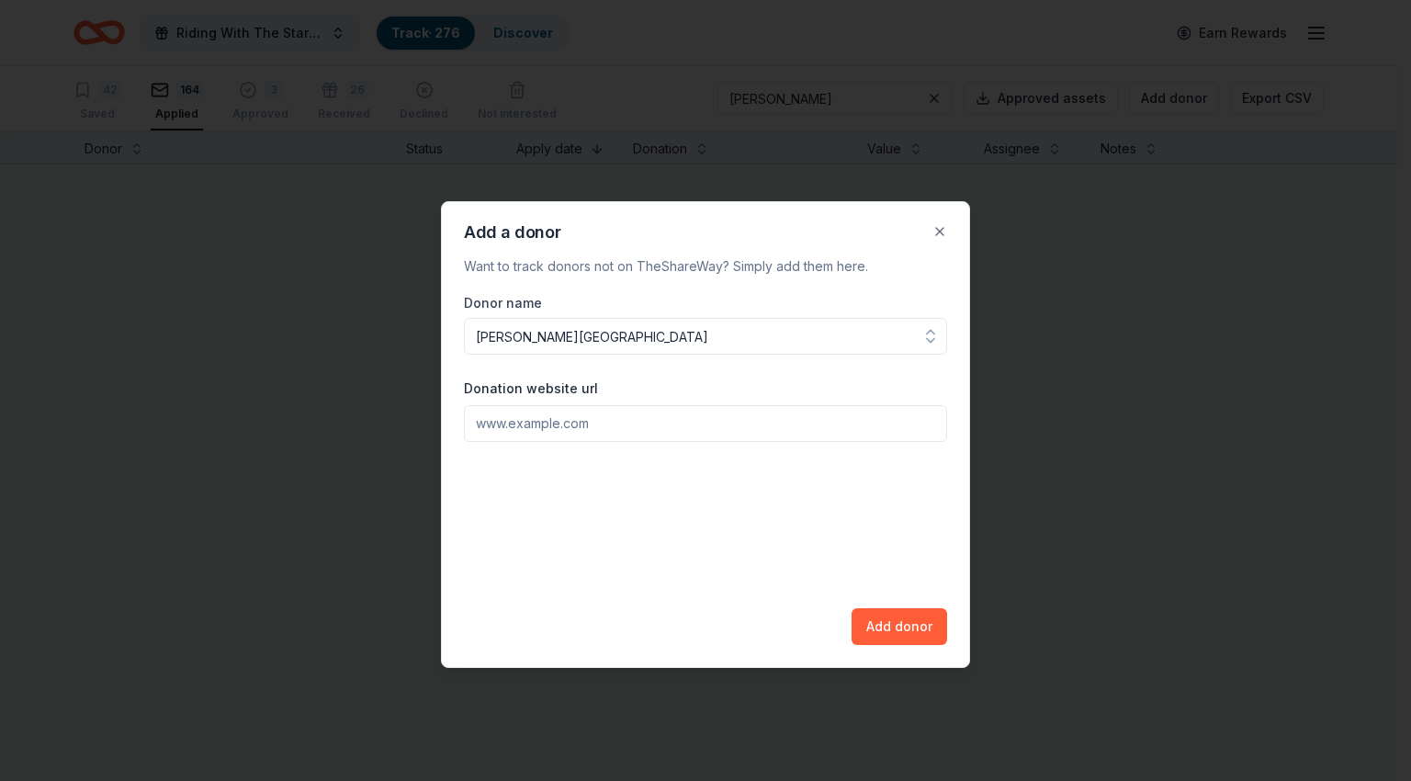
paste input "[URL][DOMAIN_NAME]"
type input "[URL][DOMAIN_NAME]"
click at [882, 630] on button "Add donor" at bounding box center [899, 626] width 96 height 37
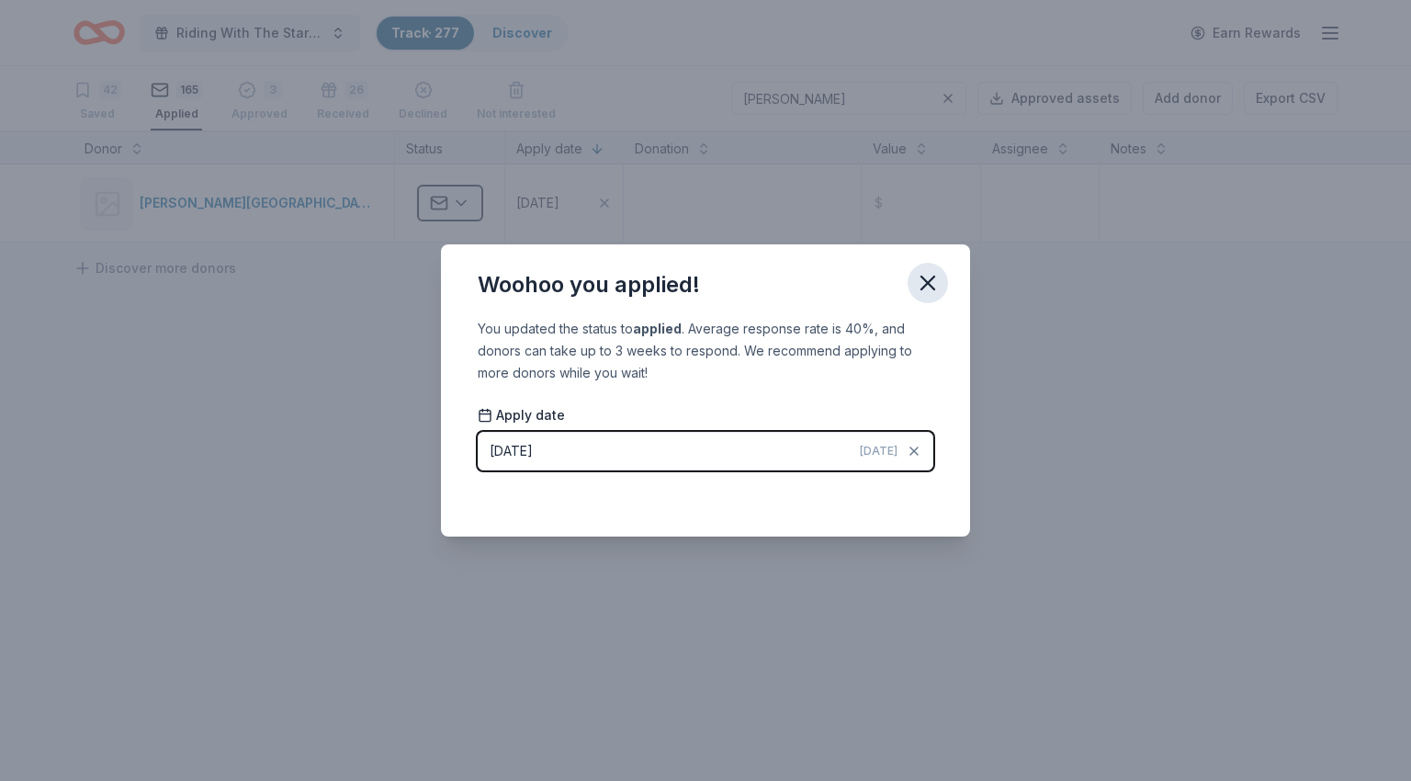
click at [929, 294] on icon "button" at bounding box center [928, 283] width 26 height 26
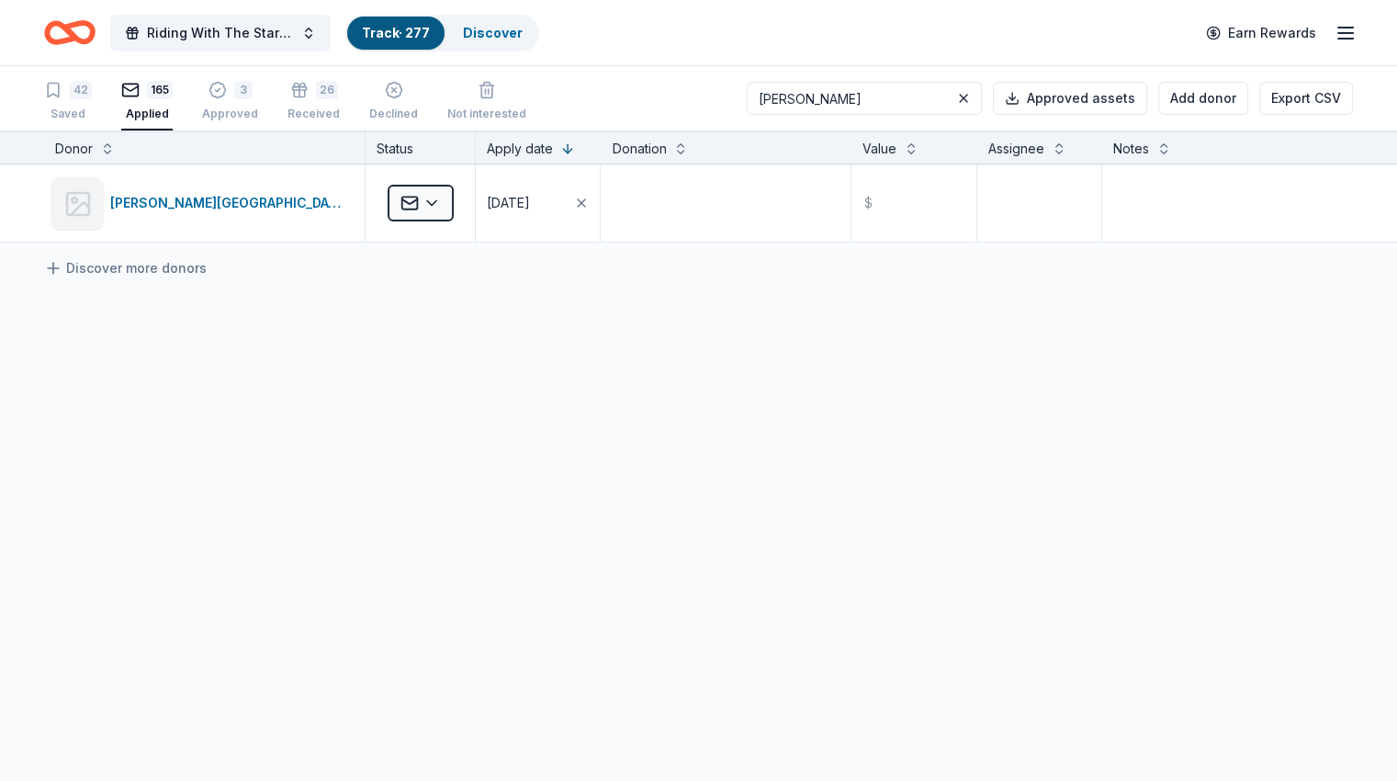
click at [841, 107] on input "[PERSON_NAME]" at bounding box center [864, 98] width 235 height 33
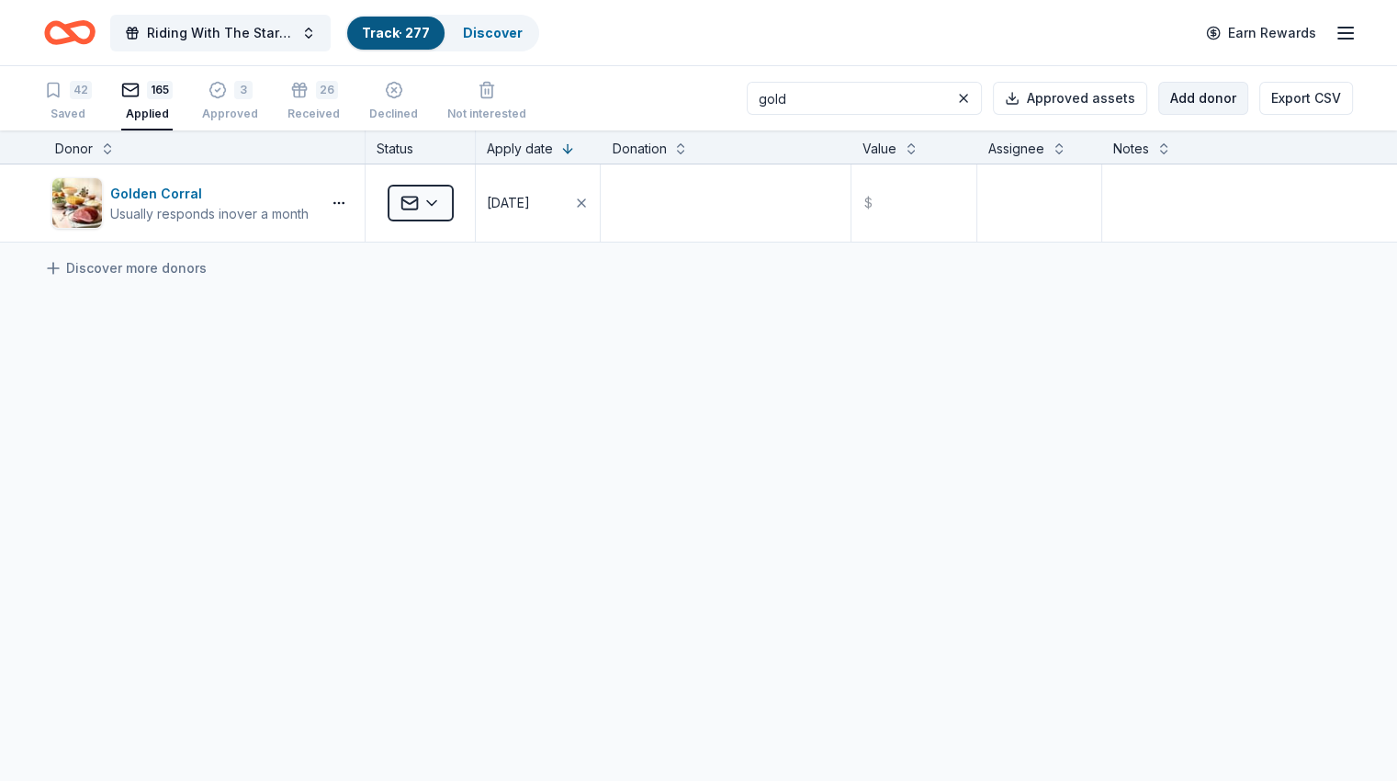
type input "gold"
click at [1169, 96] on button "Add donor" at bounding box center [1203, 98] width 90 height 33
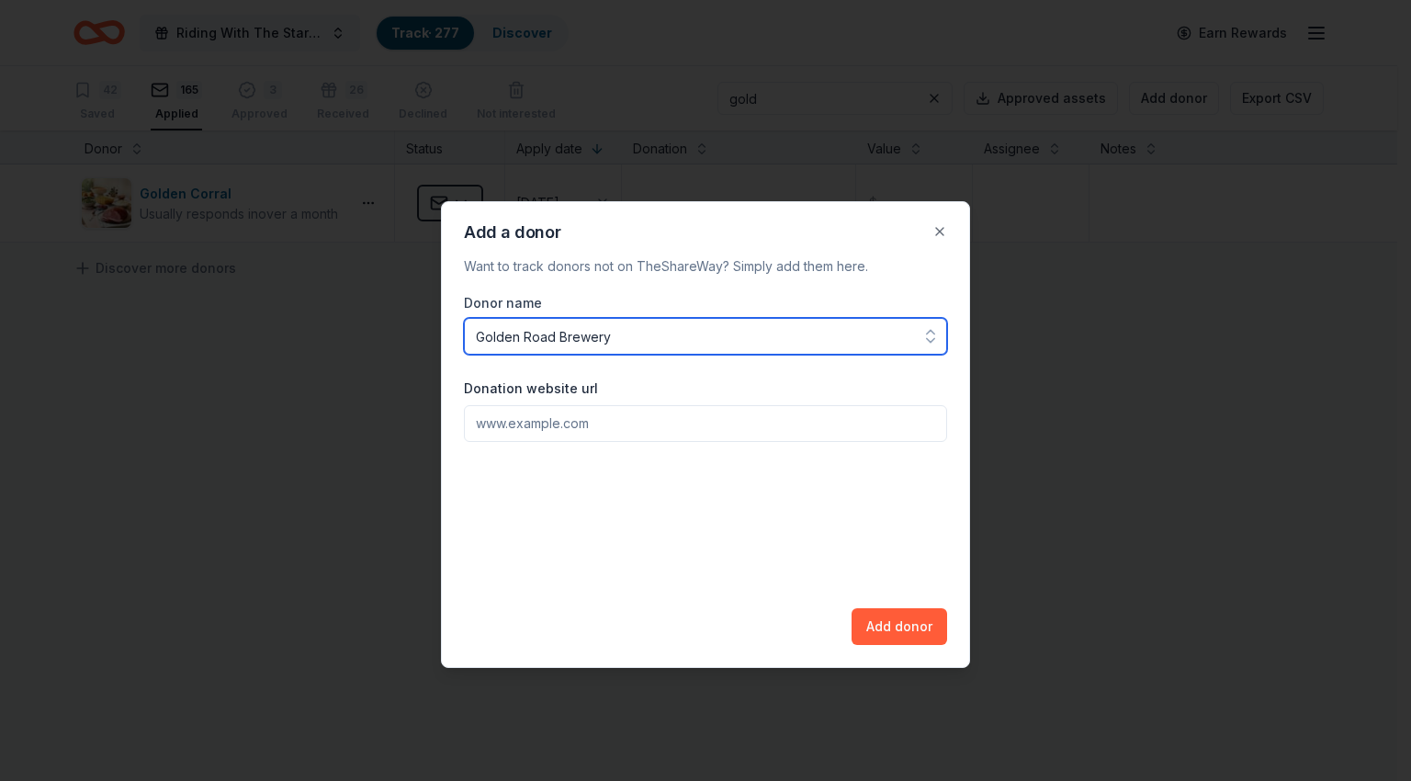
click at [642, 339] on input "Golden Road Brewery" at bounding box center [705, 336] width 483 height 37
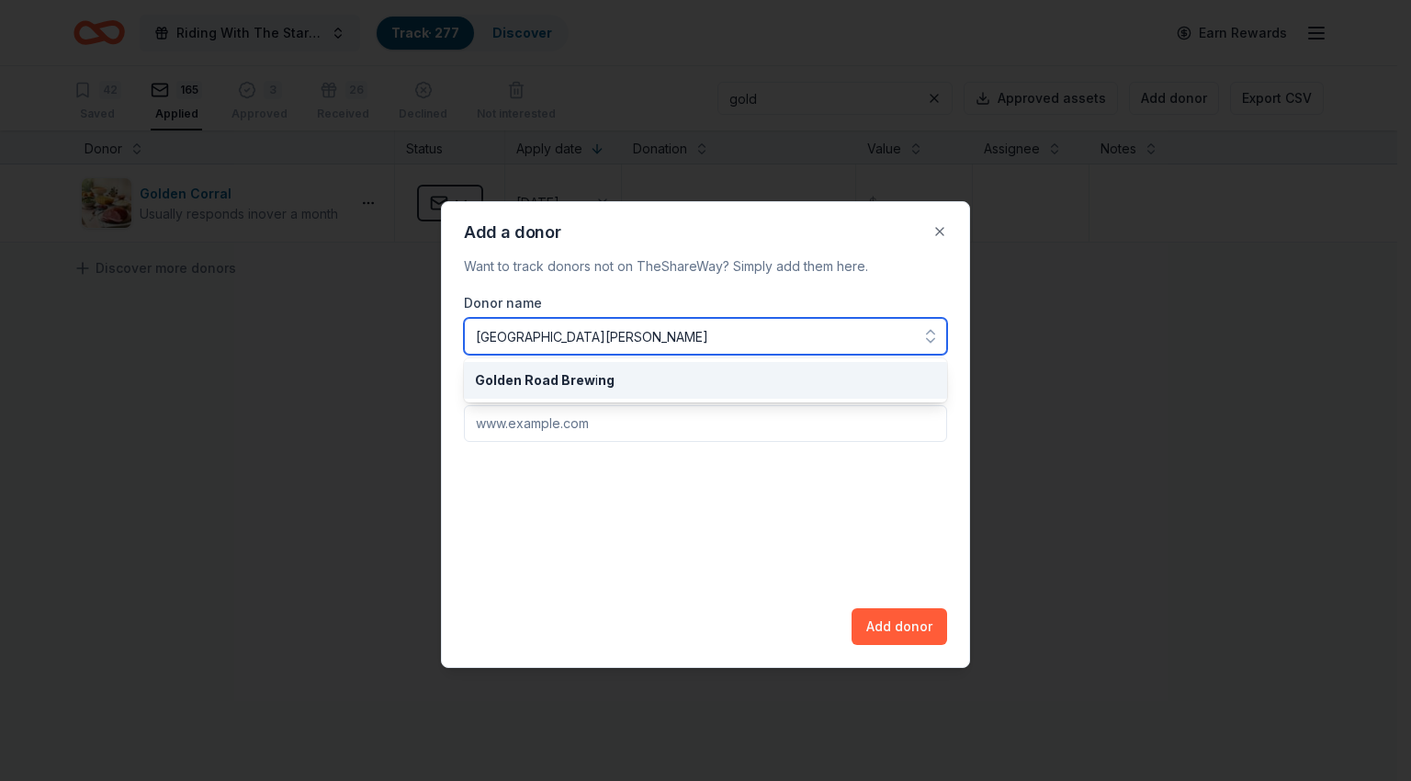
type input "Golden Road Brewery"
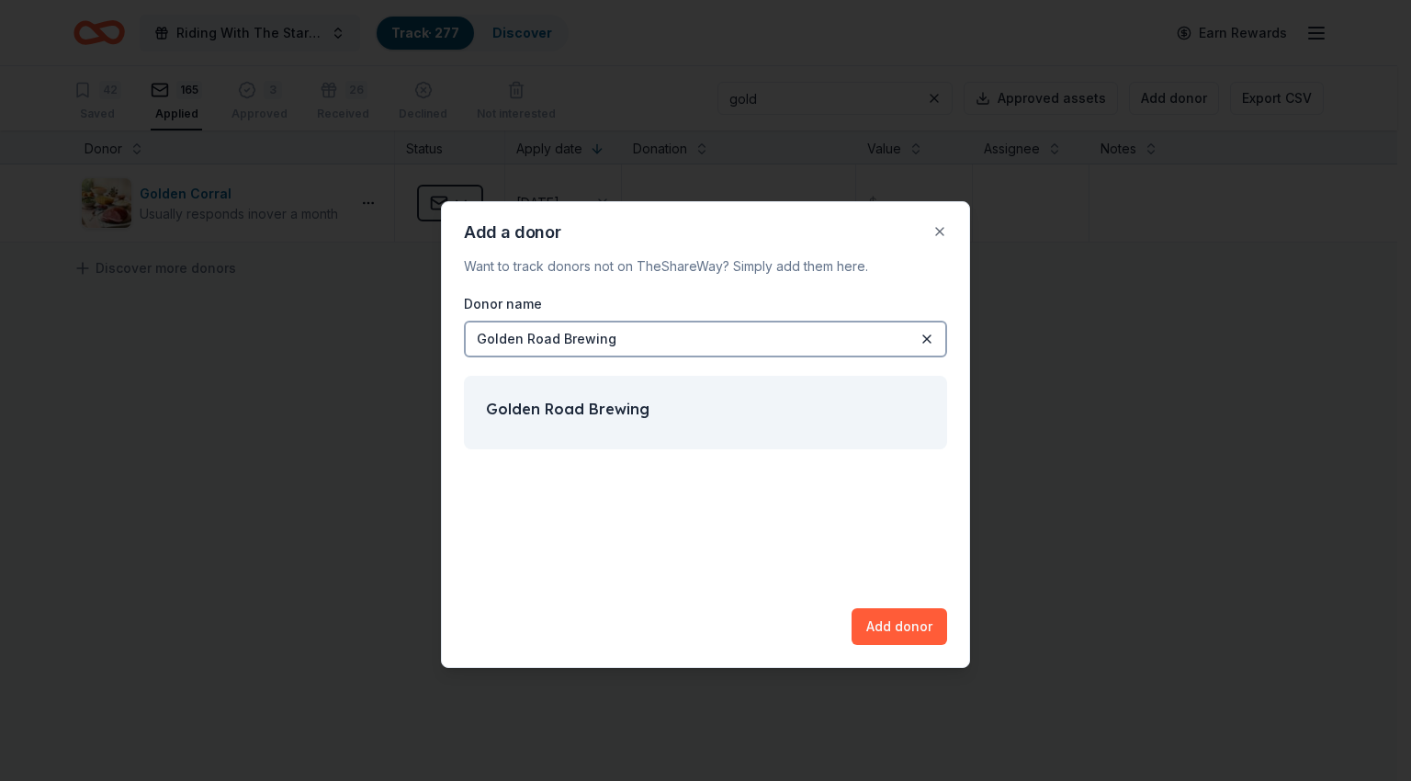
click at [754, 489] on div "Donor name Golden Road Brewing Golden Road Brewing Add donor" at bounding box center [705, 468] width 483 height 353
click at [692, 416] on div "Golden Road Brewing" at bounding box center [705, 409] width 439 height 22
click at [905, 629] on button "Add donor" at bounding box center [899, 626] width 96 height 37
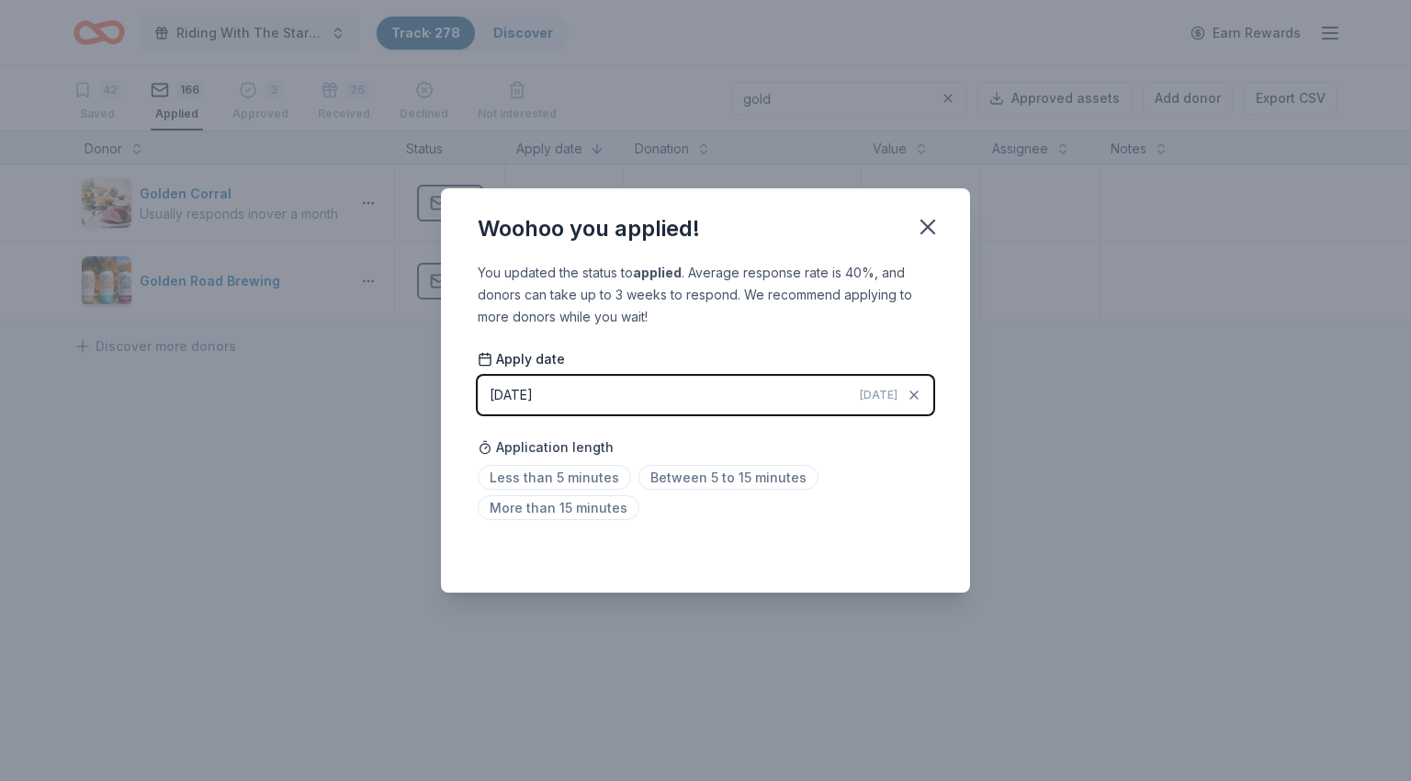
click at [911, 504] on div "Less than 5 minutes Between 5 to 15 minutes More than 15 minutes" at bounding box center [706, 496] width 456 height 61
click at [922, 224] on icon "button" at bounding box center [928, 227] width 26 height 26
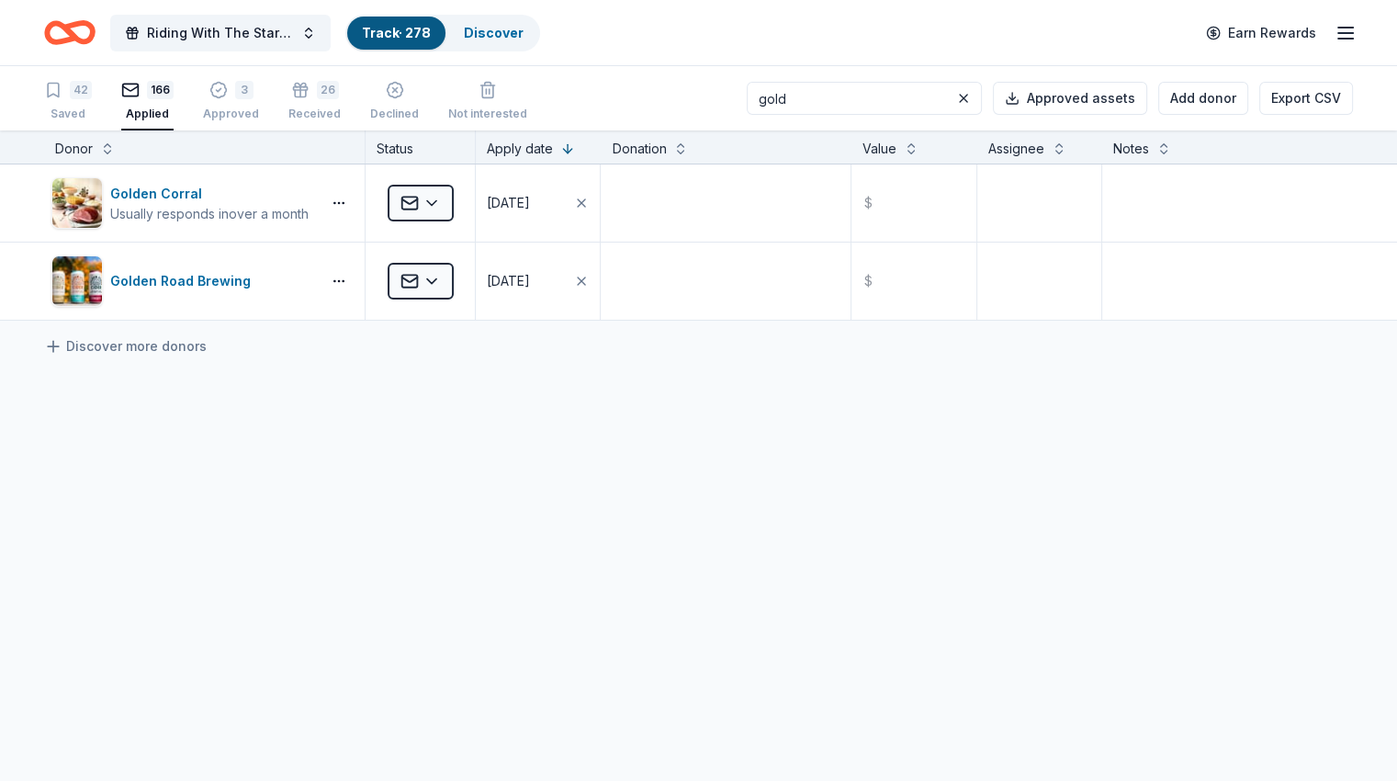
click at [815, 100] on input "gold" at bounding box center [864, 98] width 235 height 33
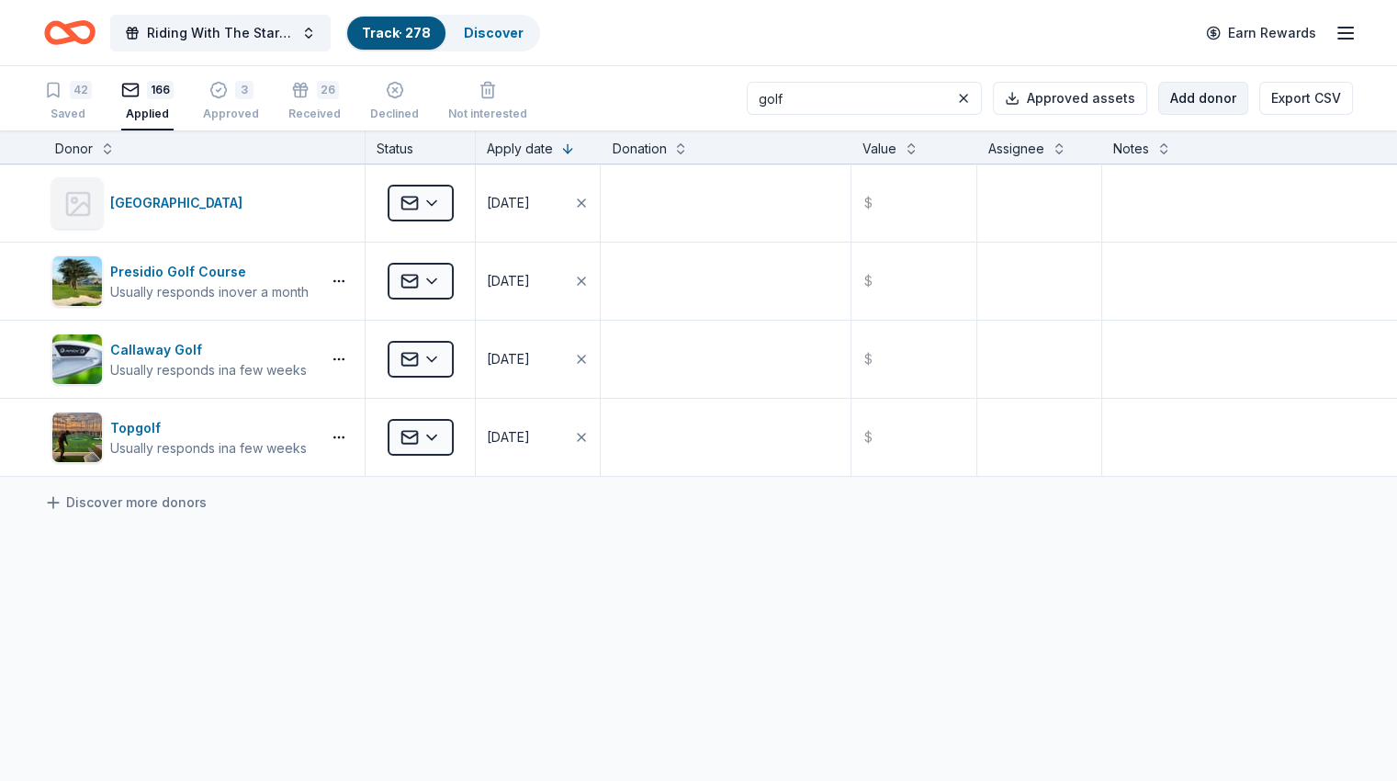
type input "golf"
click at [1182, 92] on button "Add donor" at bounding box center [1203, 98] width 90 height 33
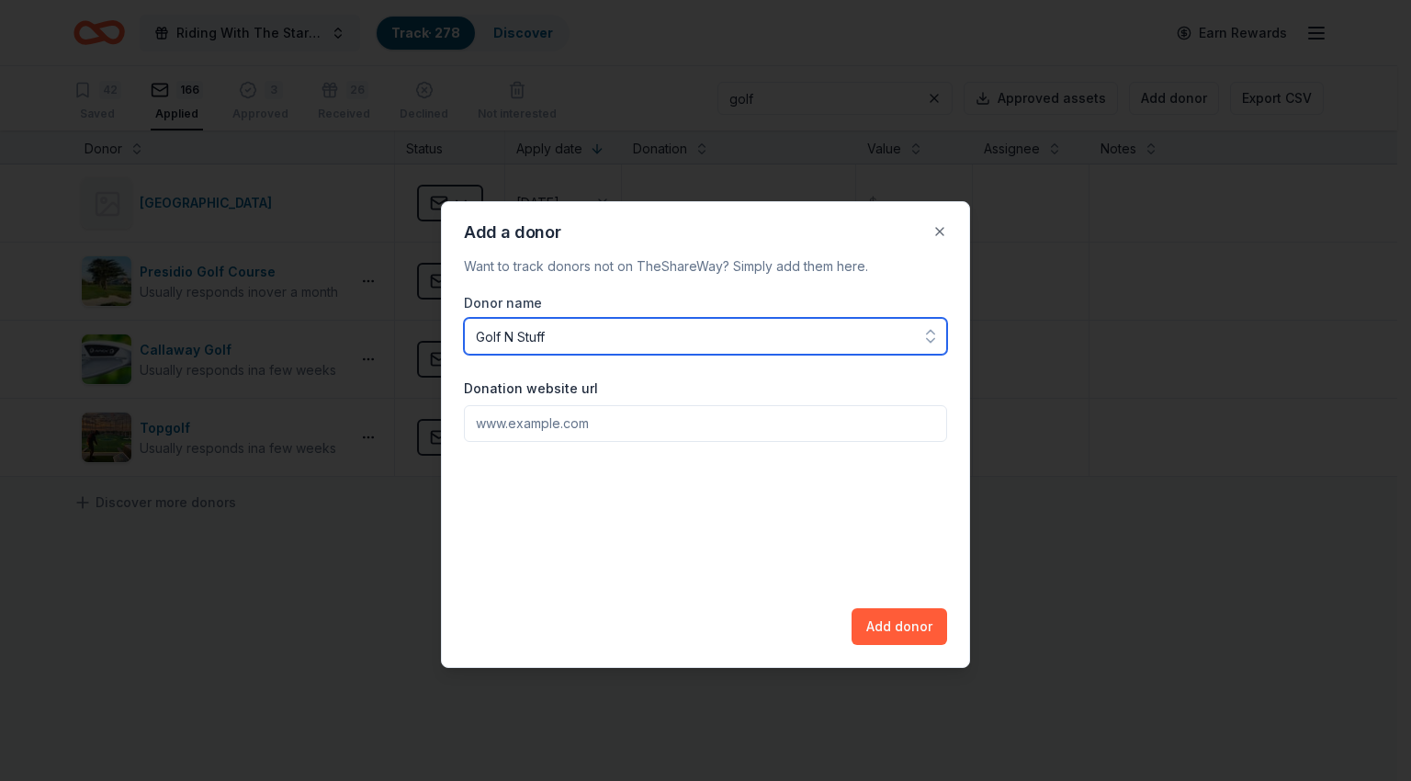
click at [512, 338] on input "Golf N Stuff" at bounding box center [705, 336] width 483 height 37
type input "Golf N' Stuff"
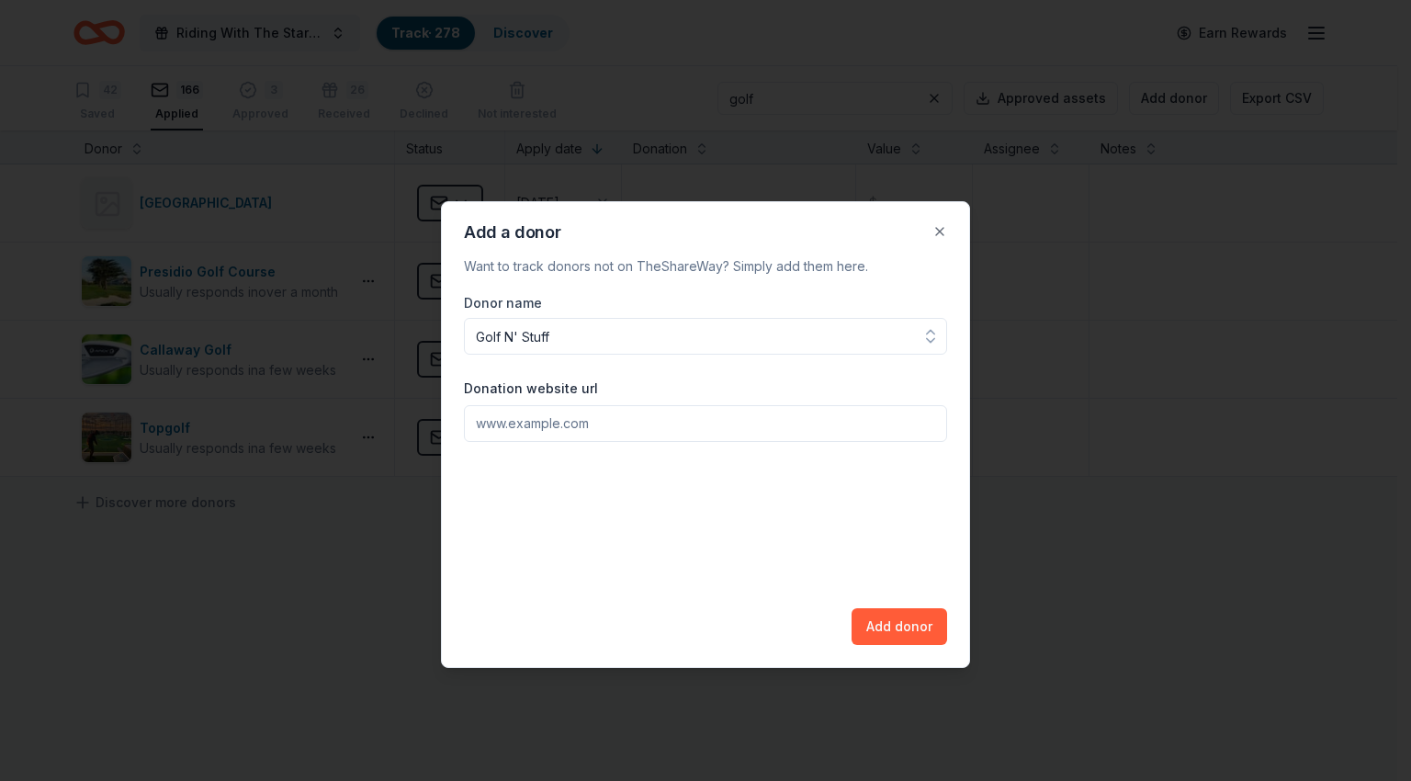
click at [669, 416] on input "Donation website url" at bounding box center [705, 423] width 483 height 37
paste input "[URL][DOMAIN_NAME]"
type input "[URL][DOMAIN_NAME]"
click at [920, 636] on button "Add donor" at bounding box center [899, 626] width 96 height 37
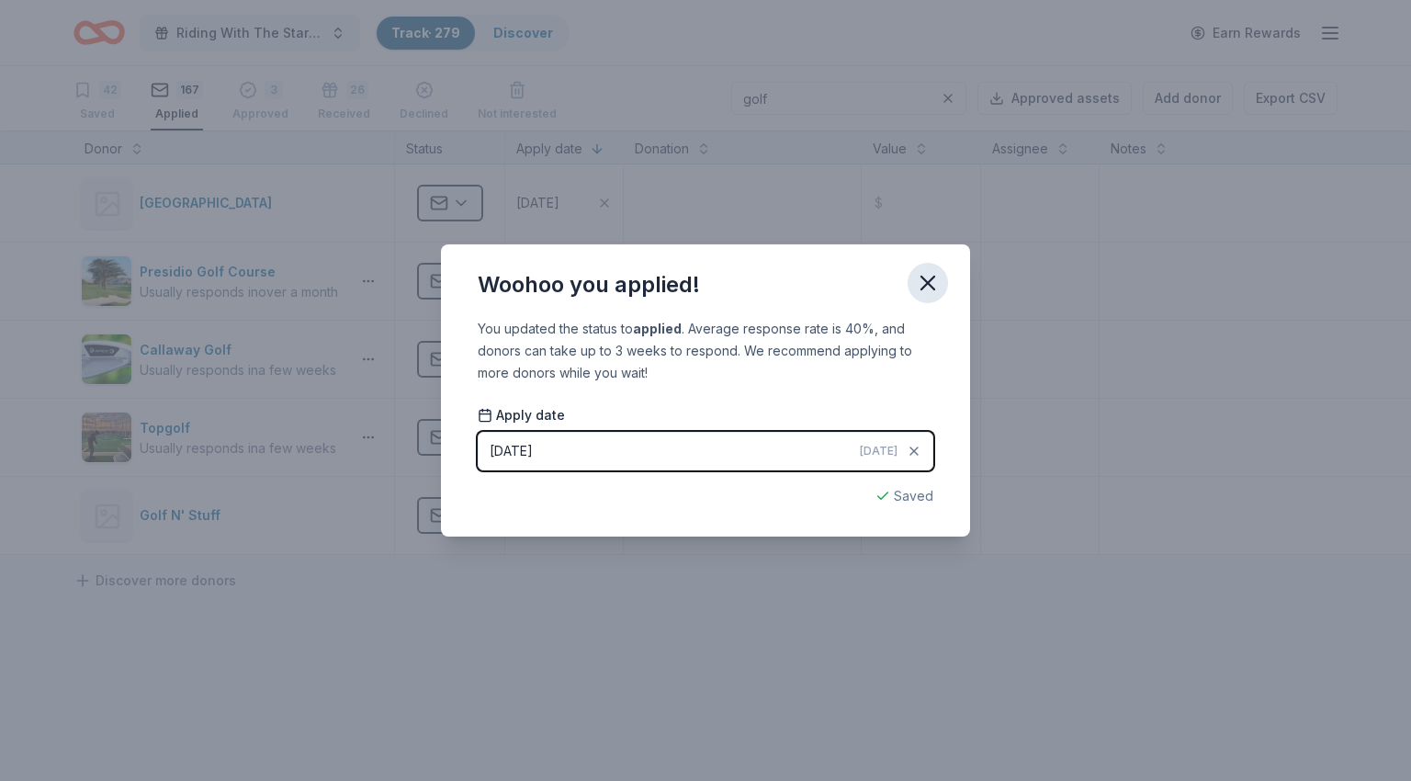
click at [923, 284] on icon "button" at bounding box center [928, 283] width 26 height 26
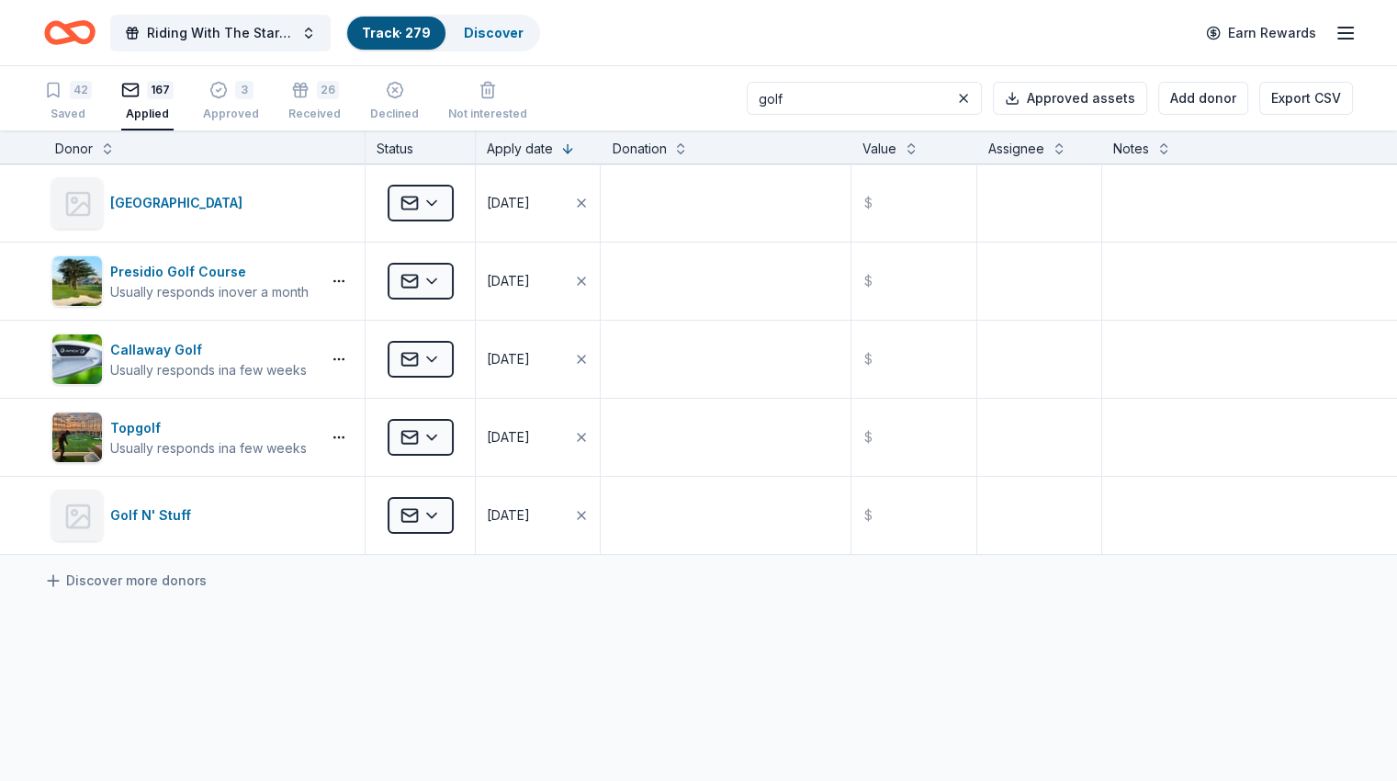
click at [863, 94] on input "golf" at bounding box center [864, 98] width 235 height 33
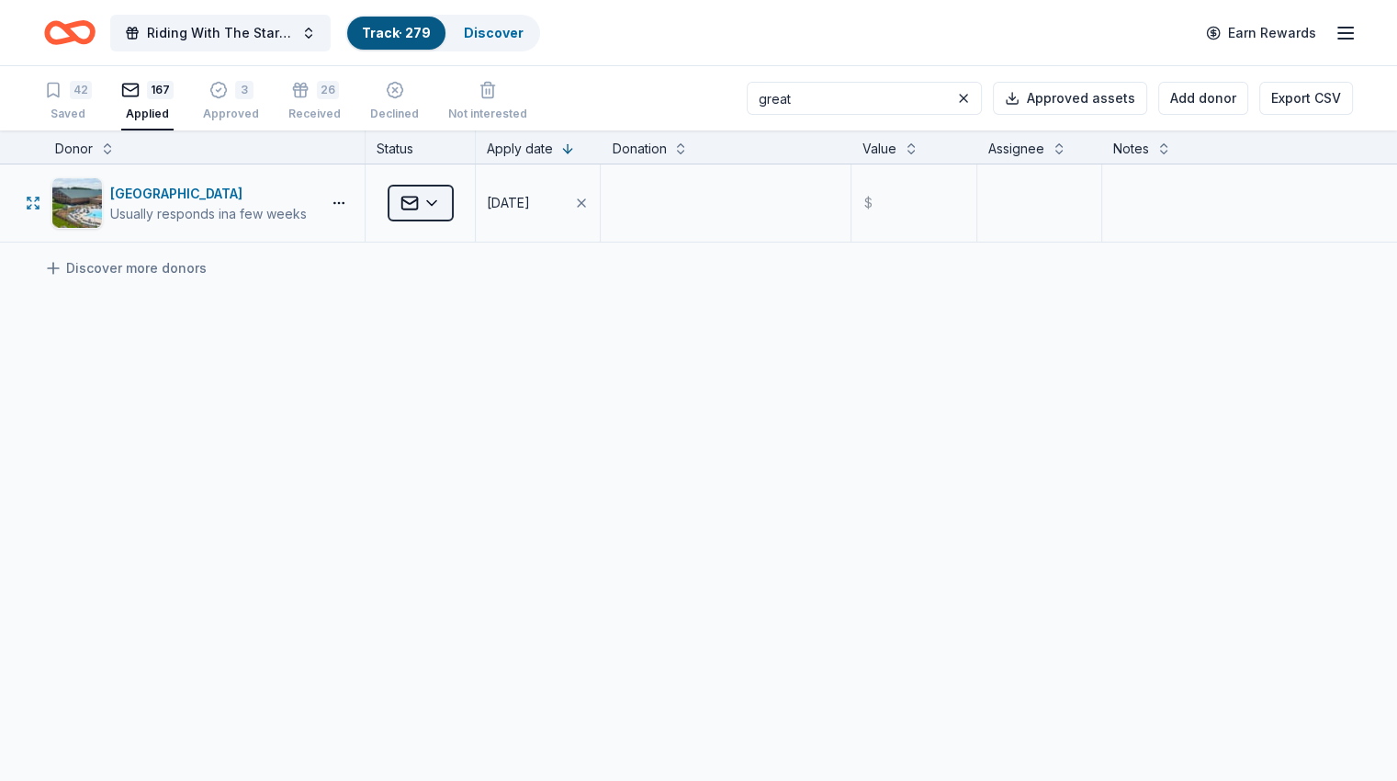
click at [443, 204] on html "Riding With The Stars Gala Track · 279 Discover Earn Rewards 42 Saved 167 Appli…" at bounding box center [698, 390] width 1397 height 781
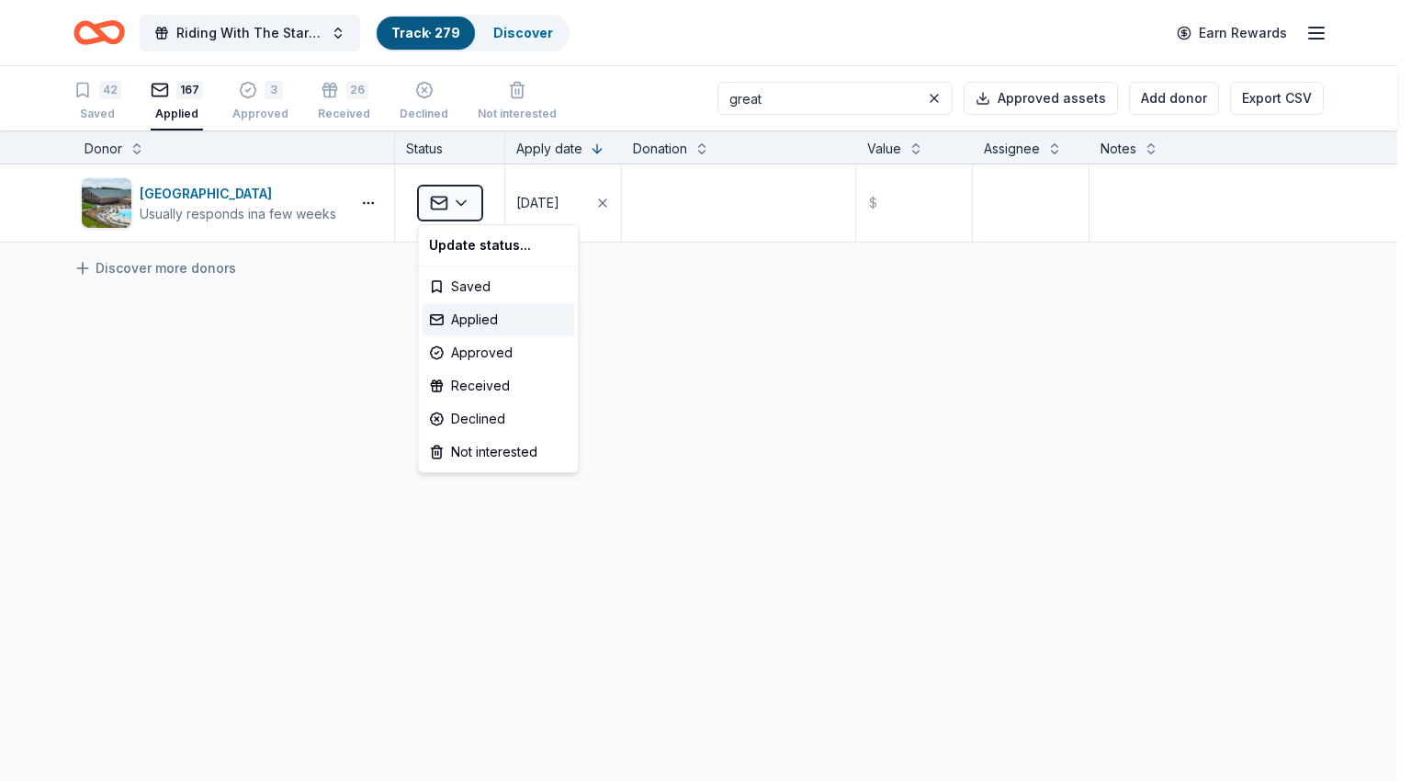
click at [1243, 390] on html "Riding With The Stars Gala Track · 279 Discover Earn Rewards 42 Saved 167 Appli…" at bounding box center [705, 390] width 1411 height 781
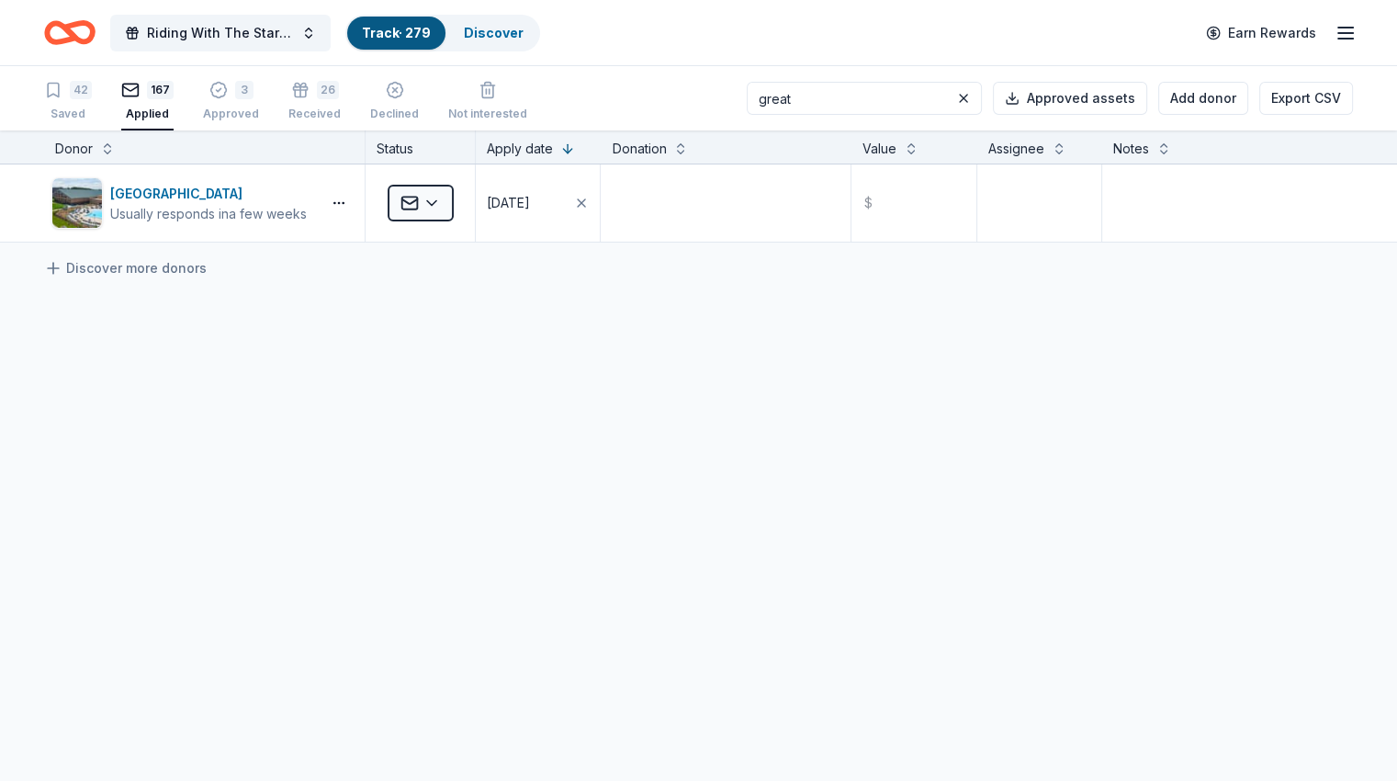
click at [828, 91] on input "great" at bounding box center [864, 98] width 235 height 33
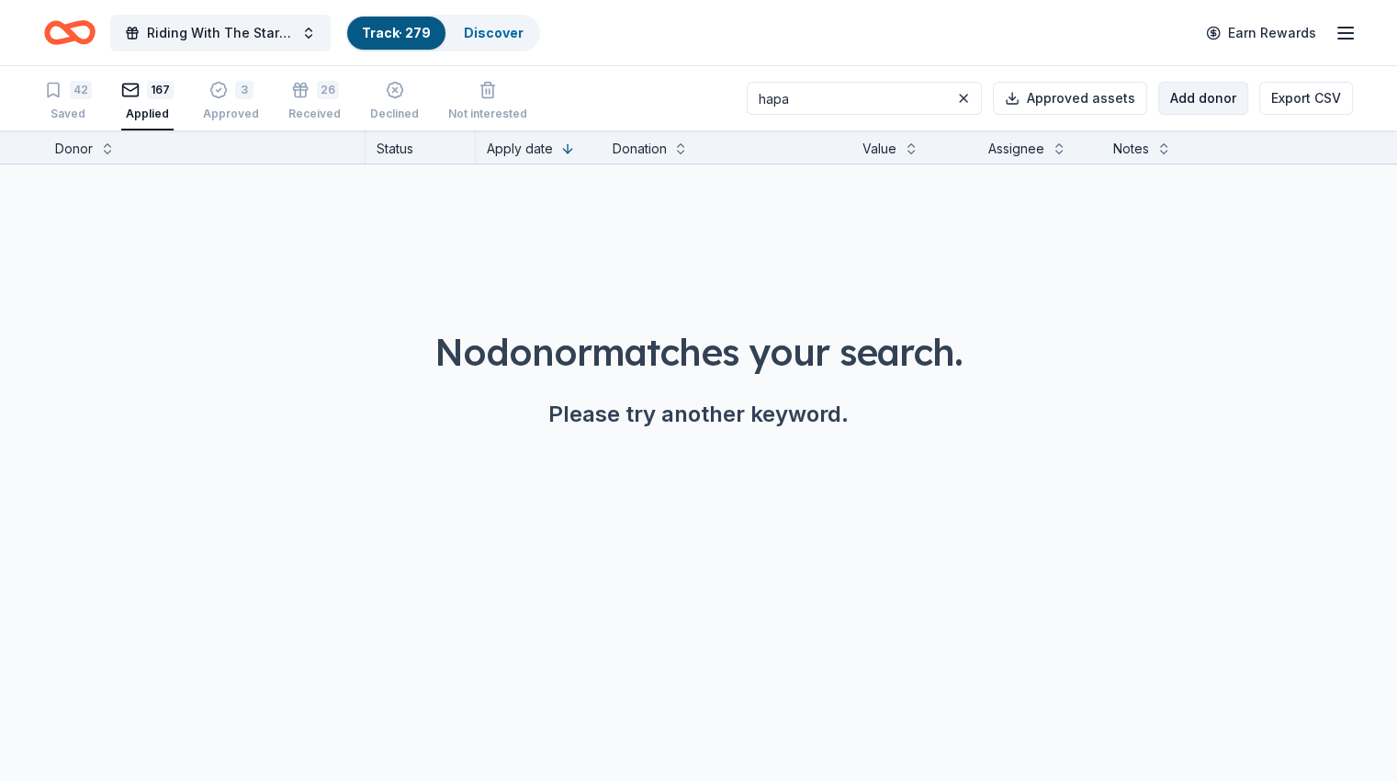
type input "hapa"
click at [1158, 96] on button "Add donor" at bounding box center [1203, 98] width 90 height 33
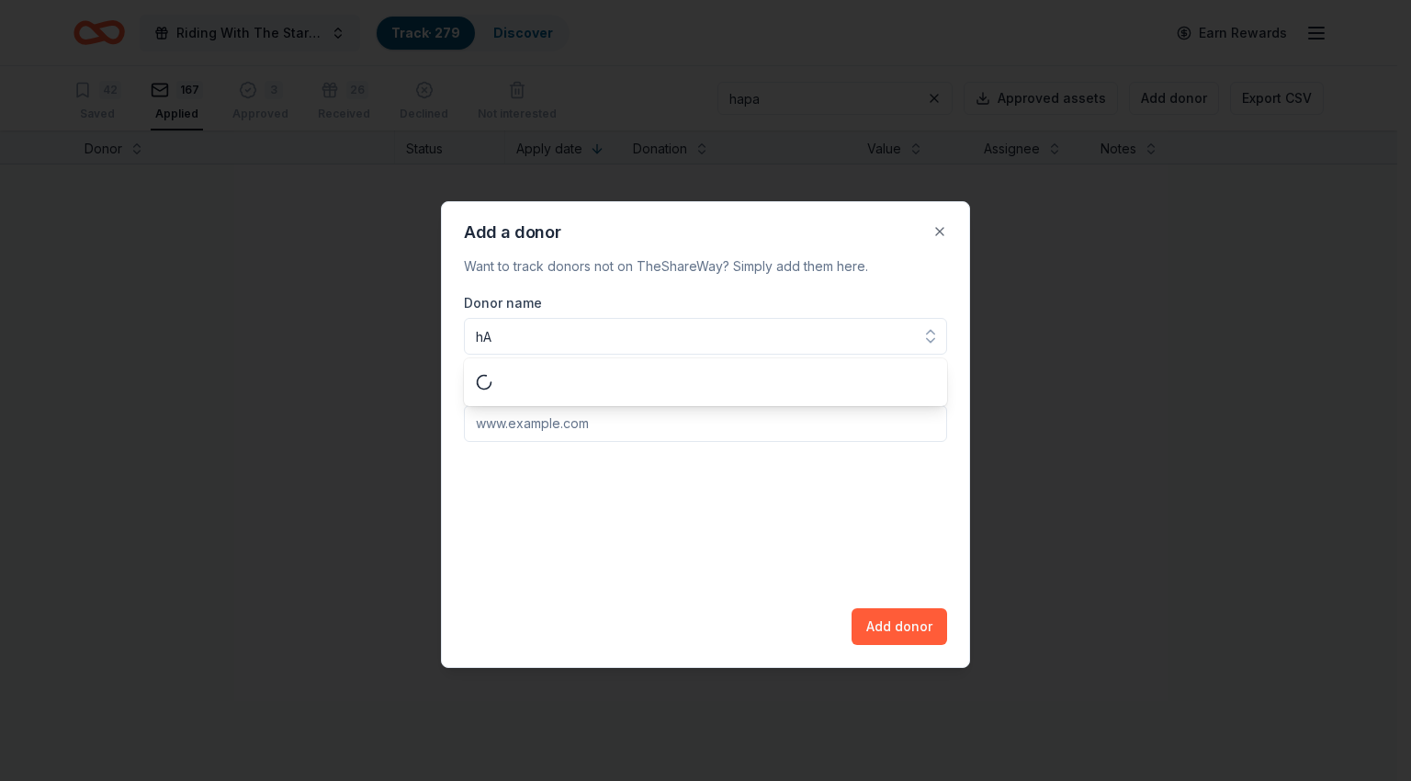
type input "h"
type input "Hapa Cupcakes"
paste input "[URL][DOMAIN_NAME]"
type input "[URL][DOMAIN_NAME]"
click at [926, 635] on button "Add donor" at bounding box center [899, 626] width 96 height 37
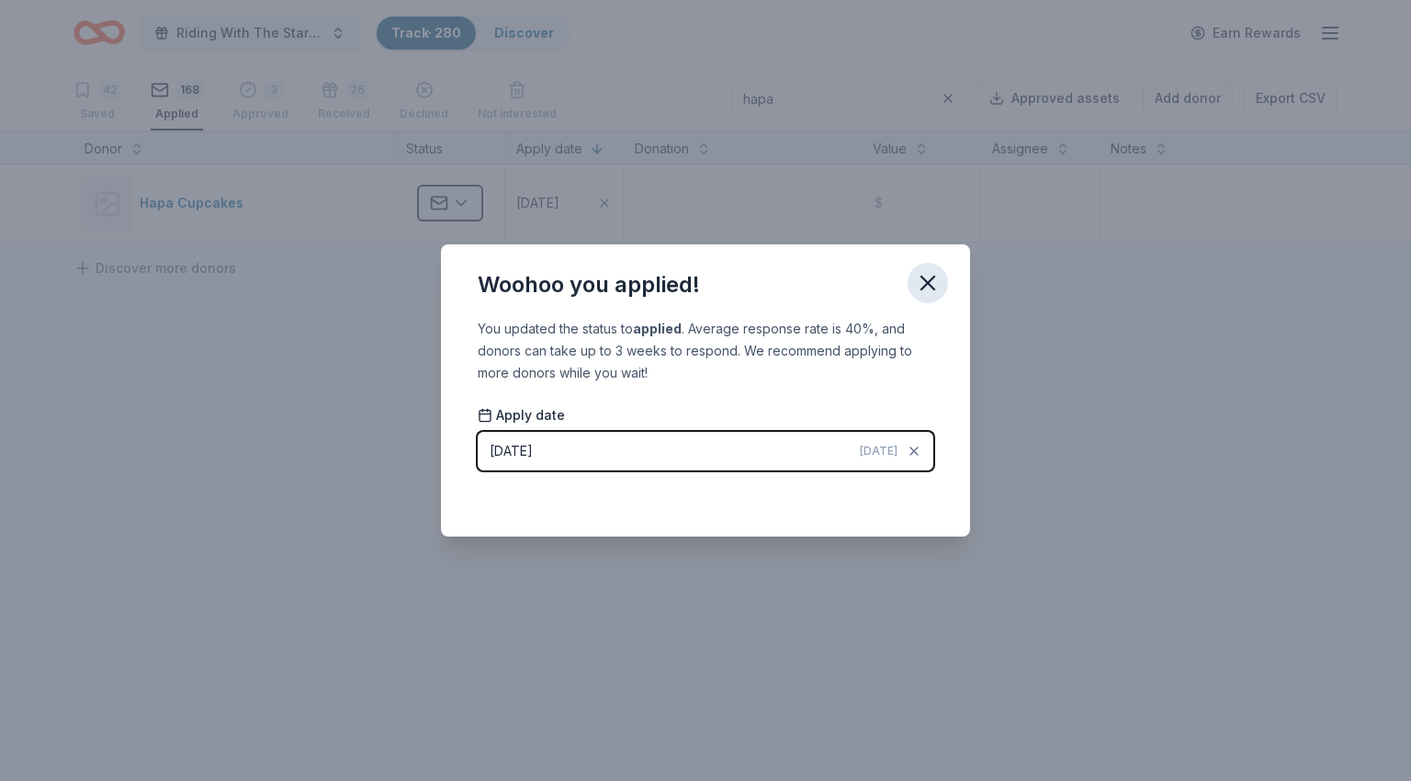
click at [932, 288] on icon "button" at bounding box center [927, 282] width 13 height 13
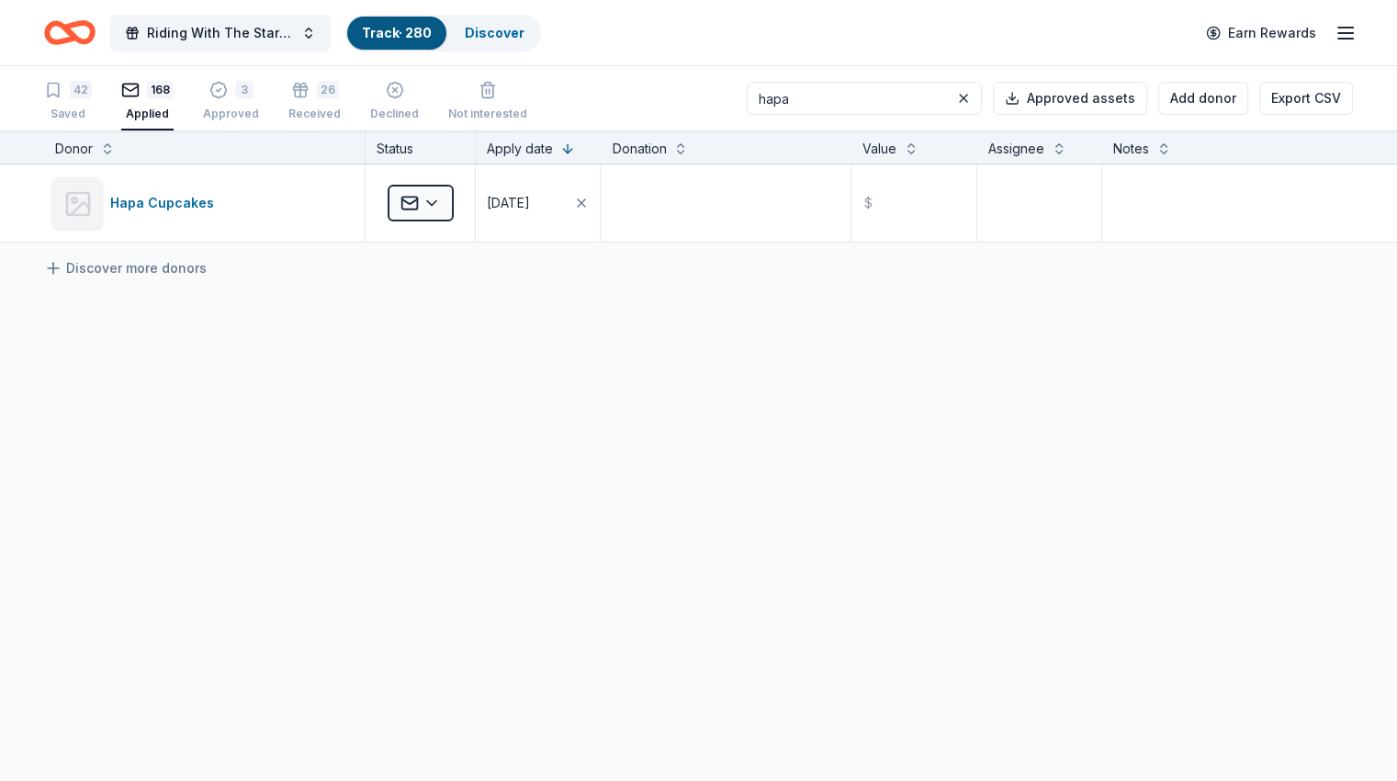
click at [852, 105] on input "hapa" at bounding box center [864, 98] width 235 height 33
type input "hop"
click at [1201, 90] on button "Add donor" at bounding box center [1203, 98] width 90 height 33
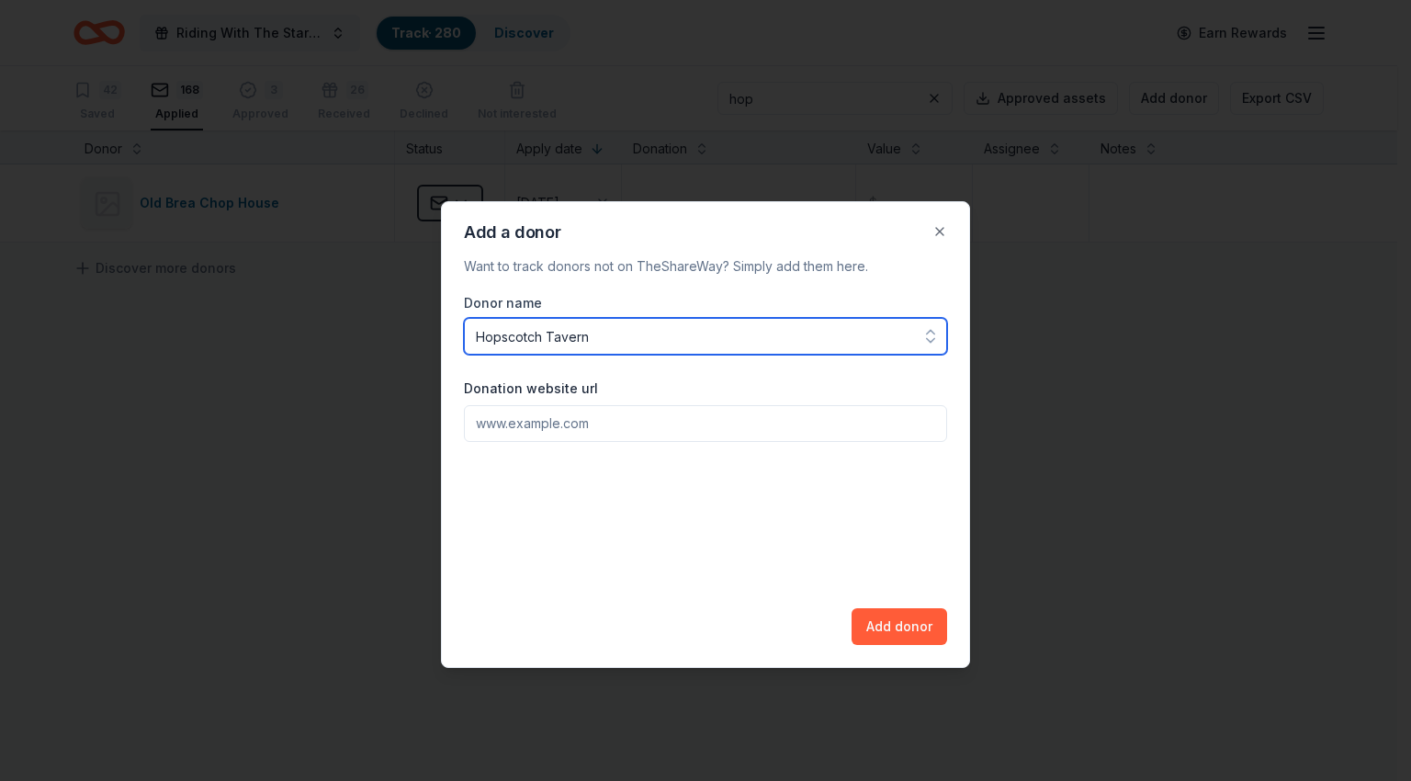
click at [606, 341] on input "Hopscotch Tavern" at bounding box center [705, 336] width 483 height 37
type input "Hopscotch Craft Beer & Whiskey"
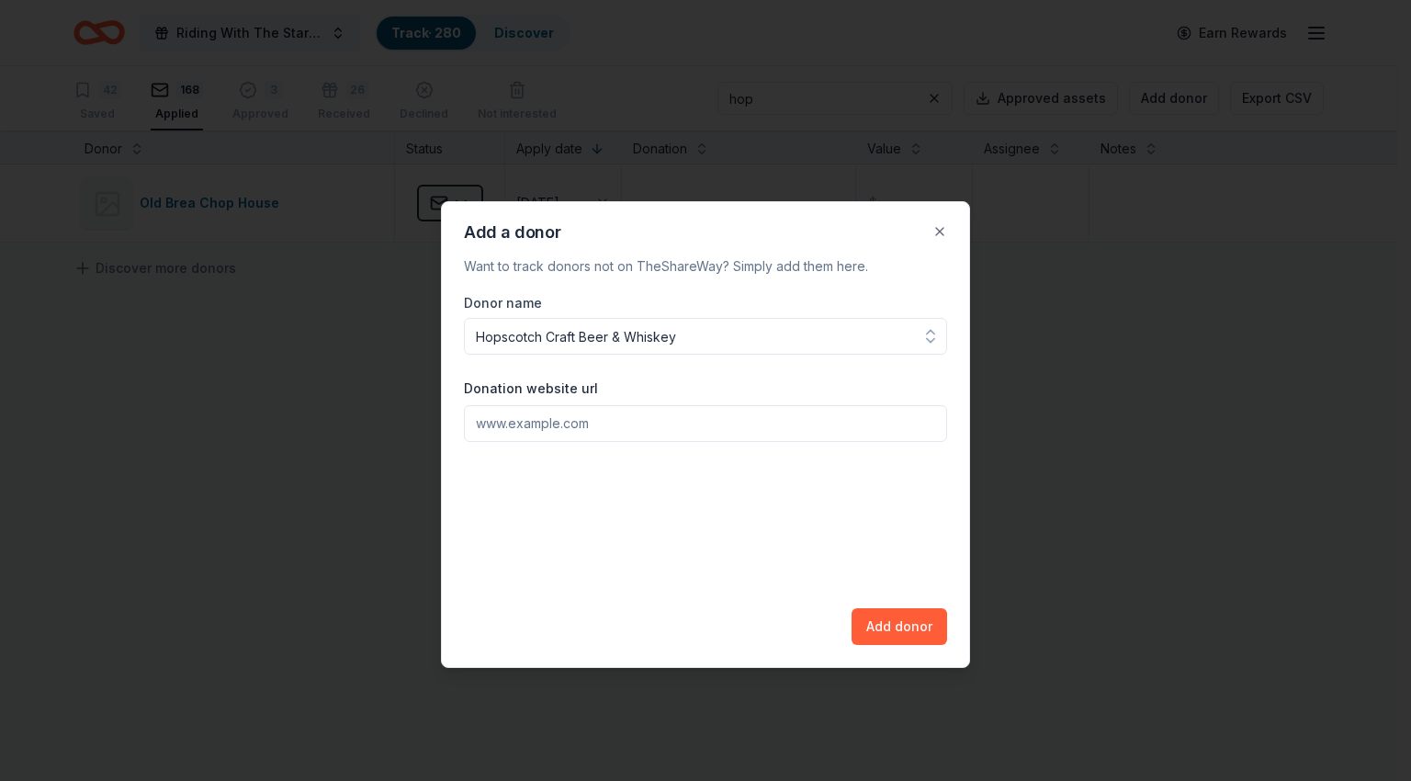
paste input "[URL][DOMAIN_NAME]"
type input "[URL][DOMAIN_NAME]"
click at [889, 624] on button "Add donor" at bounding box center [899, 626] width 96 height 37
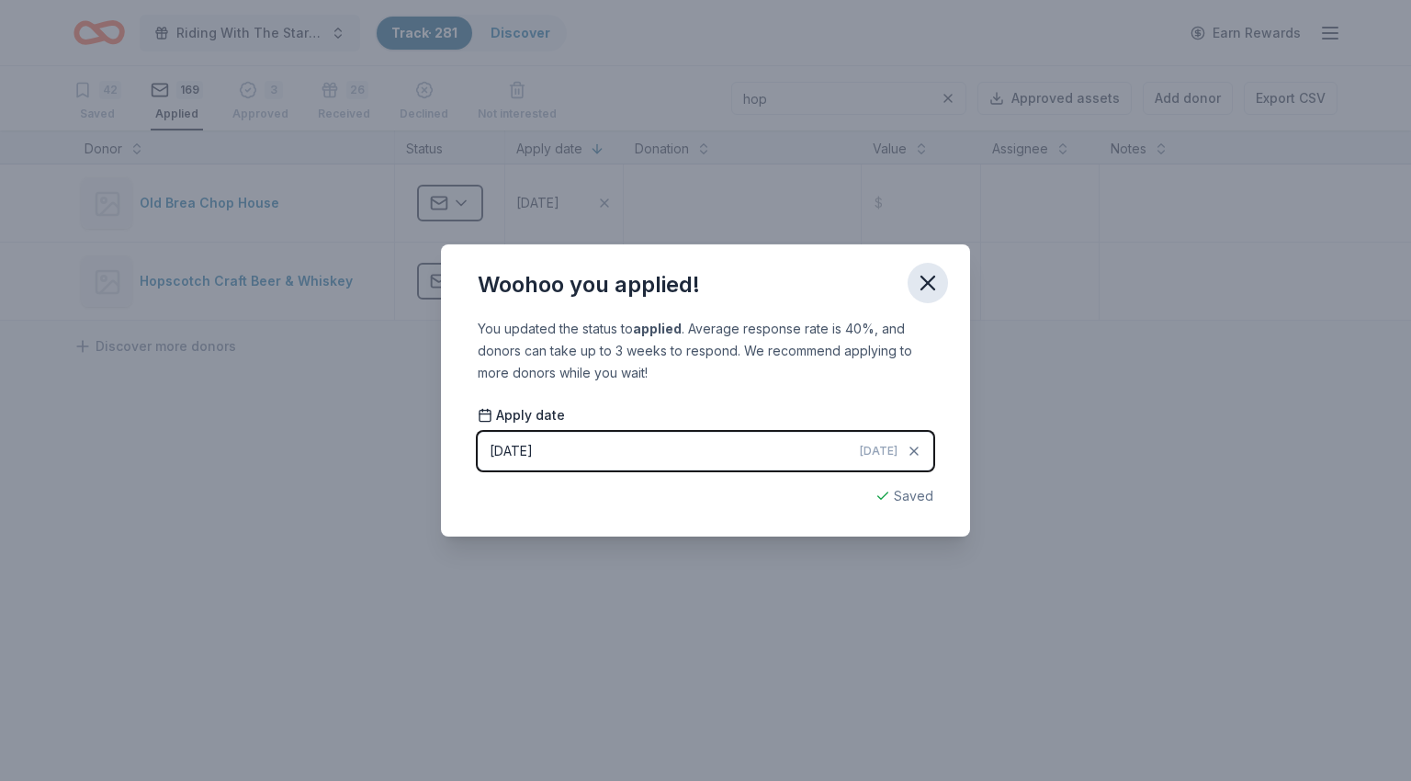
click at [926, 282] on icon "button" at bounding box center [927, 282] width 13 height 13
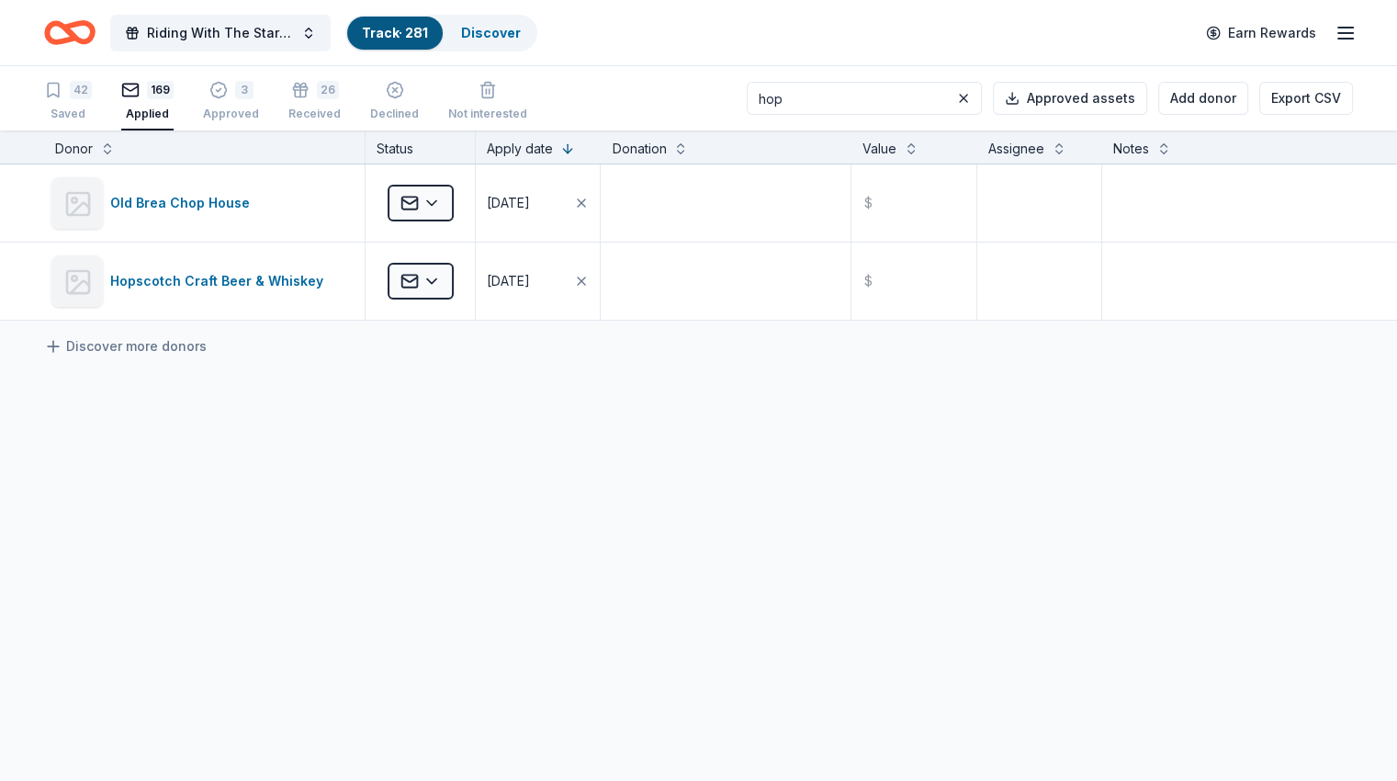
click at [832, 103] on input "hop" at bounding box center [864, 98] width 235 height 33
click at [833, 102] on input "hop" at bounding box center [864, 98] width 235 height 33
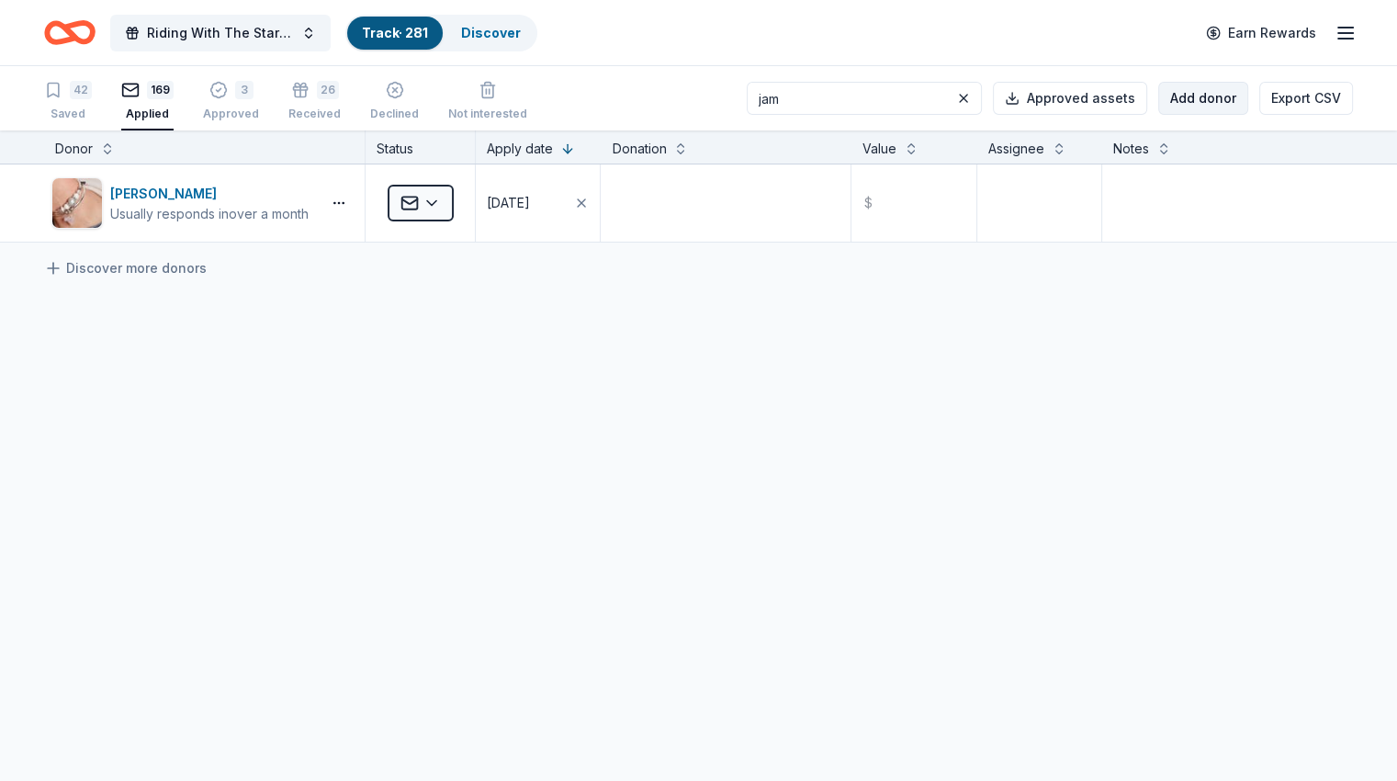
type input "jam"
click at [1209, 96] on button "Add donor" at bounding box center [1203, 98] width 90 height 33
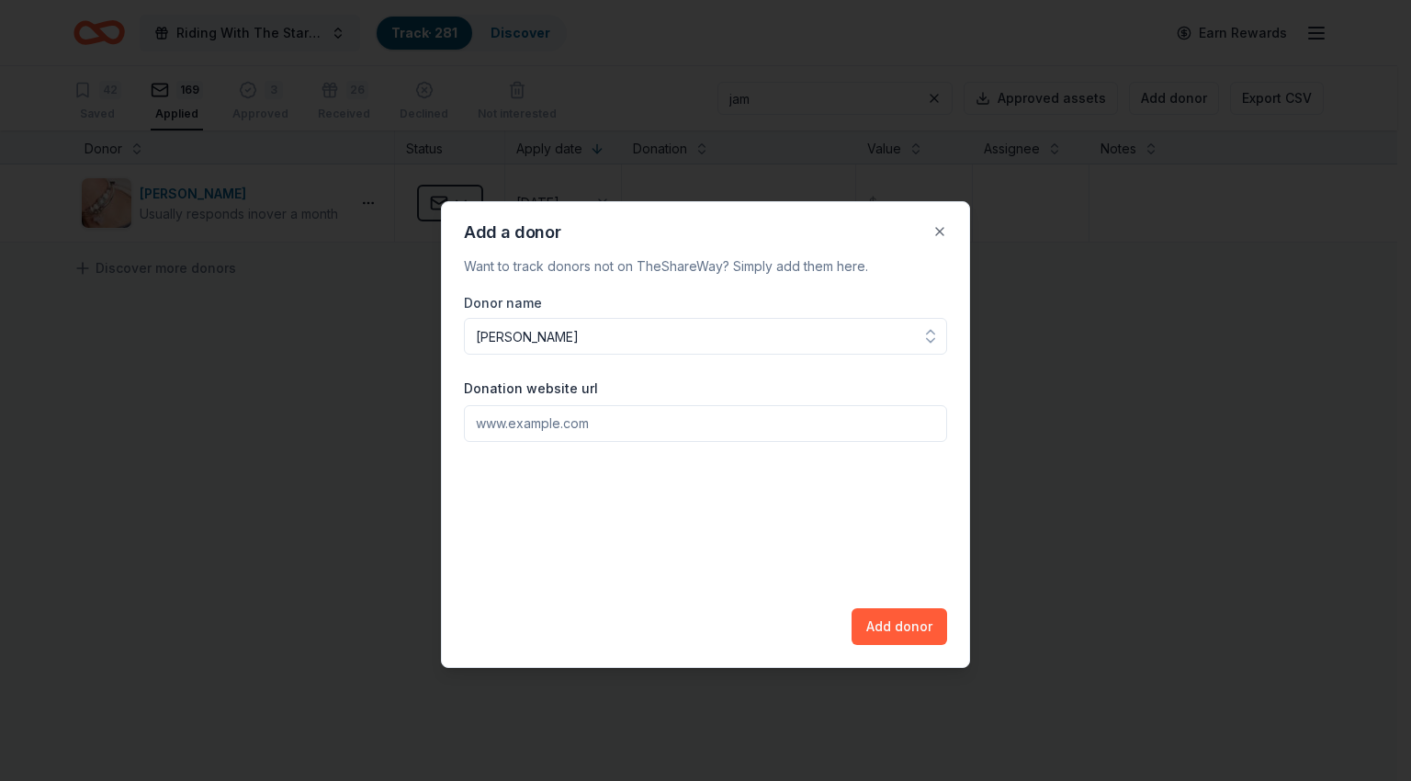
type input "[PERSON_NAME]"
click at [680, 419] on input "Donation website url" at bounding box center [705, 423] width 483 height 37
paste input "[URL][DOMAIN_NAME]"
type input "[URL][DOMAIN_NAME]"
click at [900, 625] on button "Add donor" at bounding box center [899, 626] width 96 height 37
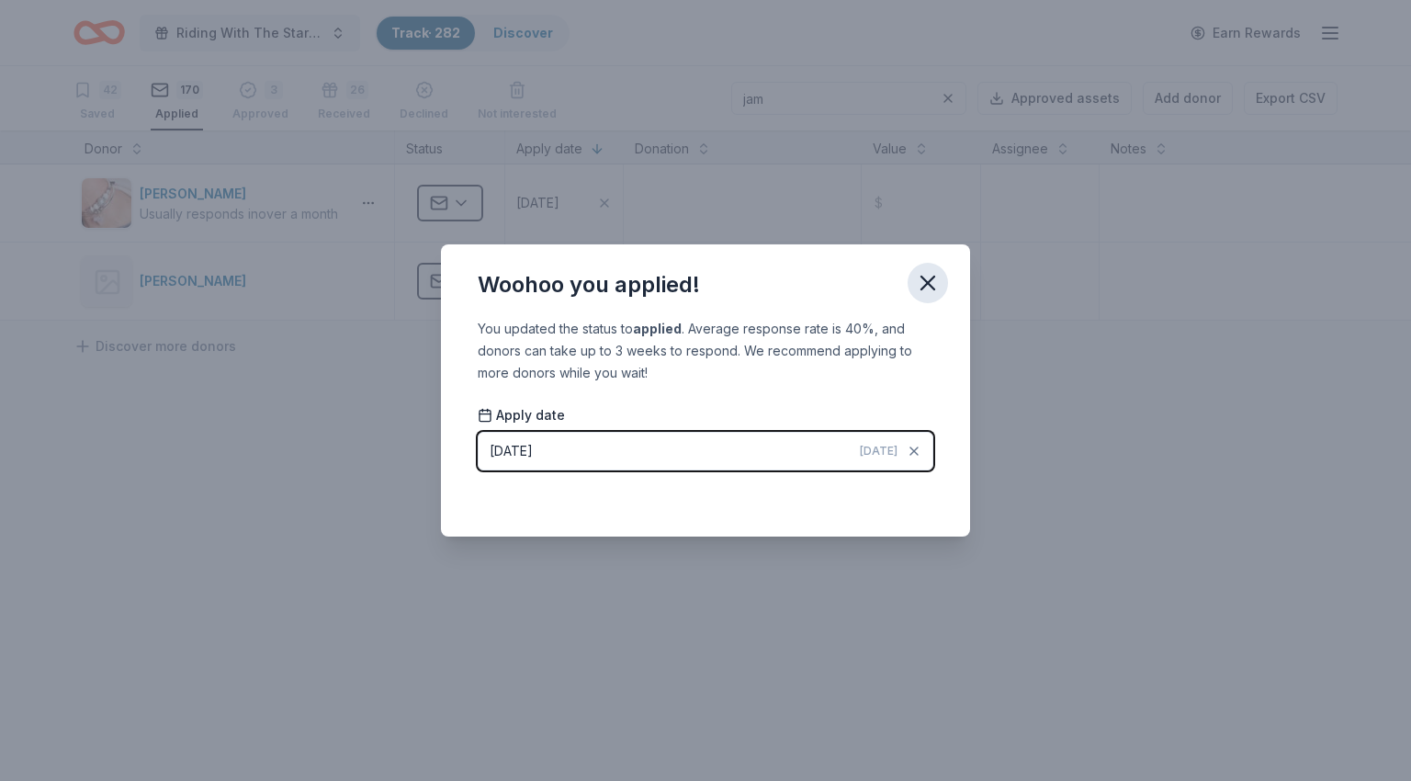
click at [919, 282] on icon "button" at bounding box center [928, 283] width 26 height 26
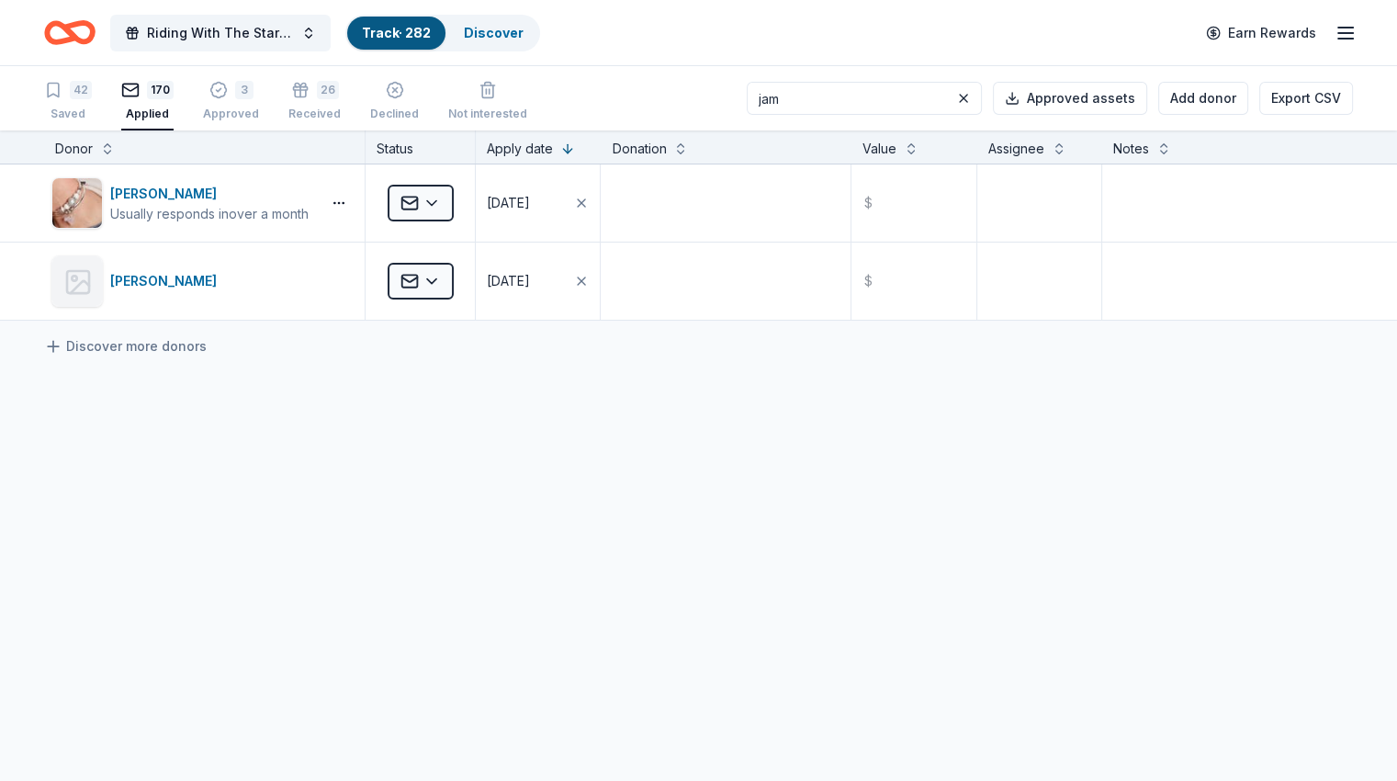
click at [897, 96] on input "jam" at bounding box center [864, 98] width 235 height 33
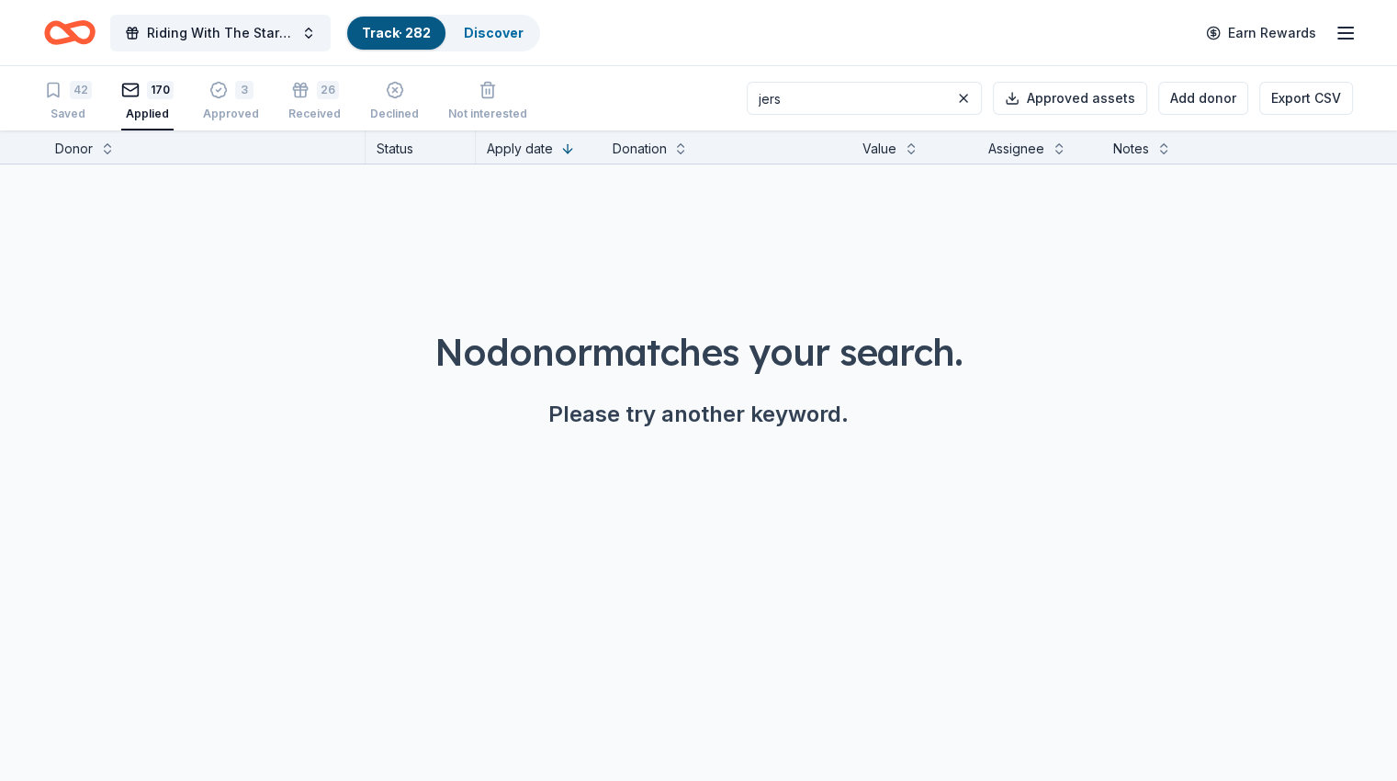
type input "jers"
click at [1177, 100] on button "Add donor" at bounding box center [1203, 98] width 90 height 33
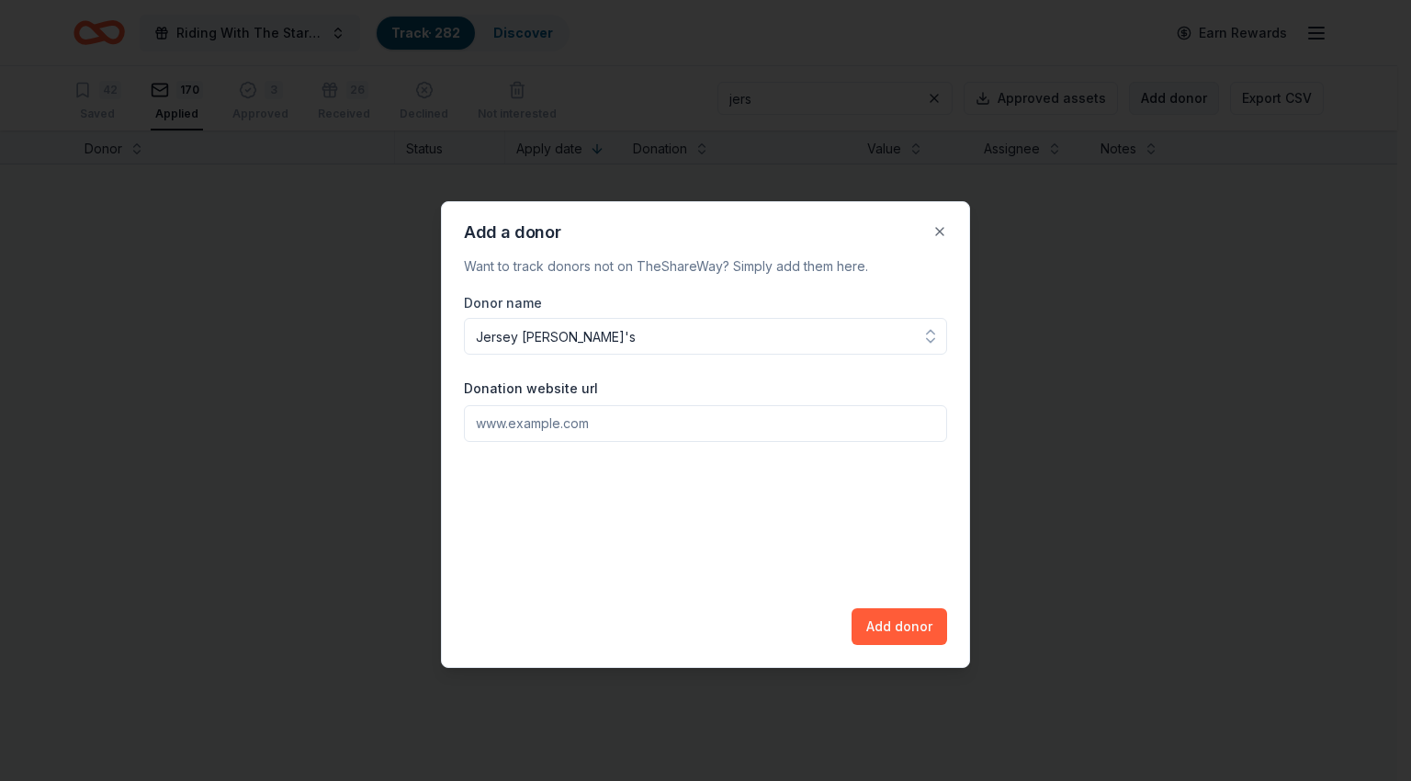
type input "Jersey [PERSON_NAME]'s"
paste input "[URL][DOMAIN_NAME]"
type input "[URL][DOMAIN_NAME]"
click at [922, 631] on button "Add donor" at bounding box center [899, 626] width 96 height 37
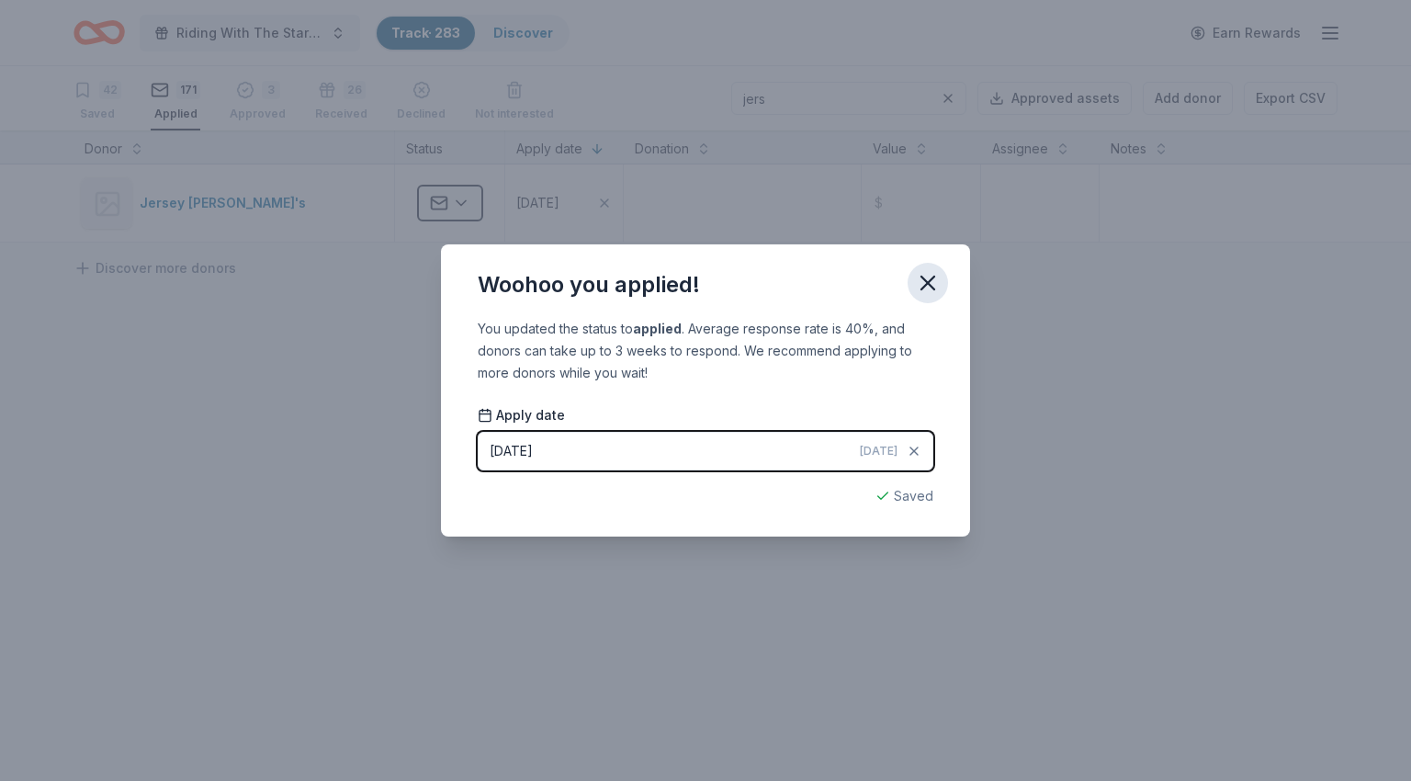
click at [937, 290] on icon "button" at bounding box center [928, 283] width 26 height 26
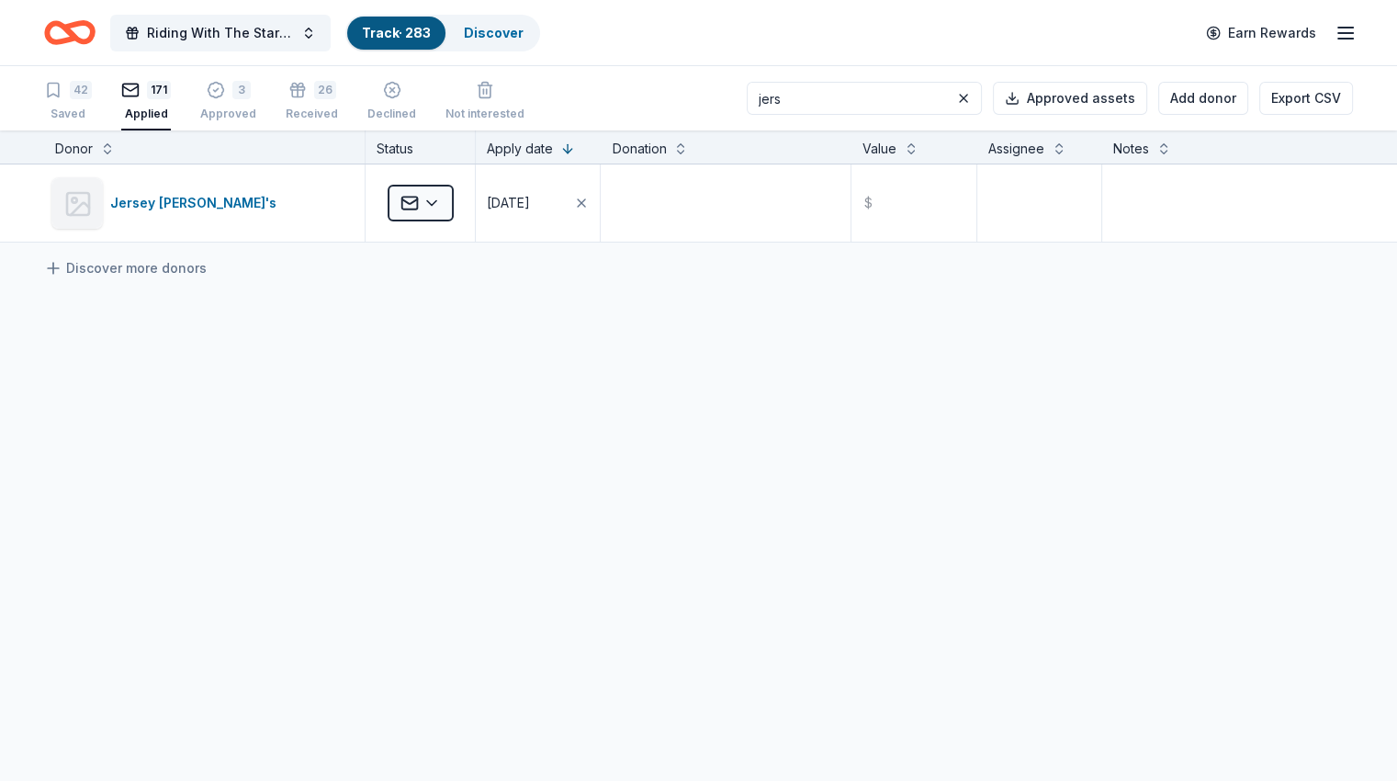
click at [854, 97] on input "jers" at bounding box center [864, 98] width 235 height 33
click at [848, 102] on input "jimm" at bounding box center [864, 98] width 235 height 33
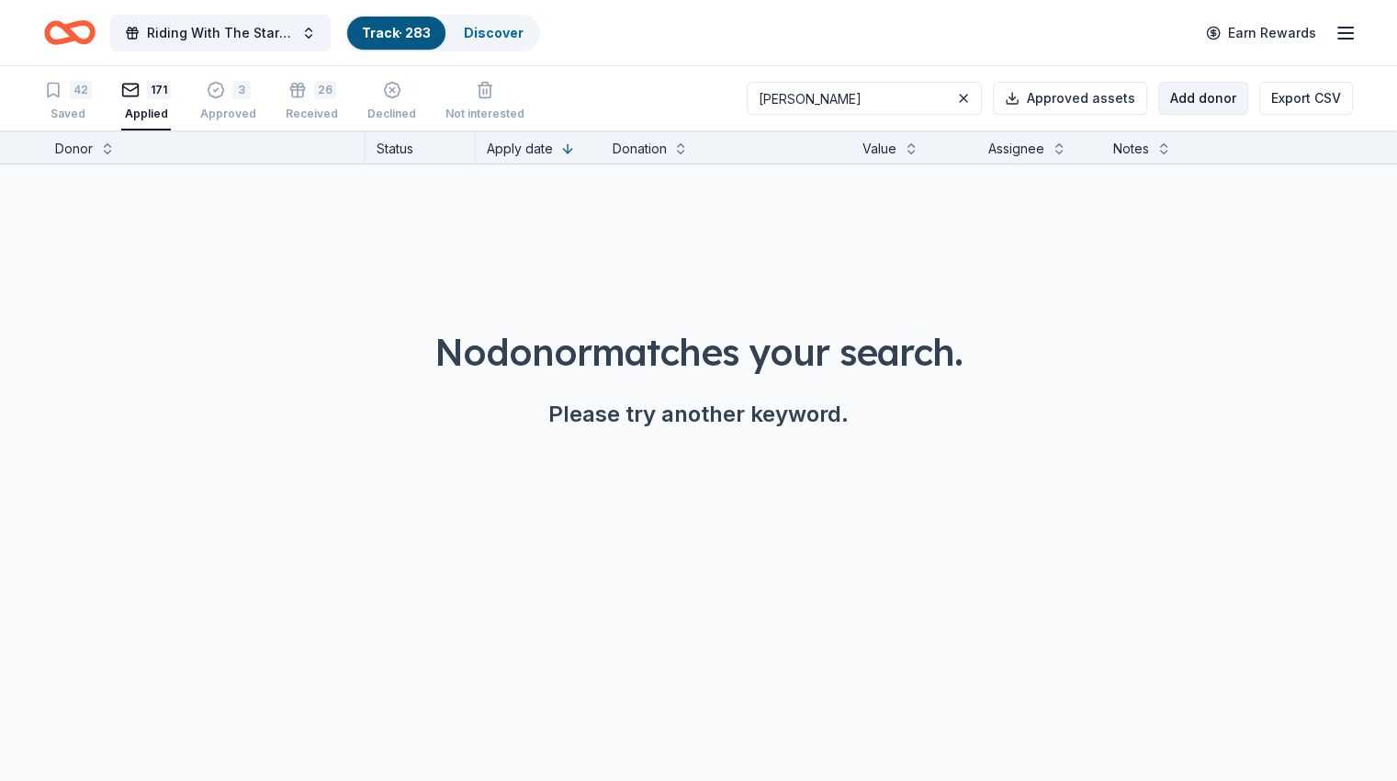
type input "[PERSON_NAME]"
click at [1163, 98] on button "Add donor" at bounding box center [1203, 98] width 90 height 33
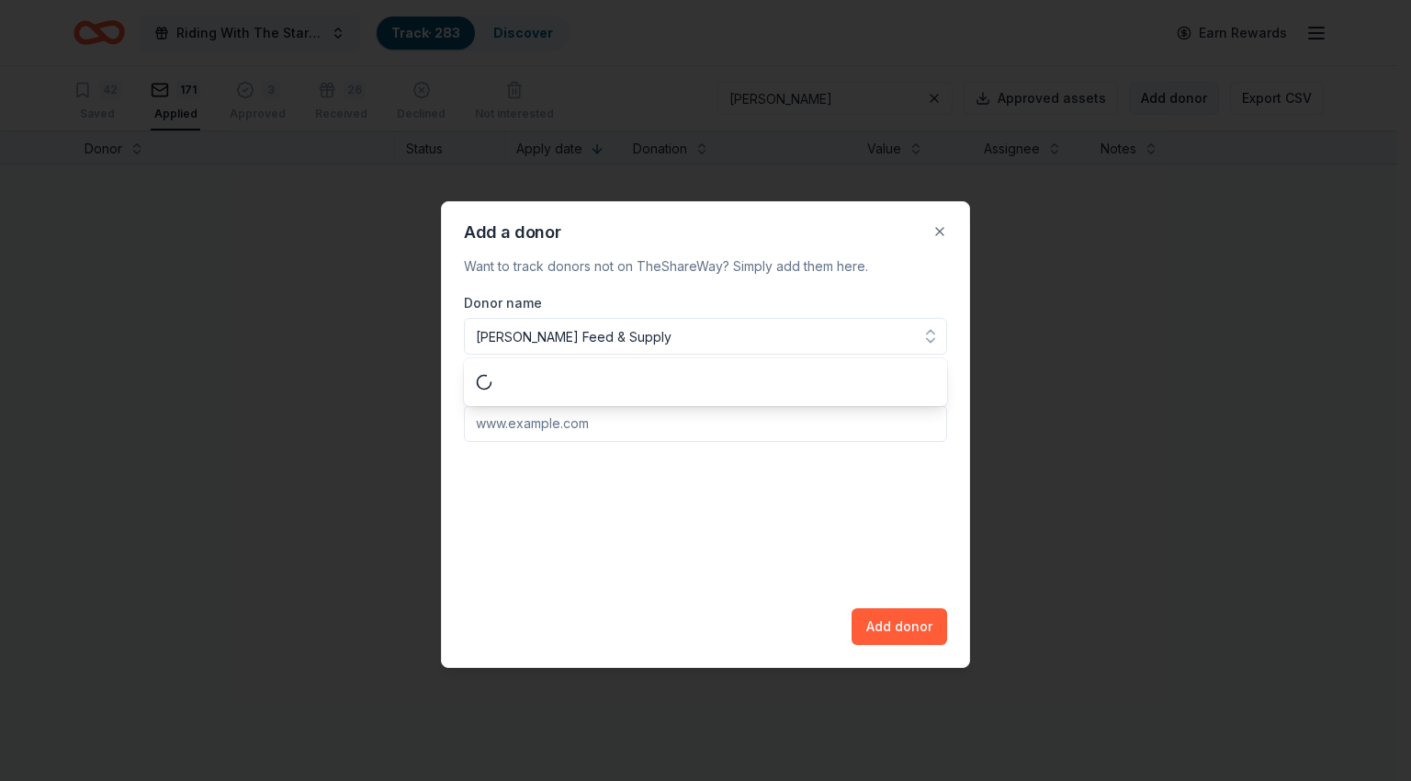
type input "[PERSON_NAME] Feed & Supply"
paste input "[URL][DOMAIN_NAME]"
type input "[URL][DOMAIN_NAME]"
click at [904, 629] on button "Add donor" at bounding box center [899, 626] width 96 height 37
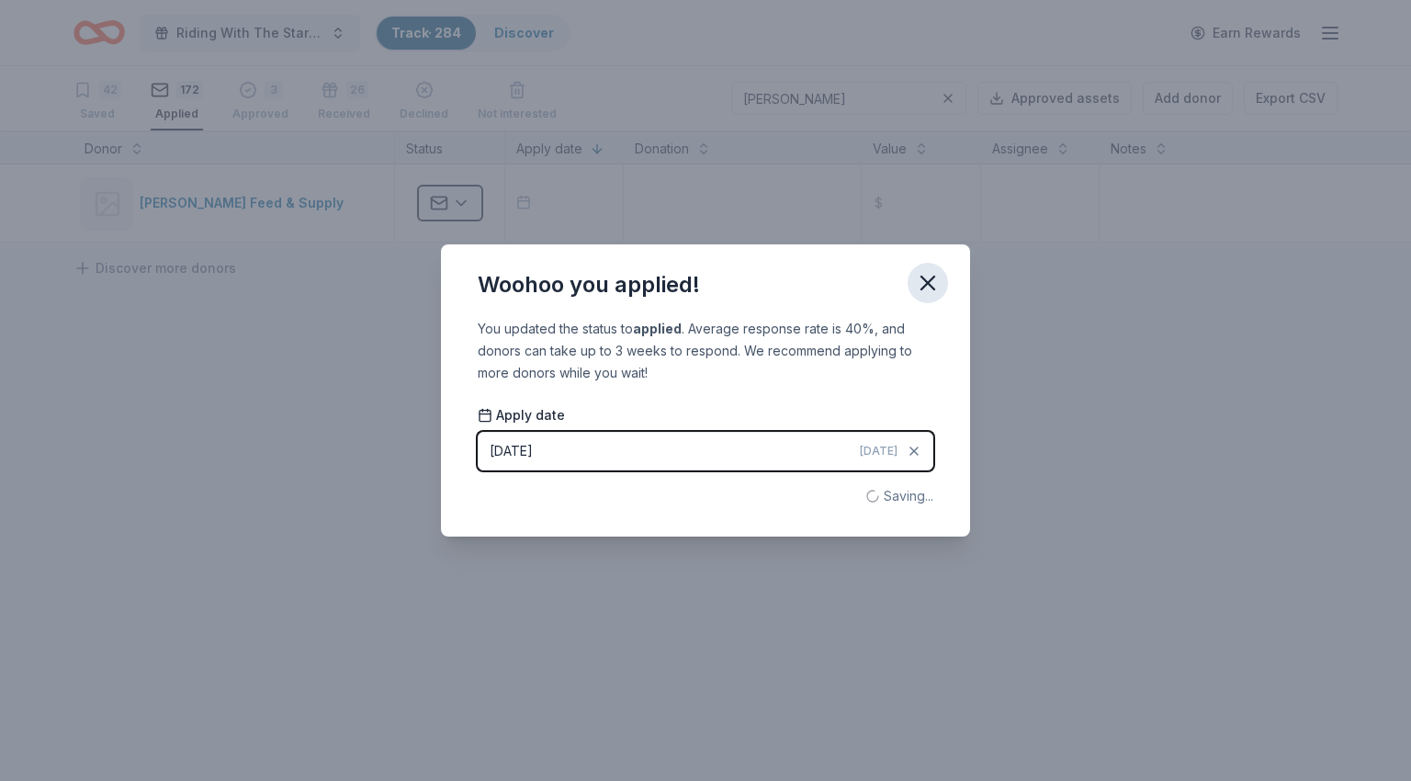
click at [922, 286] on icon "button" at bounding box center [928, 283] width 26 height 26
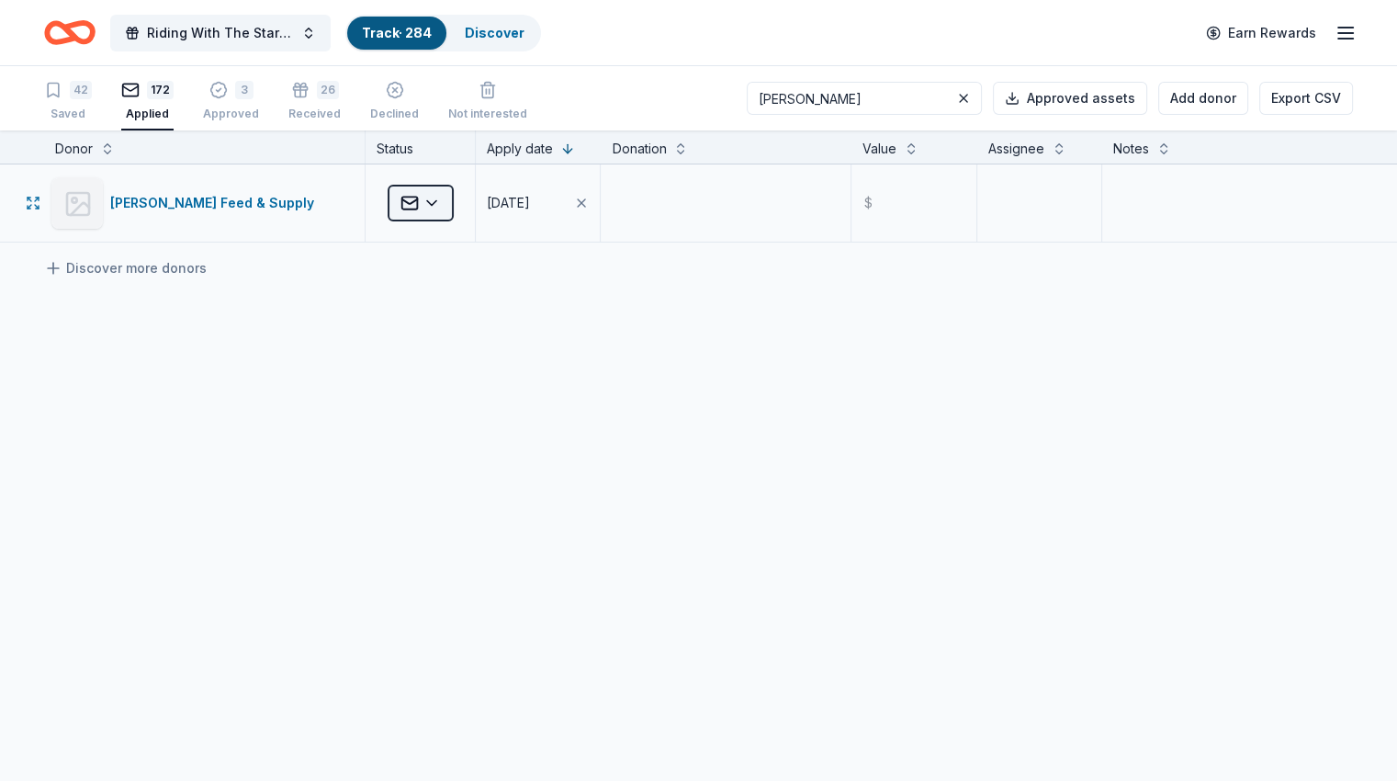
click at [457, 199] on html "Riding With The Stars Gala Track · 284 Discover Earn Rewards 42 Saved 172 Appli…" at bounding box center [698, 390] width 1397 height 781
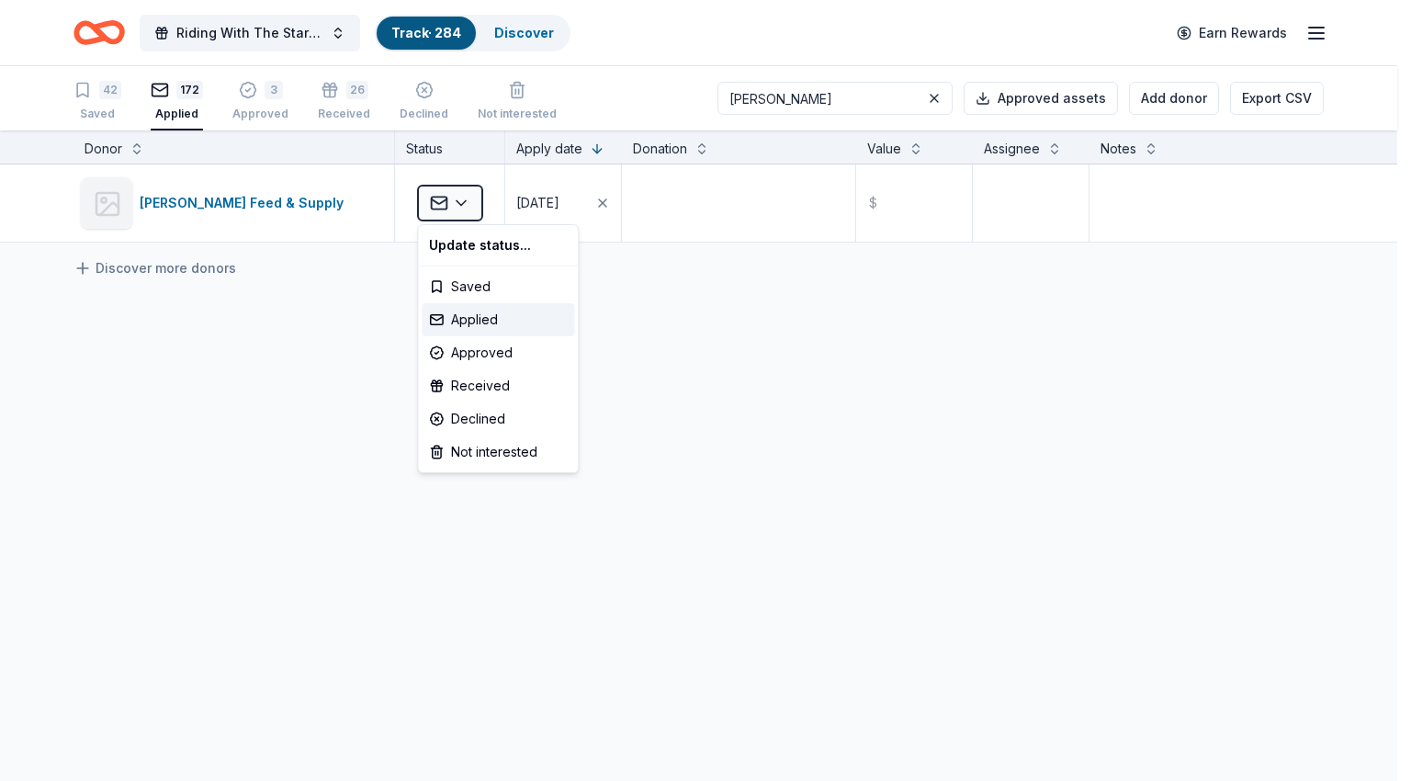
drag, startPoint x: 962, startPoint y: 349, endPoint x: 966, endPoint y: 280, distance: 69.0
click at [962, 347] on html "Riding With The Stars Gala Track · 284 Discover Earn Rewards 42 Saved 172 Appli…" at bounding box center [705, 390] width 1411 height 781
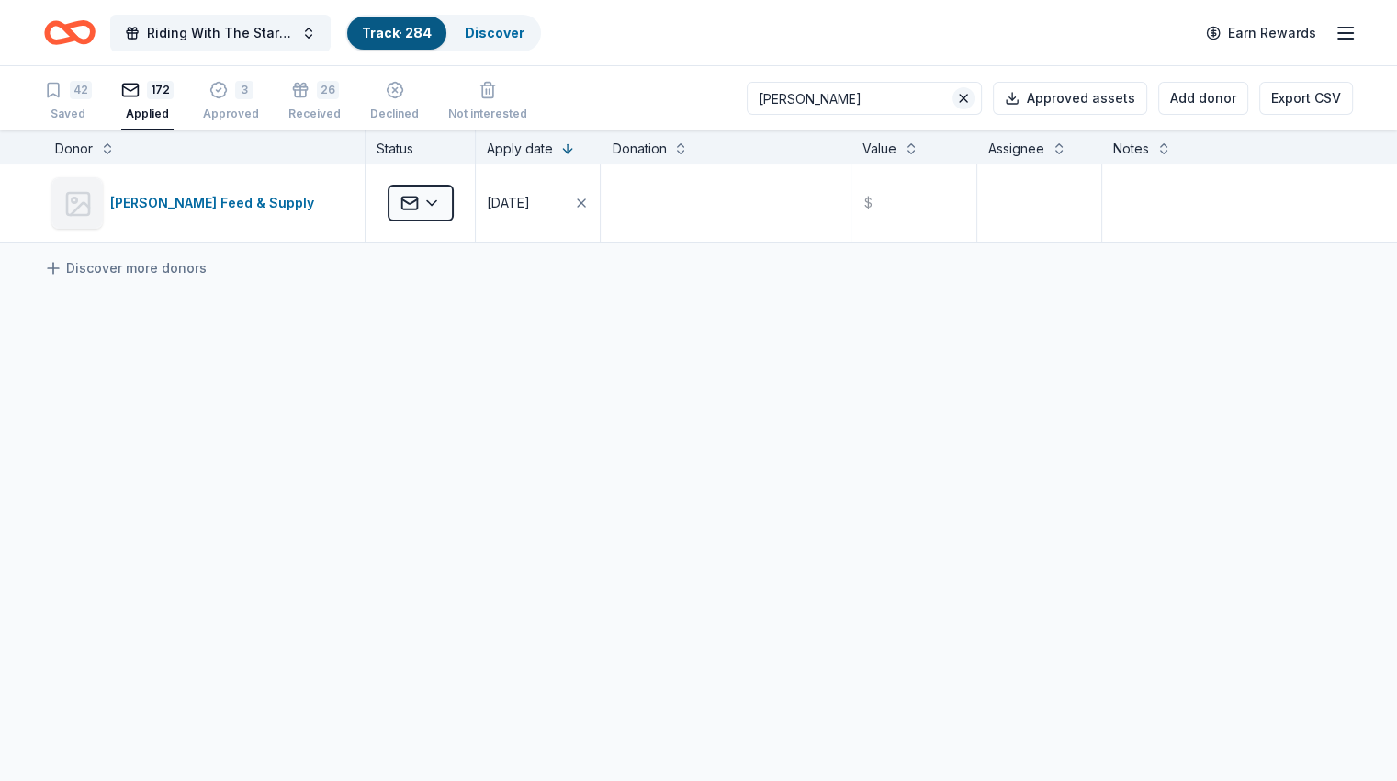
click at [952, 98] on button at bounding box center [963, 98] width 22 height 22
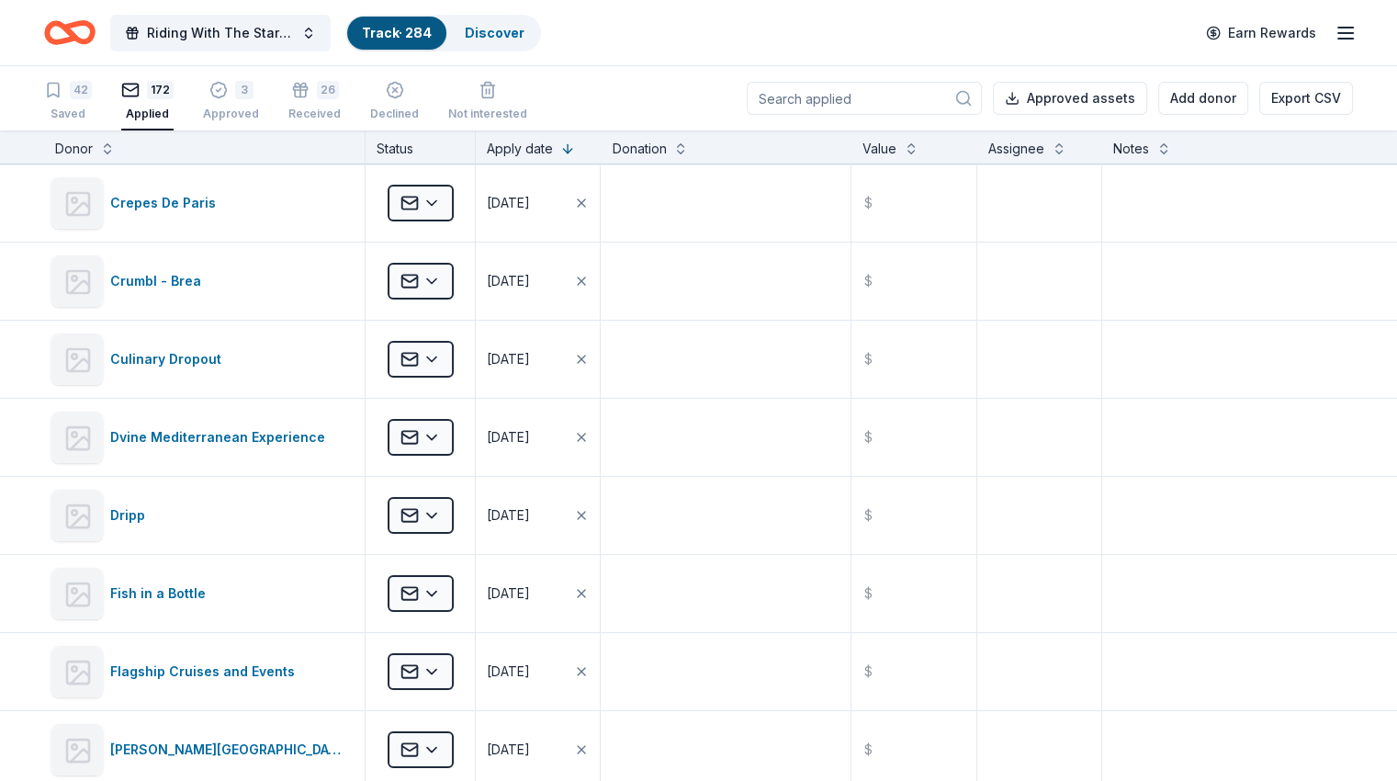
click at [814, 100] on input at bounding box center [864, 98] width 235 height 33
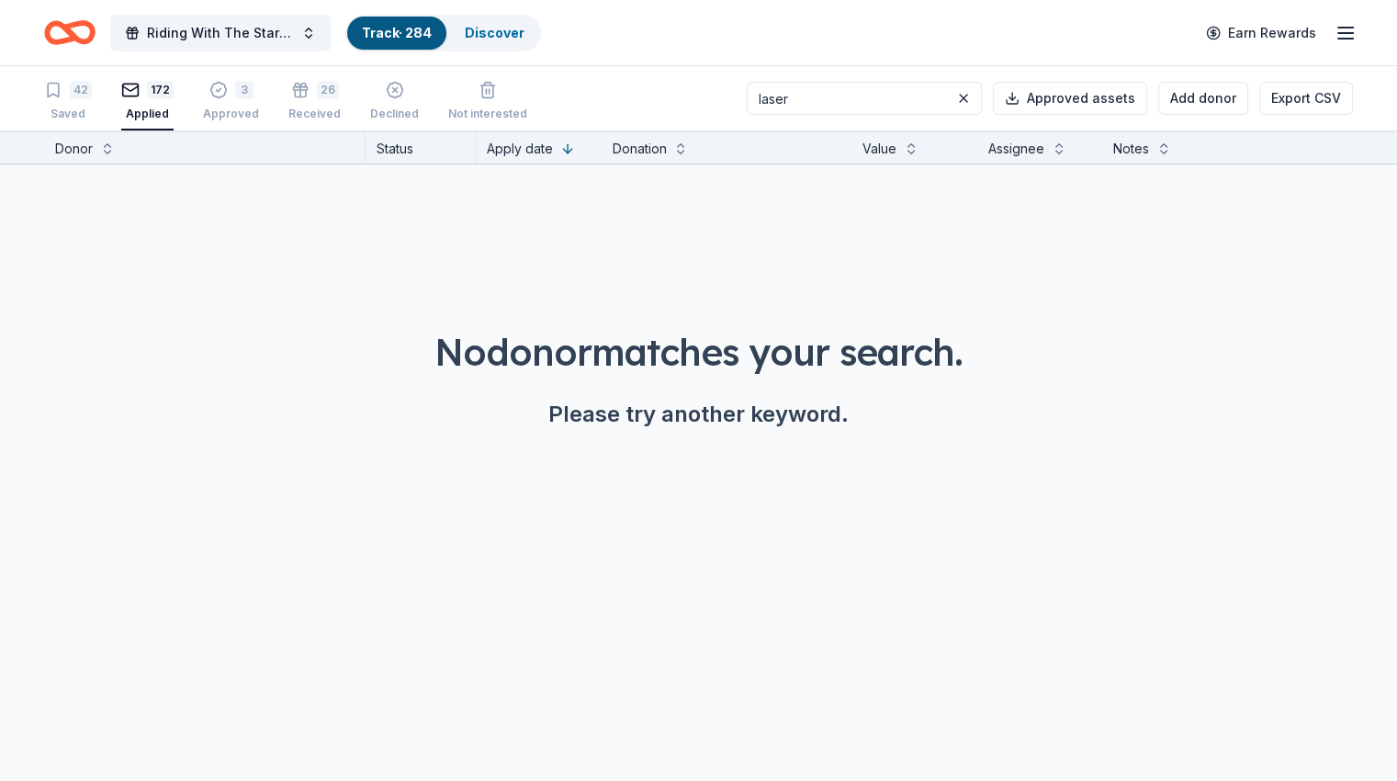
click at [838, 93] on input "laser" at bounding box center [864, 98] width 235 height 33
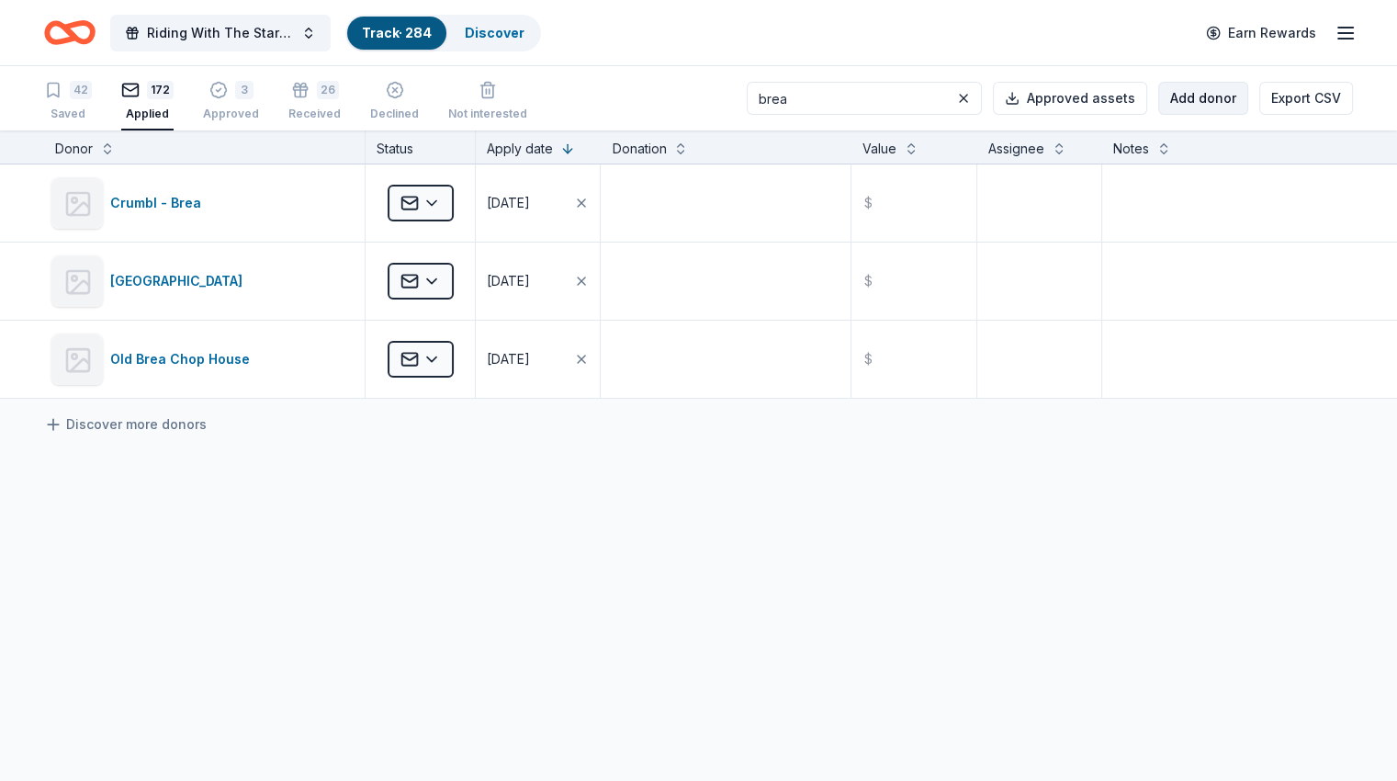
type input "brea"
click at [1158, 101] on button "Add donor" at bounding box center [1203, 98] width 90 height 33
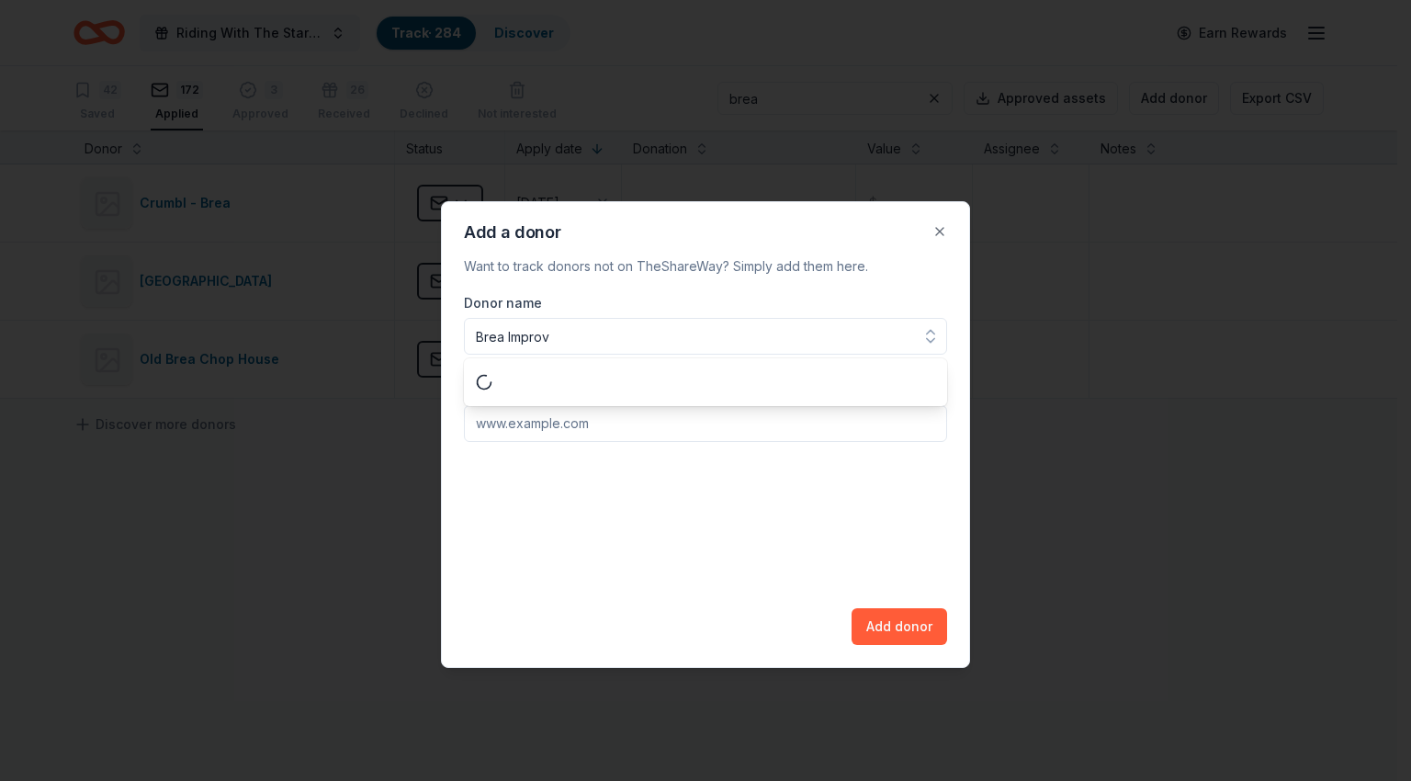
type input "Brea Improv"
paste input "[URL][DOMAIN_NAME]"
type input "[URL][DOMAIN_NAME]"
click at [888, 623] on button "Add donor" at bounding box center [899, 626] width 96 height 37
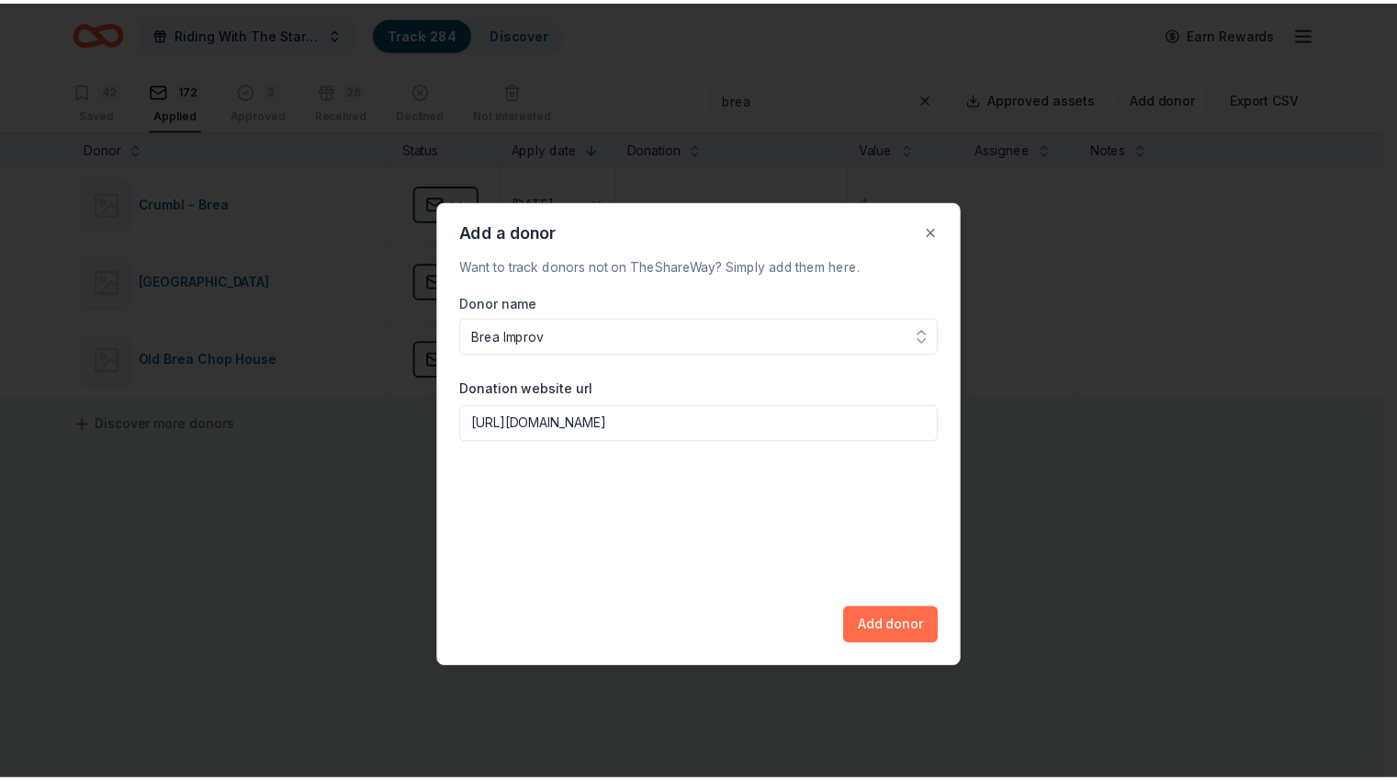
scroll to position [0, 0]
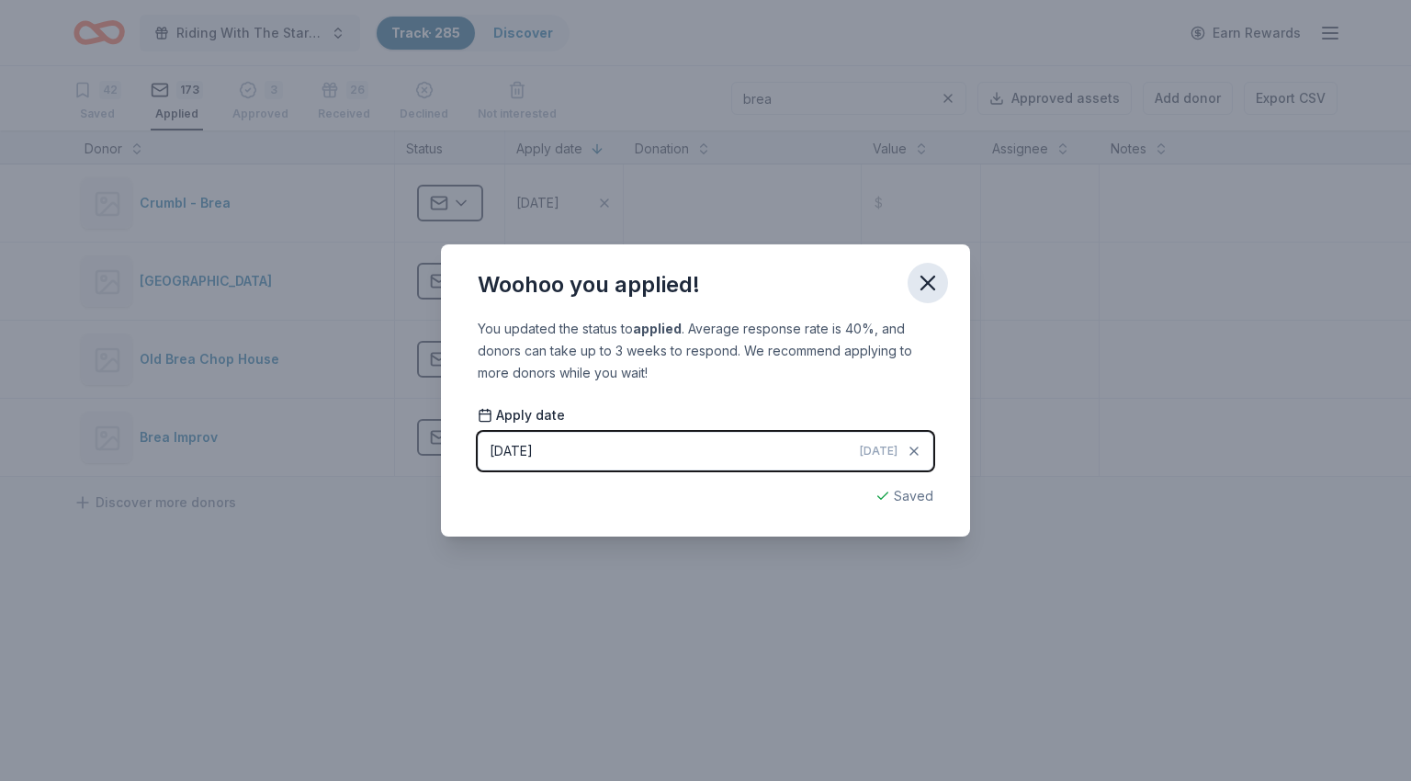
click at [938, 287] on icon "button" at bounding box center [928, 283] width 26 height 26
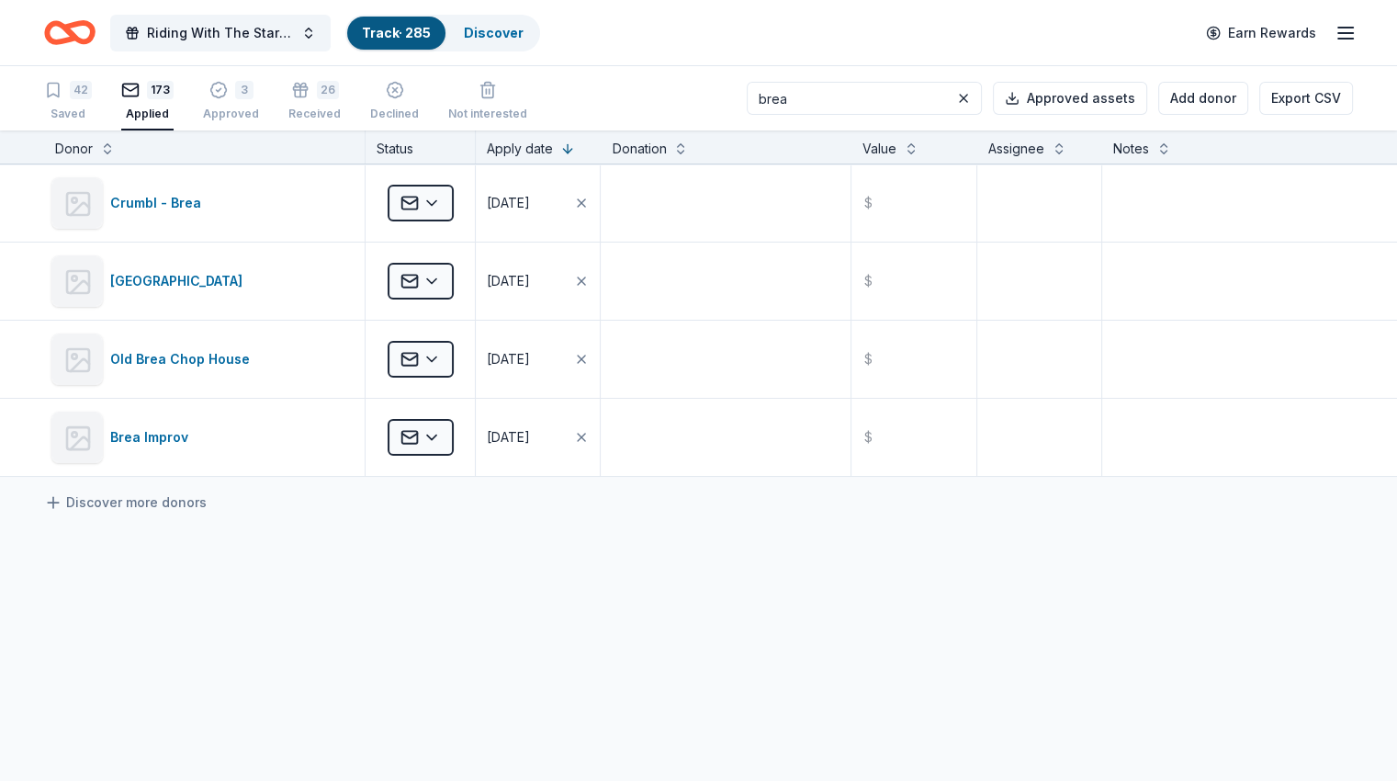
click at [843, 90] on input "brea" at bounding box center [864, 98] width 235 height 33
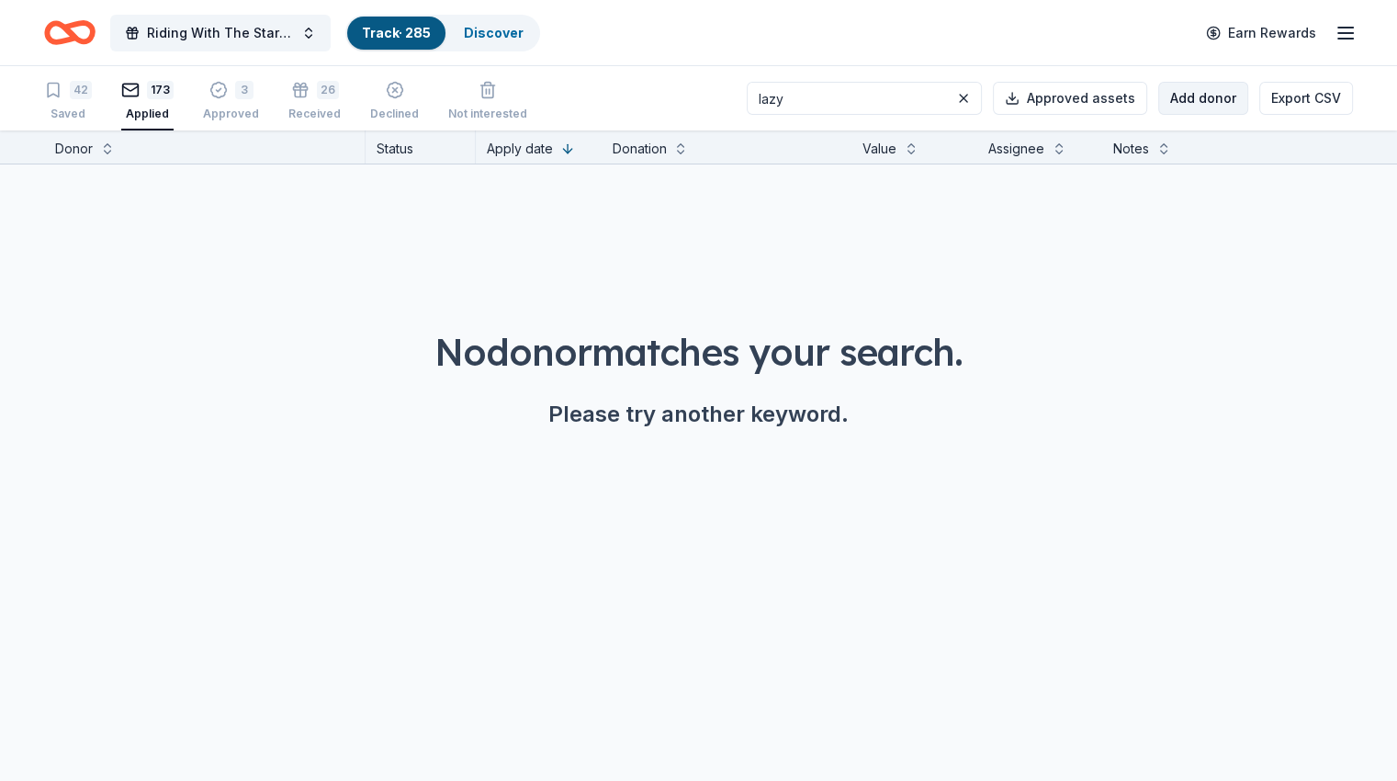
type input "lazy"
click at [1189, 93] on button "Add donor" at bounding box center [1203, 98] width 90 height 33
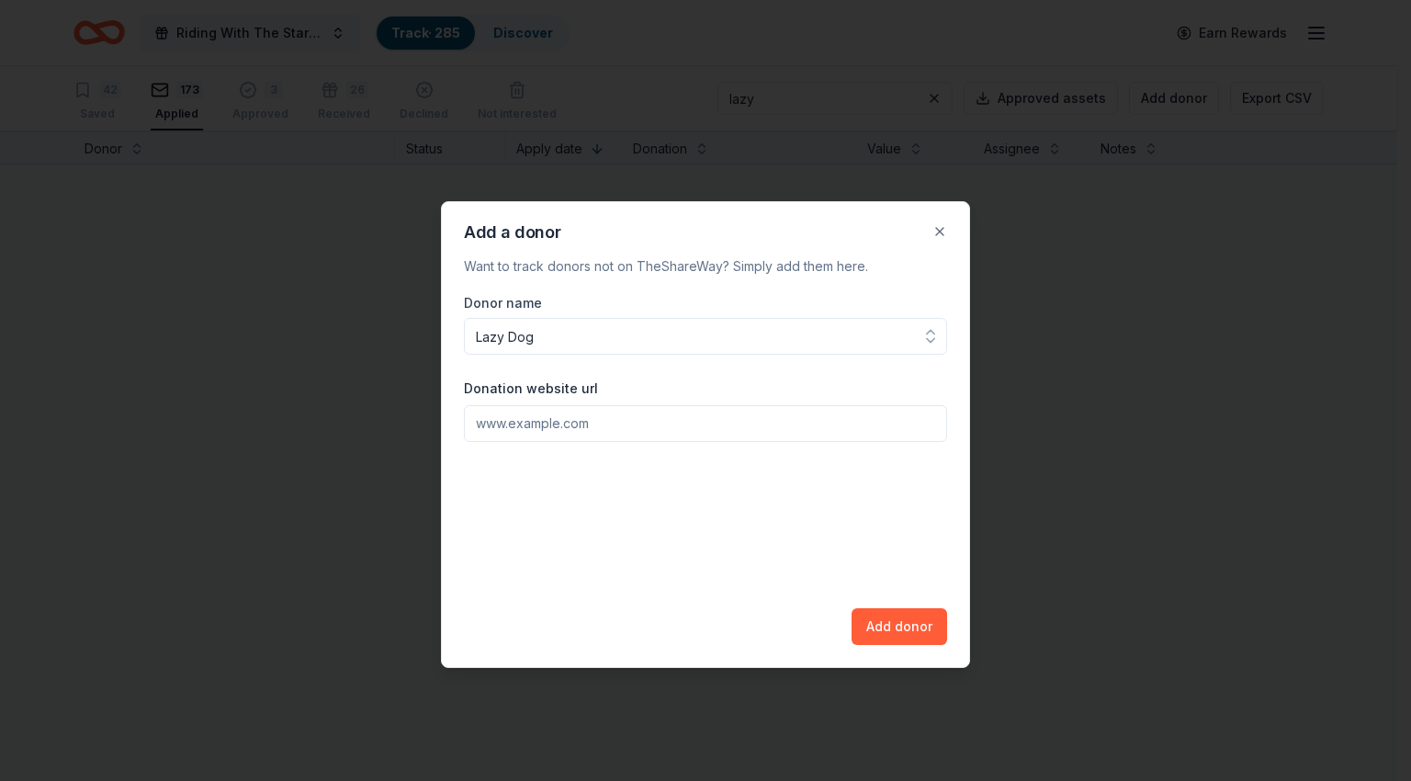
type input "Lazy Dog"
paste input "[URL][DOMAIN_NAME]"
type input "[URL][DOMAIN_NAME]"
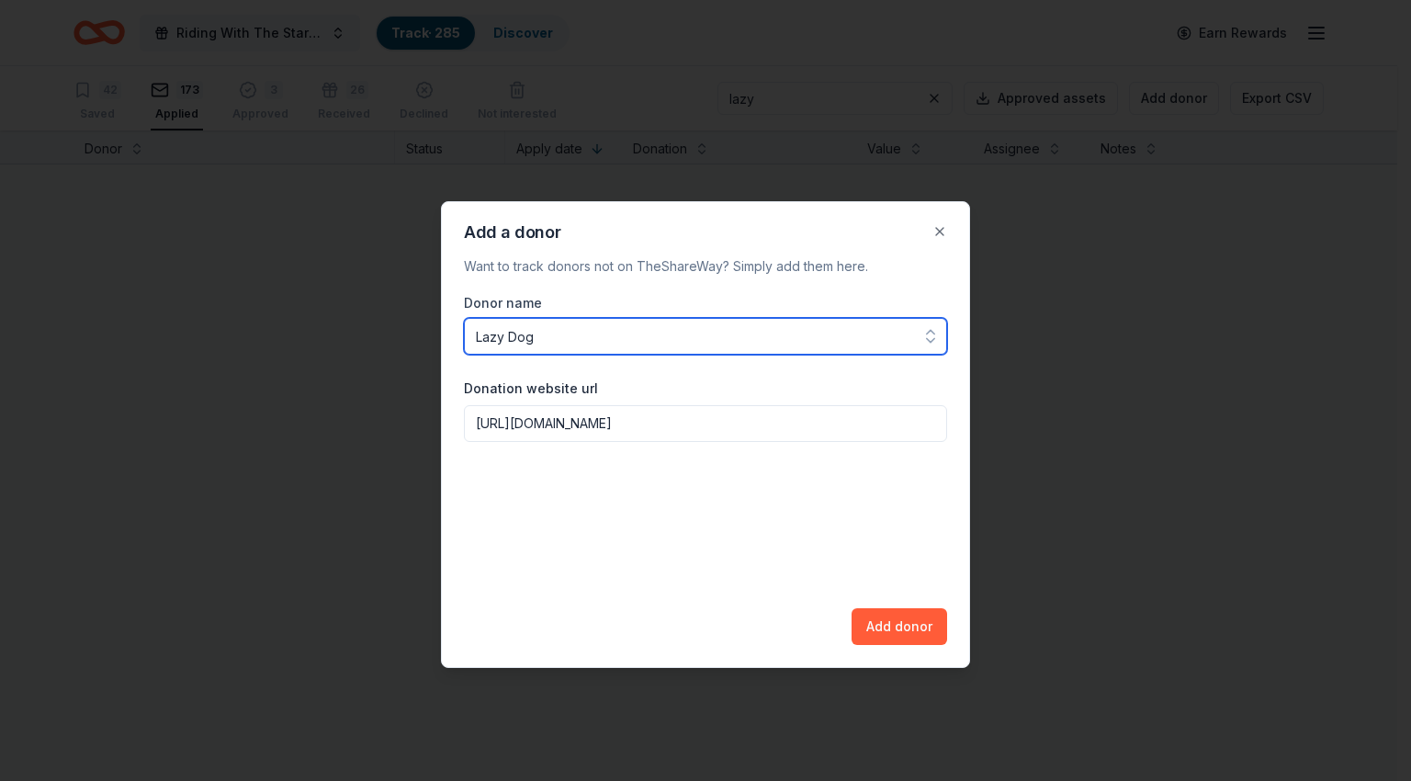
click at [605, 332] on input "Lazy Dog" at bounding box center [705, 336] width 483 height 37
type input "Lazy Dog Restaurant"
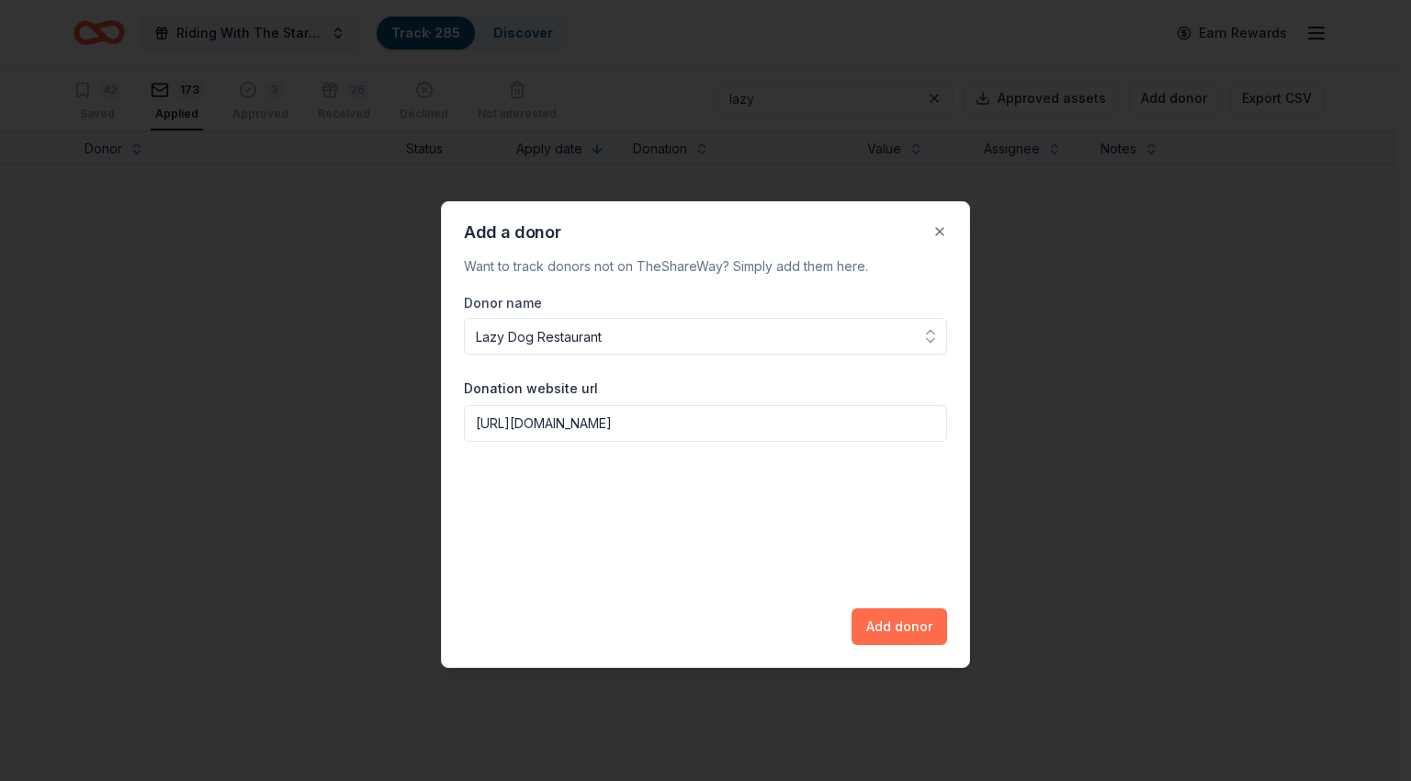
click at [926, 636] on button "Add donor" at bounding box center [899, 626] width 96 height 37
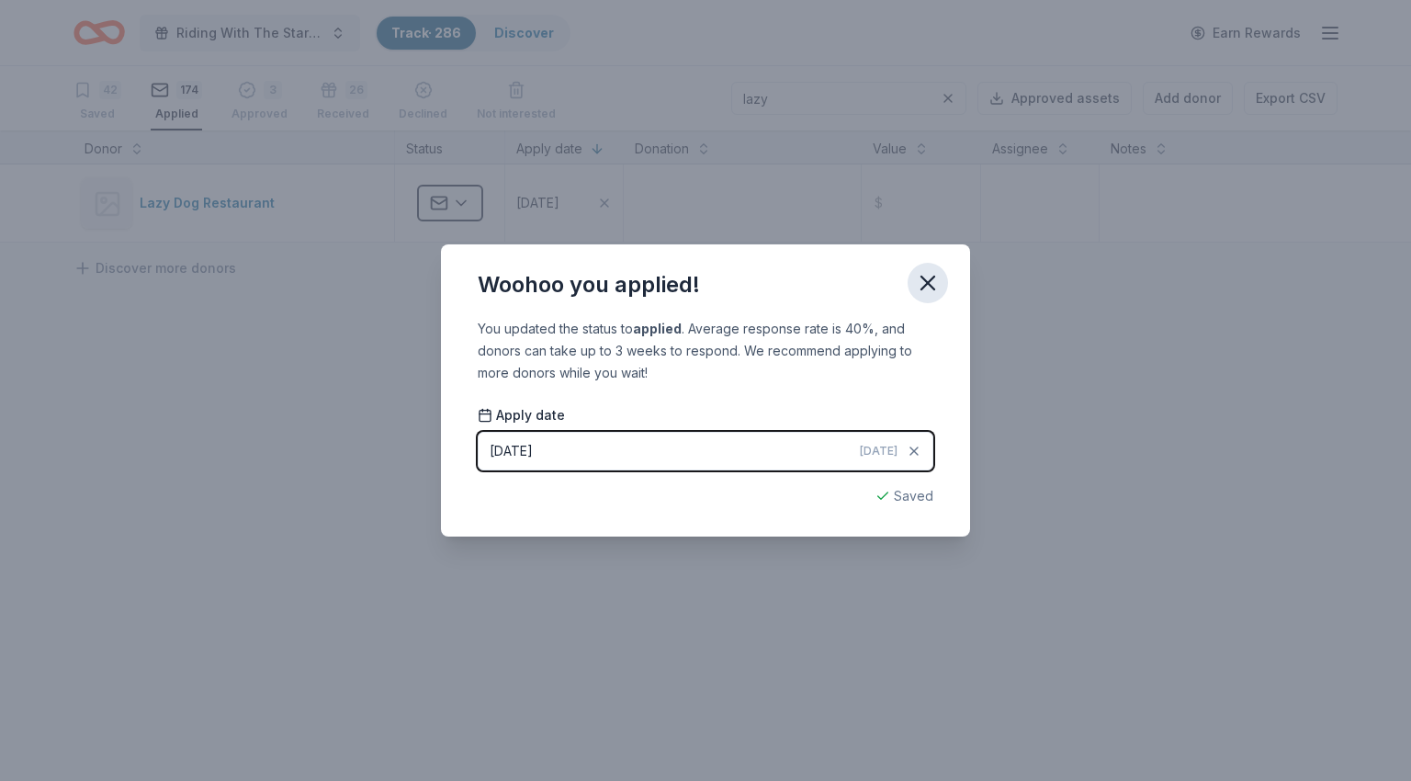
click at [928, 295] on icon "button" at bounding box center [928, 283] width 26 height 26
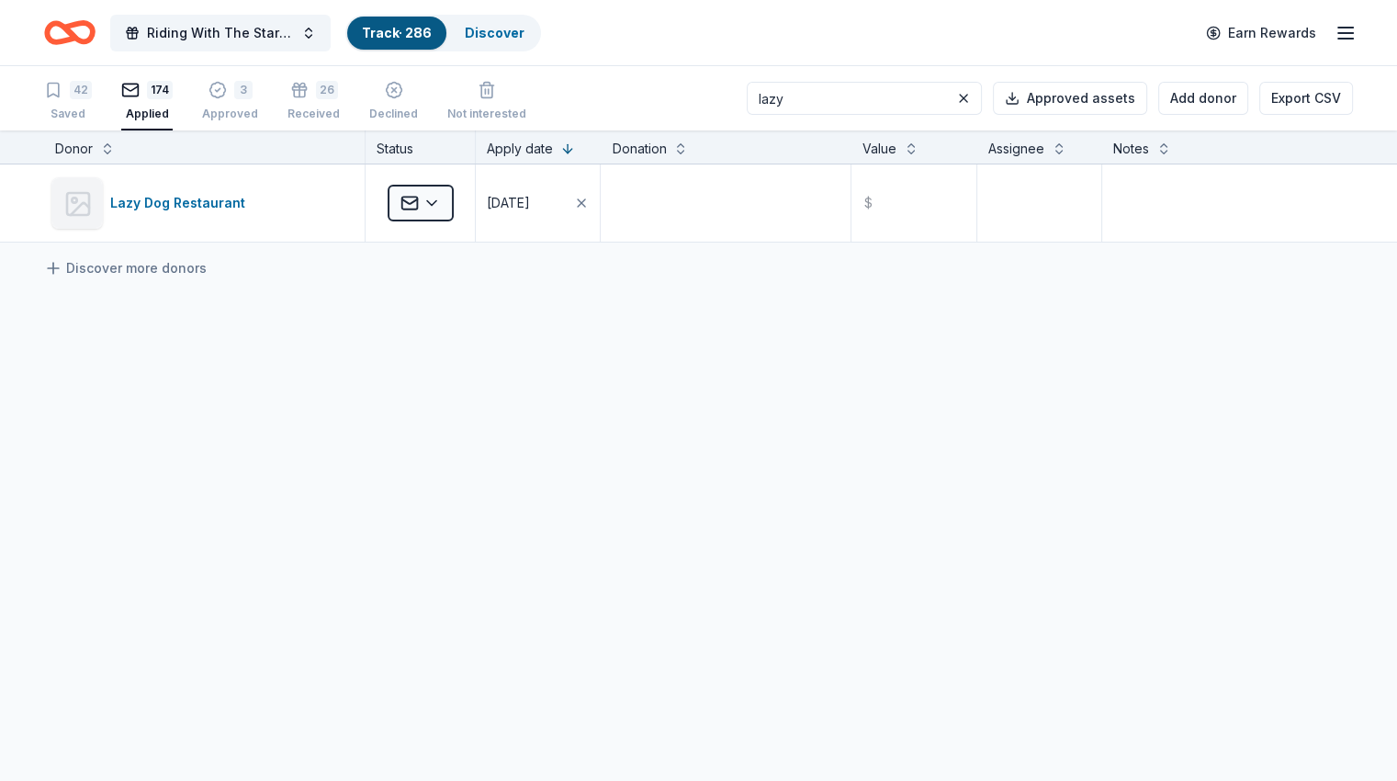
click at [831, 93] on input "lazy" at bounding box center [864, 98] width 235 height 33
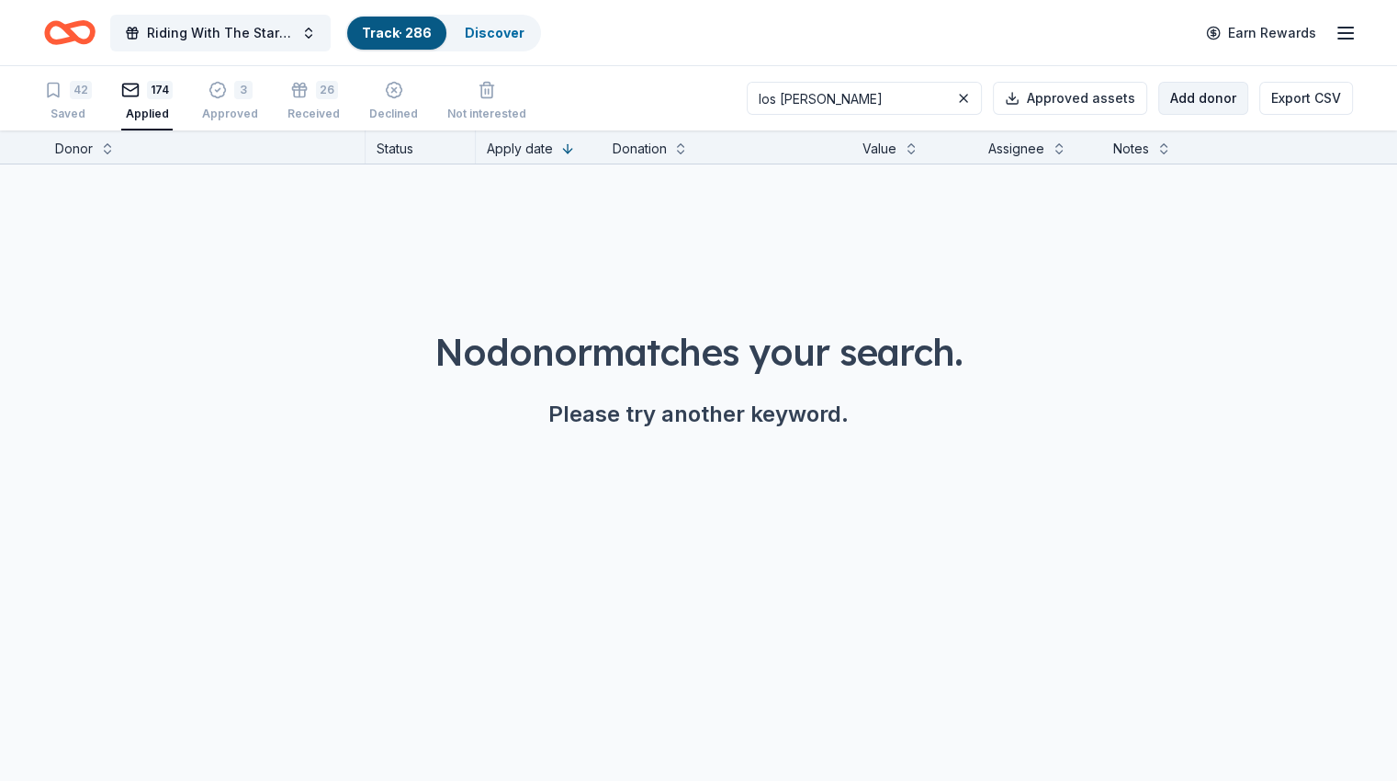
type input "los [PERSON_NAME]"
click at [1174, 96] on button "Add donor" at bounding box center [1203, 98] width 90 height 33
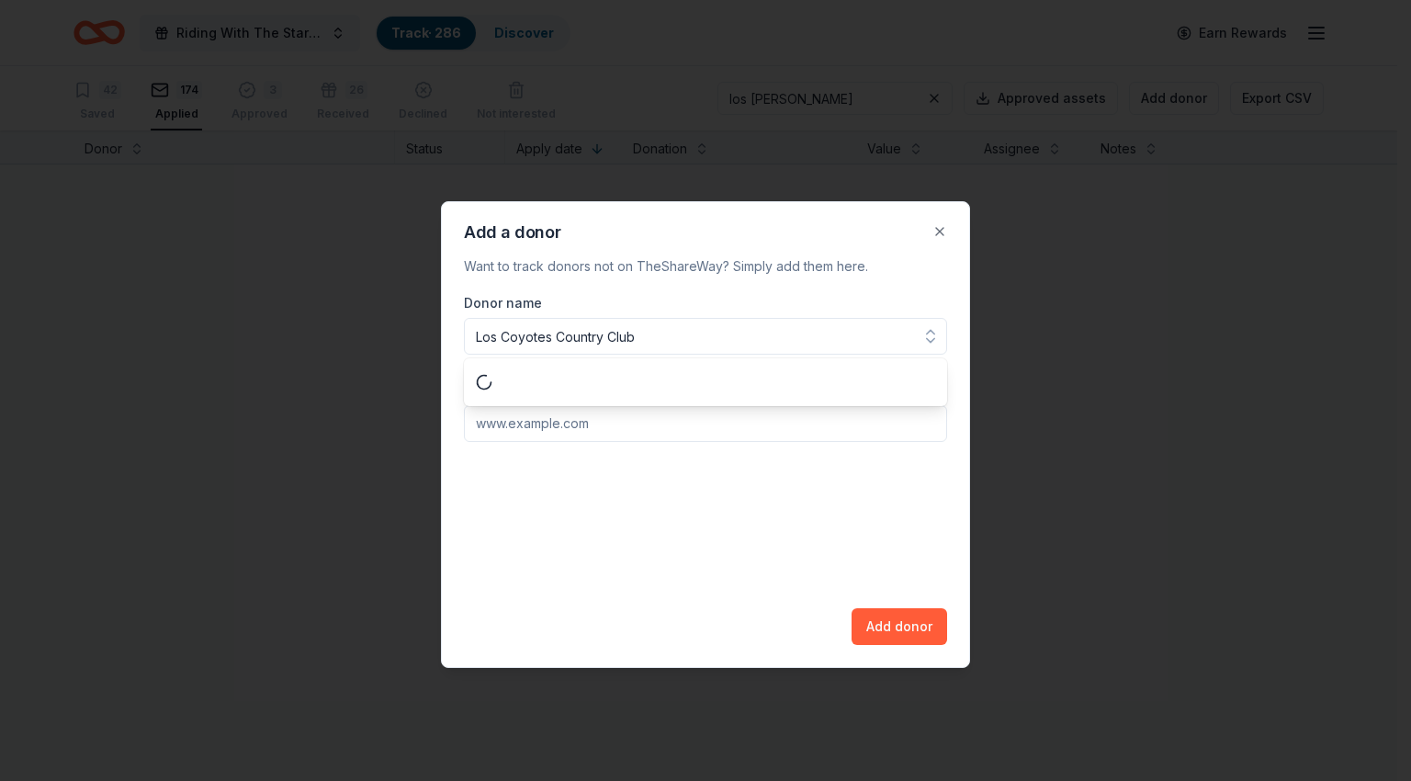
type input "Los Coyotes Country Club"
paste input "[URL][DOMAIN_NAME]"
type input "[URL][DOMAIN_NAME]"
click at [904, 630] on button "Add donor" at bounding box center [899, 626] width 96 height 37
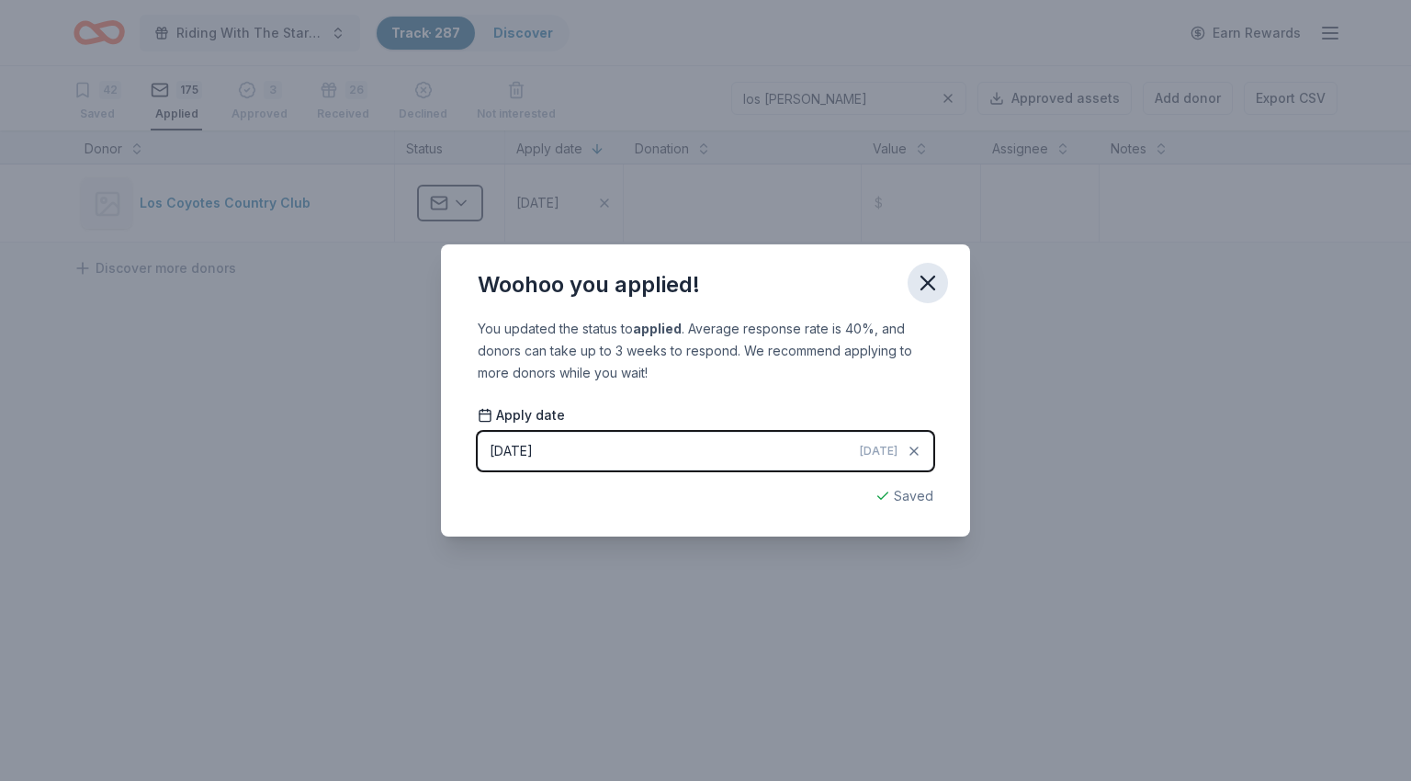
click at [927, 282] on icon "button" at bounding box center [927, 282] width 13 height 13
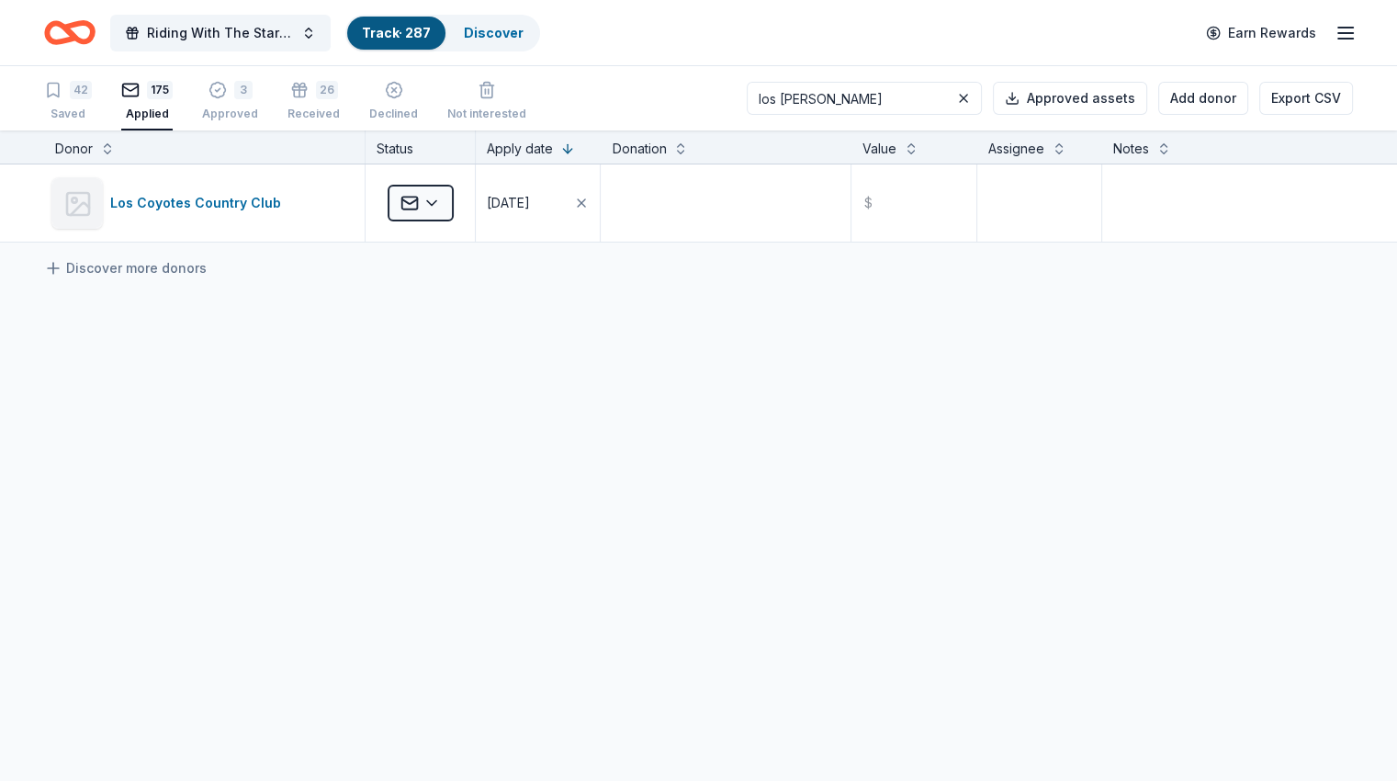
click at [912, 96] on input "los [PERSON_NAME]" at bounding box center [864, 98] width 235 height 33
click at [922, 95] on input "los [PERSON_NAME]" at bounding box center [864, 98] width 235 height 33
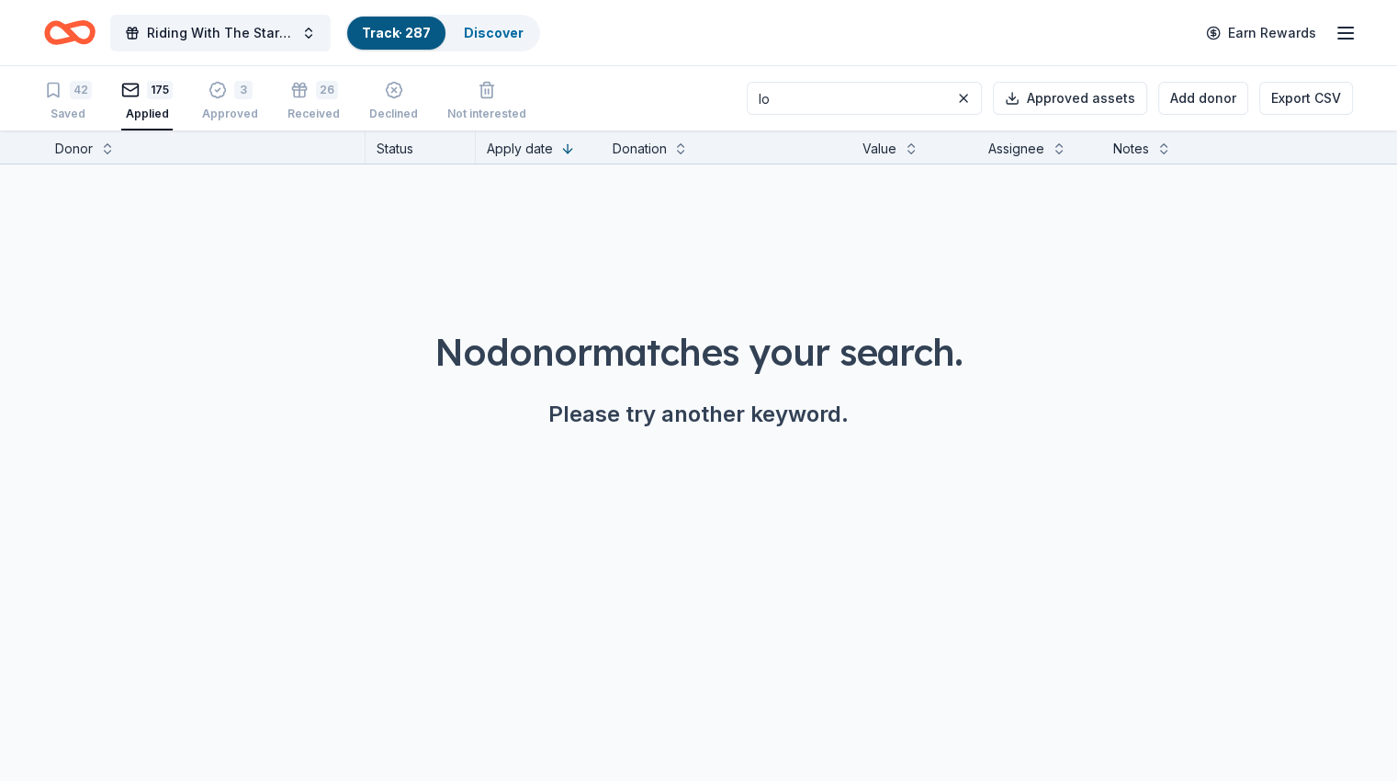
type input "l"
type input "lux"
click at [1158, 87] on button "Add donor" at bounding box center [1203, 98] width 90 height 33
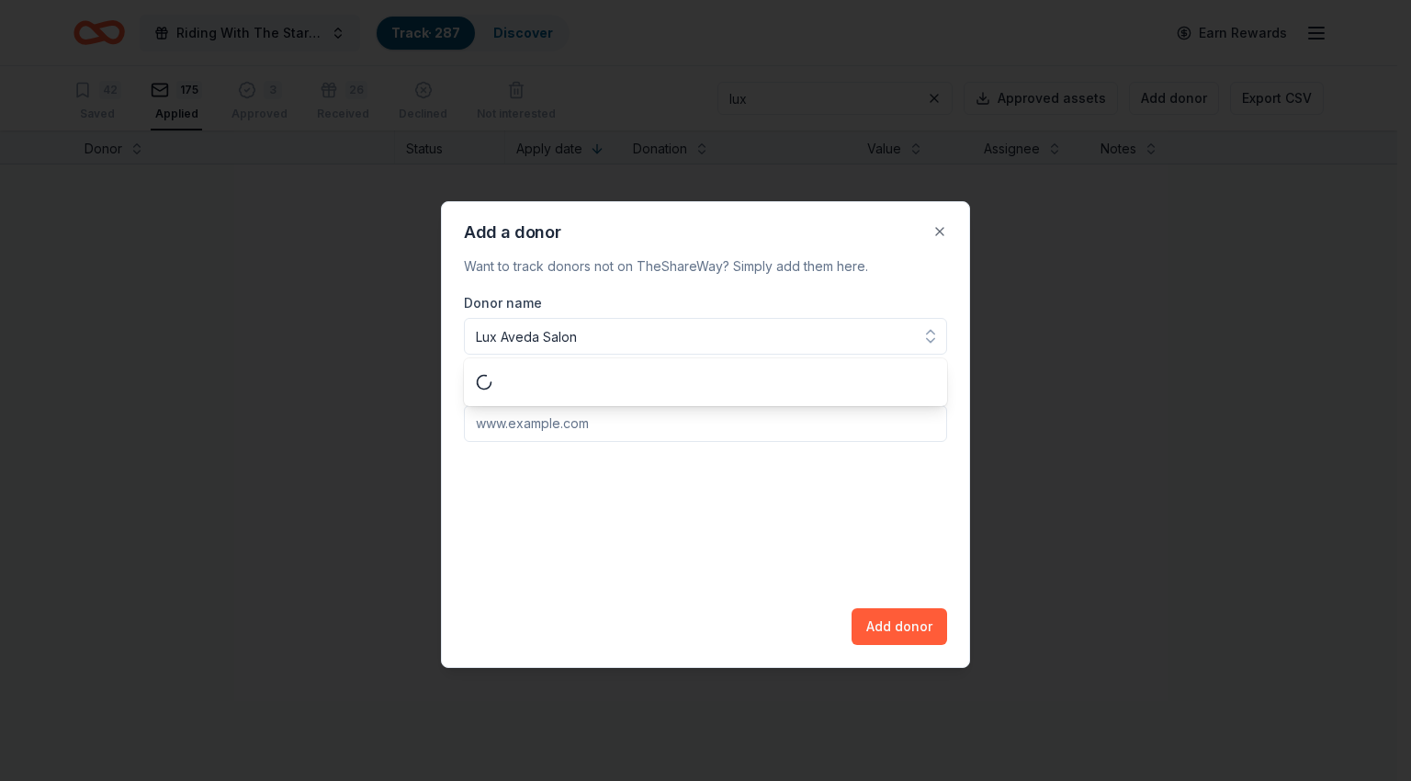
type input "Lux Aveda Salon"
paste input "[URL][DOMAIN_NAME]"
type input "[URL][DOMAIN_NAME]"
click at [901, 614] on button "Add donor" at bounding box center [899, 626] width 96 height 37
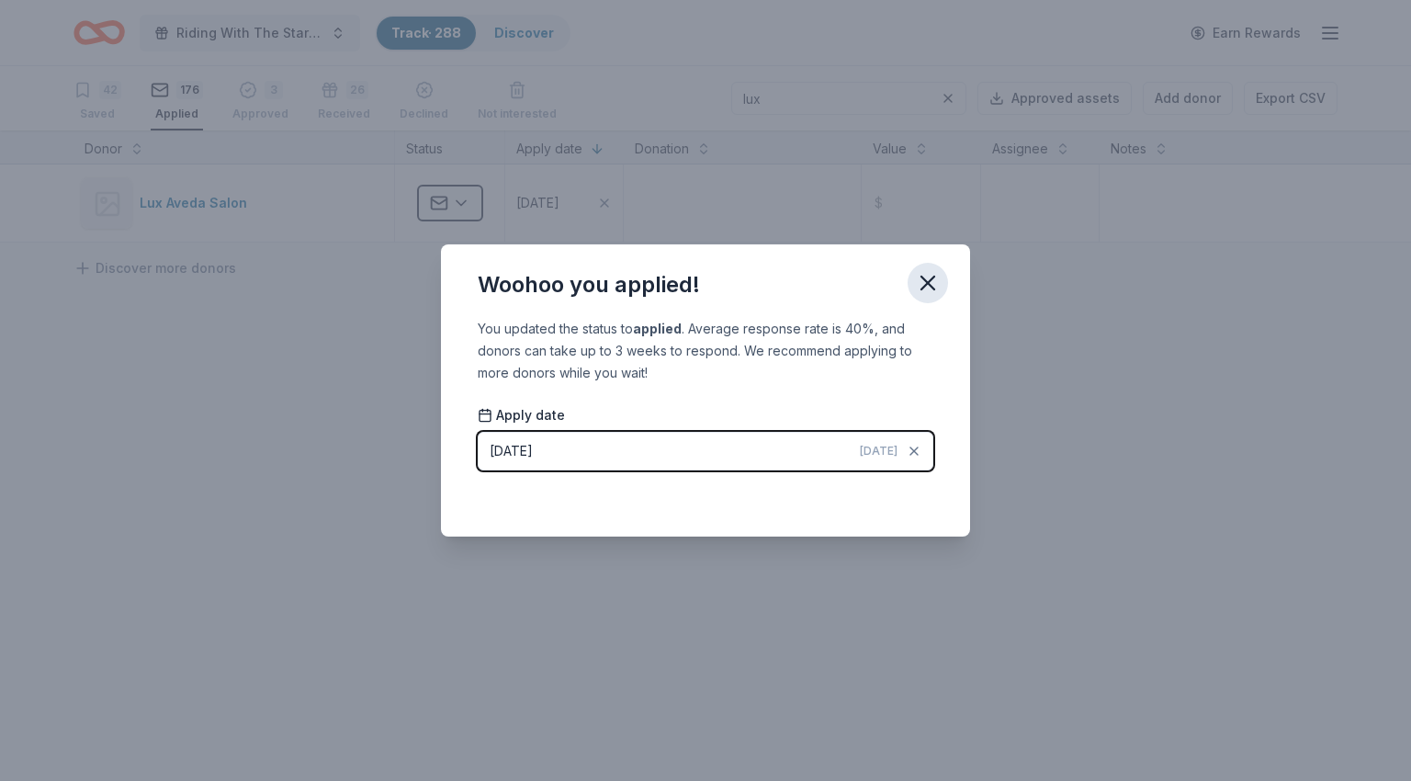
click at [918, 278] on icon "button" at bounding box center [928, 283] width 26 height 26
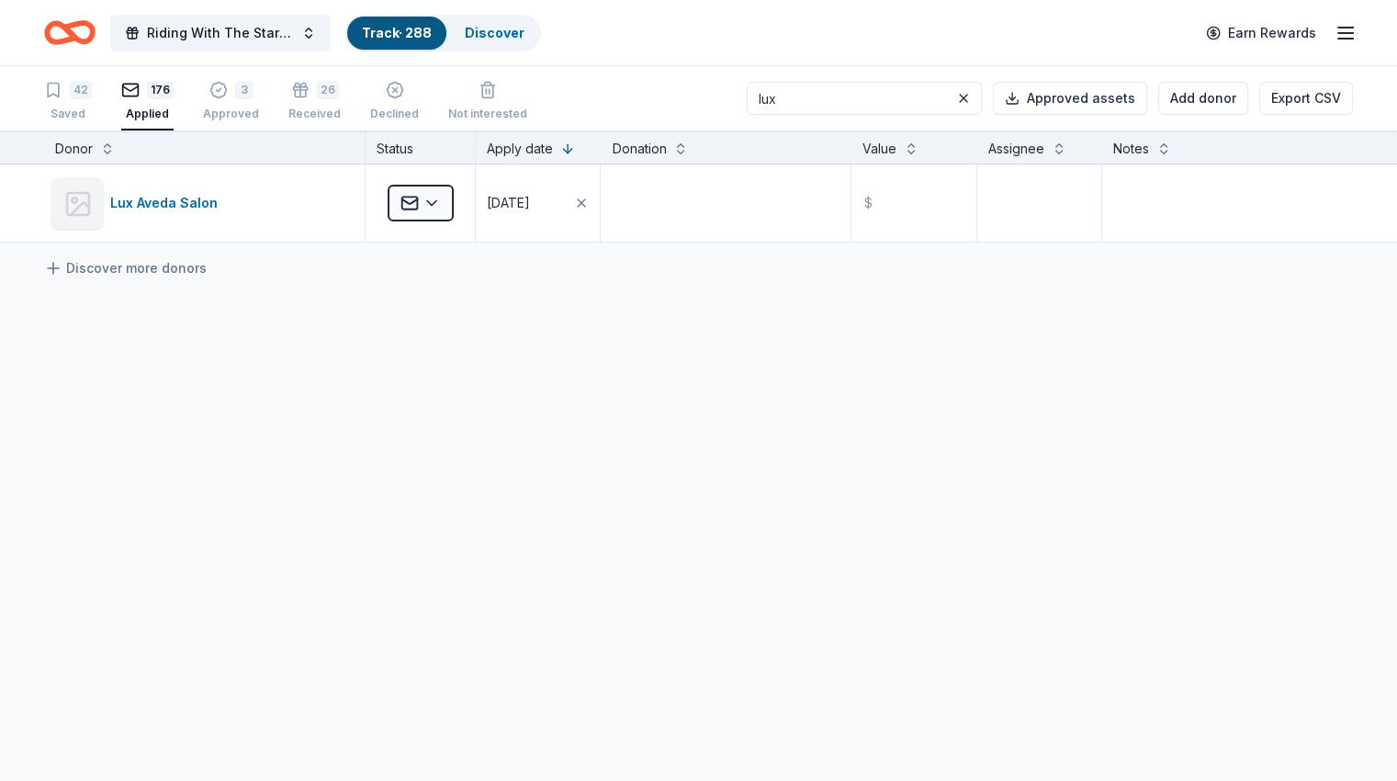
click at [875, 90] on input "lux" at bounding box center [864, 98] width 235 height 33
click at [875, 91] on input "lux" at bounding box center [864, 98] width 235 height 33
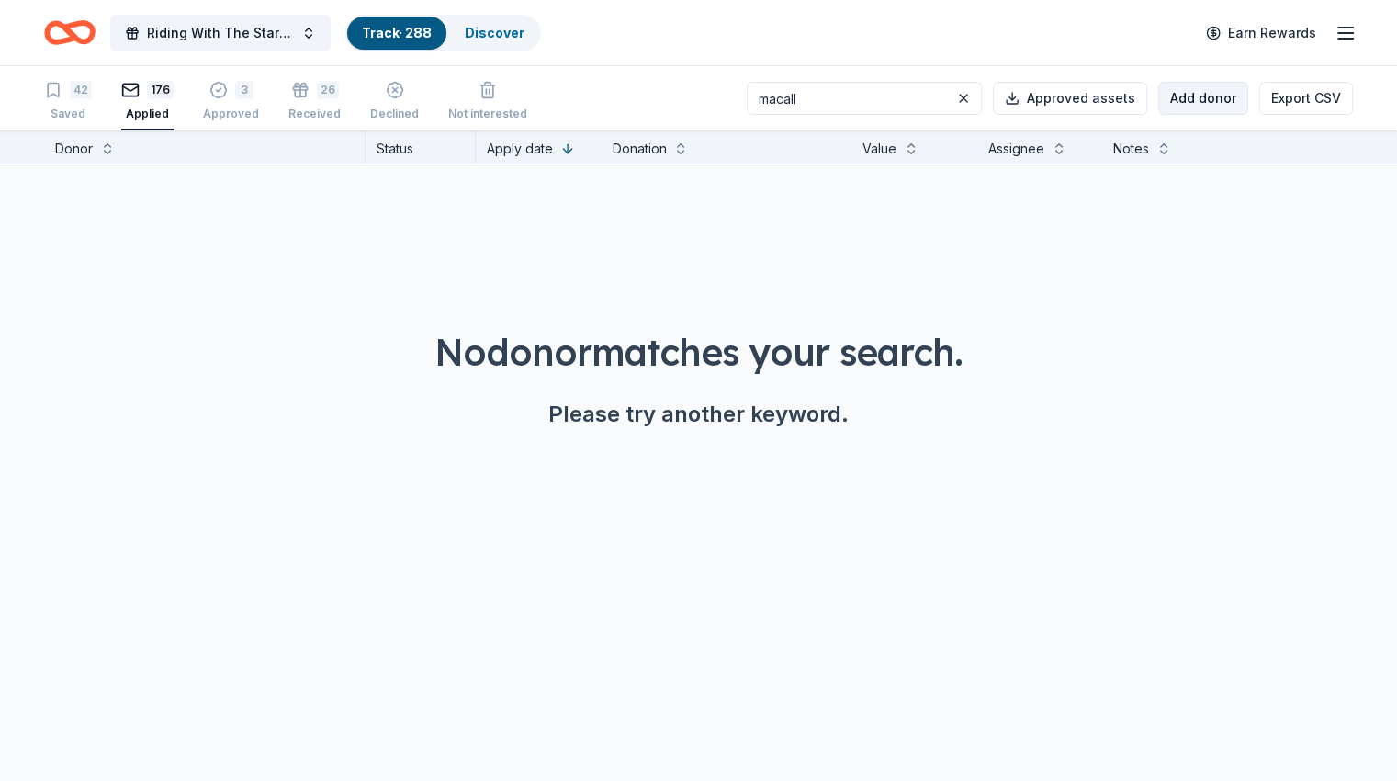
type input "macall"
click at [1164, 97] on button "Add donor" at bounding box center [1203, 98] width 90 height 33
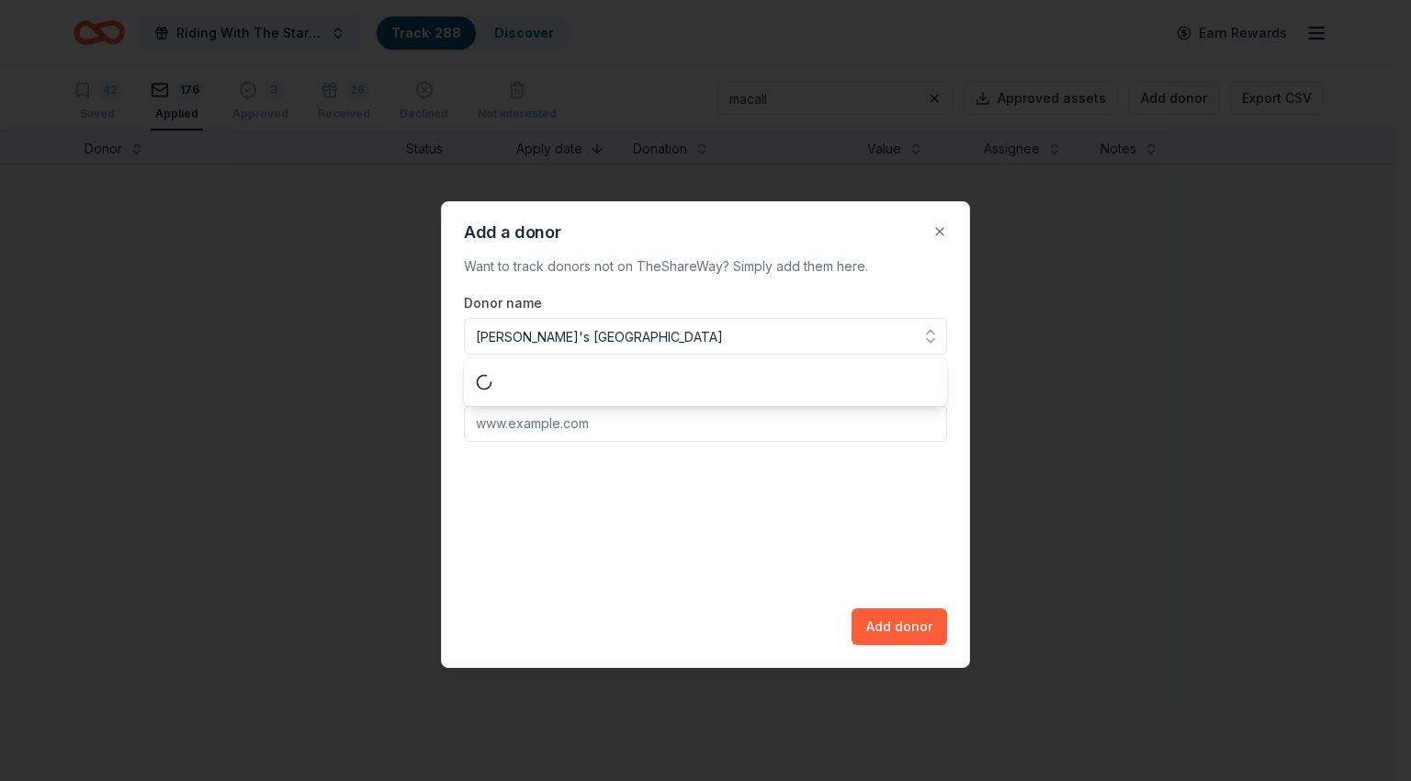
type input "[PERSON_NAME]'s [GEOGRAPHIC_DATA]"
paste input "[URL][DOMAIN_NAME]"
type input "[URL][DOMAIN_NAME]"
click at [897, 631] on button "Add donor" at bounding box center [899, 626] width 96 height 37
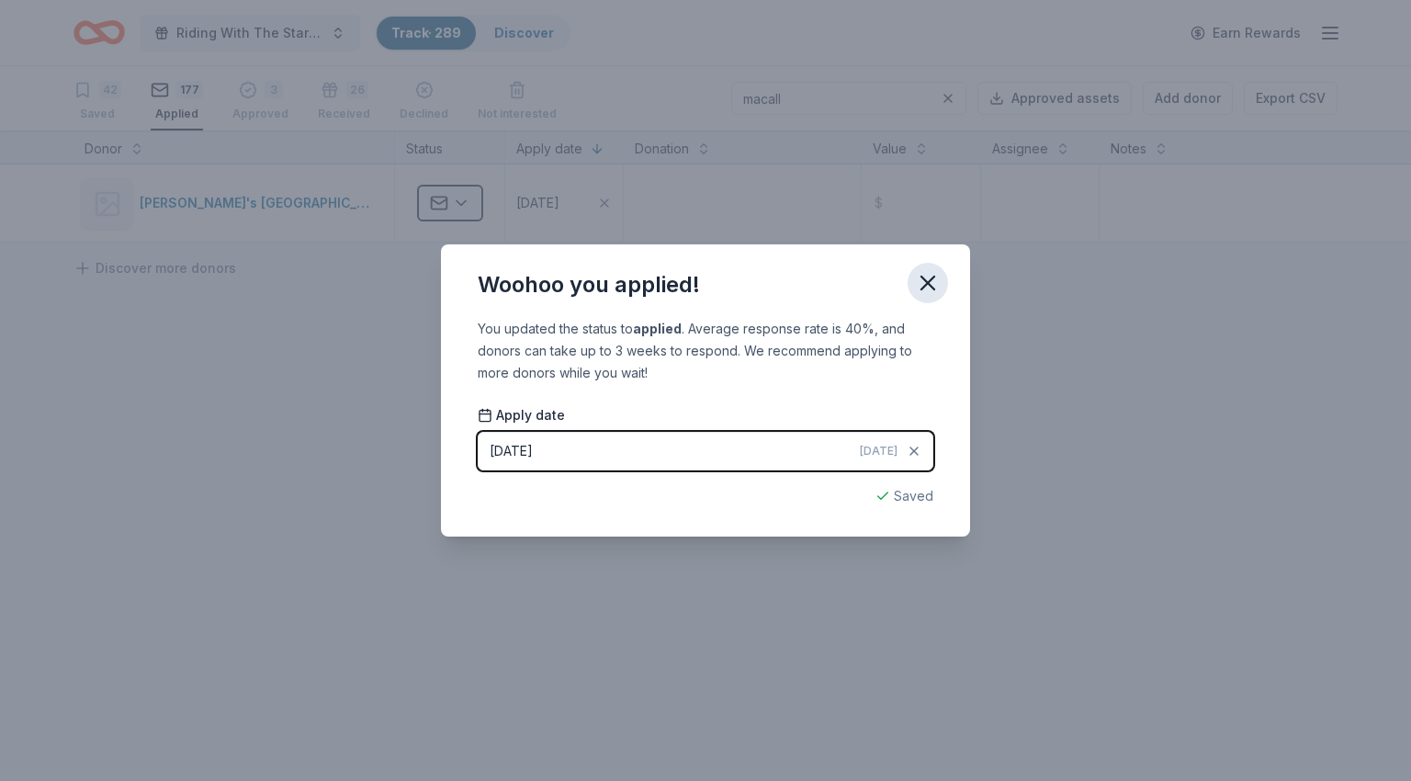
click at [931, 286] on icon "button" at bounding box center [927, 282] width 13 height 13
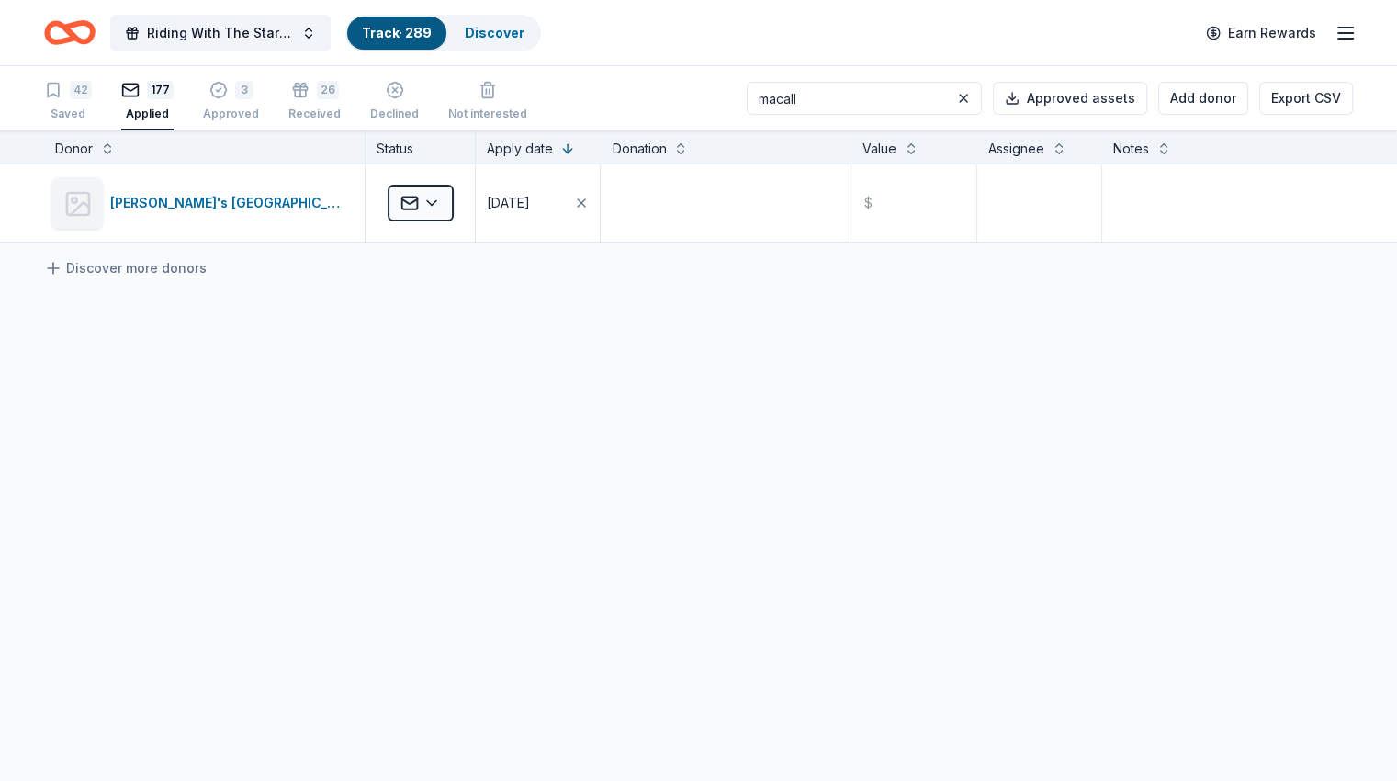
click at [863, 96] on input "macall" at bounding box center [864, 98] width 235 height 33
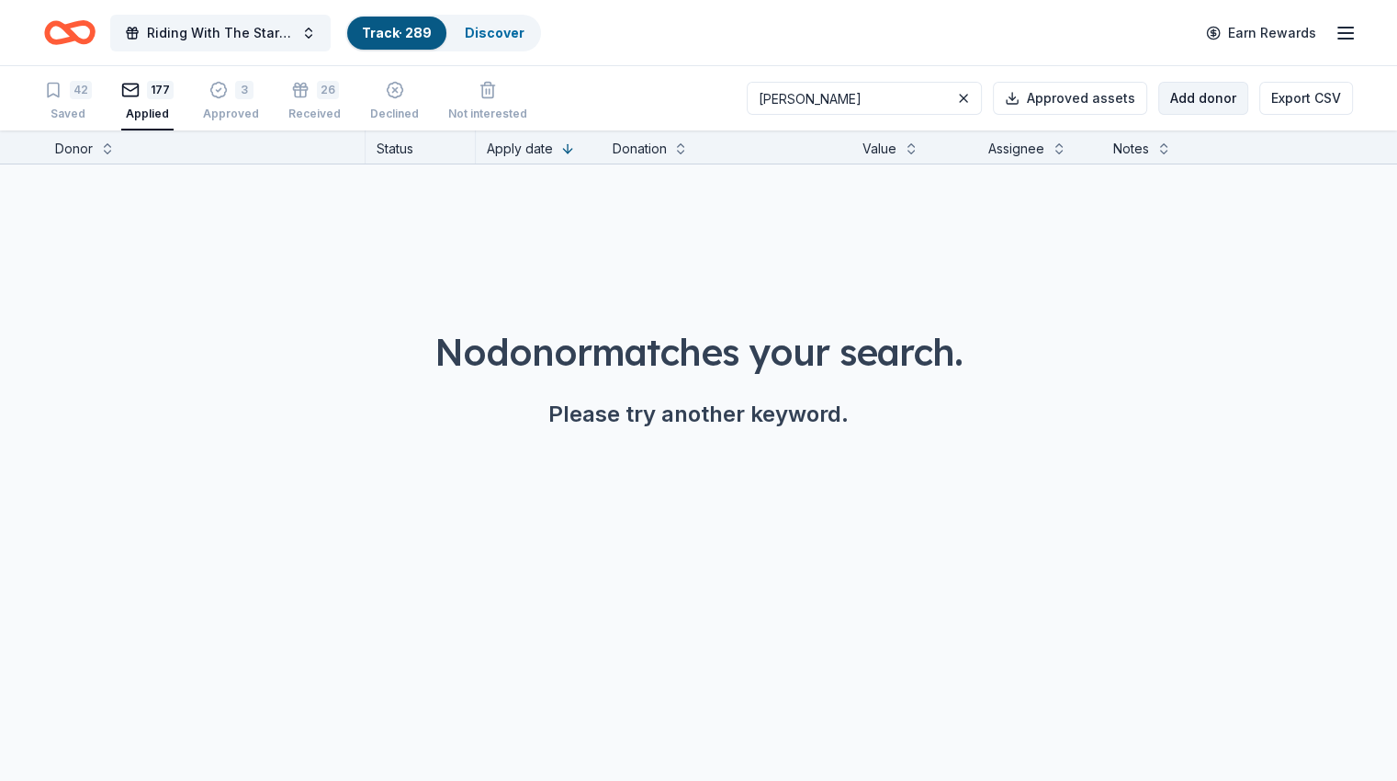
type input "[PERSON_NAME]"
click at [1158, 103] on button "Add donor" at bounding box center [1203, 98] width 90 height 33
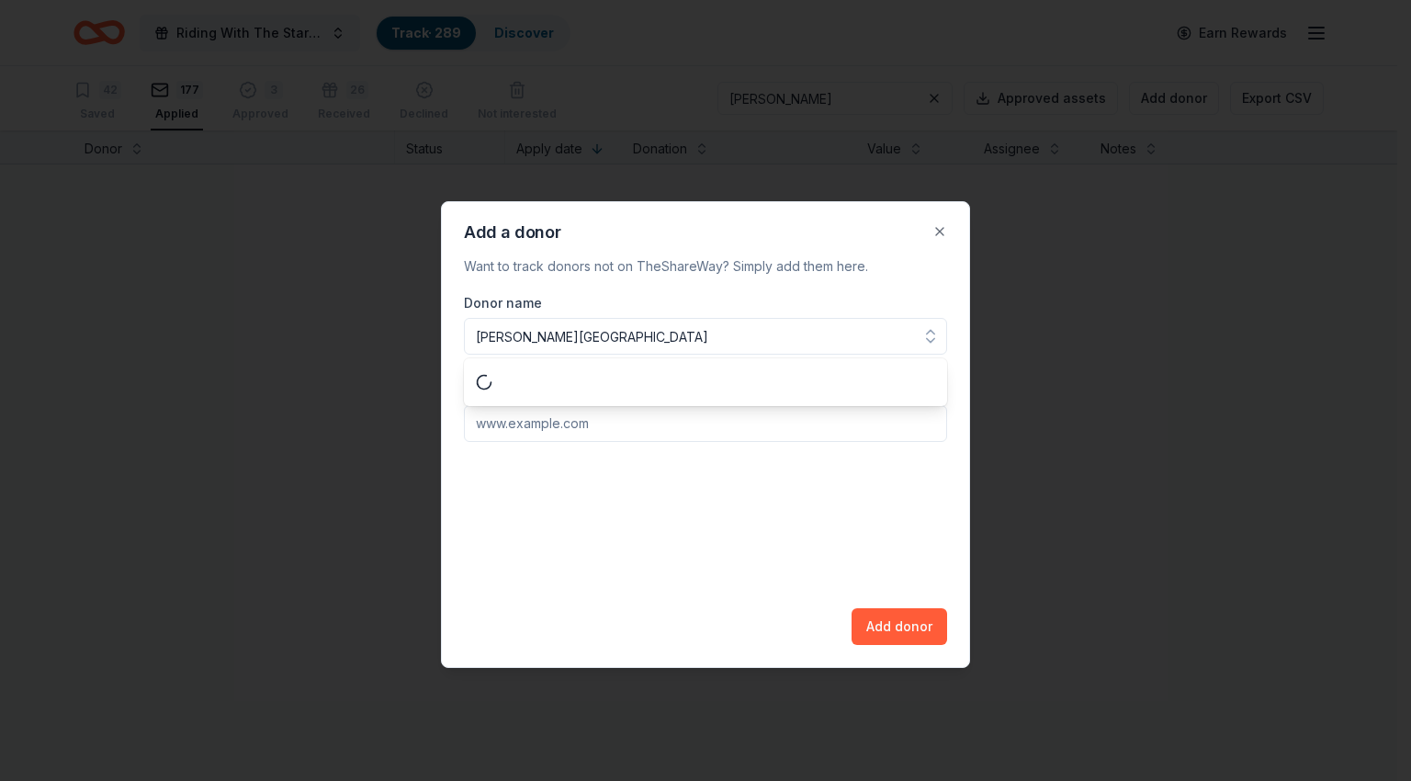
type input "[PERSON_NAME] Resorts"
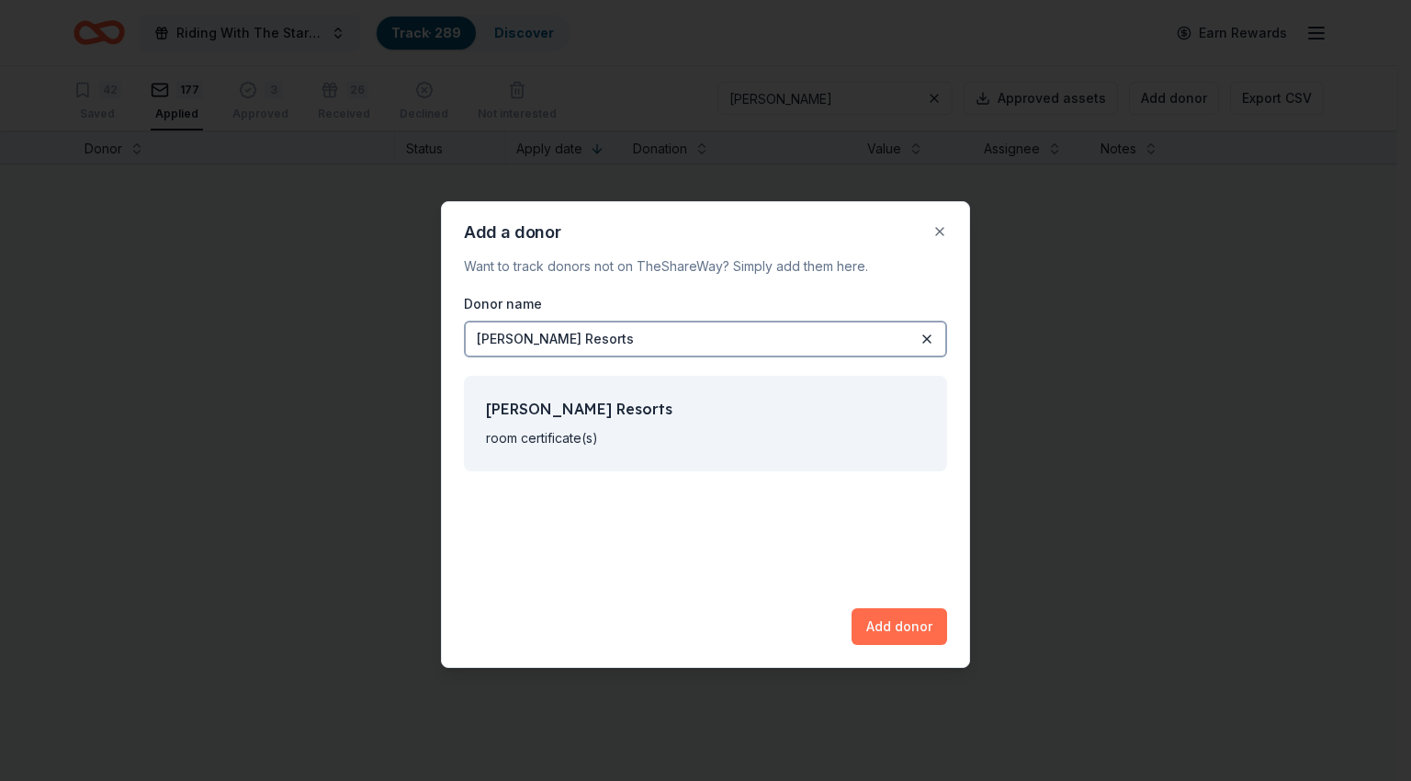
click at [922, 637] on button "Add donor" at bounding box center [899, 626] width 96 height 37
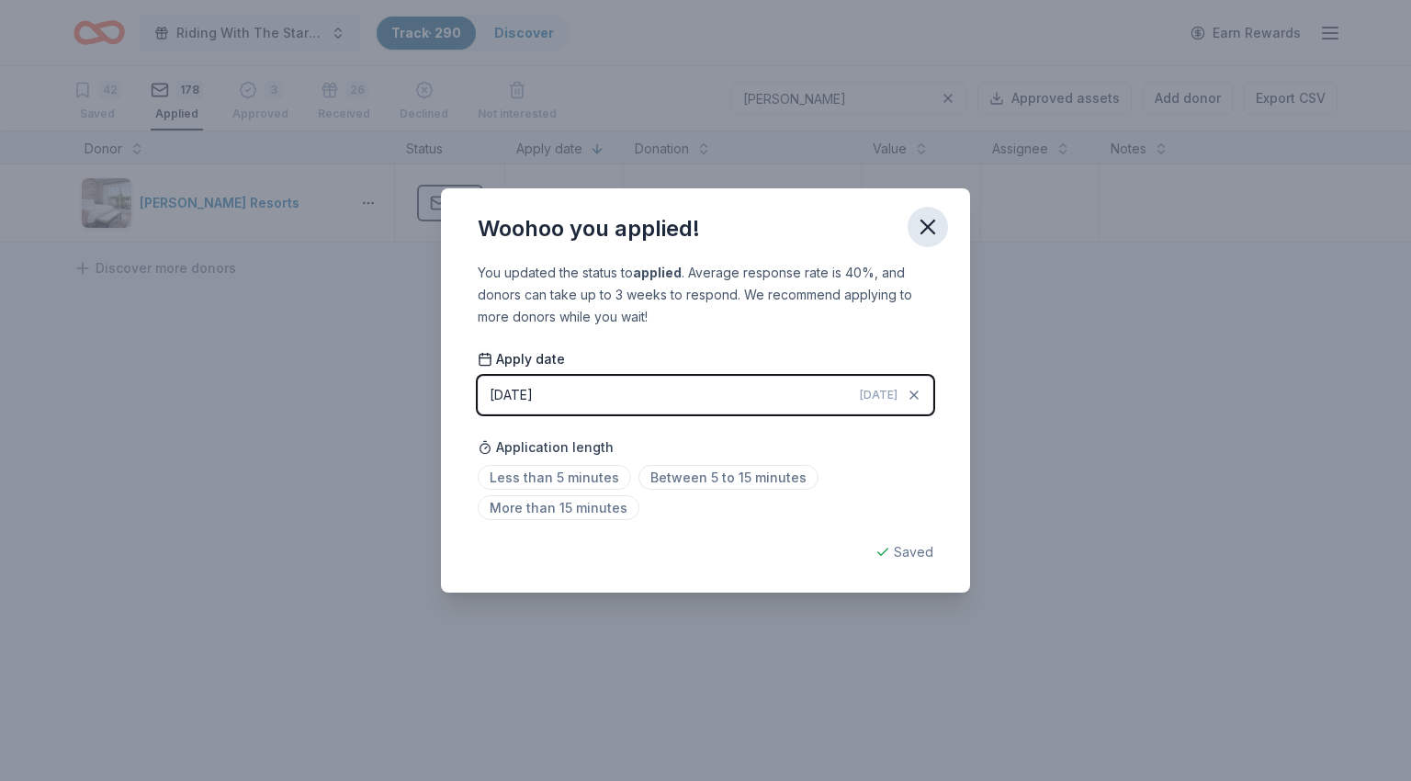
click at [937, 233] on icon "button" at bounding box center [928, 227] width 26 height 26
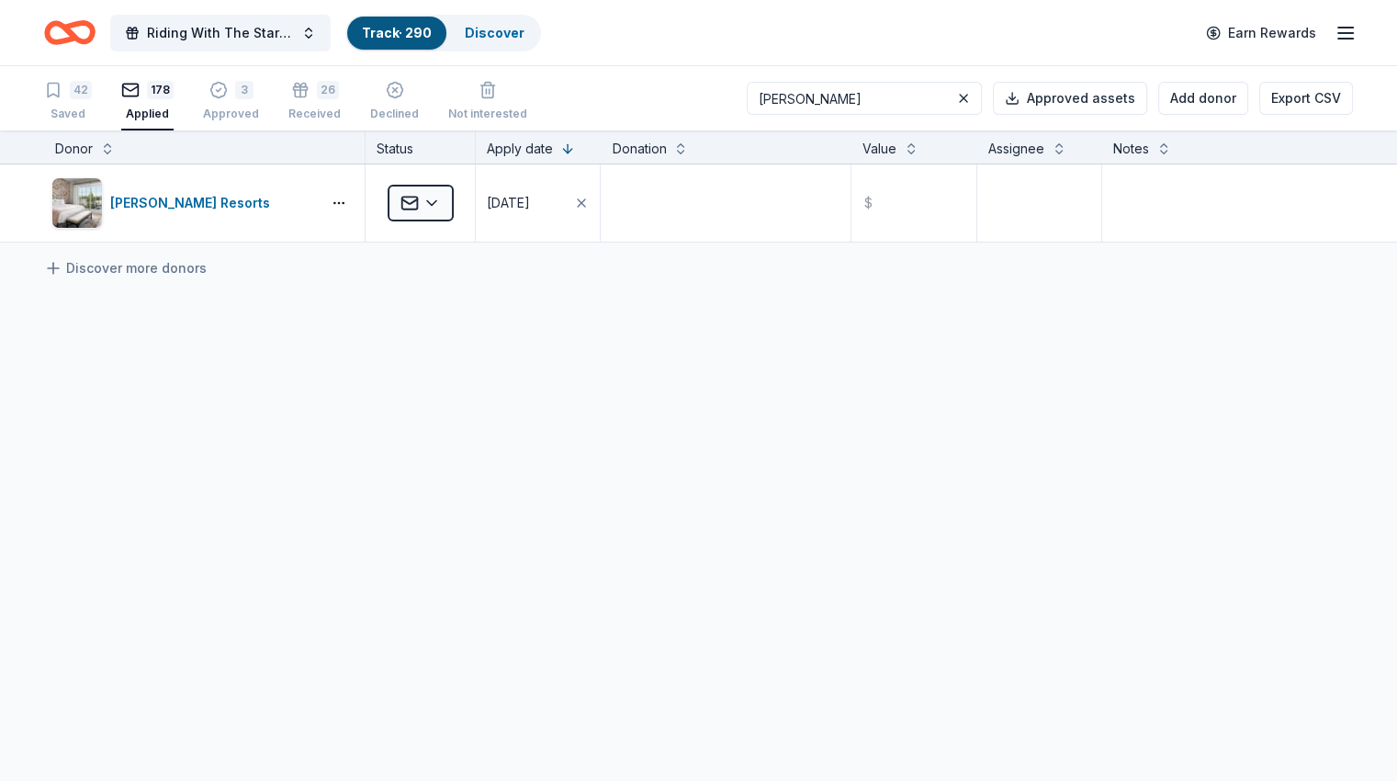
click at [890, 93] on input "[PERSON_NAME]" at bounding box center [864, 98] width 235 height 33
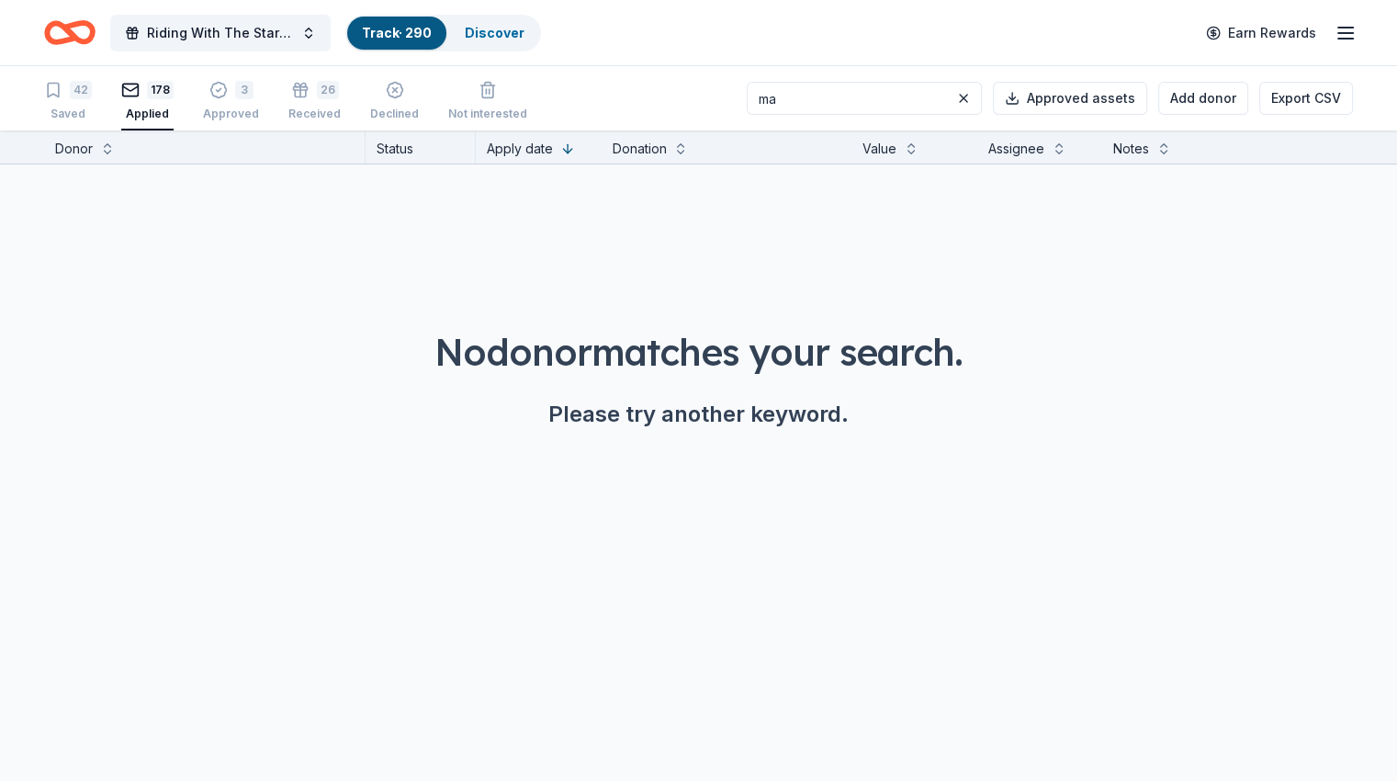
type input "m"
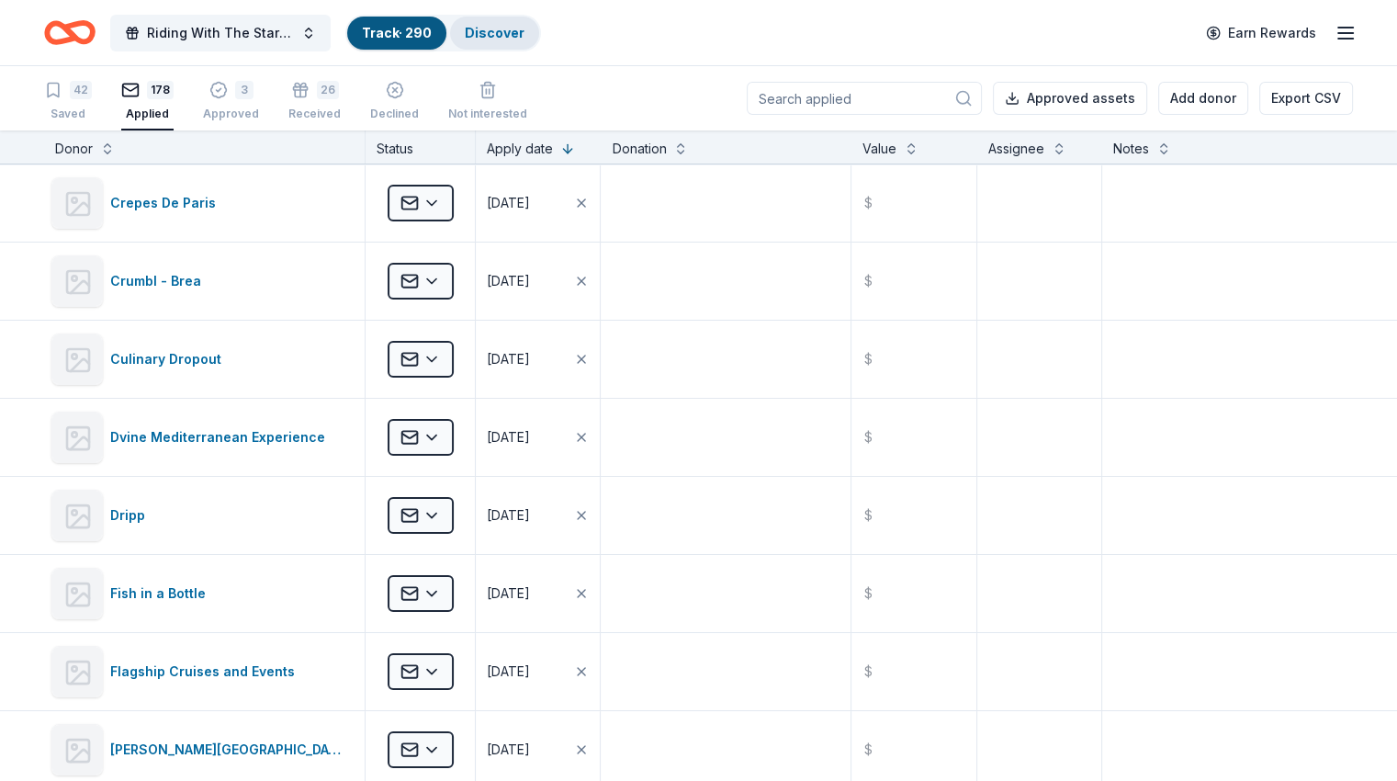
click at [524, 38] on link "Discover" at bounding box center [495, 33] width 60 height 16
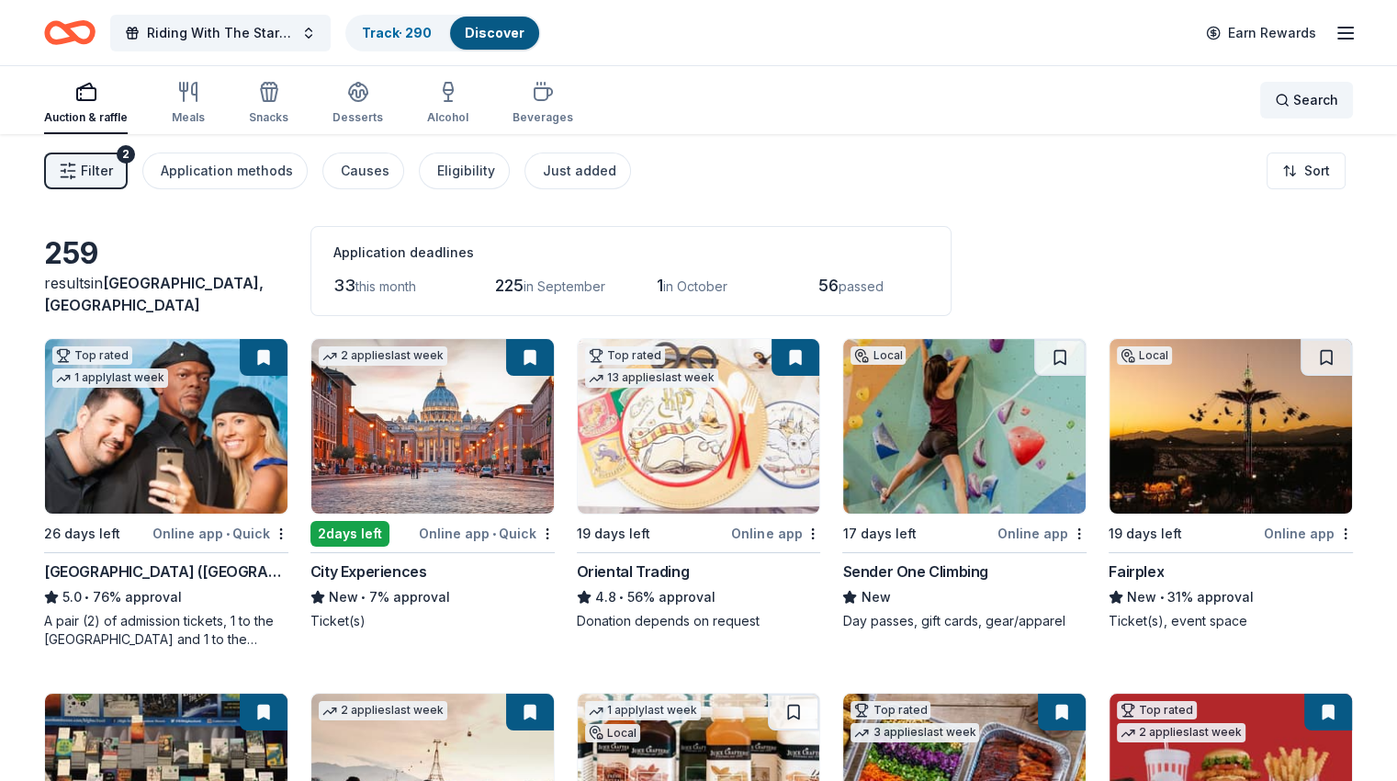
click at [1293, 97] on span "Search" at bounding box center [1315, 100] width 45 height 22
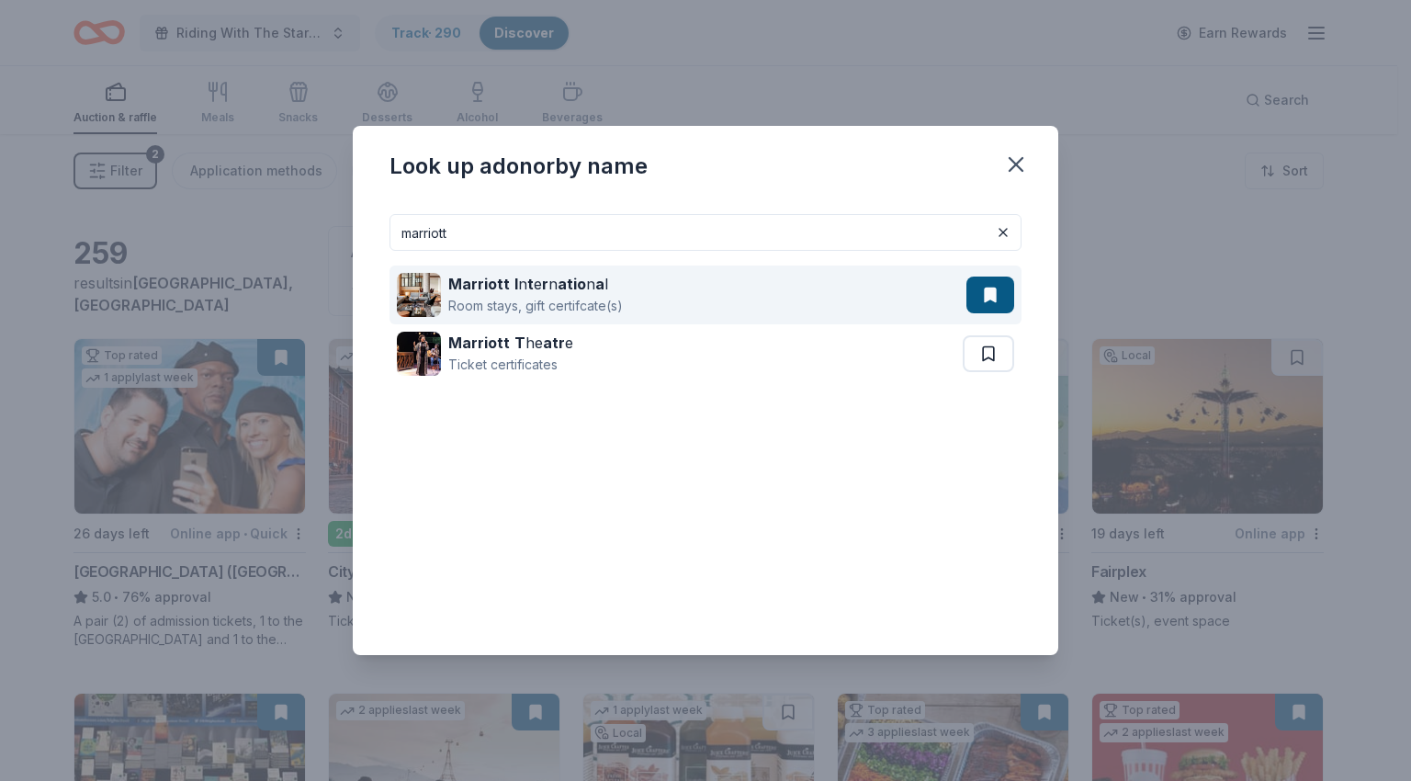
type input "marriott"
click at [507, 296] on div "Room stays, gift certifcate(s)" at bounding box center [535, 306] width 174 height 22
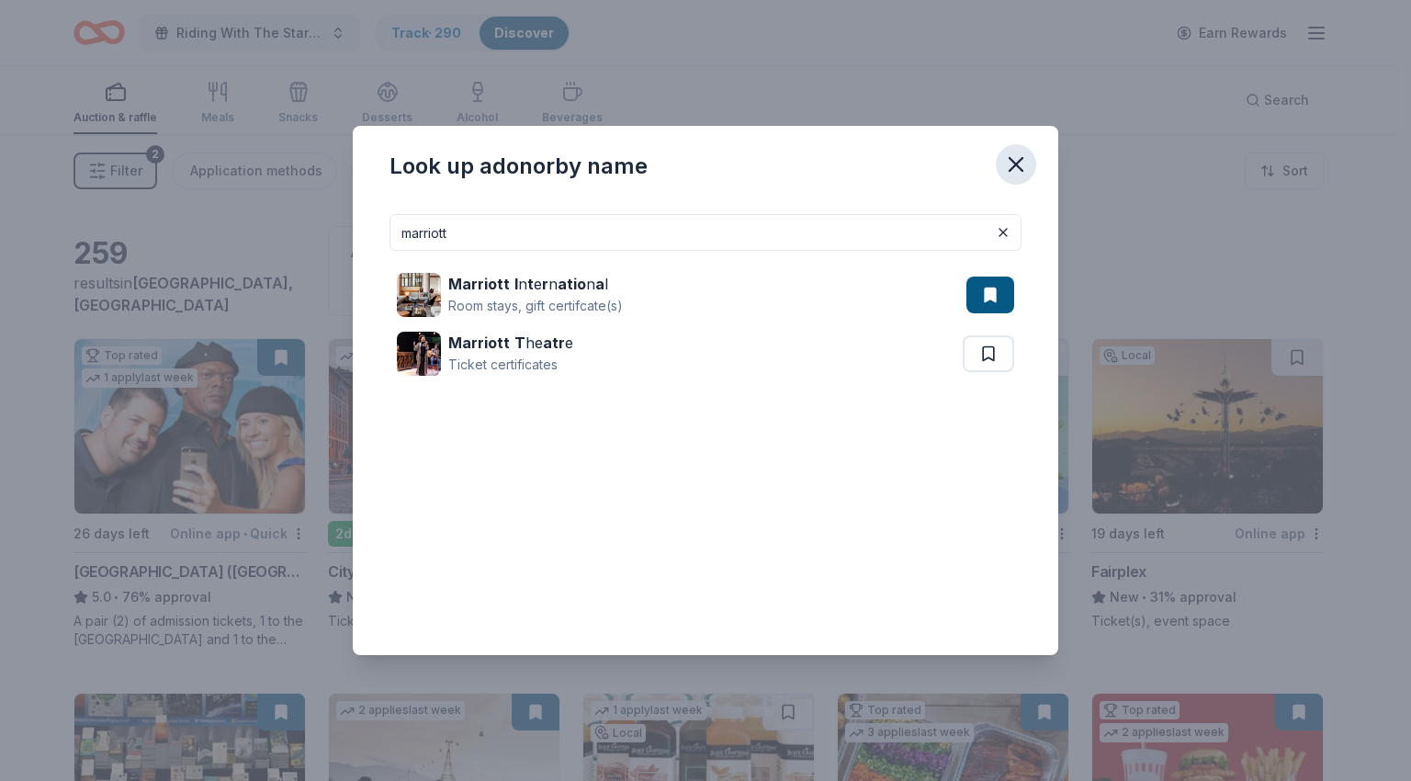
click at [1013, 163] on icon "button" at bounding box center [1015, 164] width 13 height 13
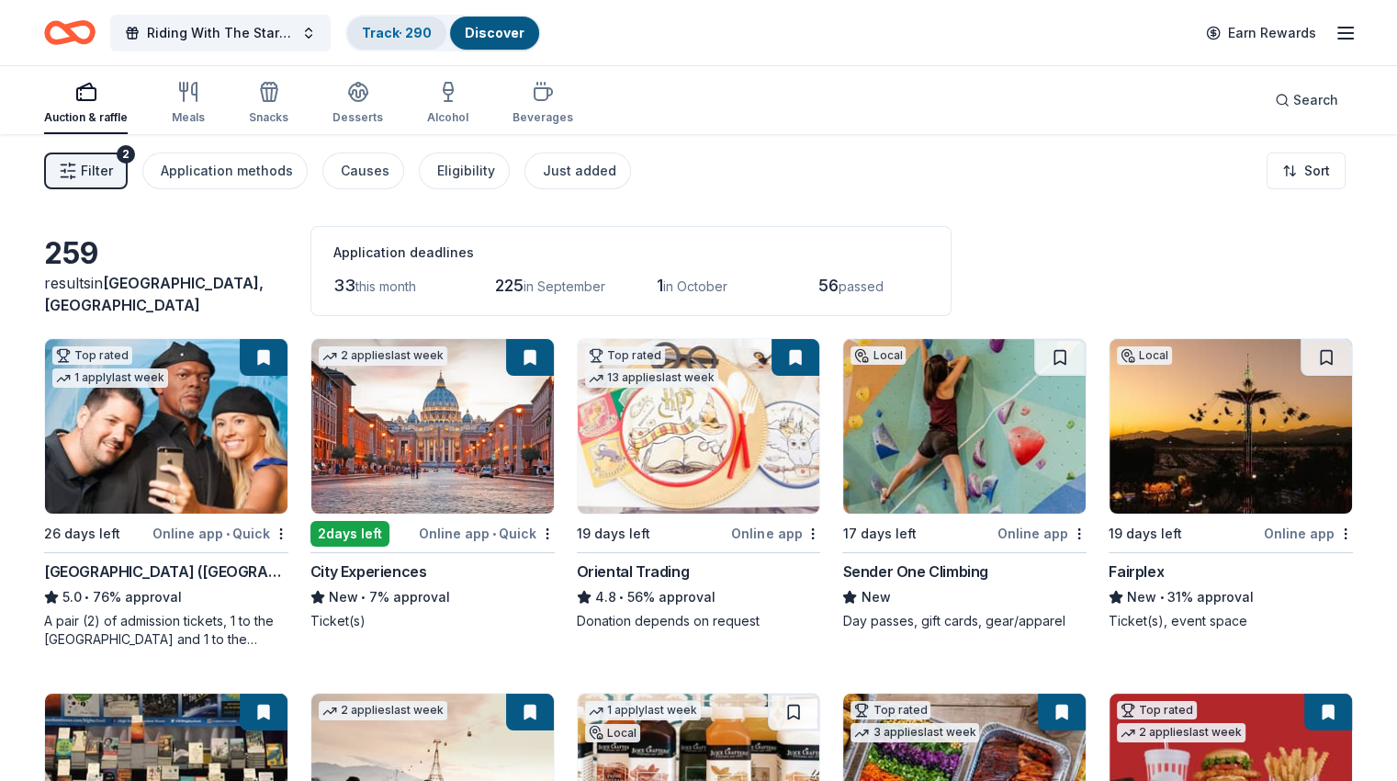
click at [424, 34] on link "Track · 290" at bounding box center [397, 33] width 70 height 16
click at [416, 28] on link "Track · 290" at bounding box center [397, 33] width 70 height 16
click at [432, 39] on link "Track · 290" at bounding box center [397, 33] width 70 height 16
click at [438, 26] on div "Track · 290" at bounding box center [396, 33] width 99 height 33
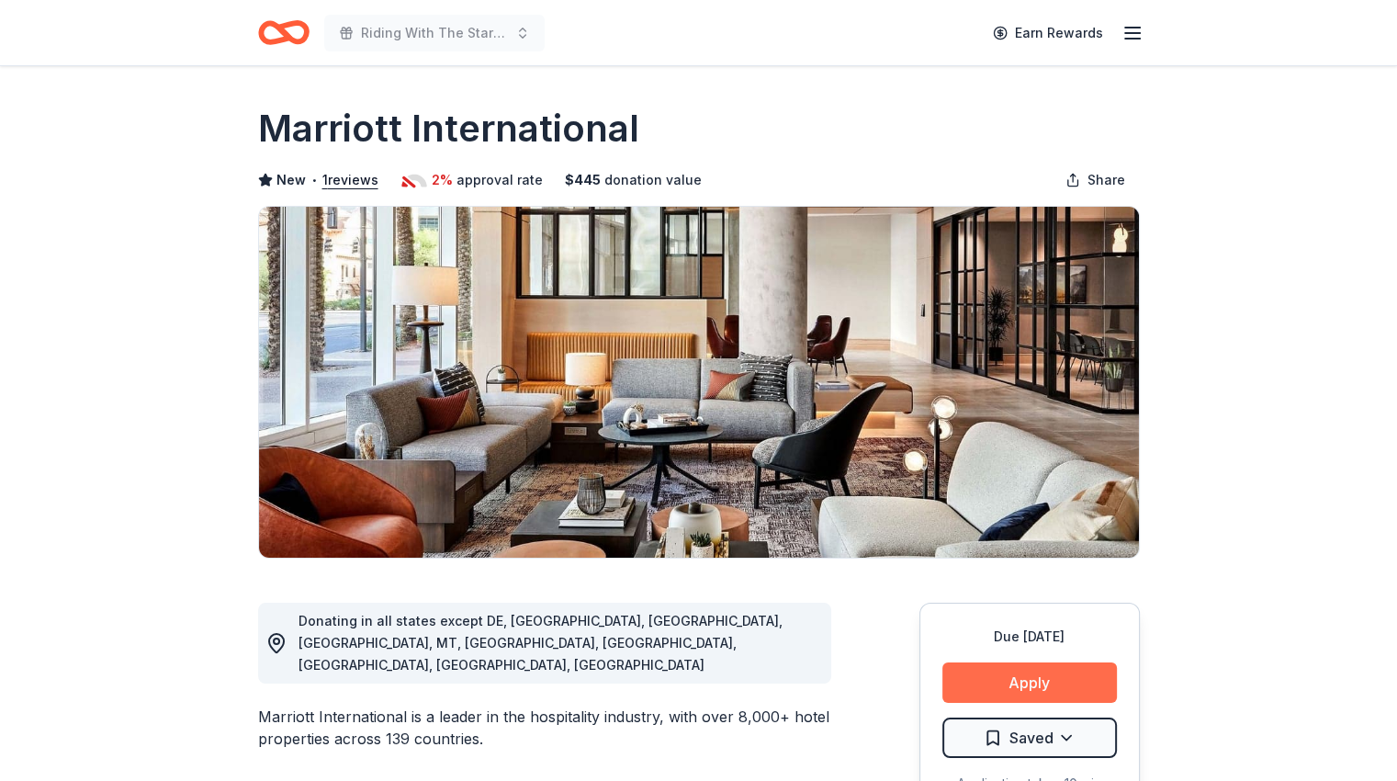
click at [1041, 692] on button "Apply" at bounding box center [1029, 682] width 174 height 40
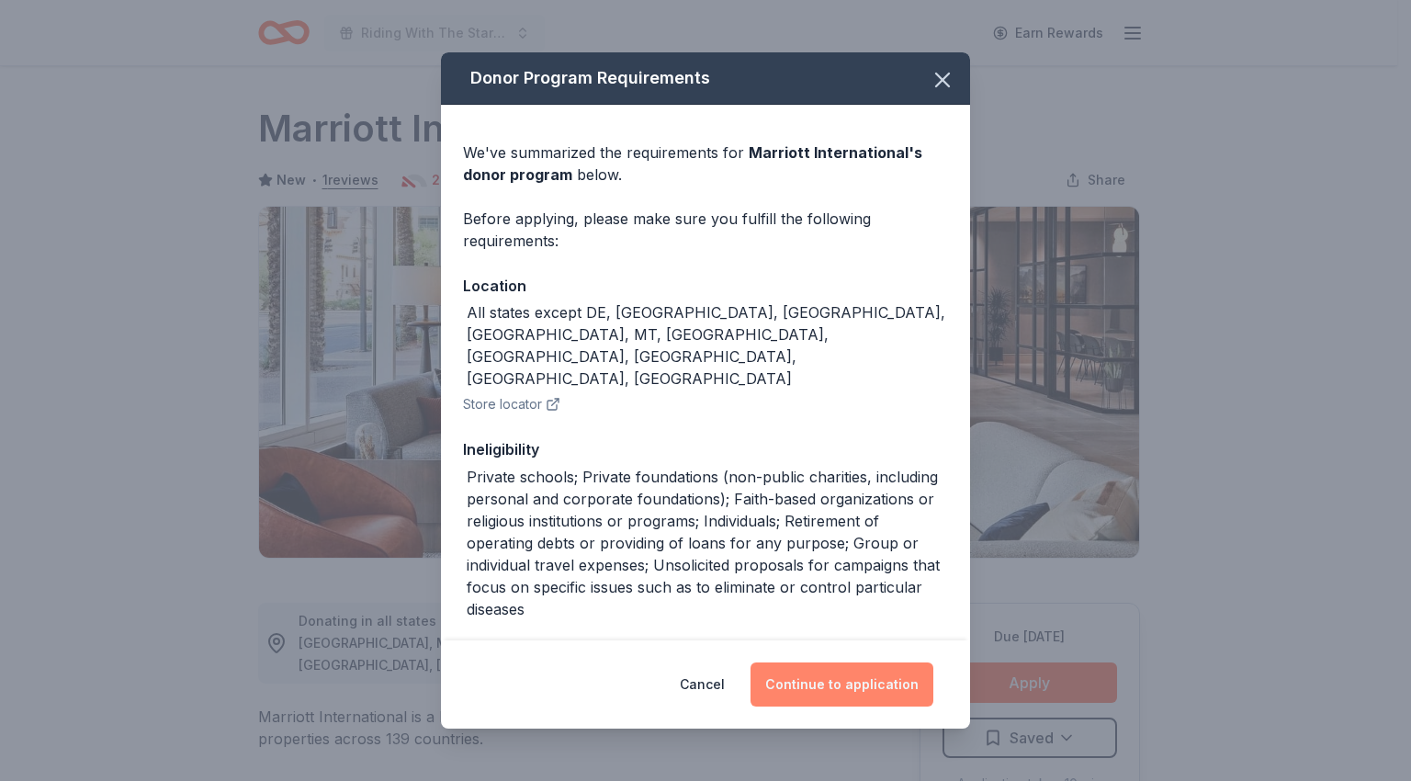
click at [849, 691] on button "Continue to application" at bounding box center [841, 684] width 183 height 44
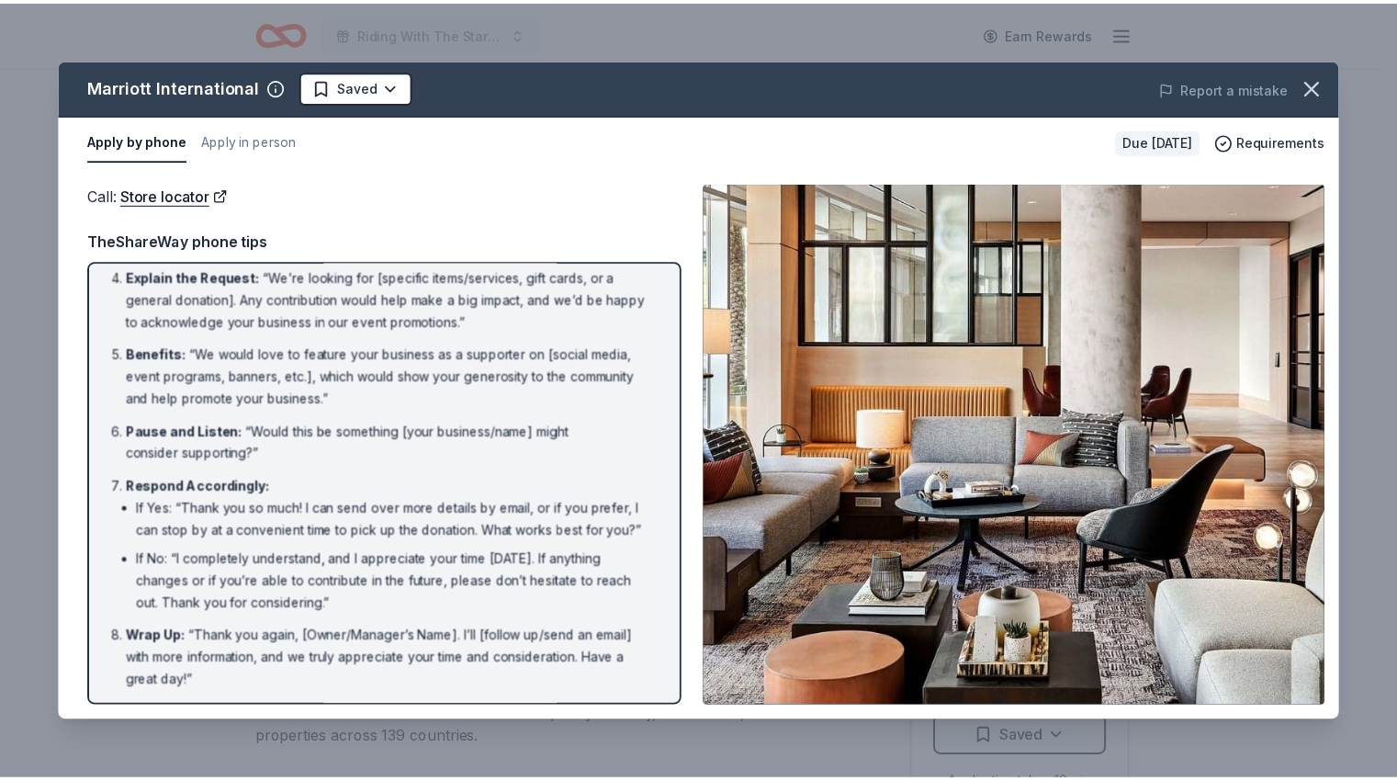
scroll to position [242, 0]
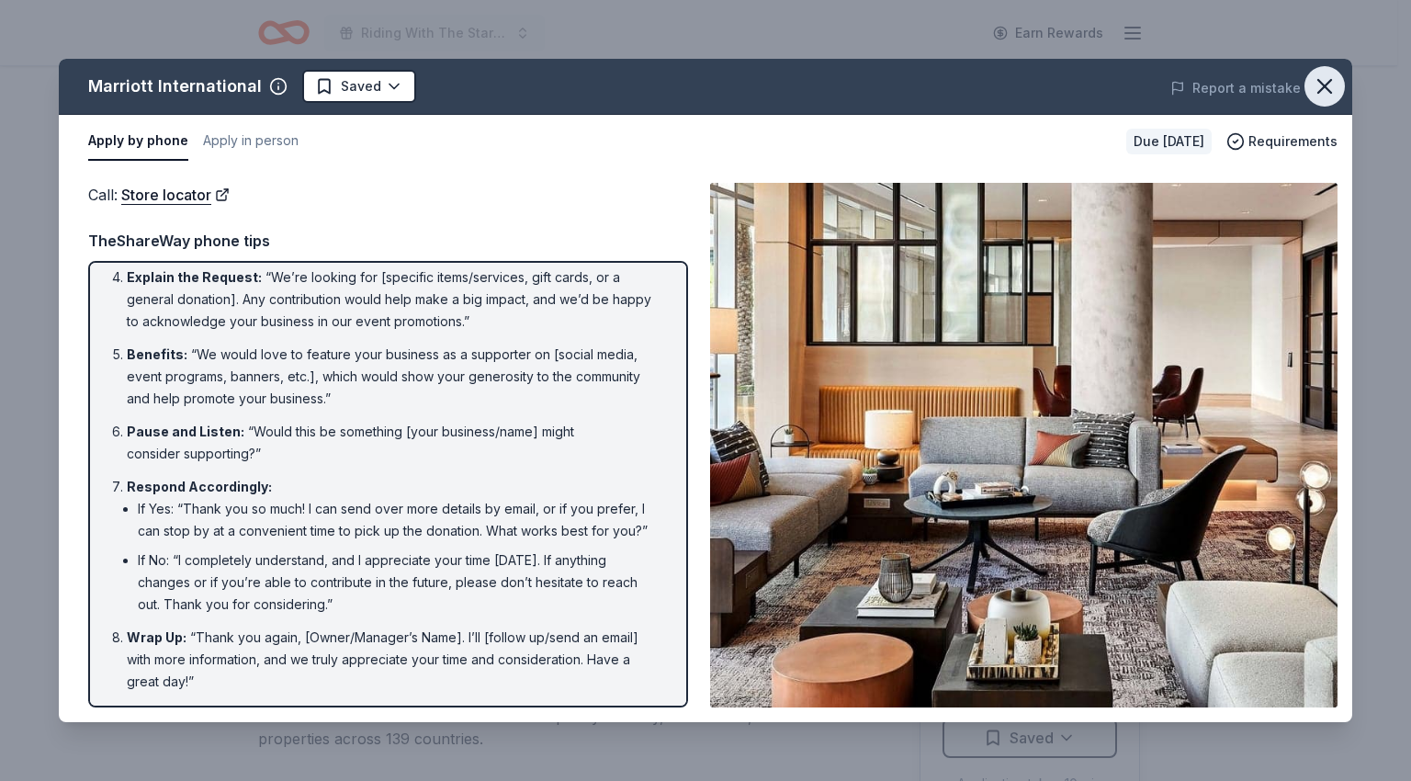
click at [1328, 101] on button "button" at bounding box center [1324, 86] width 40 height 40
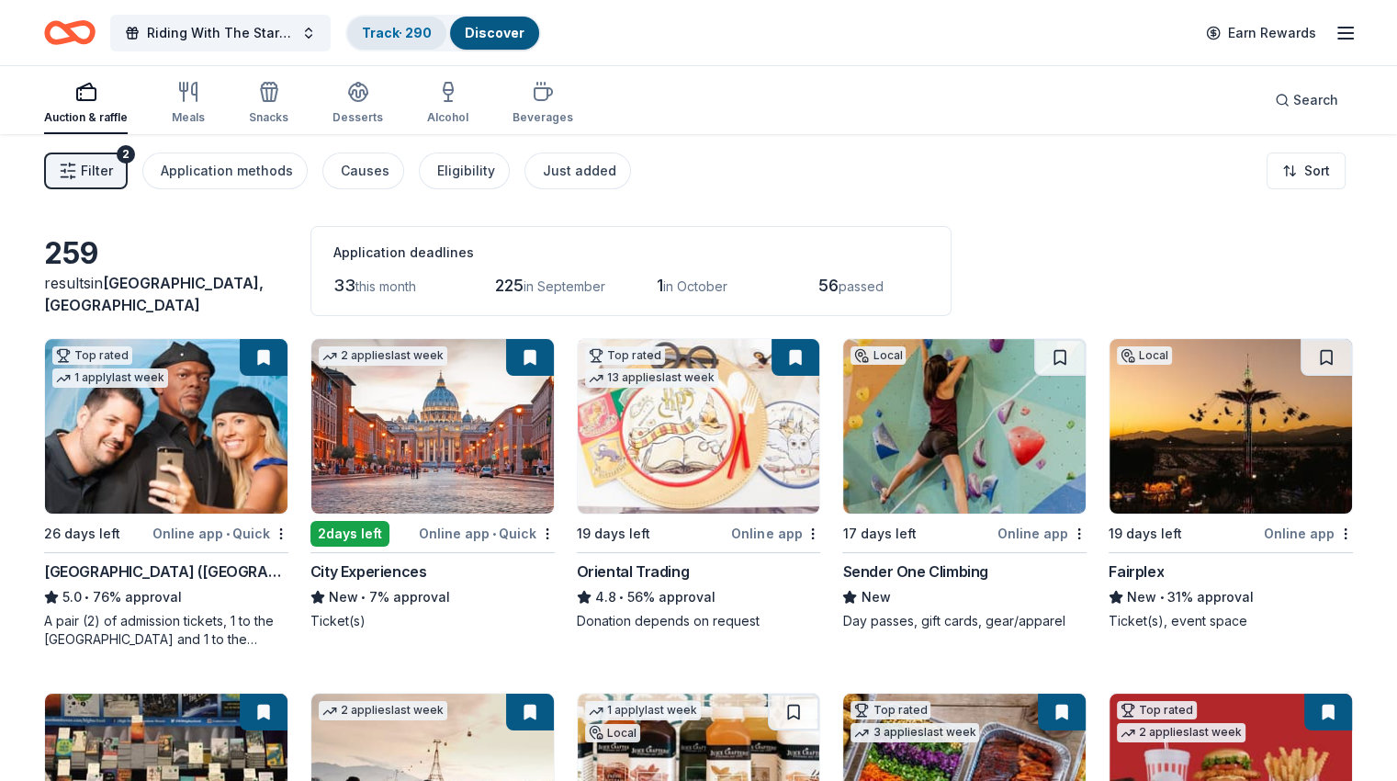
click at [432, 38] on link "Track · 290" at bounding box center [397, 33] width 70 height 16
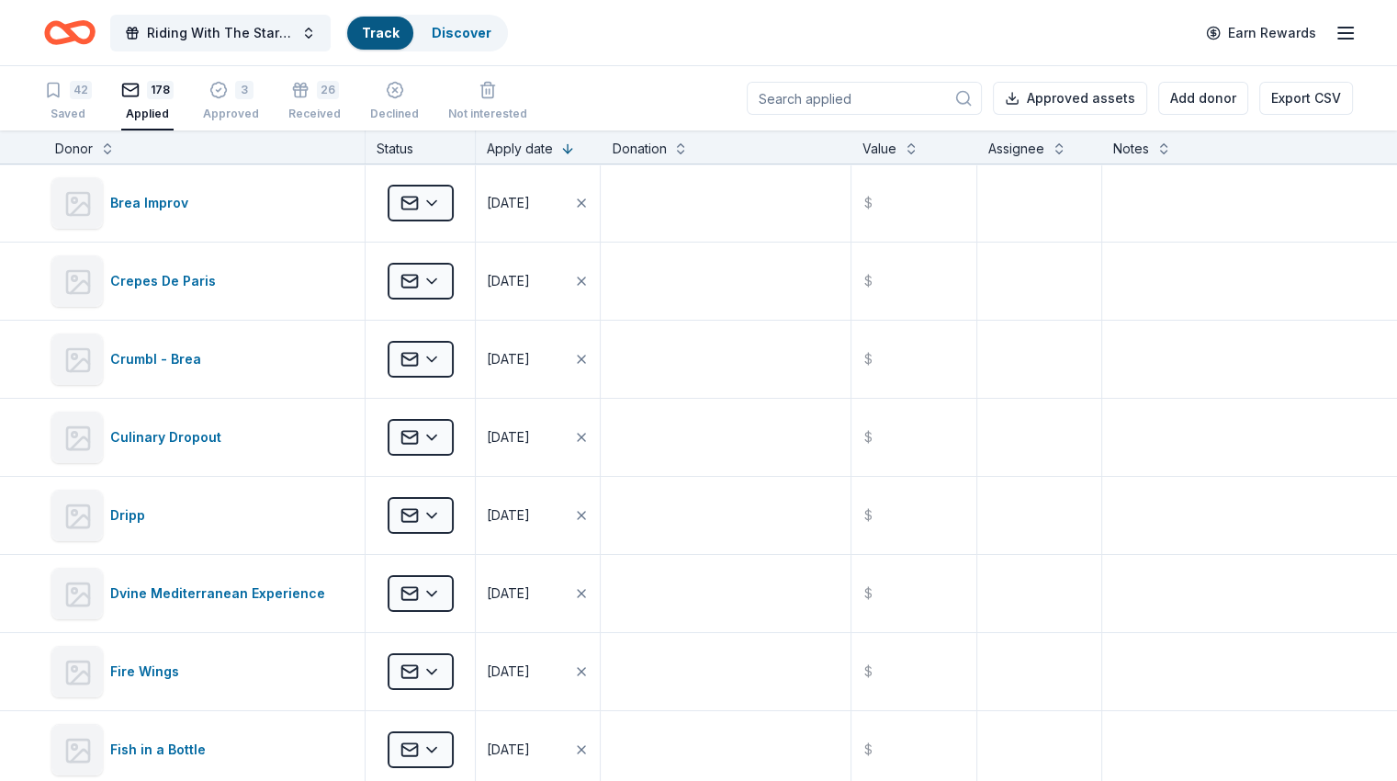
click at [885, 100] on input at bounding box center [864, 98] width 235 height 33
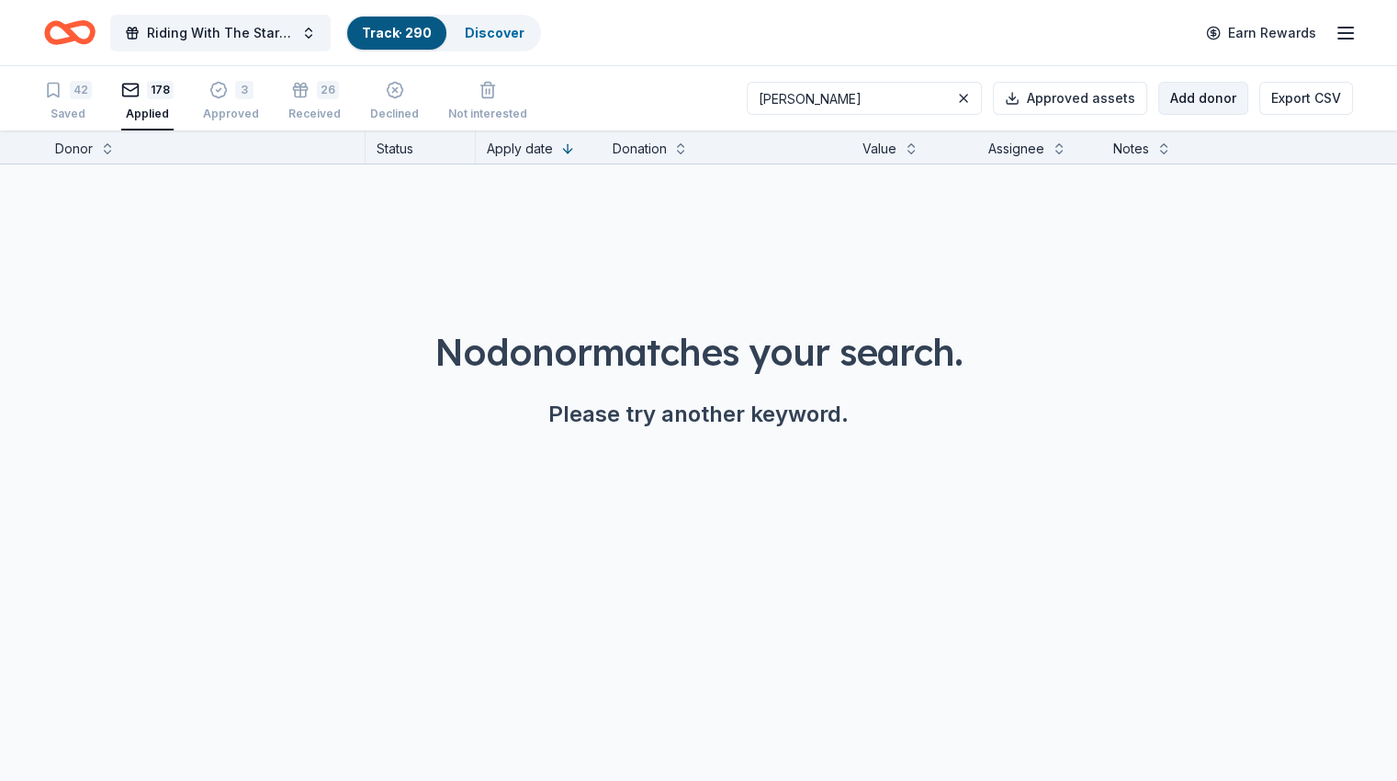
type input "mastro"
click at [1185, 93] on button "Add donor" at bounding box center [1203, 98] width 90 height 33
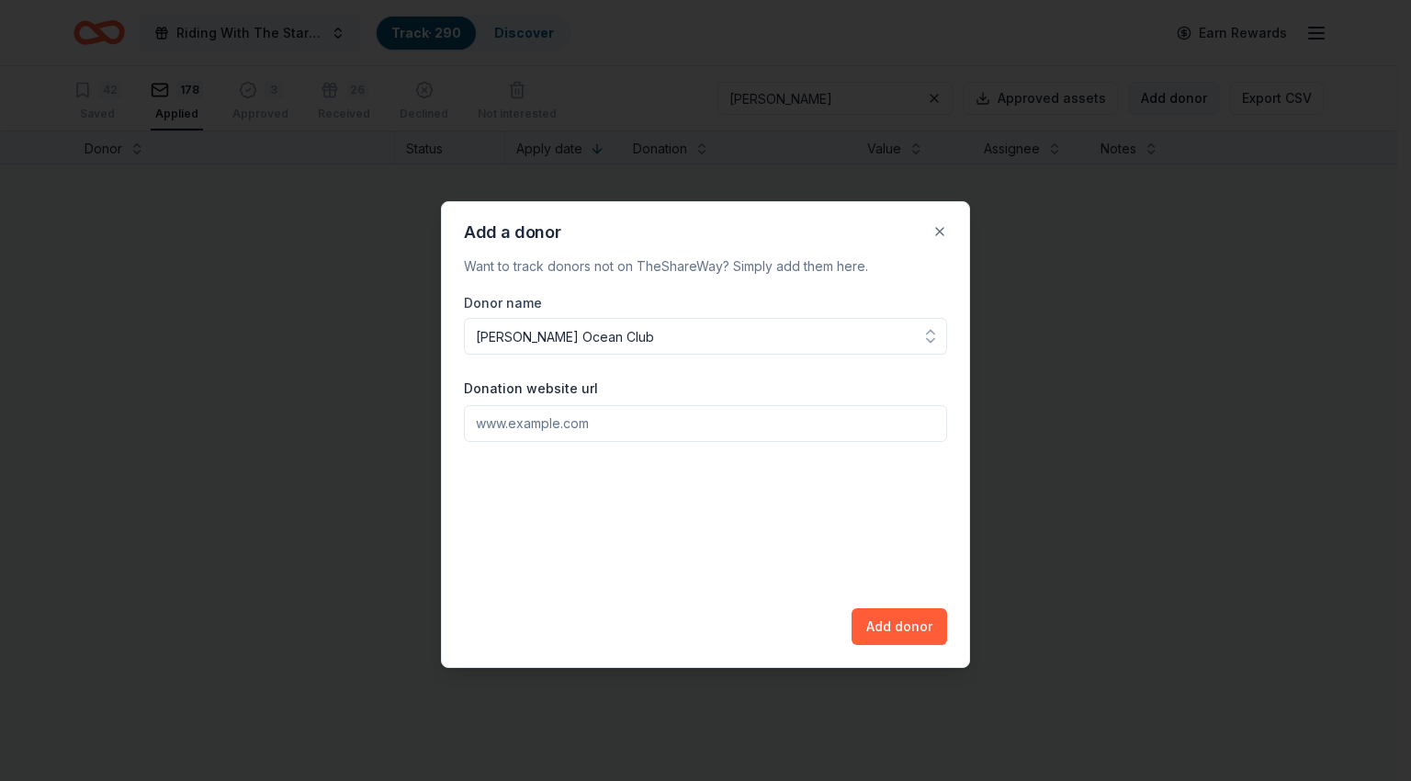
type input "Mastro's Ocean Club"
paste input "https://www.mastrosrestaurants.com/location/mastros-ocean-club-newport-beach/"
type input "https://www.mastrosrestaurants.com/location/mastros-ocean-club-newport-beach/"
click at [907, 624] on button "Add donor" at bounding box center [899, 626] width 96 height 37
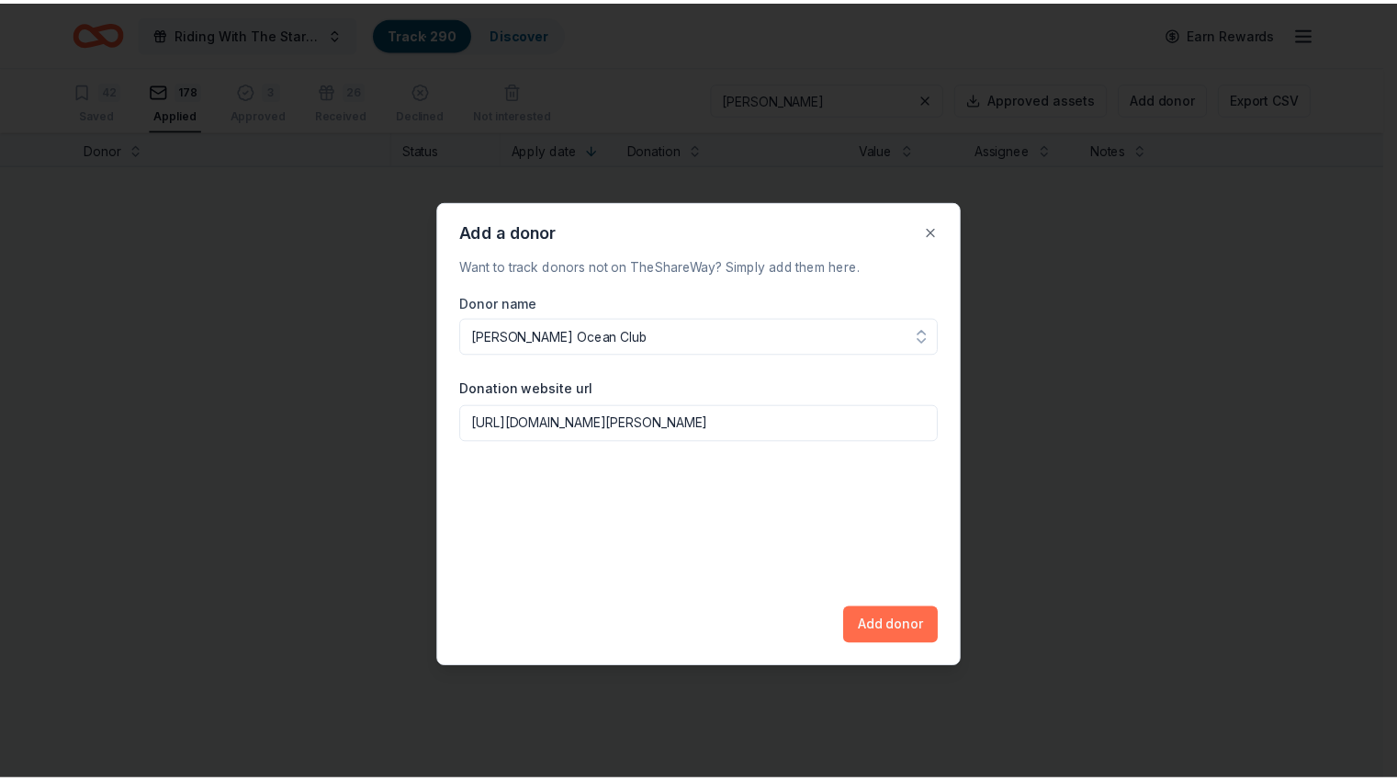
scroll to position [0, 0]
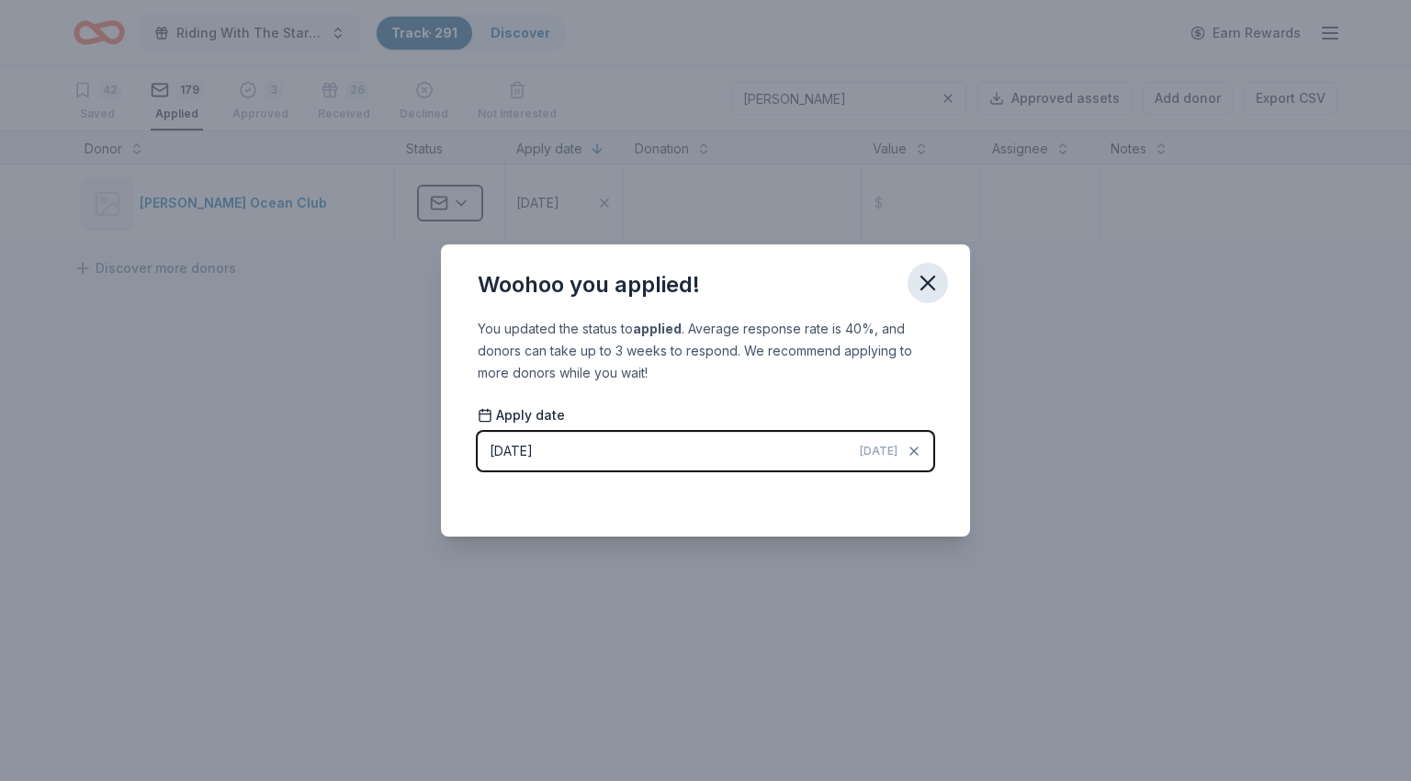
click at [933, 276] on icon "button" at bounding box center [927, 282] width 13 height 13
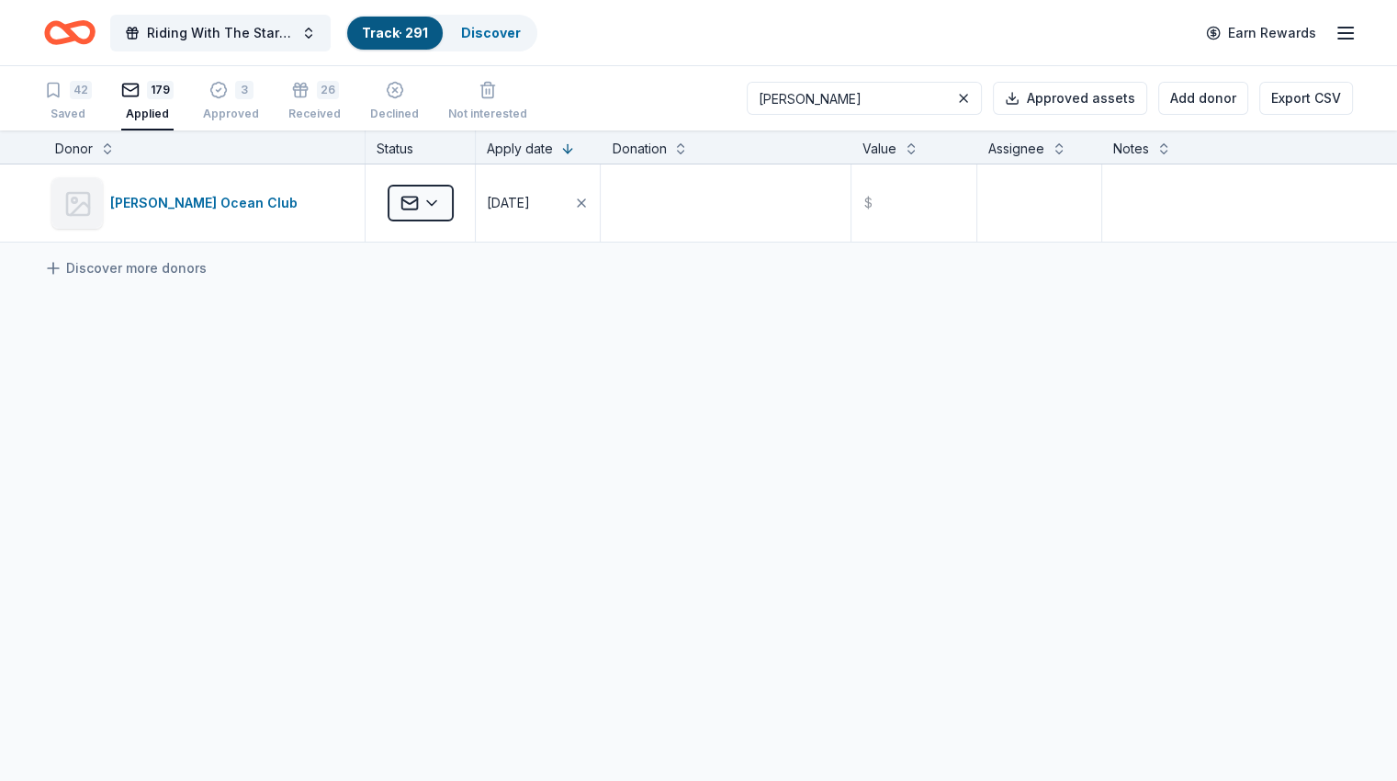
click at [834, 87] on input "mastro" at bounding box center [864, 98] width 235 height 33
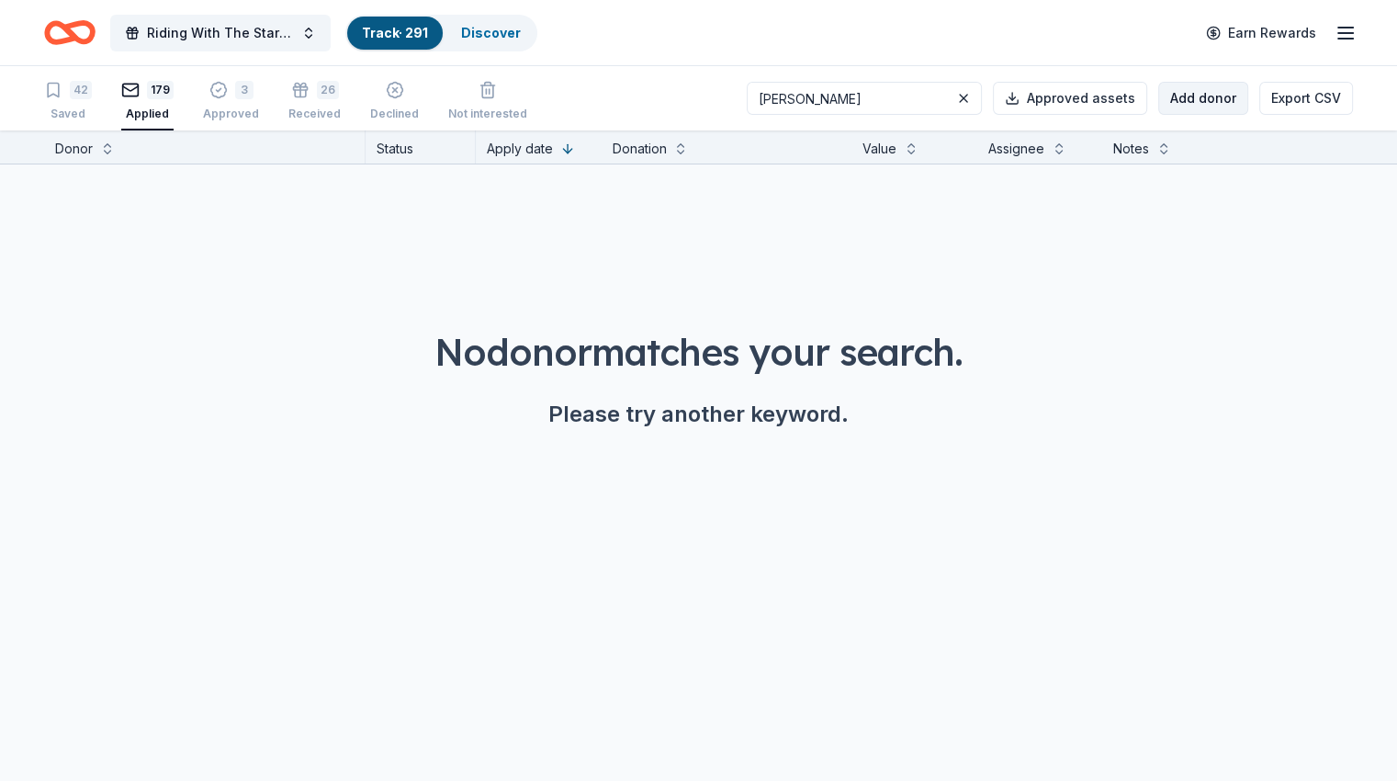
type input "madero"
click at [1181, 92] on button "Add donor" at bounding box center [1203, 98] width 90 height 33
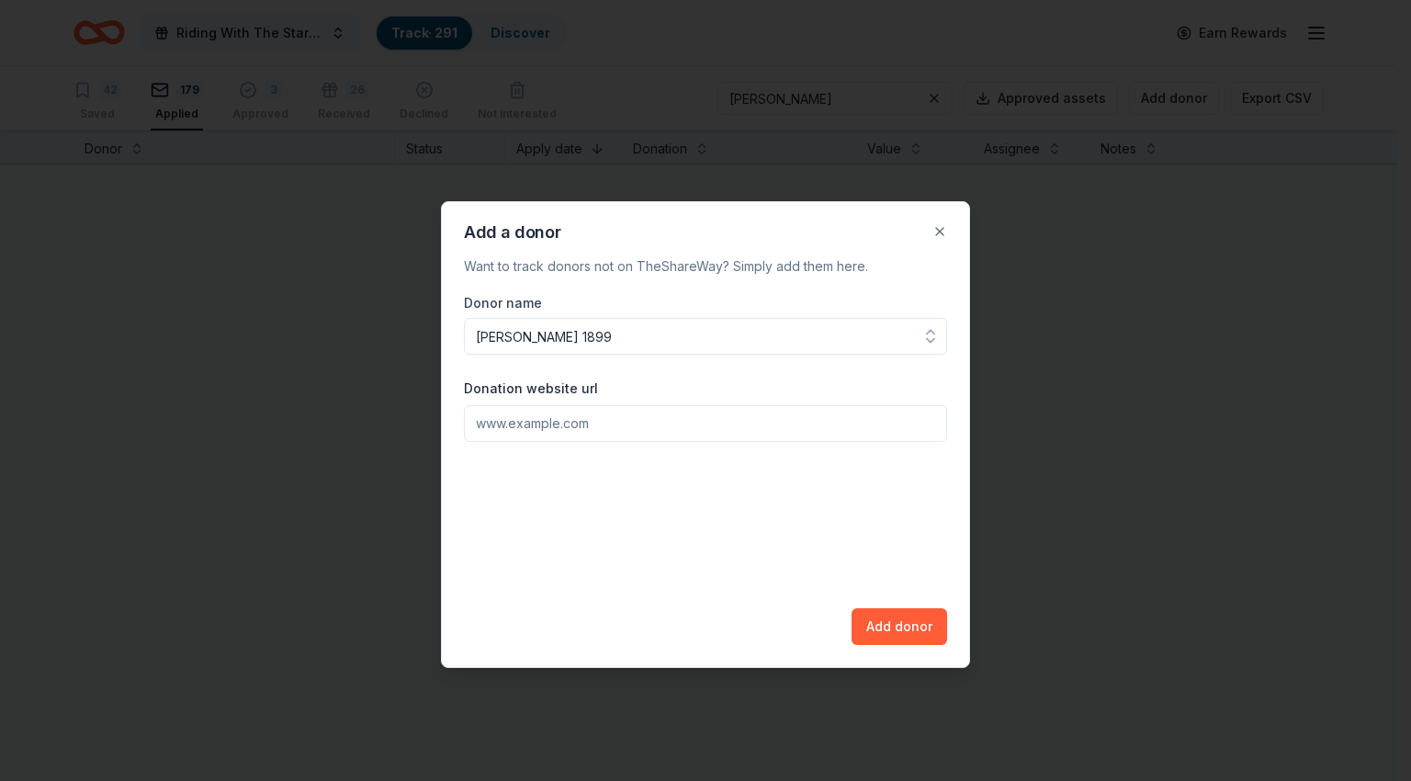
type input "Madero 1899"
paste input "https://www.madero1899.com/"
type input "https://www.madero1899.com/"
click at [896, 629] on button "Add donor" at bounding box center [899, 626] width 96 height 37
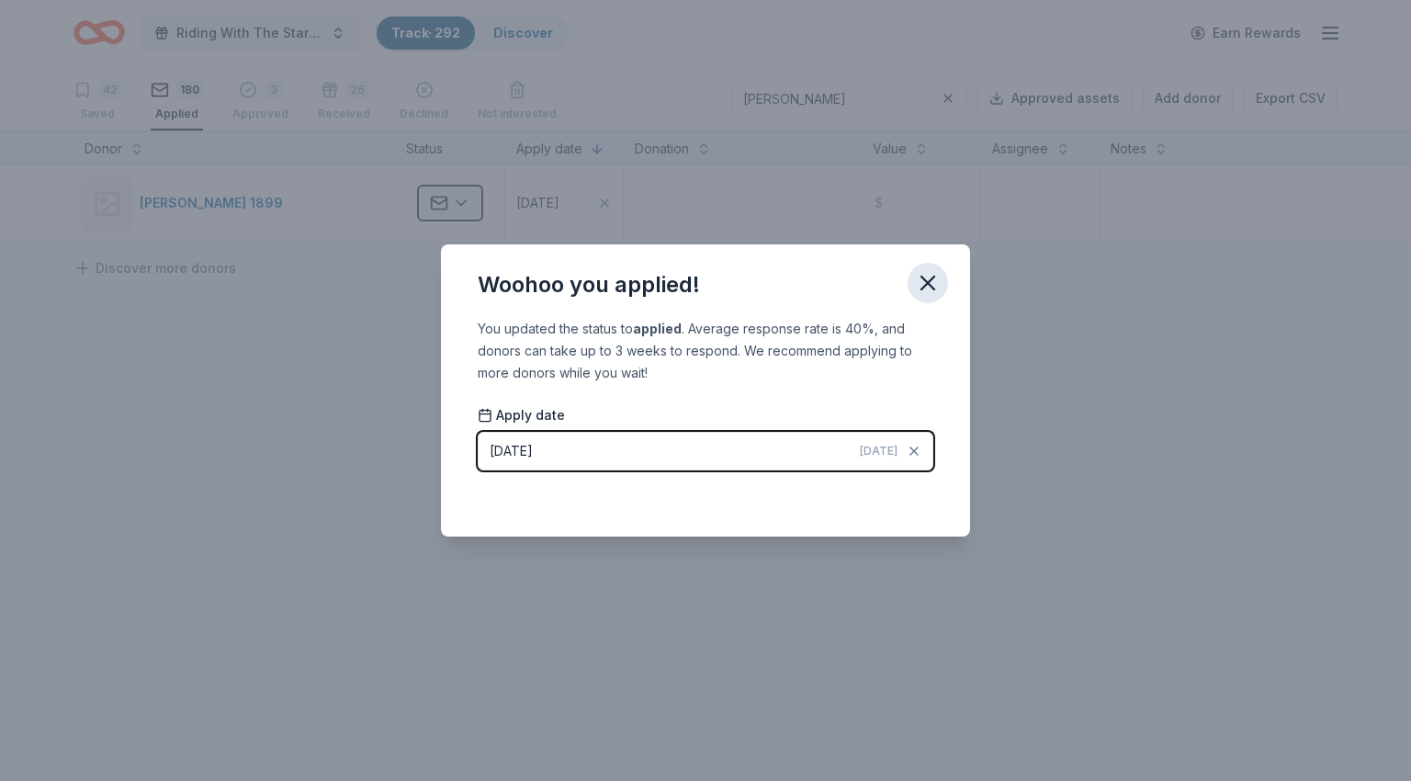
click at [925, 284] on icon "button" at bounding box center [927, 282] width 13 height 13
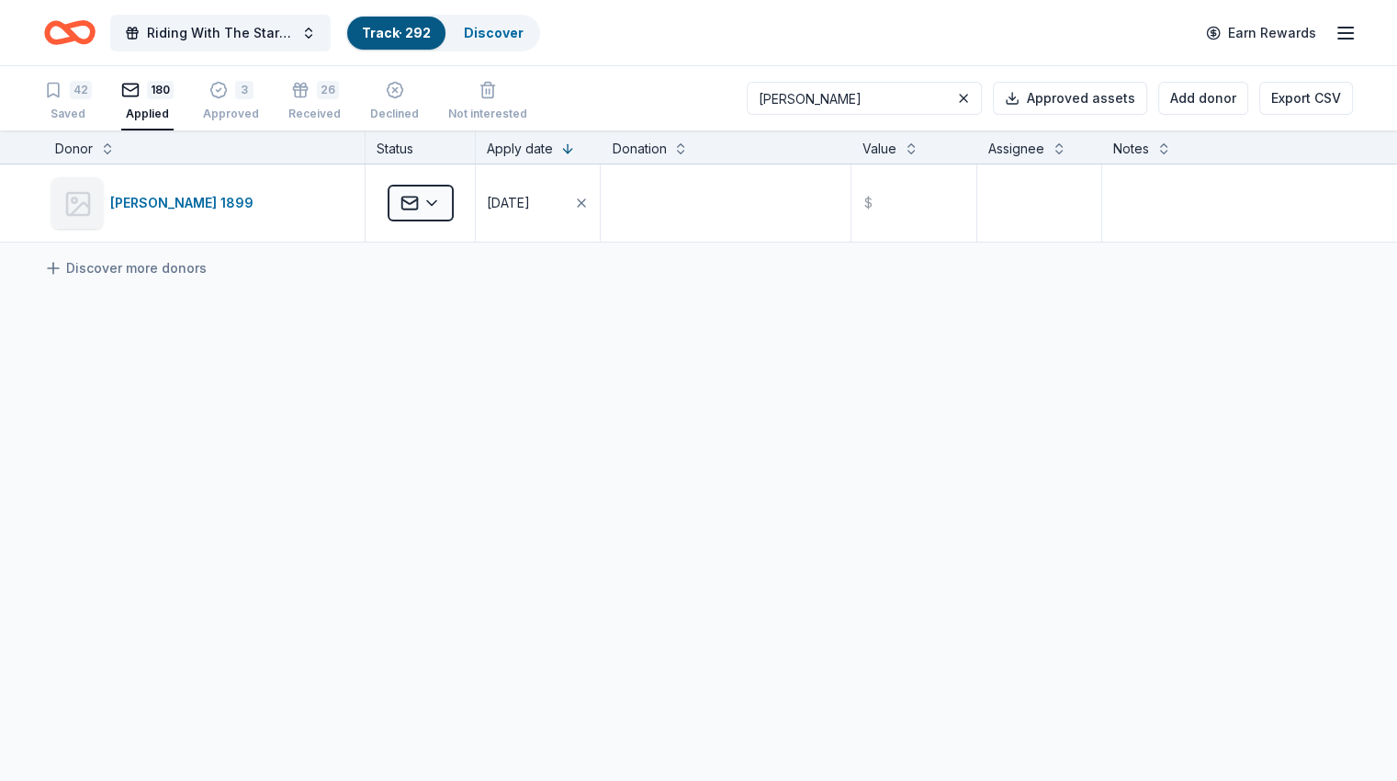
click at [883, 102] on input "madero" at bounding box center [864, 98] width 235 height 33
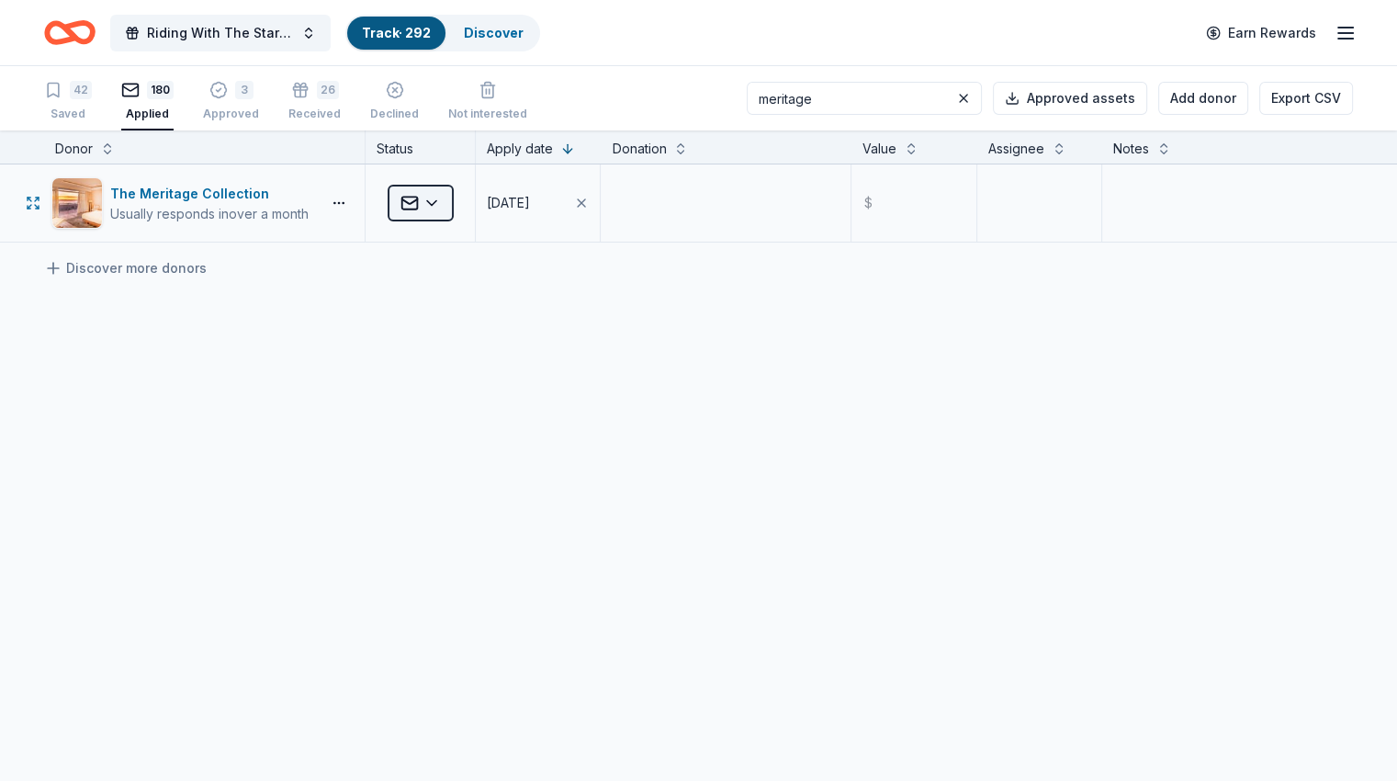
click at [450, 202] on html "Riding With The Stars Gala Track · 292 Discover Earn Rewards 42 Saved 180 Appli…" at bounding box center [698, 390] width 1397 height 781
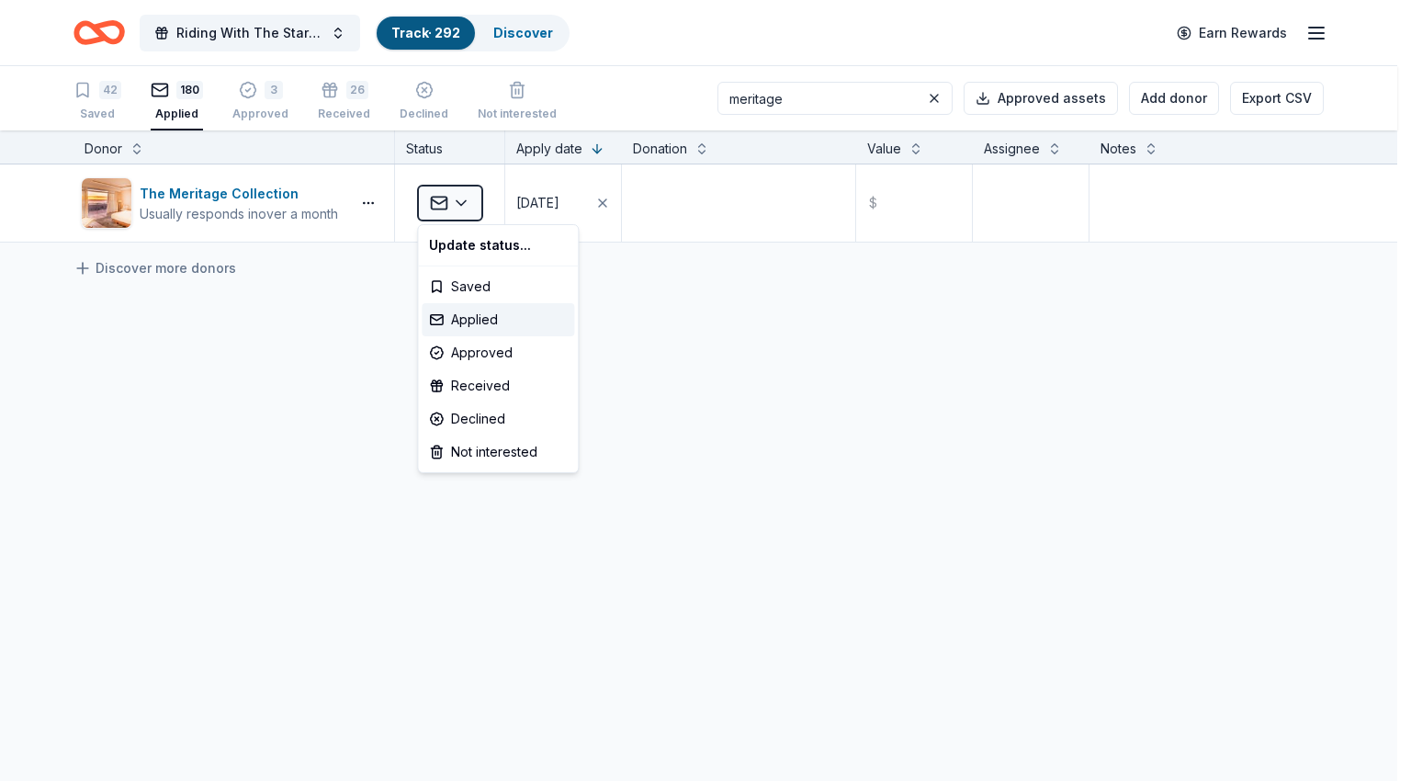
click at [858, 349] on html "Riding With The Stars Gala Track · 292 Discover Earn Rewards 42 Saved 180 Appli…" at bounding box center [705, 390] width 1411 height 781
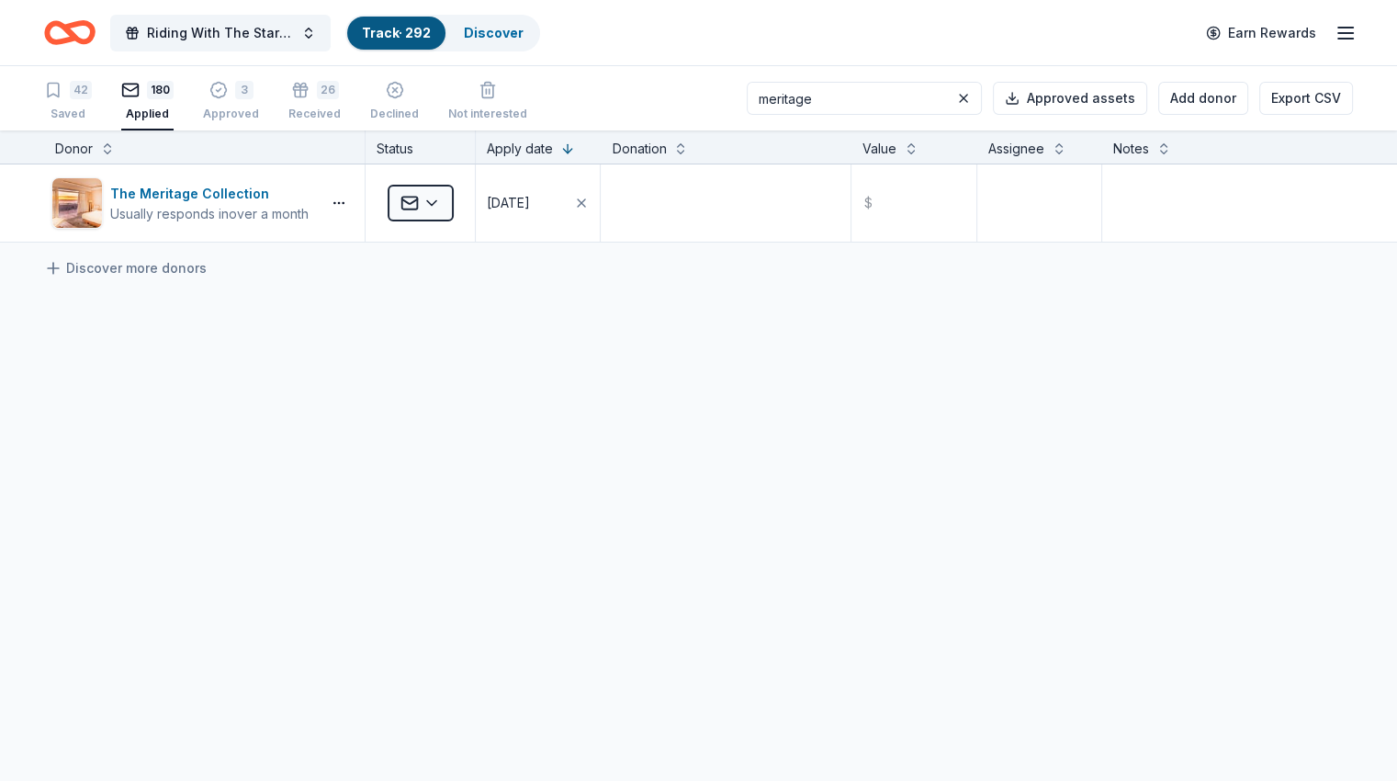
click at [893, 96] on input "meritage" at bounding box center [864, 98] width 235 height 33
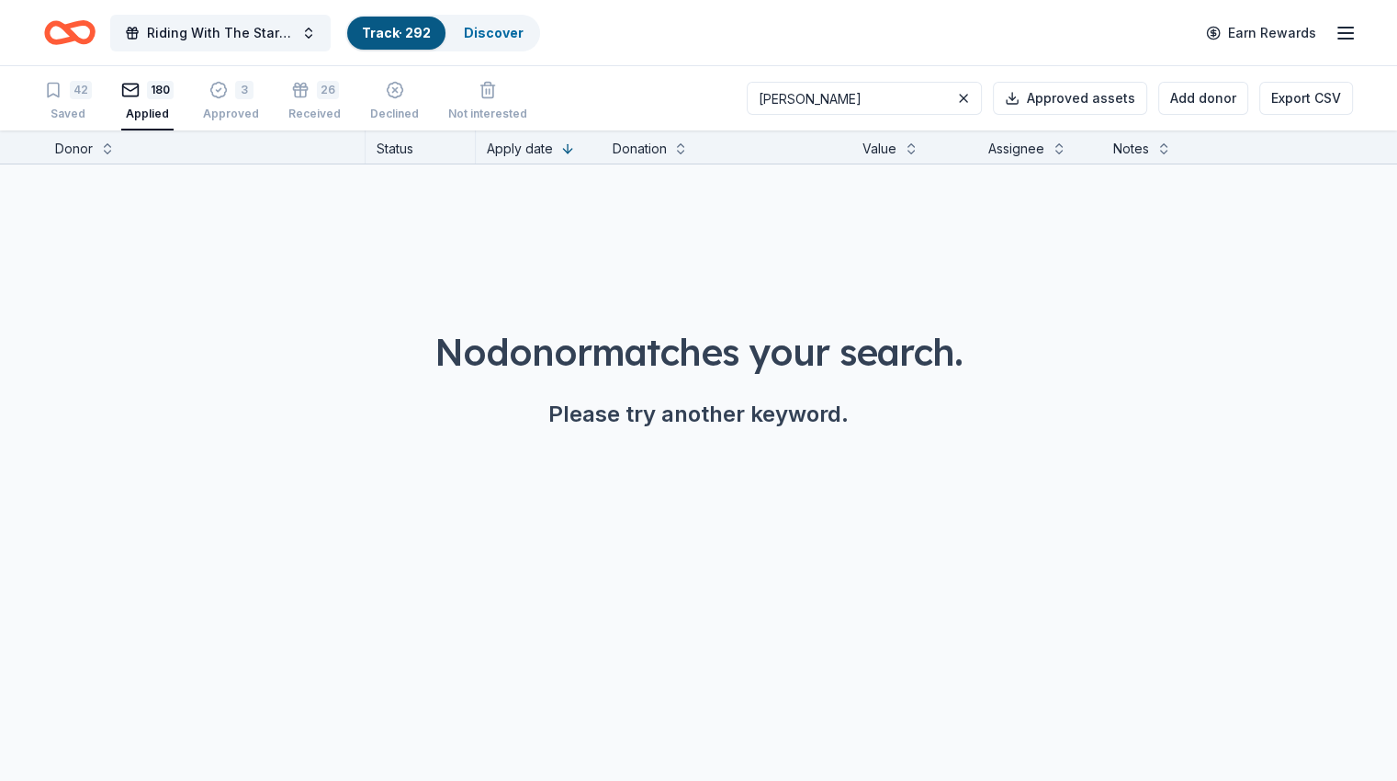
type input "miram"
click at [1168, 93] on button "Add donor" at bounding box center [1203, 98] width 90 height 33
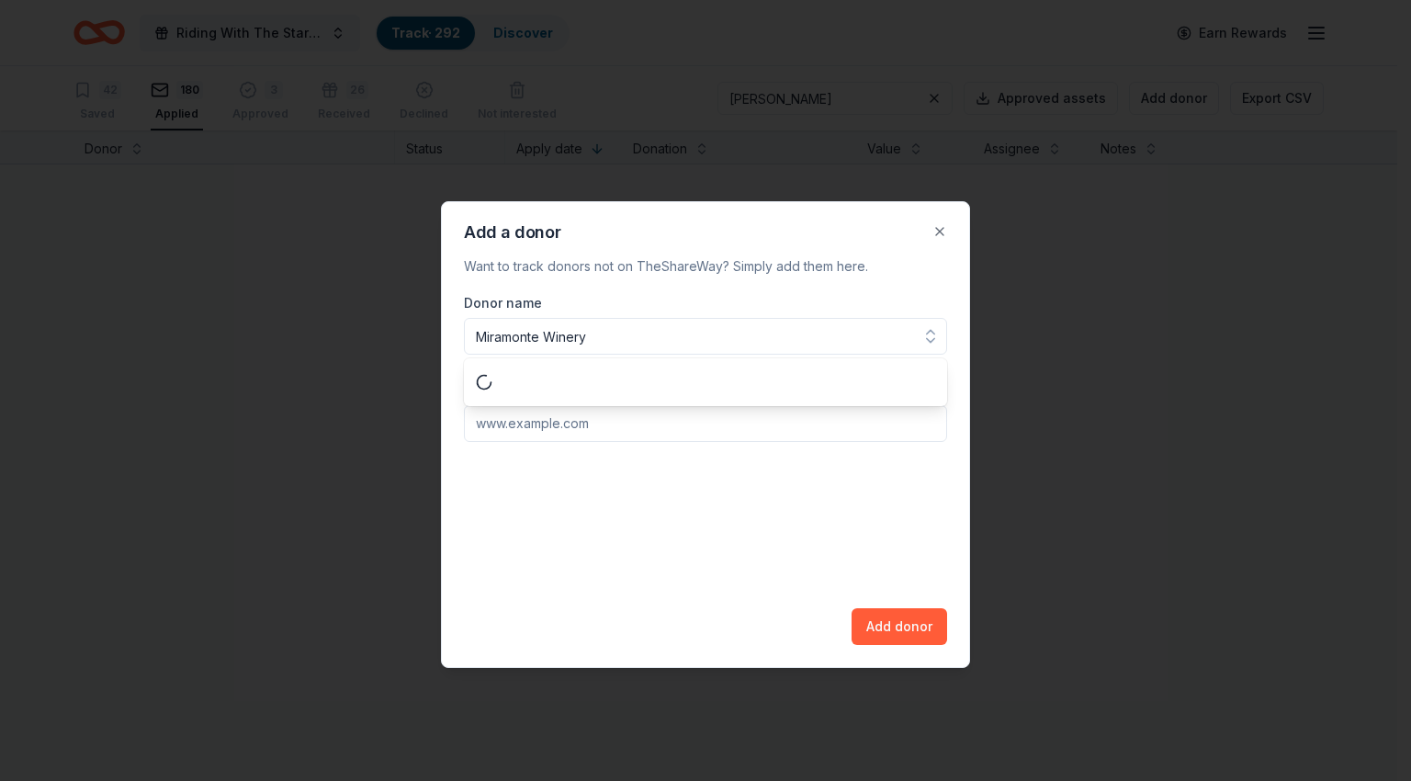
type input "Miramonte Winery"
paste input "https://www.miramontewinery.com/"
type input "https://www.miramontewinery.com/"
click at [882, 621] on button "Add donor" at bounding box center [899, 626] width 96 height 37
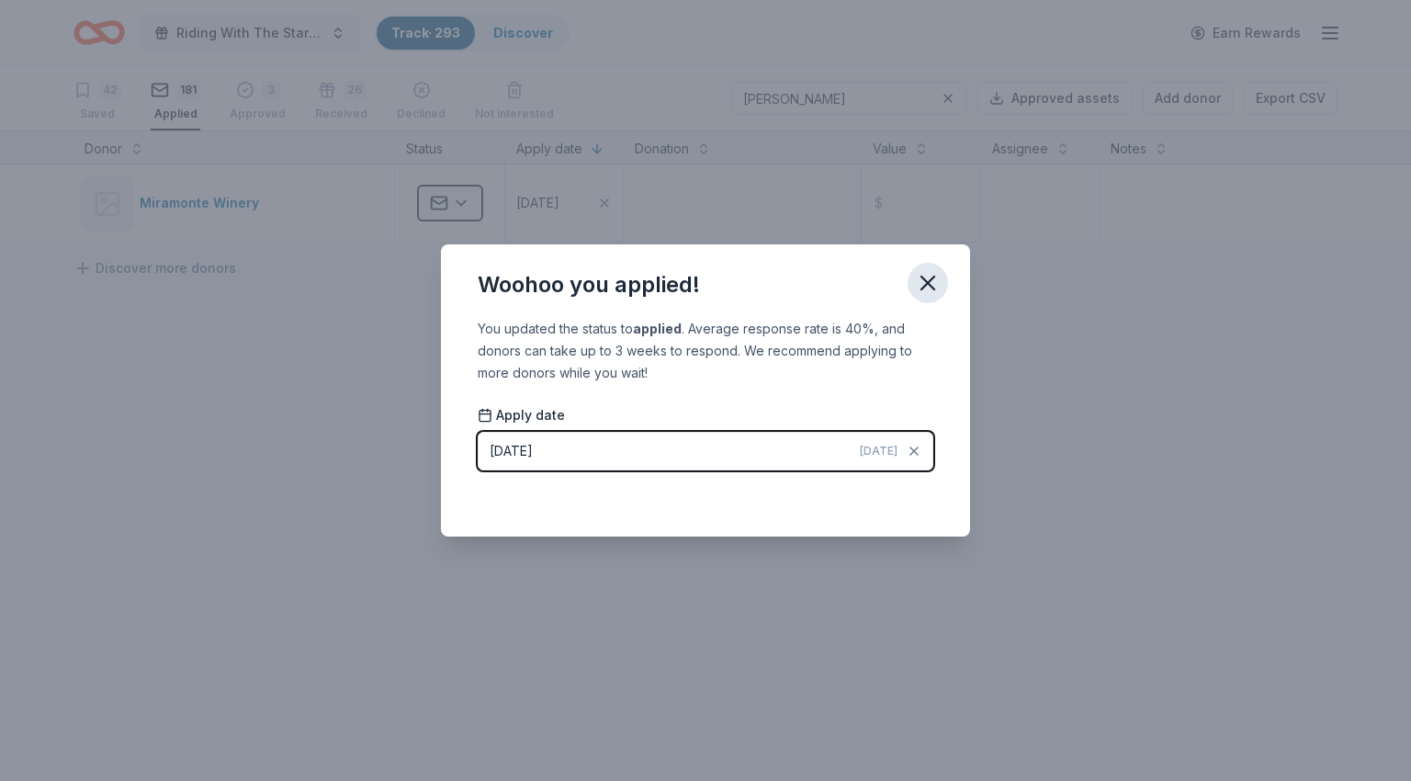
click at [929, 287] on icon "button" at bounding box center [927, 282] width 13 height 13
